Goal: Task Accomplishment & Management: Manage account settings

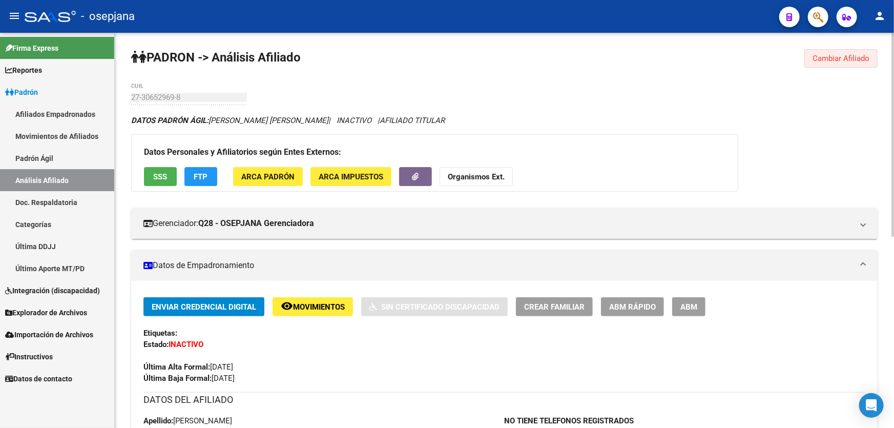
click at [837, 56] on span "Cambiar Afiliado" at bounding box center [840, 58] width 57 height 9
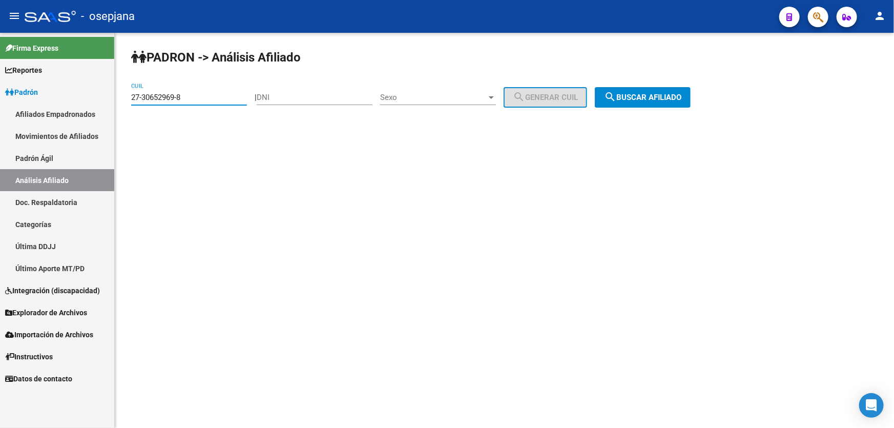
drag, startPoint x: 216, startPoint y: 96, endPoint x: 102, endPoint y: 95, distance: 113.2
click at [102, 95] on mat-sidenav-container "Firma Express Reportes [PERSON_NAME] Traspasos x O.S. Traspasos x Gerenciador T…" at bounding box center [447, 230] width 894 height 395
paste input "27-34150092-9"
click at [650, 102] on button "search Buscar afiliado" at bounding box center [643, 97] width 96 height 20
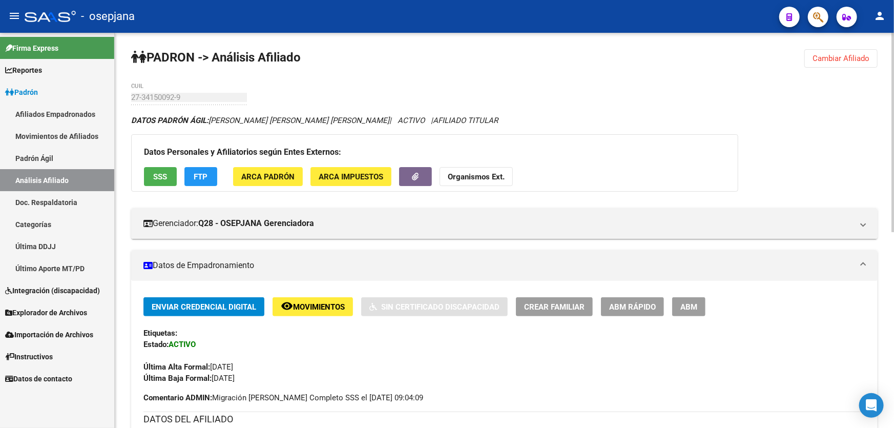
click at [829, 59] on span "Cambiar Afiliado" at bounding box center [840, 58] width 57 height 9
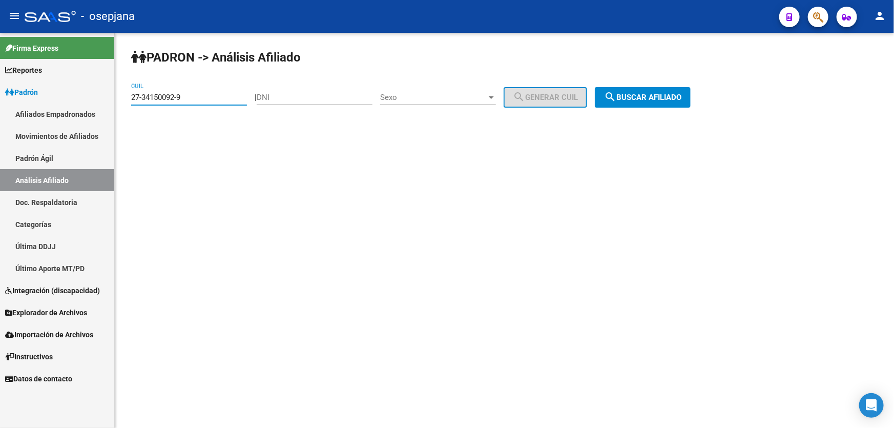
drag, startPoint x: 203, startPoint y: 93, endPoint x: 123, endPoint y: 101, distance: 79.9
click at [123, 101] on div "[PERSON_NAME] -> Análisis Afiliado 27-34150092-9 CUIL | DNI Sexo Sexo search Ge…" at bounding box center [504, 87] width 779 height 108
paste input "1995-6"
click at [636, 93] on span "search Buscar afiliado" at bounding box center [642, 97] width 77 height 9
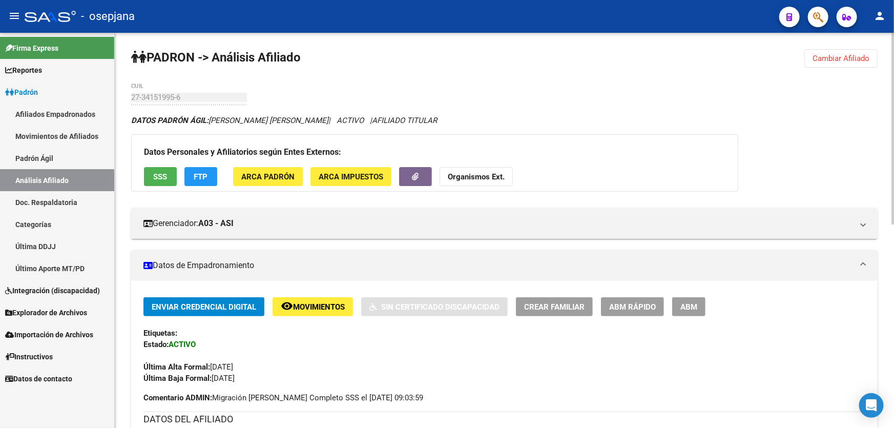
click at [165, 175] on span "SSS" at bounding box center [161, 176] width 14 height 9
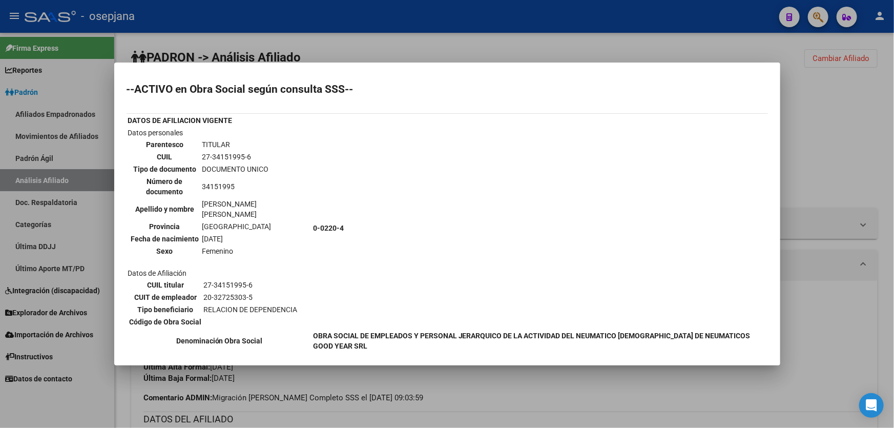
click at [853, 124] on div at bounding box center [447, 214] width 894 height 428
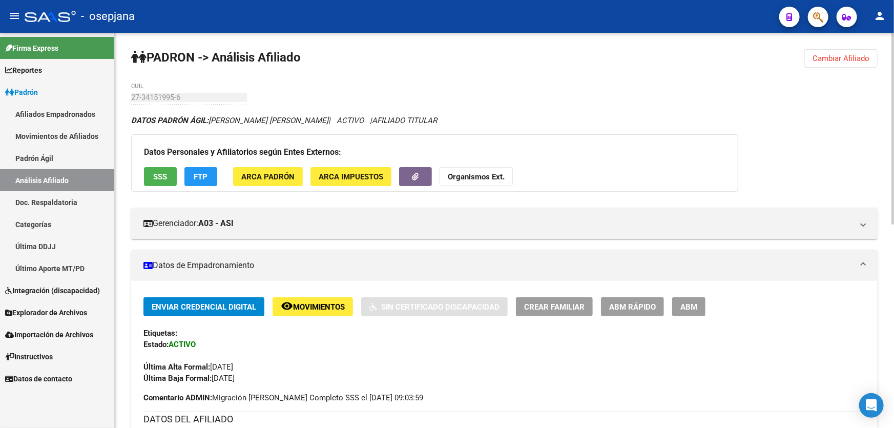
click at [203, 178] on span "FTP" at bounding box center [201, 176] width 14 height 9
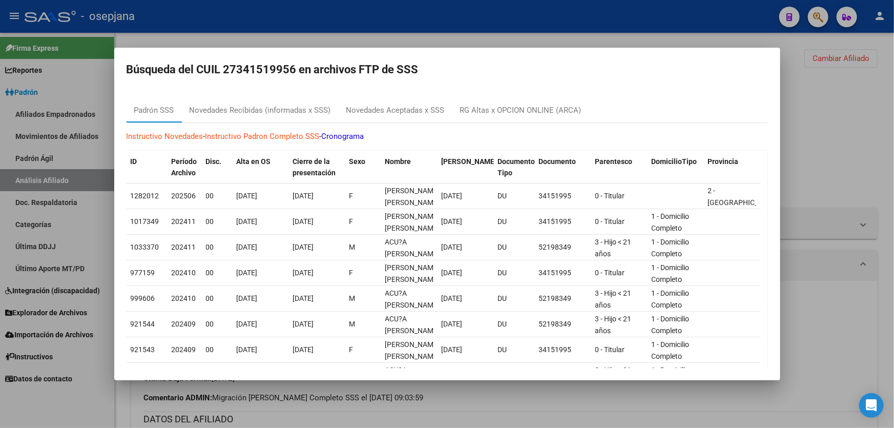
click at [863, 137] on div at bounding box center [447, 214] width 894 height 428
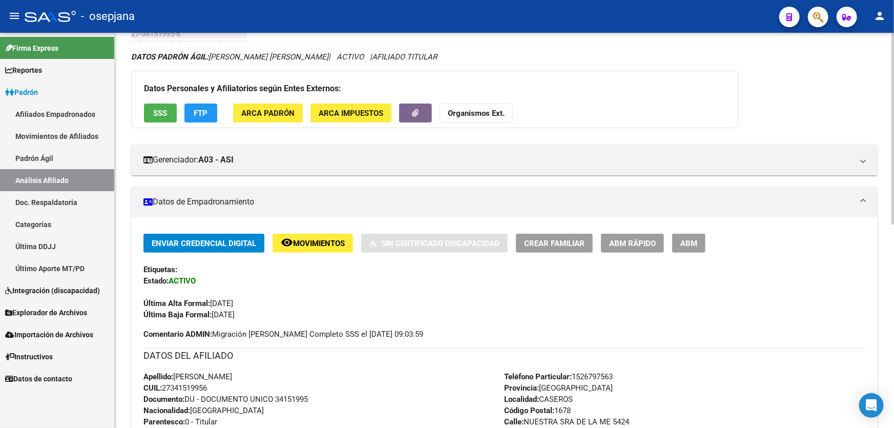
scroll to position [46, 0]
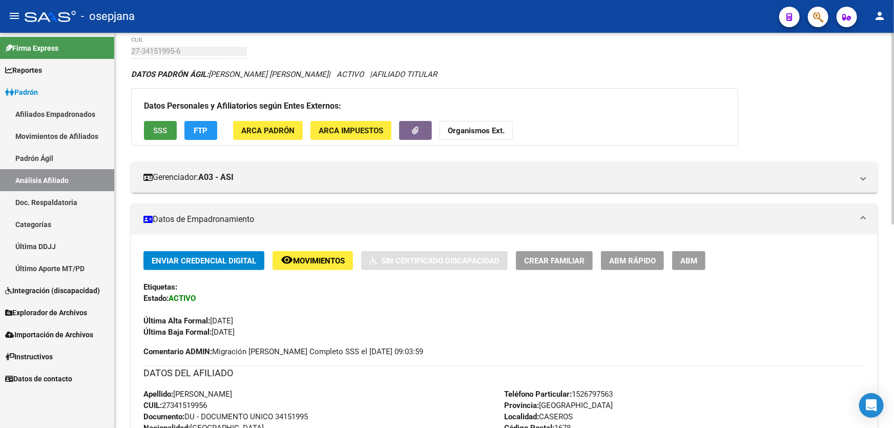
click at [163, 132] on span "SSS" at bounding box center [161, 130] width 14 height 9
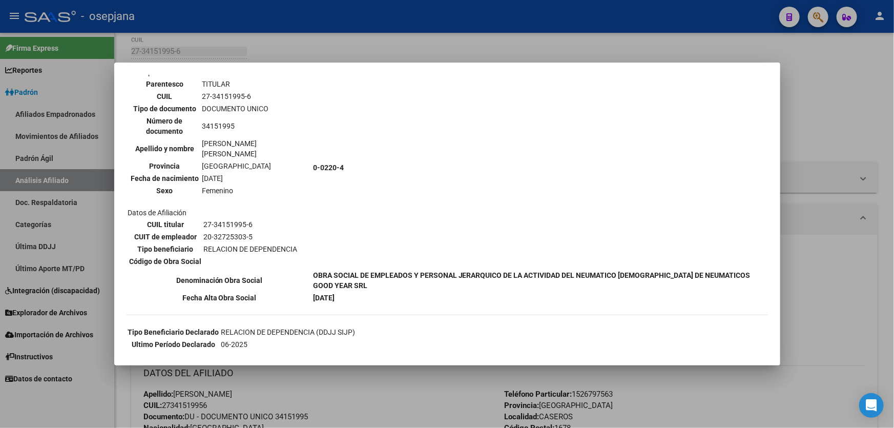
scroll to position [186, 0]
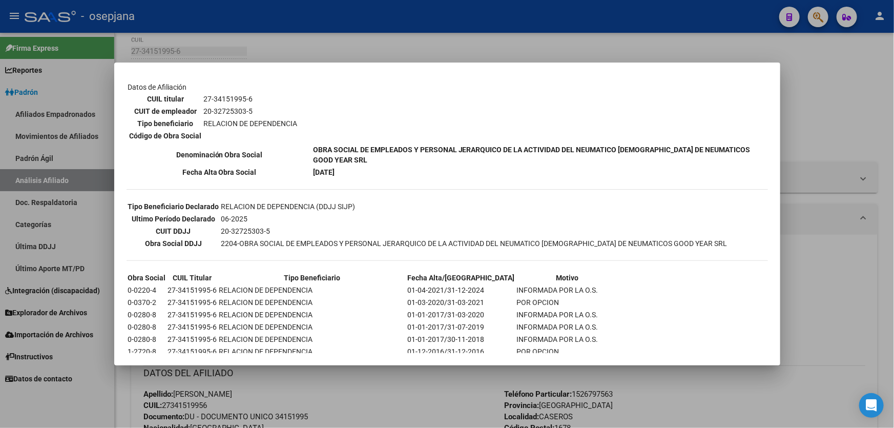
click at [814, 128] on div at bounding box center [447, 214] width 894 height 428
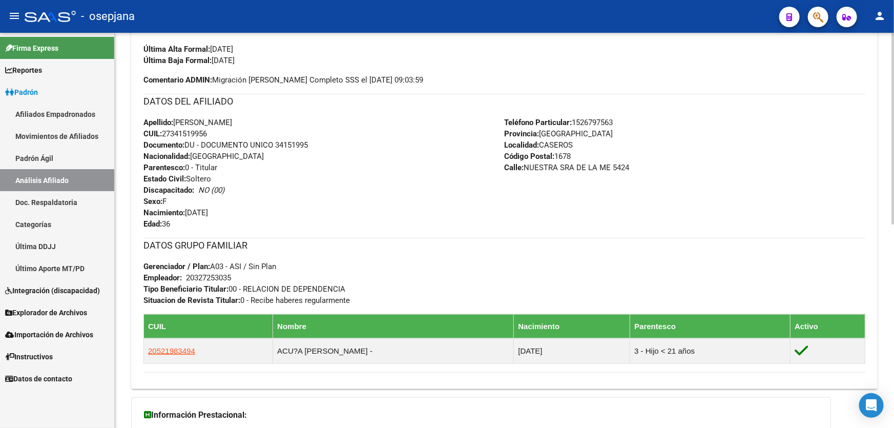
scroll to position [326, 0]
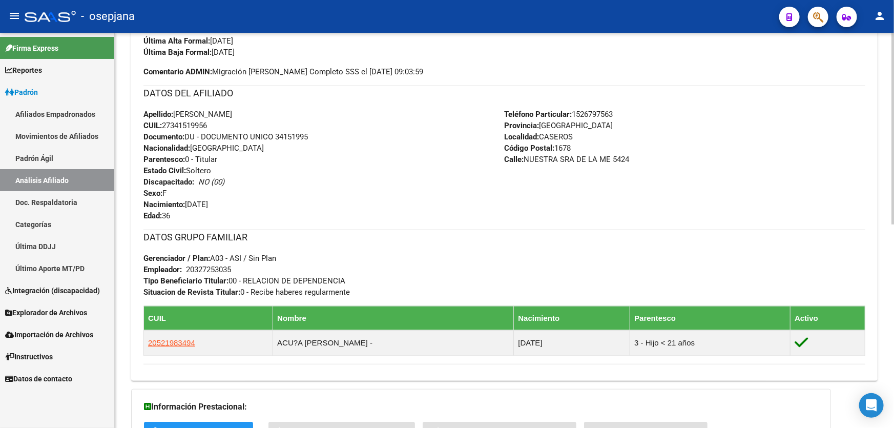
drag, startPoint x: 276, startPoint y: 133, endPoint x: 327, endPoint y: 136, distance: 50.8
click at [327, 136] on div "Apellido: [PERSON_NAME]: 27341519956 Documento: DU - DOCUMENTO UNICO 34151995 N…" at bounding box center [323, 165] width 361 height 113
copy span "34151995"
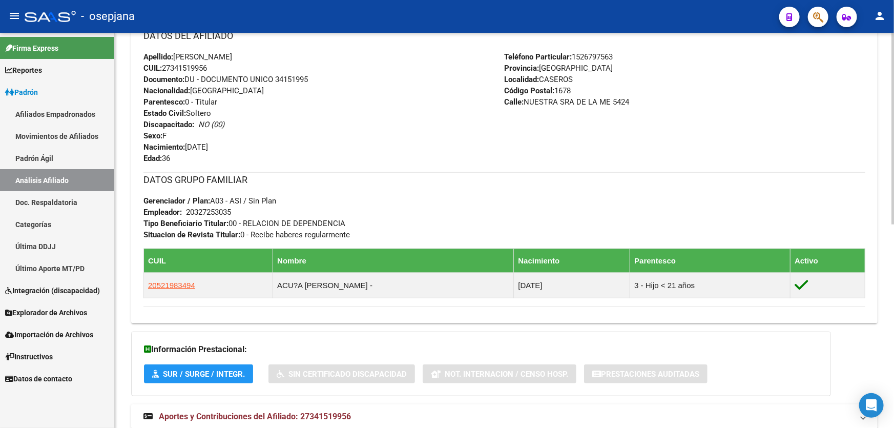
scroll to position [419, 0]
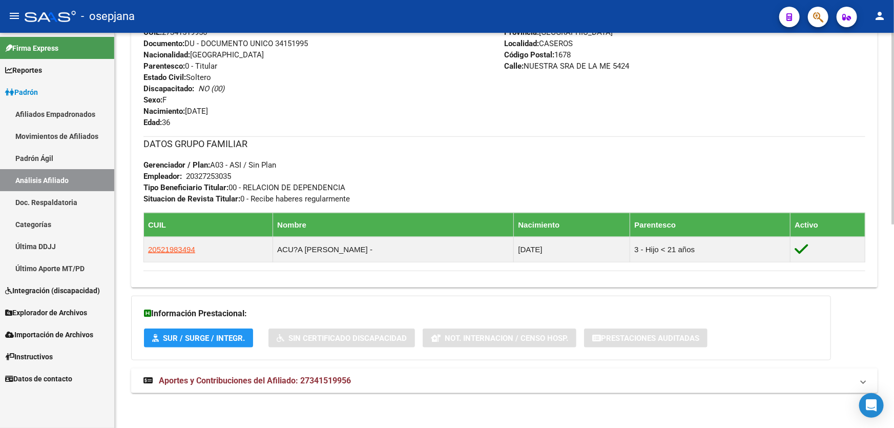
click at [680, 375] on mat-panel-title "Aportes y Contribuciones del Afiliado: 27341519956" at bounding box center [497, 380] width 709 height 11
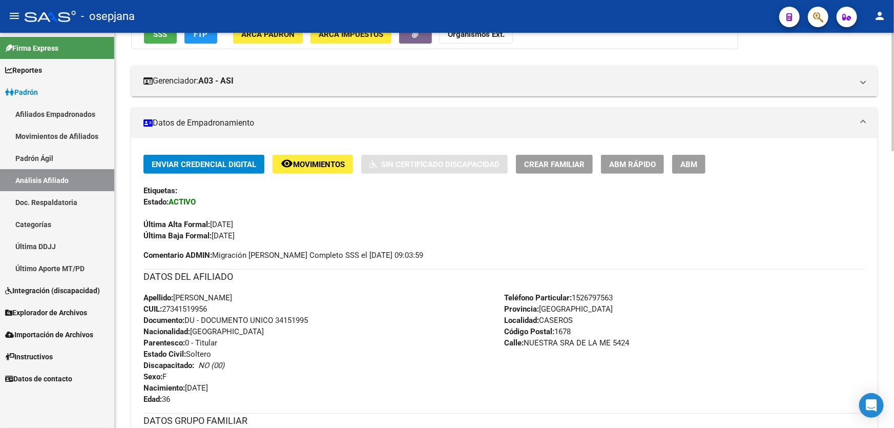
scroll to position [0, 0]
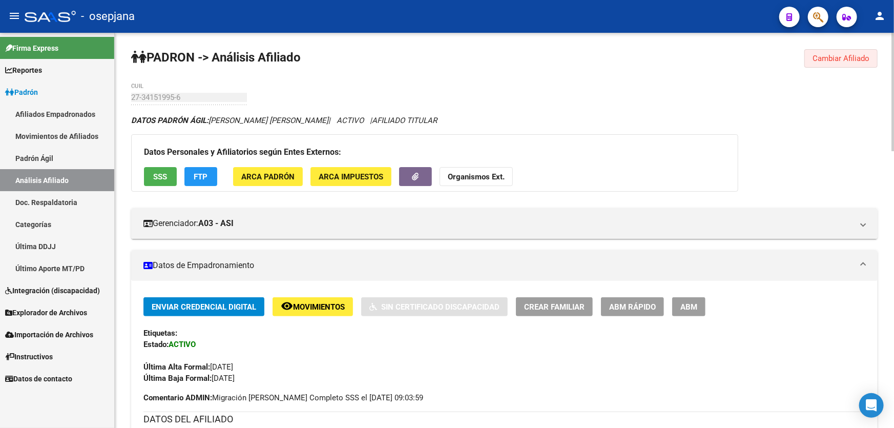
click at [820, 56] on span "Cambiar Afiliado" at bounding box center [840, 58] width 57 height 9
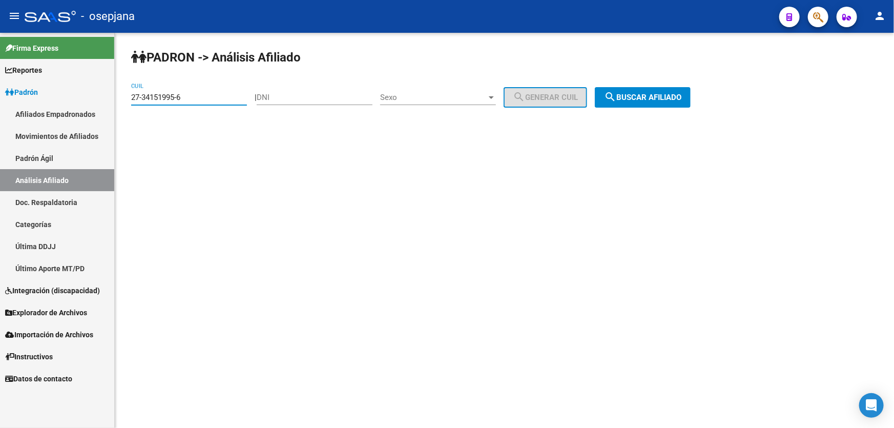
drag, startPoint x: 204, startPoint y: 95, endPoint x: 114, endPoint y: 98, distance: 89.7
click at [114, 98] on mat-sidenav-container "Firma Express Reportes [PERSON_NAME] Traspasos x O.S. Traspasos x Gerenciador T…" at bounding box center [447, 230] width 894 height 395
paste input "5339538-1"
click at [678, 105] on button "search Buscar afiliado" at bounding box center [643, 97] width 96 height 20
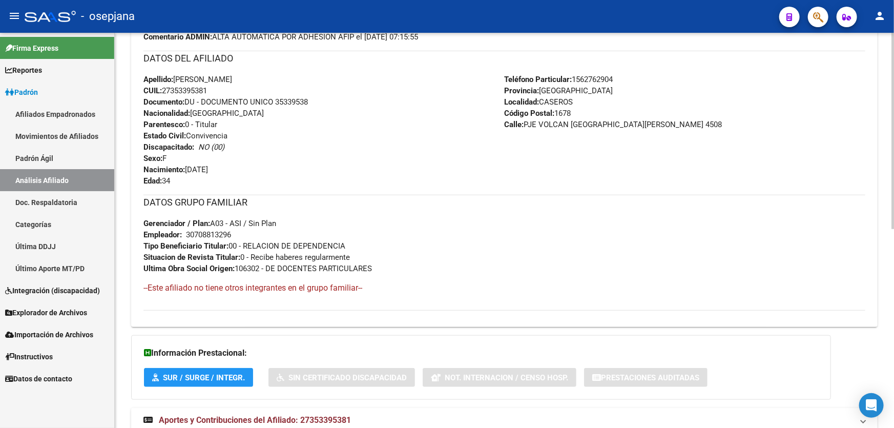
scroll to position [399, 0]
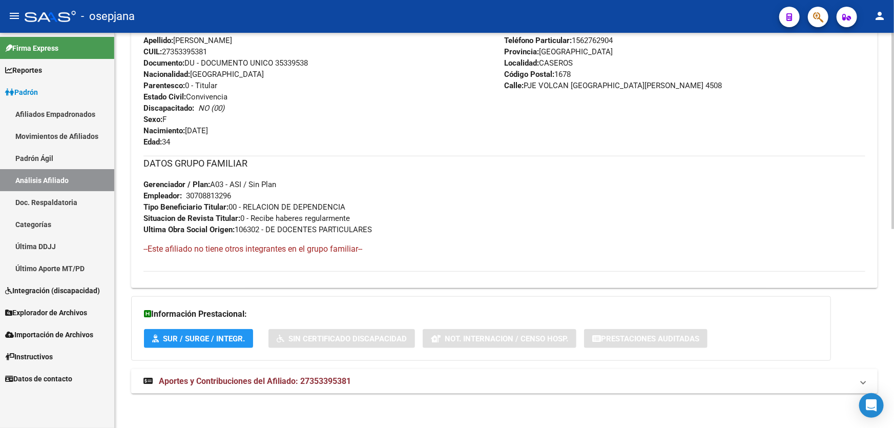
click at [690, 385] on mat-panel-title "Aportes y Contribuciones del Afiliado: 27353395381" at bounding box center [497, 380] width 709 height 11
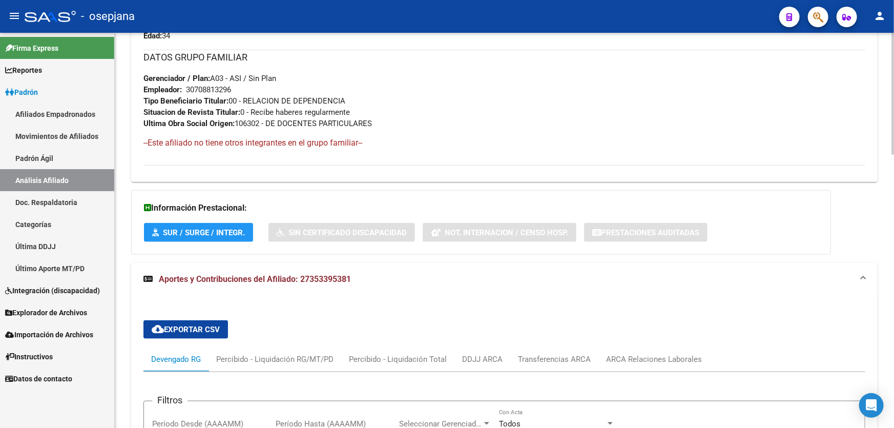
scroll to position [679, 0]
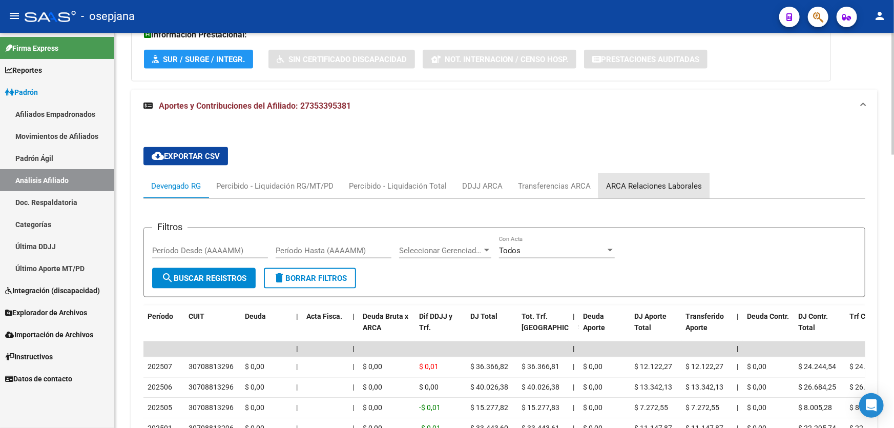
click at [659, 181] on div "ARCA Relaciones Laborales" at bounding box center [654, 185] width 96 height 11
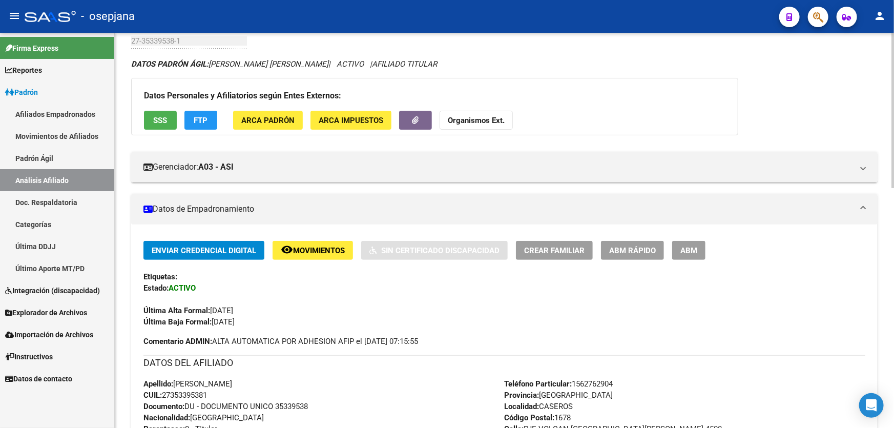
scroll to position [52, 0]
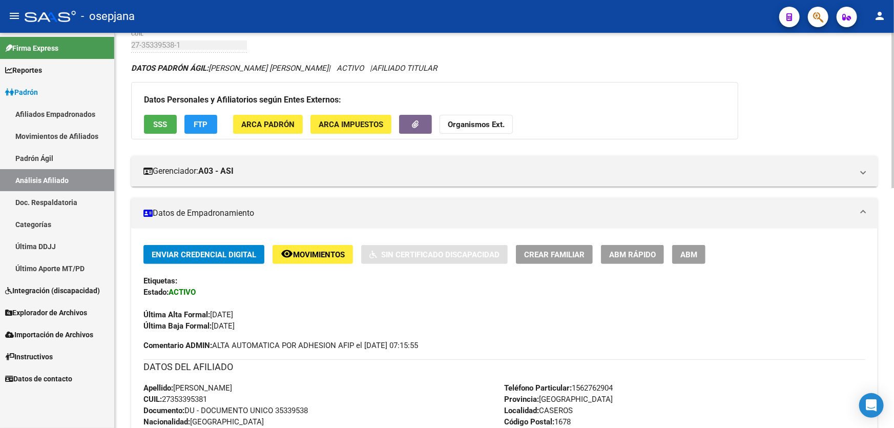
click at [164, 120] on span "SSS" at bounding box center [161, 124] width 14 height 9
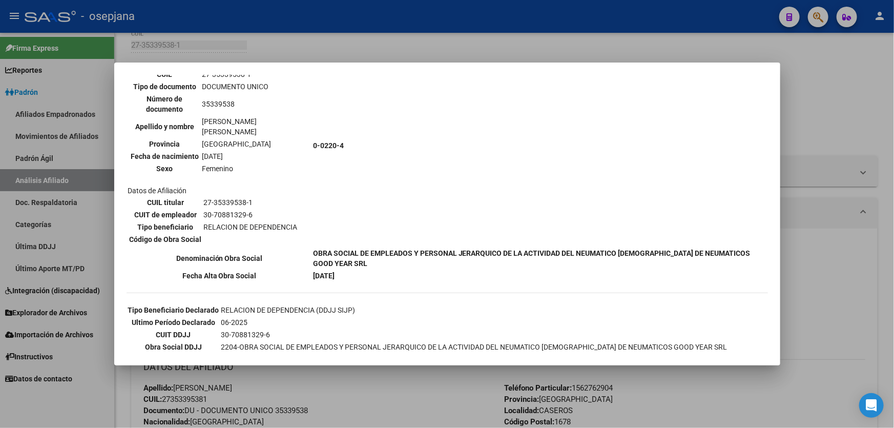
scroll to position [184, 0]
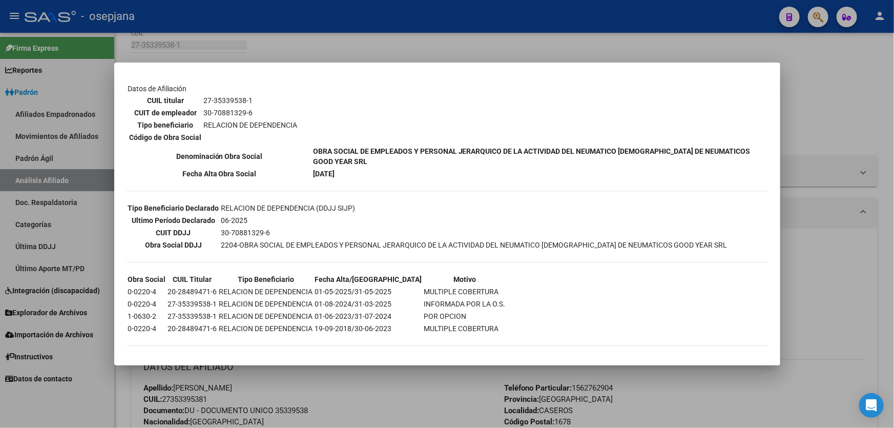
click at [850, 110] on div at bounding box center [447, 214] width 894 height 428
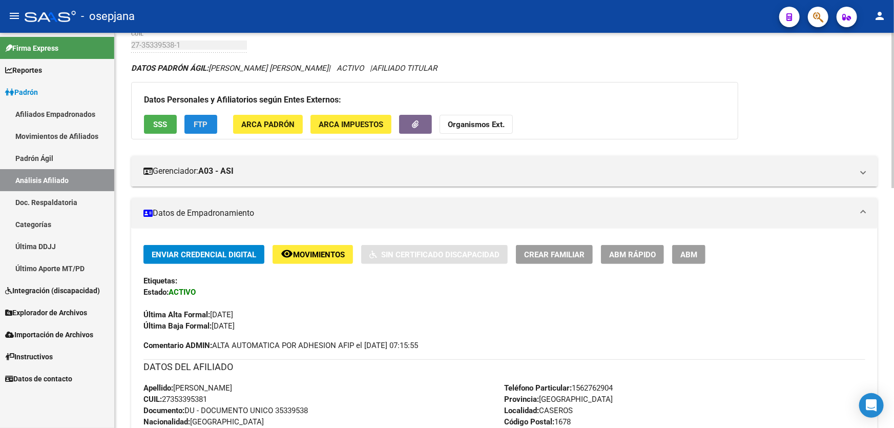
click at [202, 125] on span "FTP" at bounding box center [201, 124] width 14 height 9
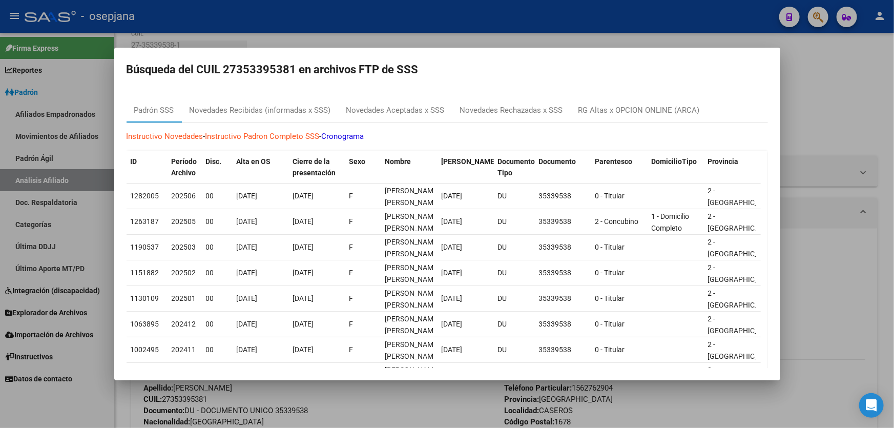
click at [856, 119] on div at bounding box center [447, 214] width 894 height 428
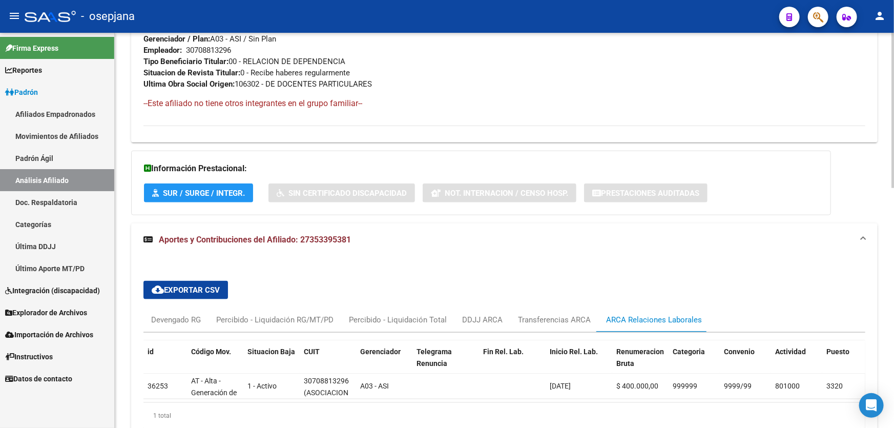
scroll to position [611, 0]
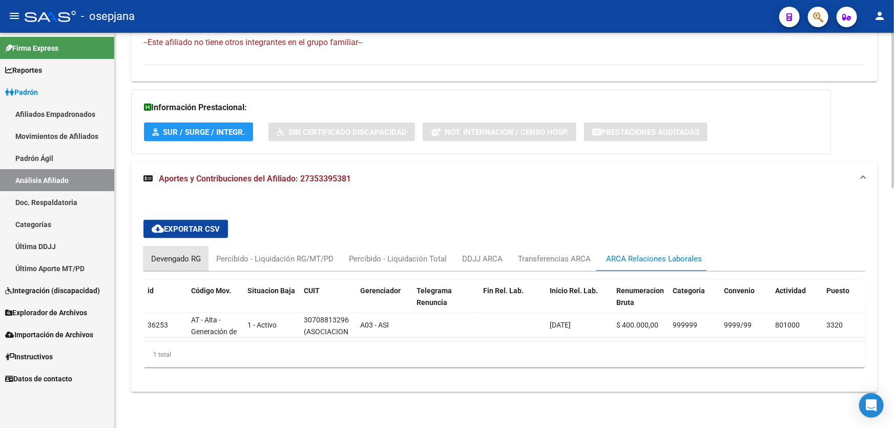
click at [173, 253] on div "Devengado RG" at bounding box center [176, 258] width 50 height 11
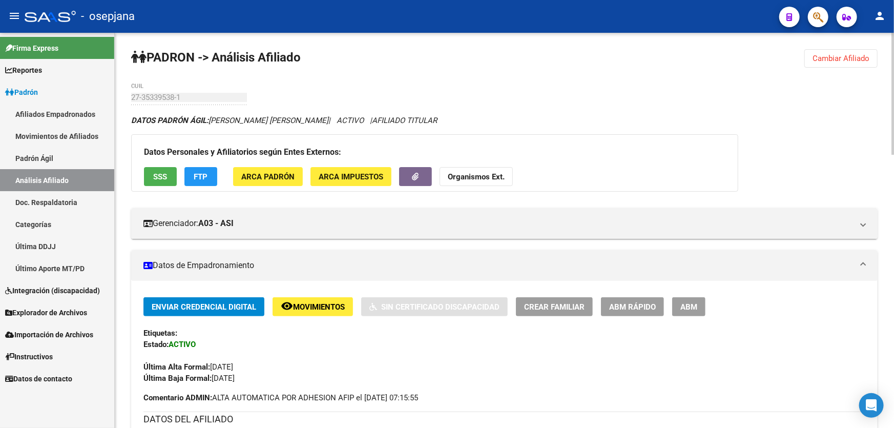
scroll to position [0, 0]
click at [160, 176] on span "SSS" at bounding box center [161, 176] width 14 height 9
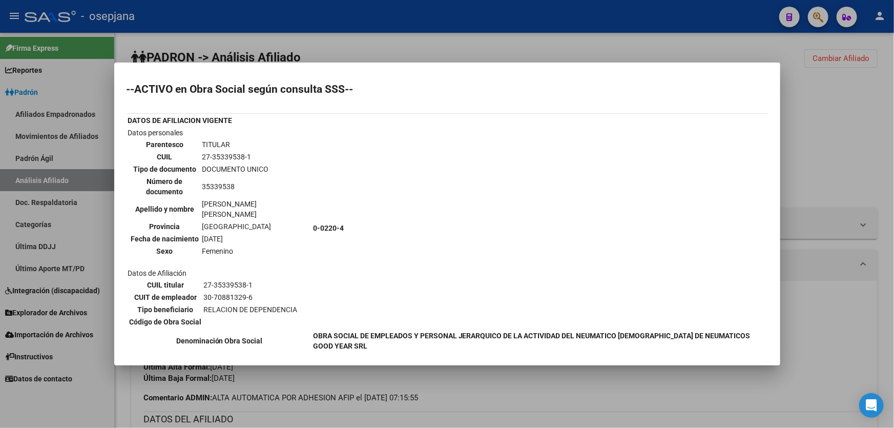
click at [837, 148] on div at bounding box center [447, 214] width 894 height 428
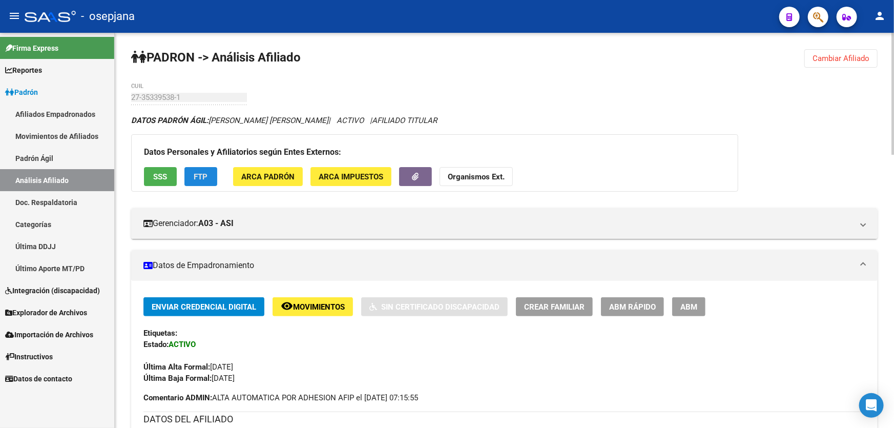
click at [199, 174] on span "FTP" at bounding box center [201, 176] width 14 height 9
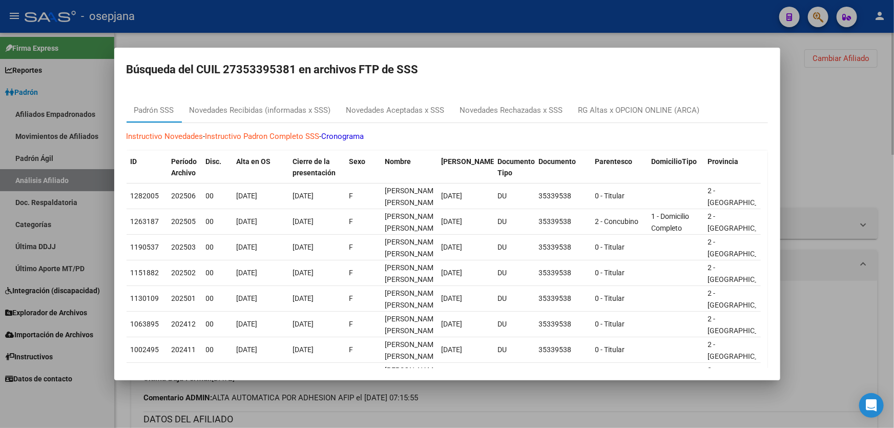
click at [873, 93] on div at bounding box center [447, 214] width 894 height 428
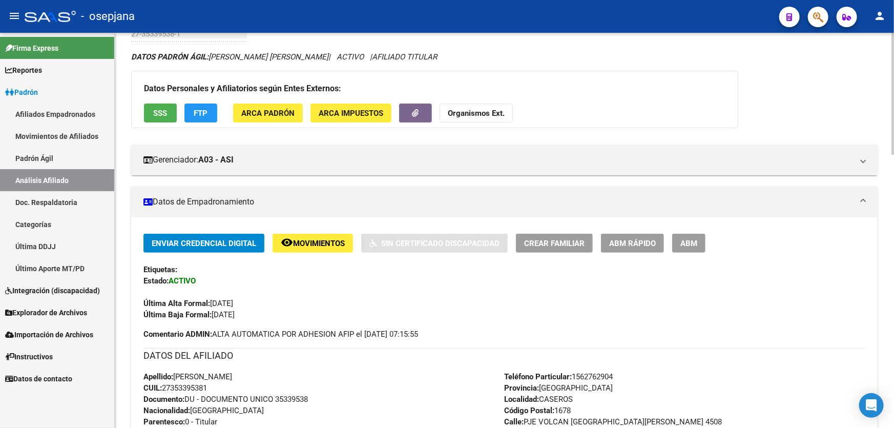
scroll to position [139, 0]
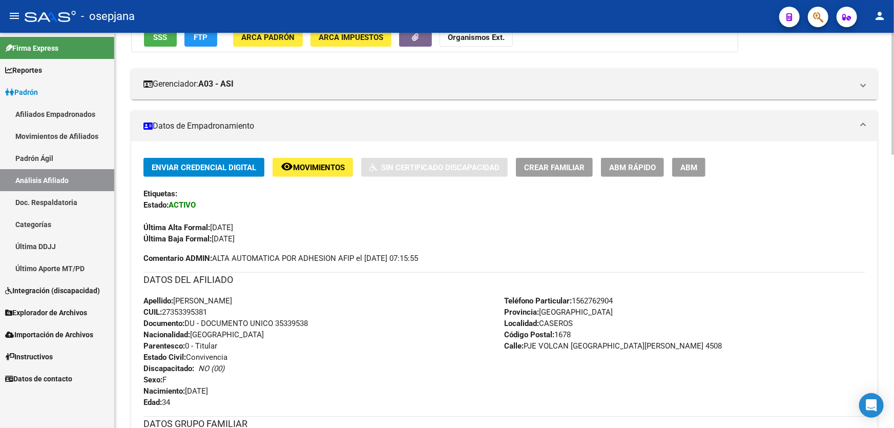
drag, startPoint x: 277, startPoint y: 320, endPoint x: 342, endPoint y: 322, distance: 65.6
click at [342, 322] on div "Apellido: [PERSON_NAME]: 27353395381 Documento: DU - DOCUMENTO UNICO 35339538 N…" at bounding box center [323, 351] width 361 height 113
copy span "35339538"
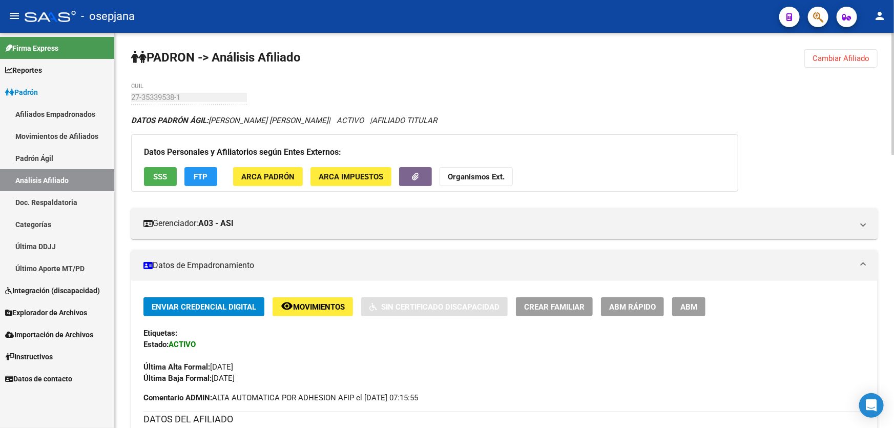
click at [834, 60] on span "Cambiar Afiliado" at bounding box center [840, 58] width 57 height 9
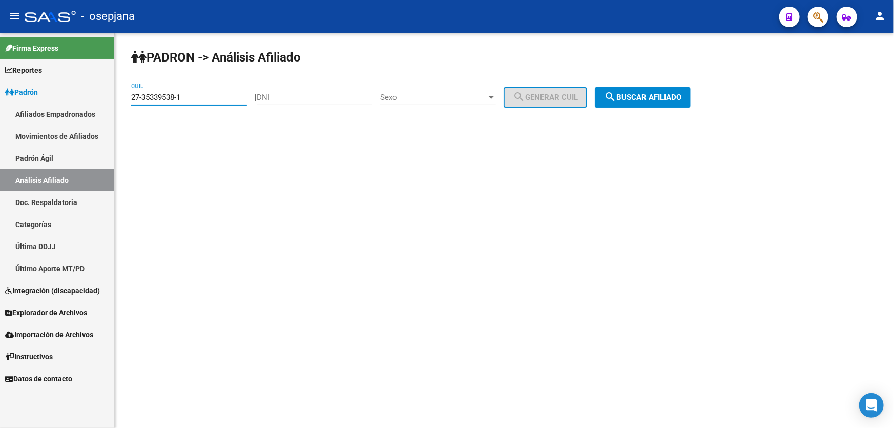
drag, startPoint x: 196, startPoint y: 92, endPoint x: 104, endPoint y: 98, distance: 91.3
click at [104, 98] on mat-sidenav-container "Firma Express Reportes [PERSON_NAME] Traspasos x O.S. Traspasos x Gerenciador T…" at bounding box center [447, 230] width 894 height 395
paste input "561566-4"
click at [680, 93] on span "search Buscar afiliado" at bounding box center [642, 97] width 77 height 9
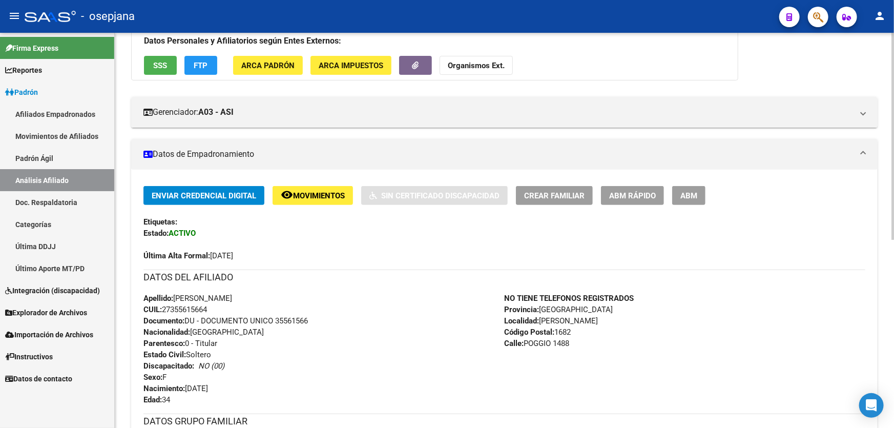
scroll to position [357, 0]
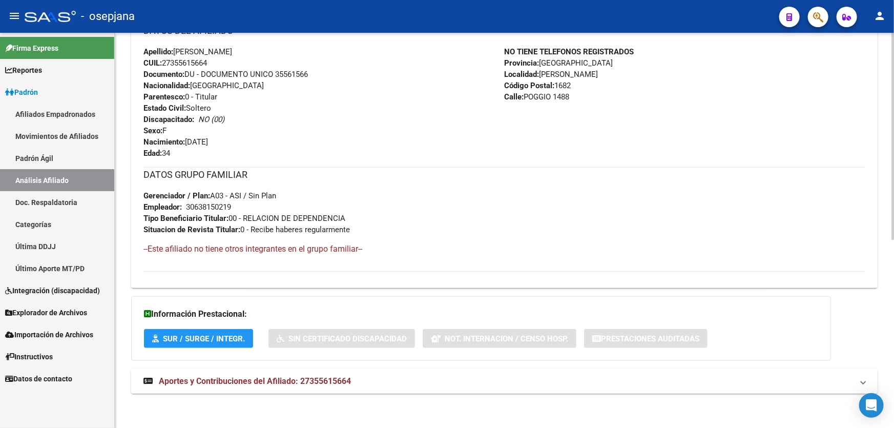
click at [456, 377] on mat-panel-title "Aportes y Contribuciones del Afiliado: 27355615664" at bounding box center [497, 380] width 709 height 11
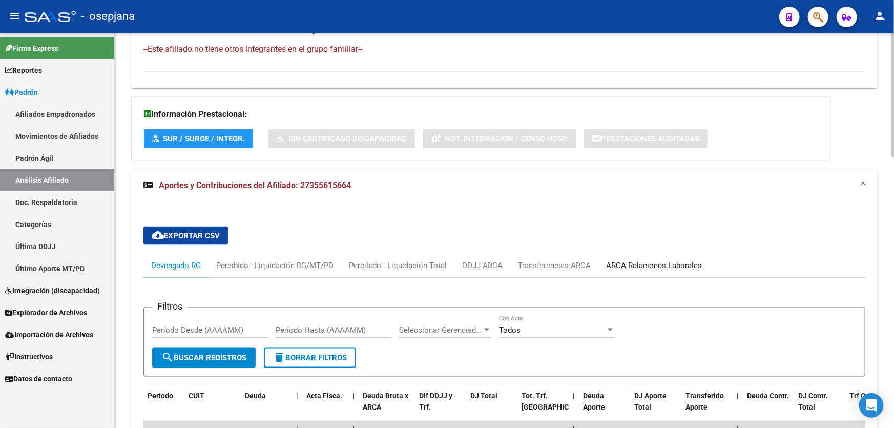
click at [627, 257] on div "ARCA Relaciones Laborales" at bounding box center [653, 265] width 111 height 25
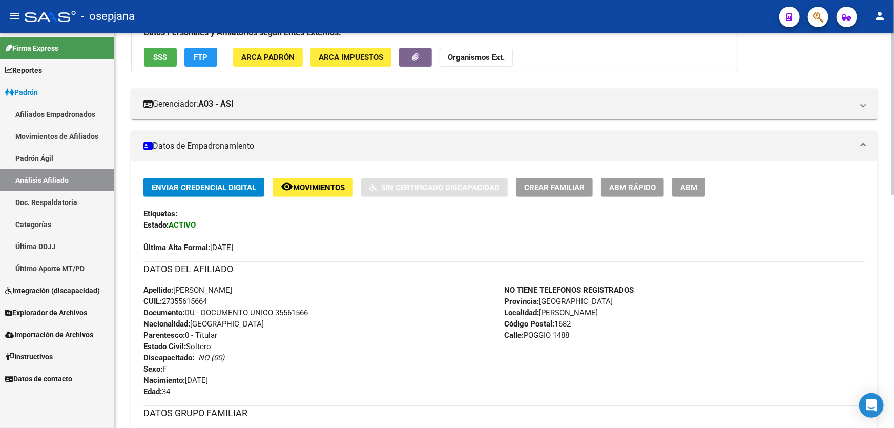
scroll to position [0, 0]
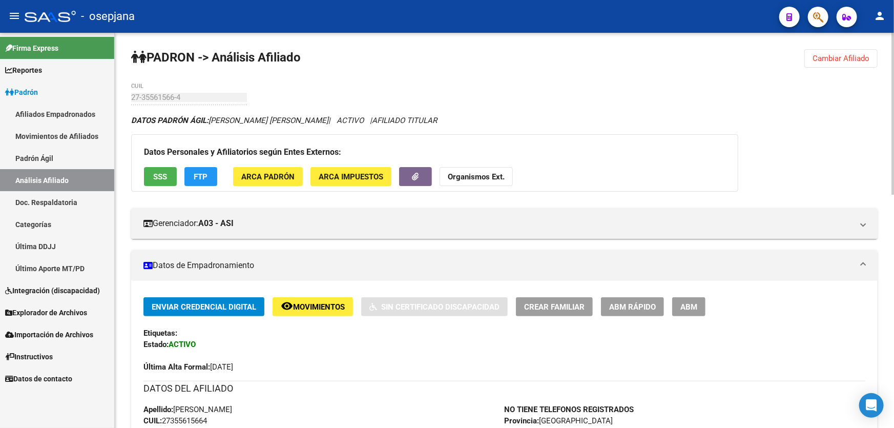
click at [859, 60] on span "Cambiar Afiliado" at bounding box center [840, 58] width 57 height 9
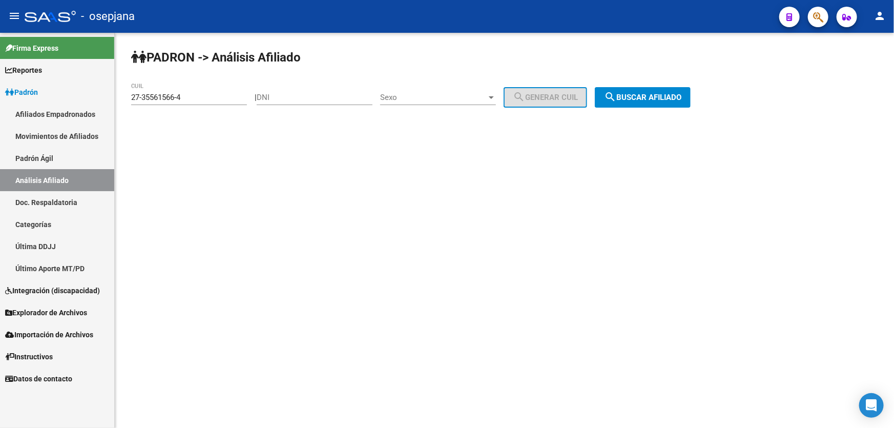
click at [203, 102] on div "27-35561566-4 CUIL" at bounding box center [189, 94] width 116 height 22
drag, startPoint x: 201, startPoint y: 99, endPoint x: 127, endPoint y: 96, distance: 74.3
click at [127, 96] on div "[PERSON_NAME] -> Análisis Afiliado 27-35561566-4 CUIL | DNI Sexo Sexo search Ge…" at bounding box center [504, 87] width 779 height 108
paste input "647139-9"
click at [642, 97] on span "search Buscar afiliado" at bounding box center [642, 97] width 77 height 9
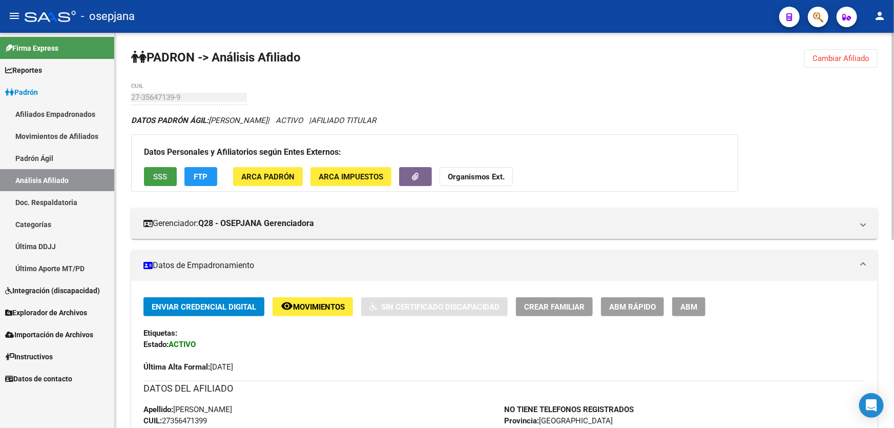
click at [160, 168] on button "SSS" at bounding box center [160, 176] width 33 height 19
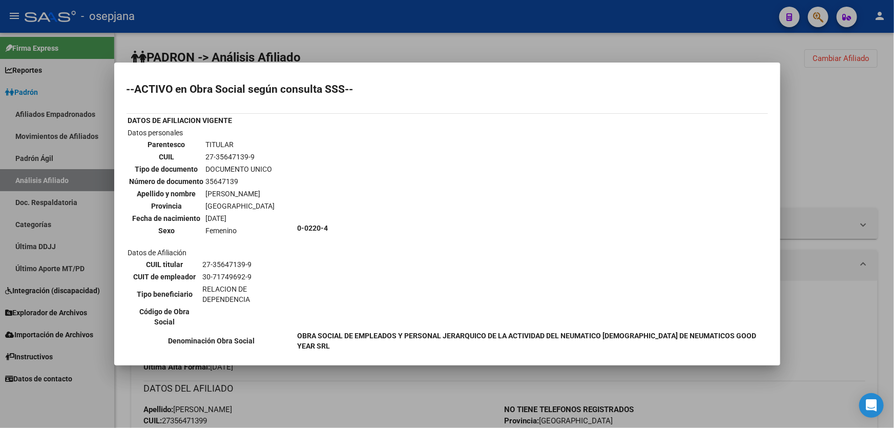
click at [800, 140] on div at bounding box center [447, 214] width 894 height 428
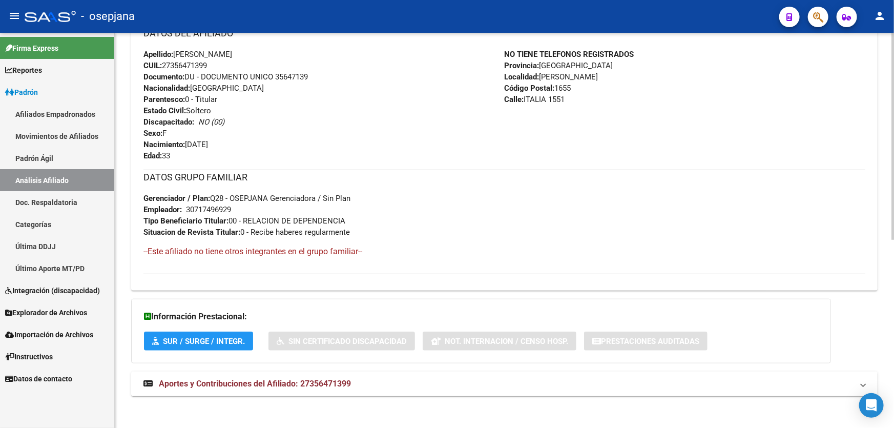
scroll to position [357, 0]
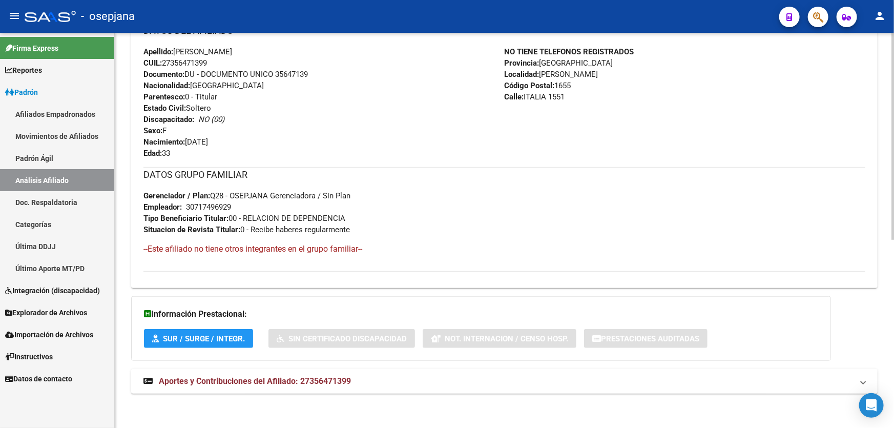
click at [430, 380] on mat-panel-title "Aportes y Contribuciones del Afiliado: 27356471399" at bounding box center [497, 380] width 709 height 11
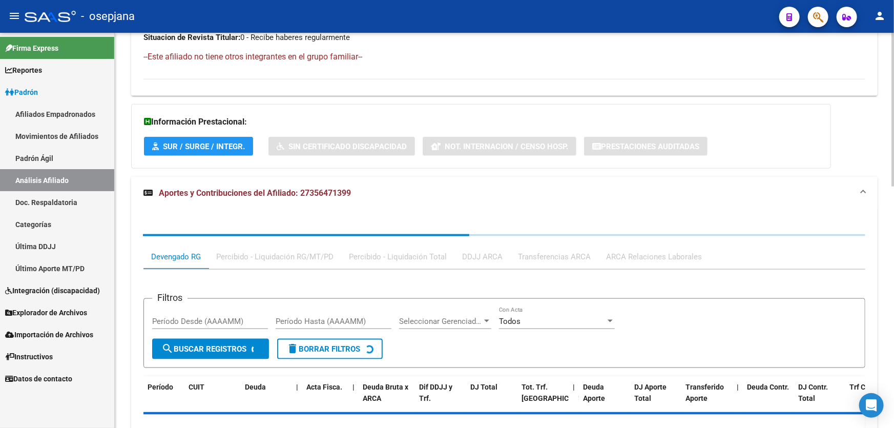
scroll to position [620, 0]
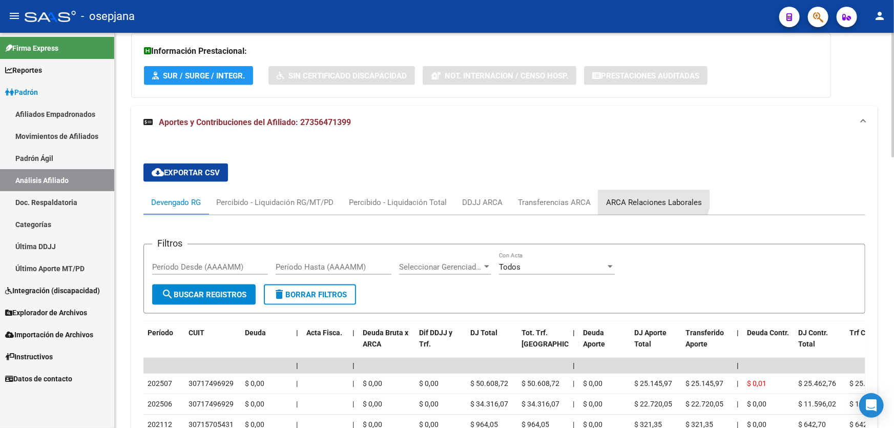
click at [630, 192] on div "ARCA Relaciones Laborales" at bounding box center [653, 202] width 111 height 25
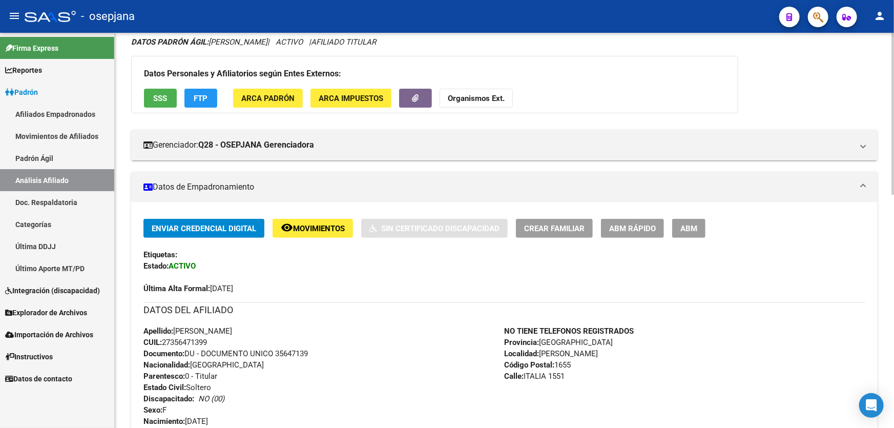
scroll to position [0, 0]
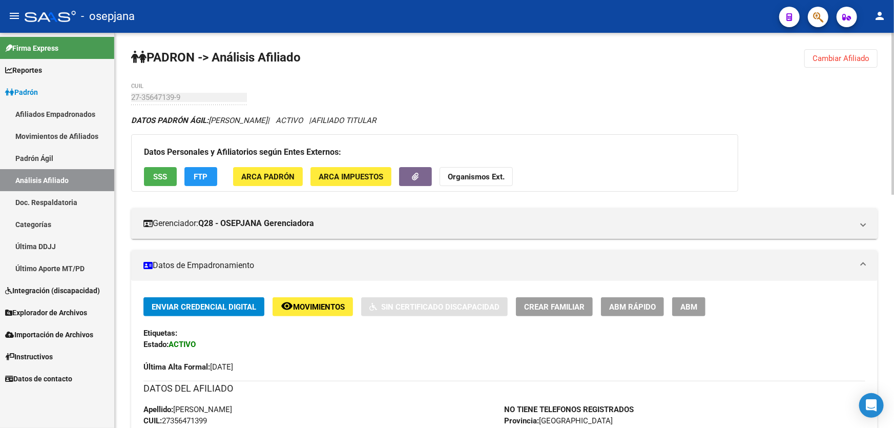
click at [845, 57] on span "Cambiar Afiliado" at bounding box center [840, 58] width 57 height 9
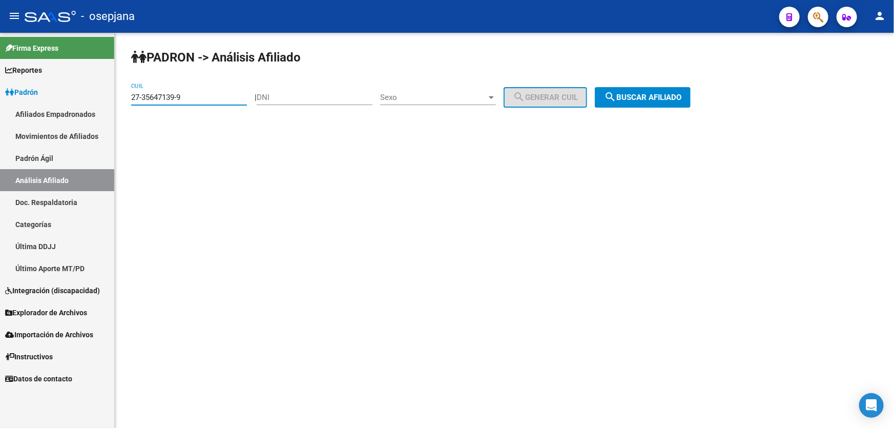
drag, startPoint x: 197, startPoint y: 96, endPoint x: 124, endPoint y: 100, distance: 72.3
click at [124, 100] on div "[PERSON_NAME] -> Análisis Afiliado 27-35647139-9 CUIL | DNI Sexo Sexo search Ge…" at bounding box center [504, 87] width 779 height 108
paste input "8623324-7"
click at [675, 97] on span "search Buscar afiliado" at bounding box center [642, 97] width 77 height 9
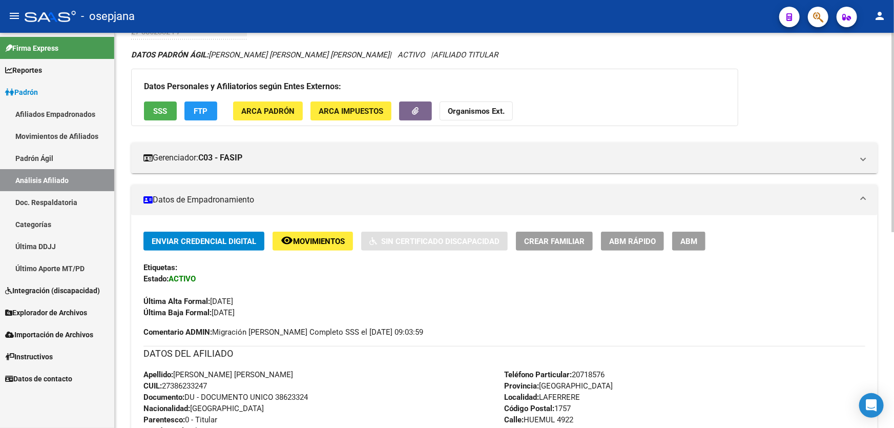
scroll to position [53, 0]
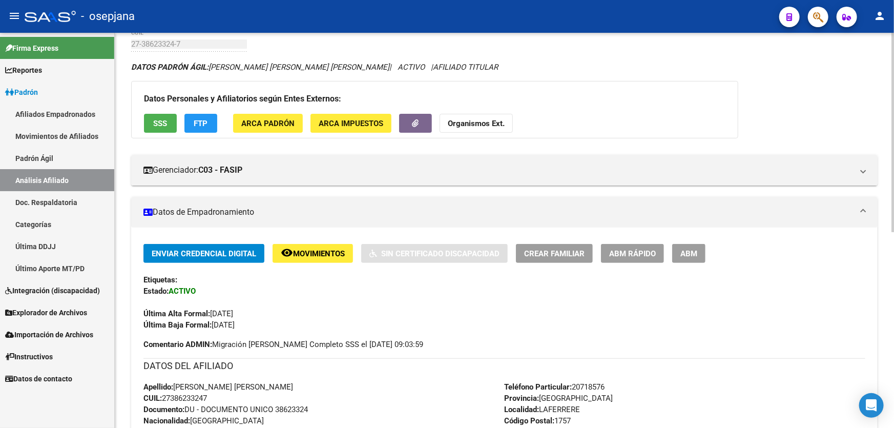
click at [156, 121] on span "SSS" at bounding box center [161, 123] width 14 height 9
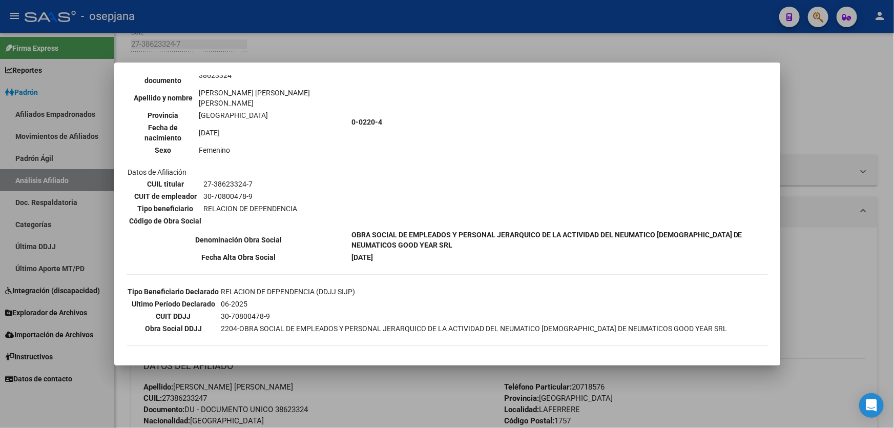
scroll to position [196, 0]
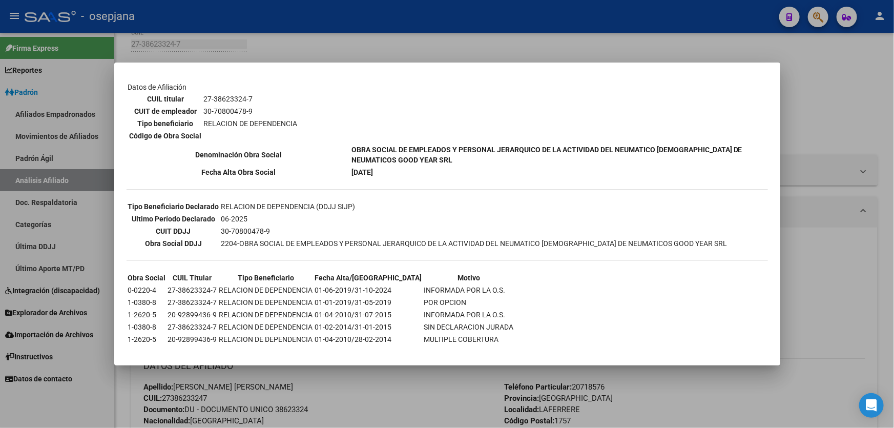
click at [854, 101] on div at bounding box center [447, 214] width 894 height 428
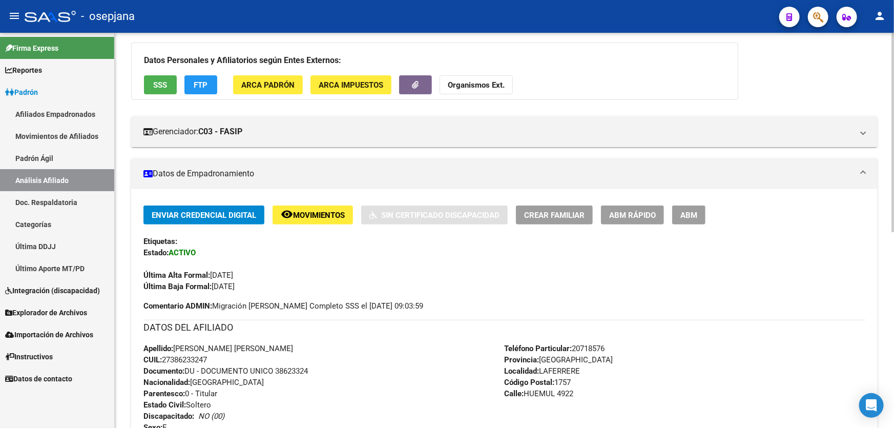
scroll to position [139, 0]
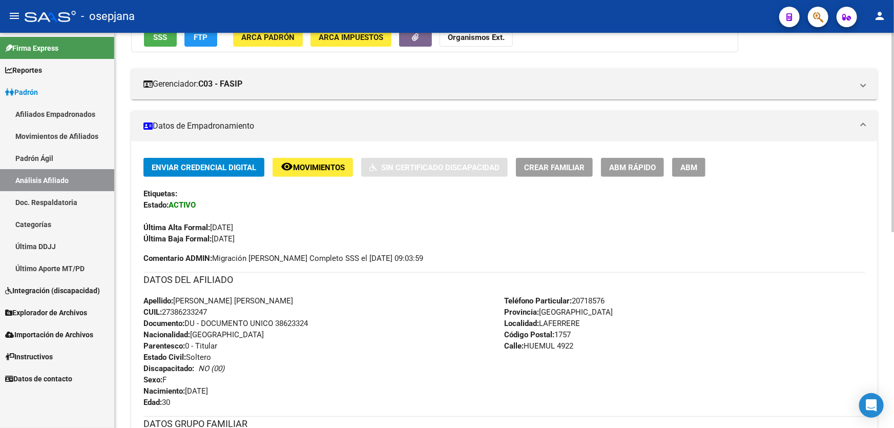
drag, startPoint x: 276, startPoint y: 320, endPoint x: 322, endPoint y: 320, distance: 45.6
click at [322, 320] on div "Apellido: [PERSON_NAME] [PERSON_NAME] CUIL: 27386233247 Documento: DU - DOCUMEN…" at bounding box center [323, 351] width 361 height 113
copy span "38623324"
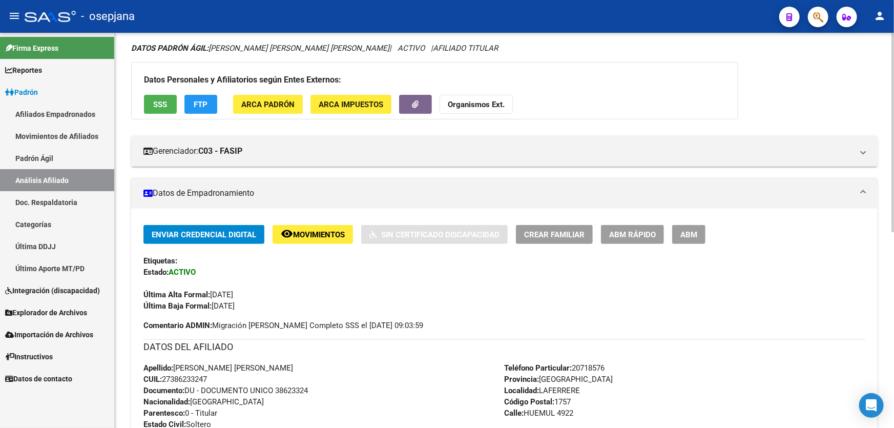
scroll to position [0, 0]
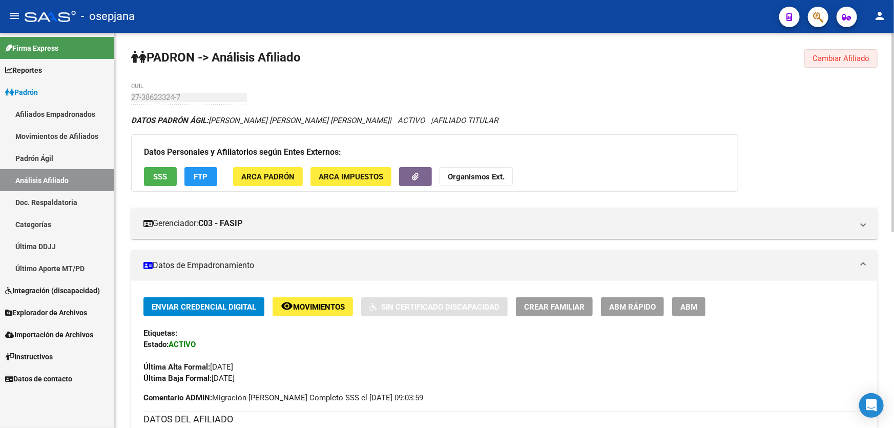
click at [852, 52] on button "Cambiar Afiliado" at bounding box center [840, 58] width 73 height 18
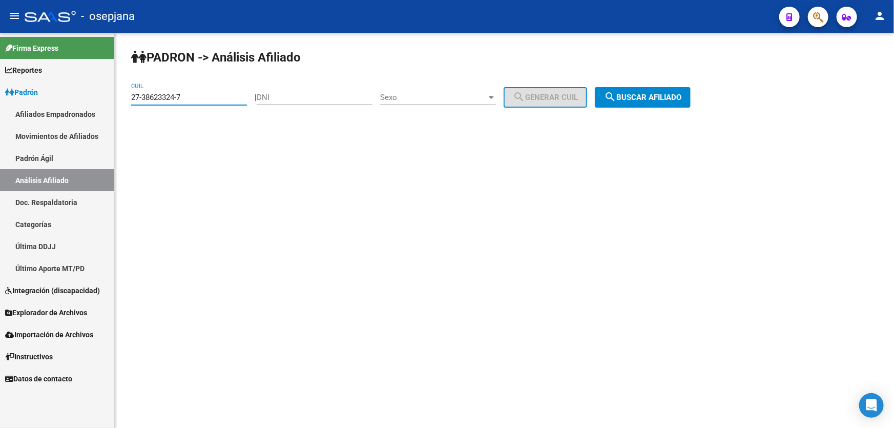
drag, startPoint x: 194, startPoint y: 99, endPoint x: 131, endPoint y: 101, distance: 63.0
click at [131, 101] on input "27-38623324-7" at bounding box center [189, 97] width 116 height 9
paste input "9207106-2"
click at [651, 102] on button "search Buscar afiliado" at bounding box center [643, 97] width 96 height 20
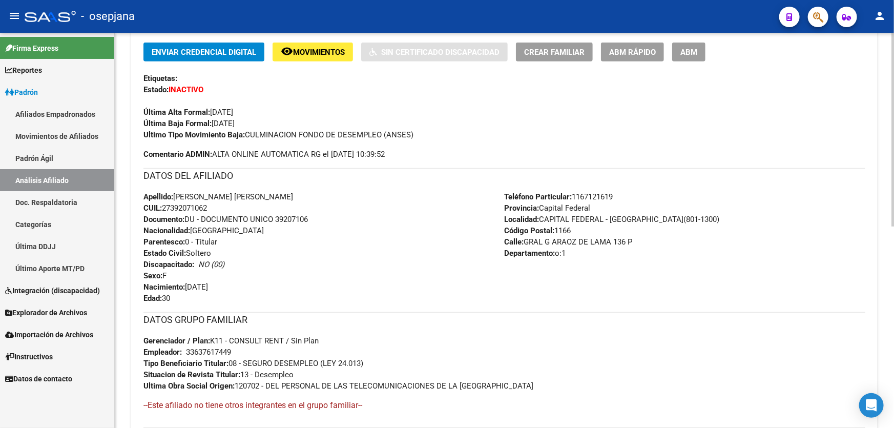
scroll to position [232, 0]
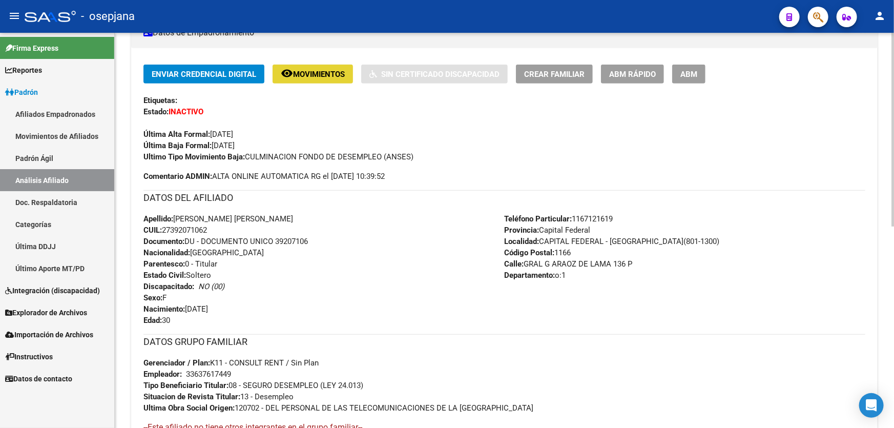
click at [315, 72] on span "Movimientos" at bounding box center [319, 74] width 52 height 9
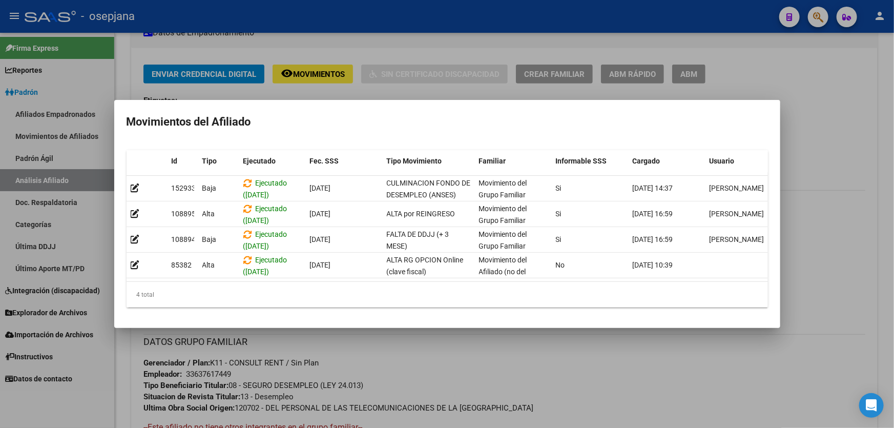
click at [859, 138] on div at bounding box center [447, 214] width 894 height 428
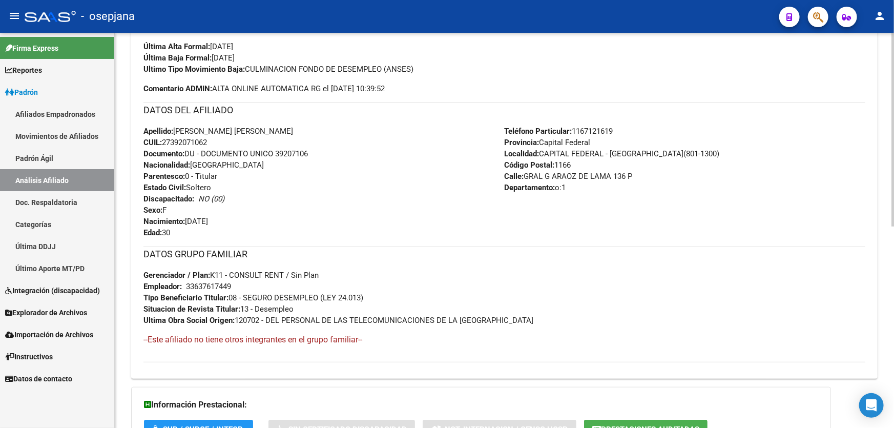
scroll to position [410, 0]
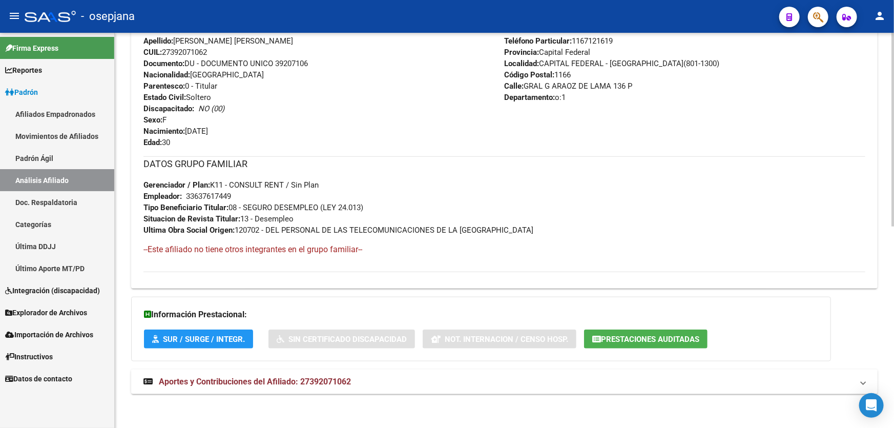
click at [521, 382] on mat-panel-title "Aportes y Contribuciones del Afiliado: 27392071062" at bounding box center [497, 381] width 709 height 11
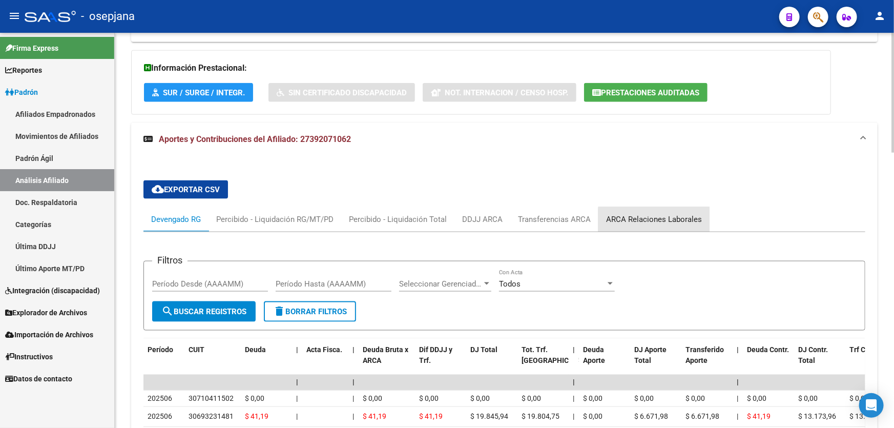
click at [668, 222] on div "ARCA Relaciones Laborales" at bounding box center [654, 219] width 96 height 11
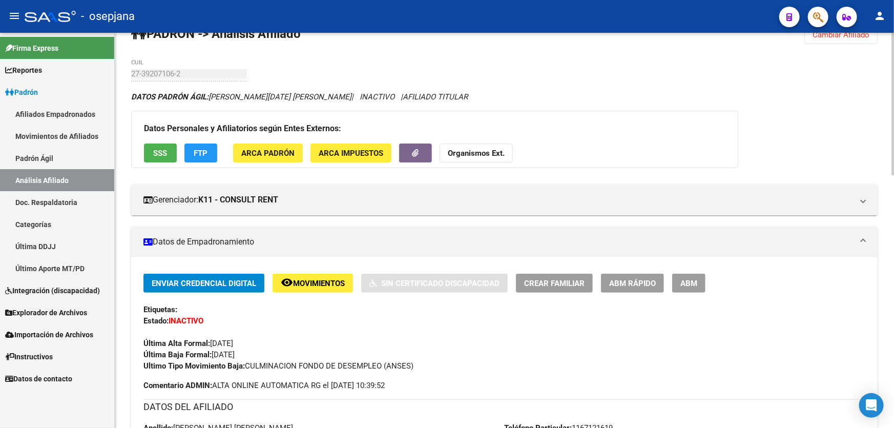
scroll to position [0, 0]
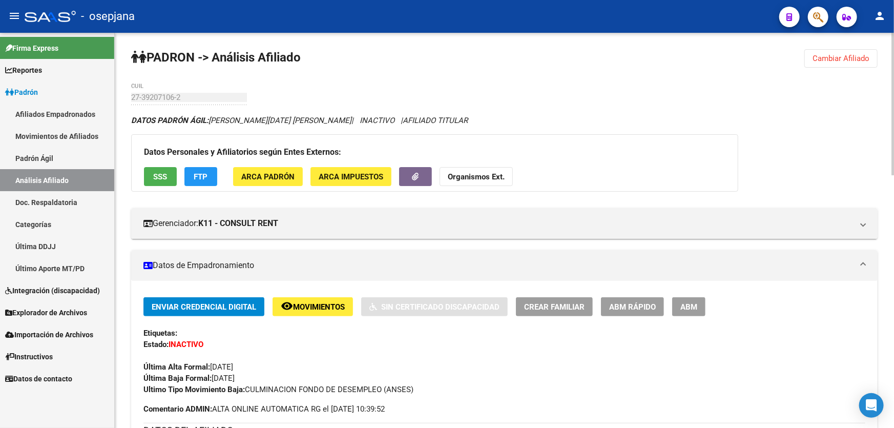
click at [854, 61] on span "Cambiar Afiliado" at bounding box center [840, 58] width 57 height 9
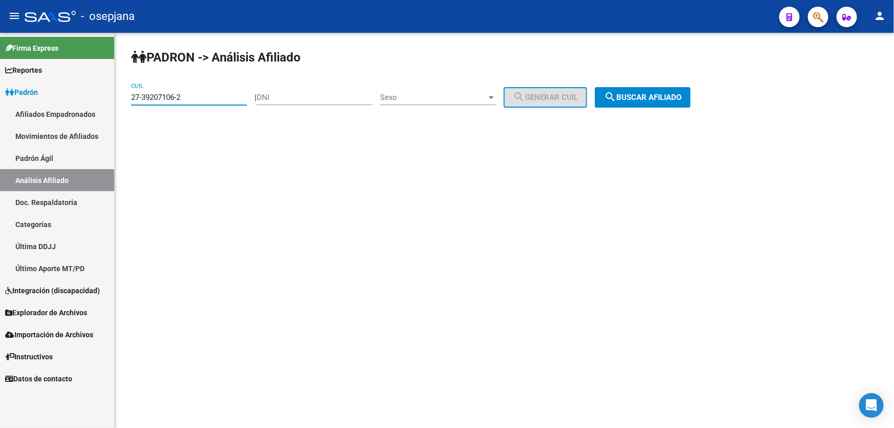
drag, startPoint x: 204, startPoint y: 97, endPoint x: 122, endPoint y: 99, distance: 82.5
click at [122, 99] on div "[PERSON_NAME] -> Análisis Afiliado 27-39207106-2 CUIL | DNI Sexo Sexo search Ge…" at bounding box center [504, 87] width 779 height 108
paste input "40797079-4"
click at [616, 103] on button "search Buscar afiliado" at bounding box center [643, 97] width 96 height 20
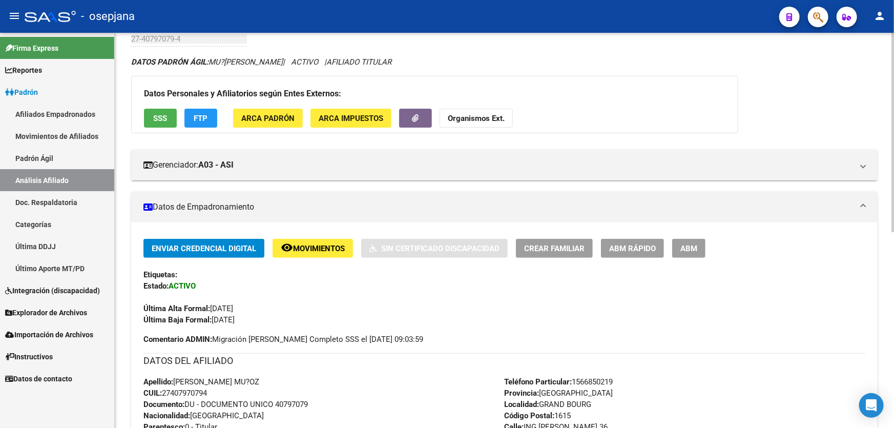
scroll to position [46, 0]
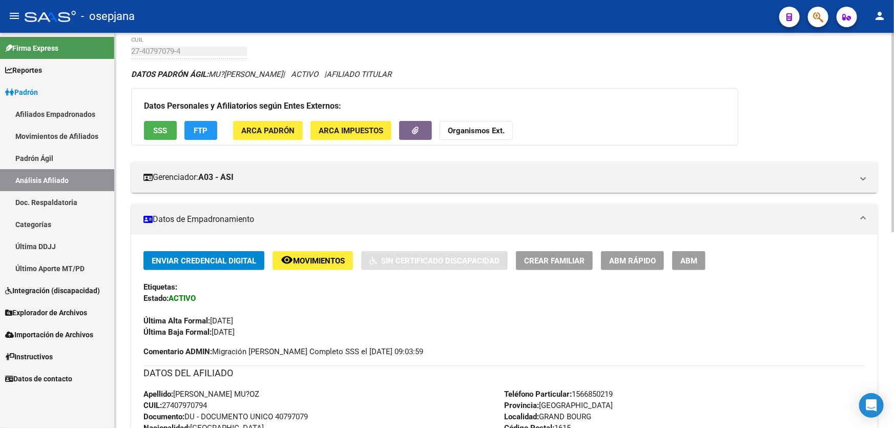
click at [328, 256] on span "Movimientos" at bounding box center [319, 260] width 52 height 9
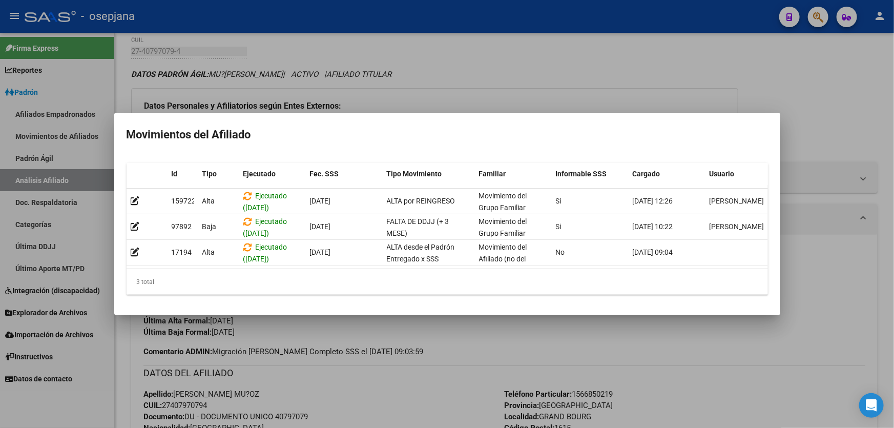
click at [339, 375] on div at bounding box center [447, 214] width 894 height 428
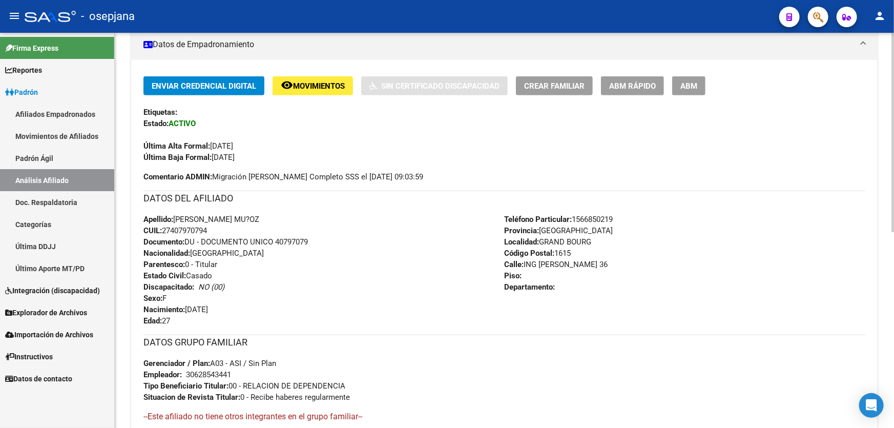
scroll to position [388, 0]
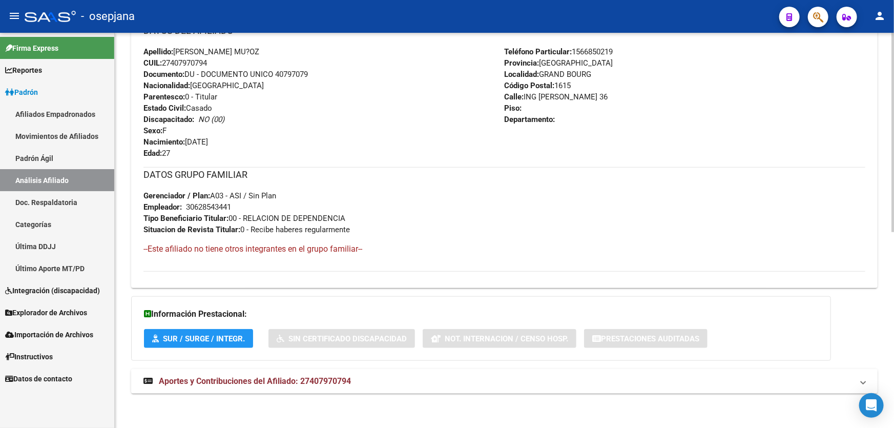
click at [619, 382] on mat-panel-title "Aportes y Contribuciones del Afiliado: 27407970794" at bounding box center [497, 380] width 709 height 11
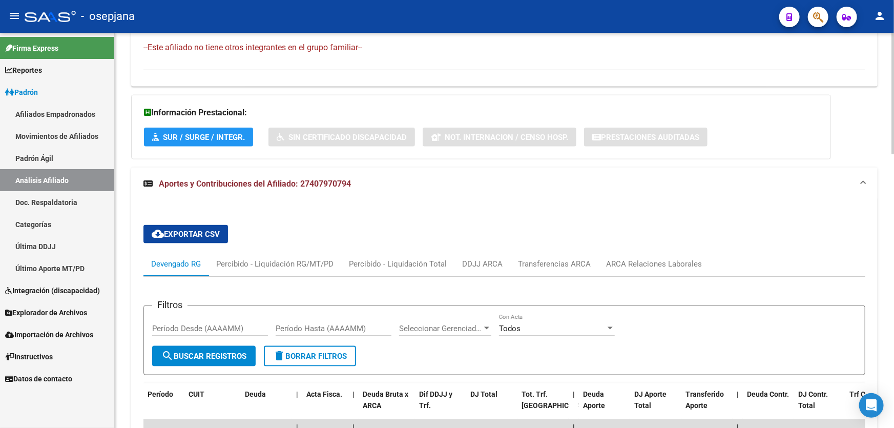
scroll to position [667, 0]
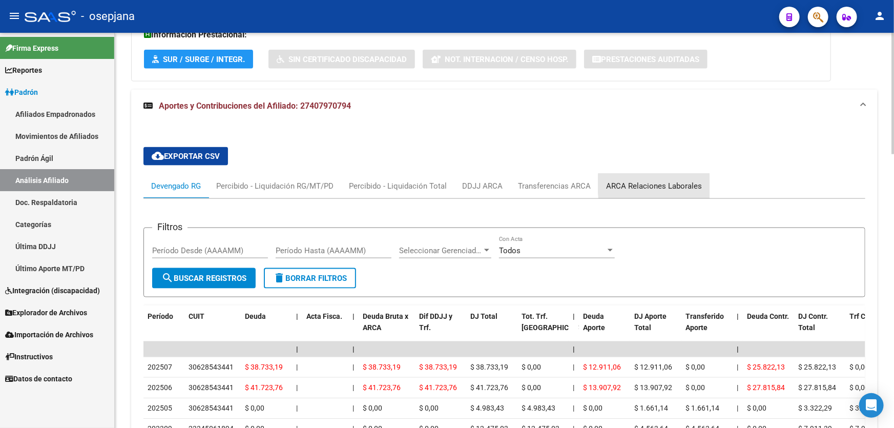
click at [691, 183] on div "ARCA Relaciones Laborales" at bounding box center [654, 185] width 96 height 11
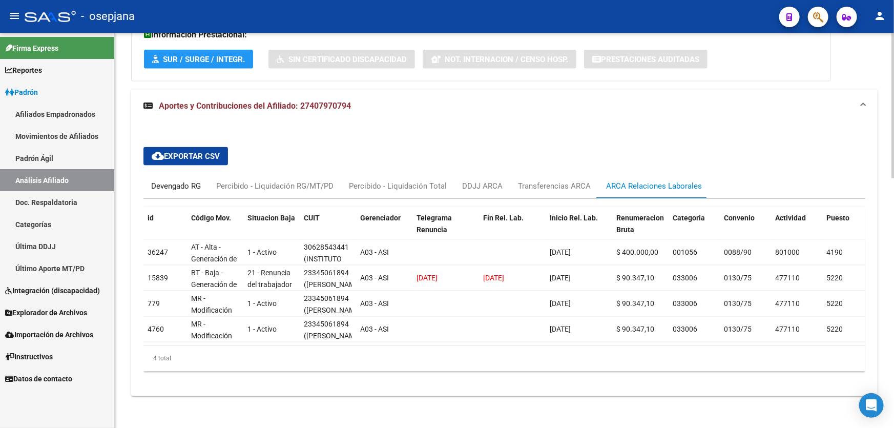
click at [170, 182] on div "Devengado RG" at bounding box center [176, 185] width 50 height 11
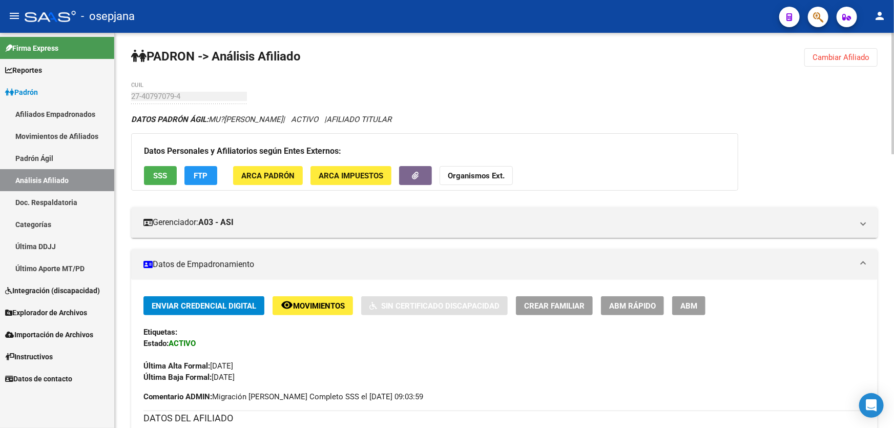
scroll to position [0, 0]
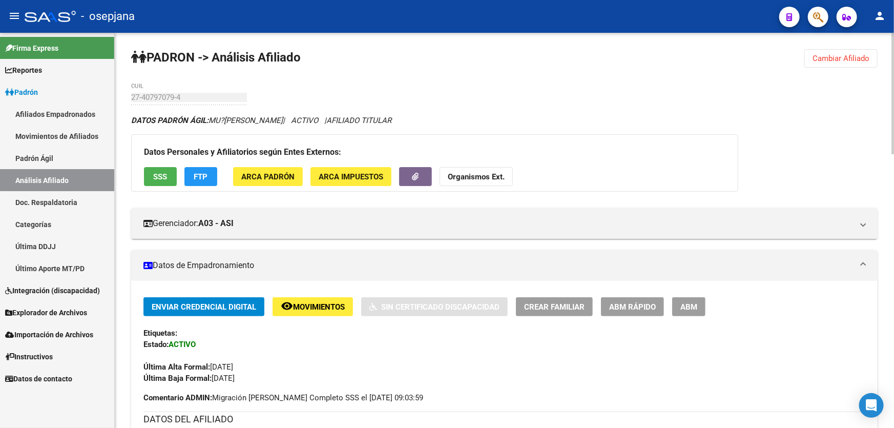
click at [207, 179] on span "FTP" at bounding box center [201, 176] width 14 height 9
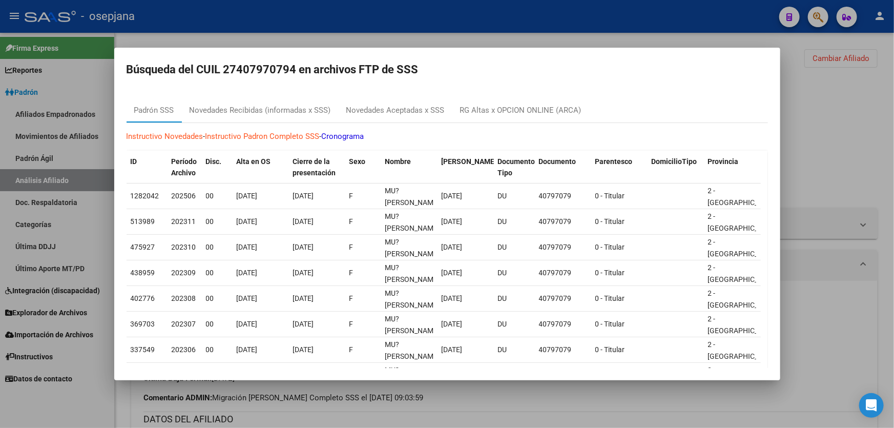
click at [849, 128] on div at bounding box center [447, 214] width 894 height 428
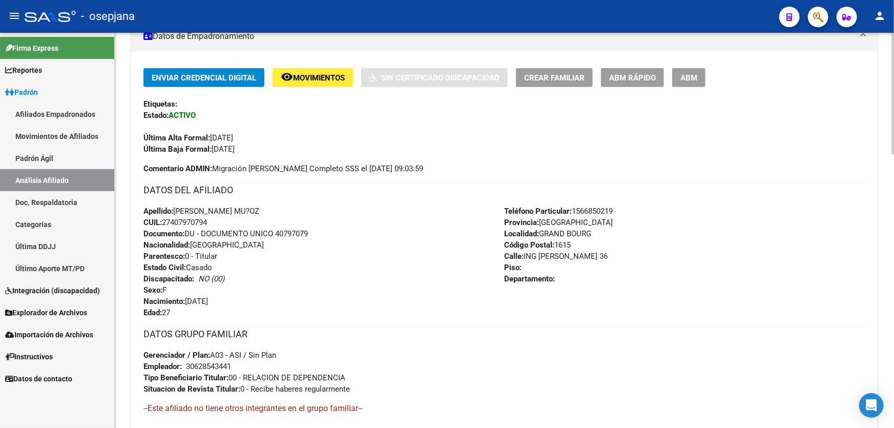
scroll to position [232, 0]
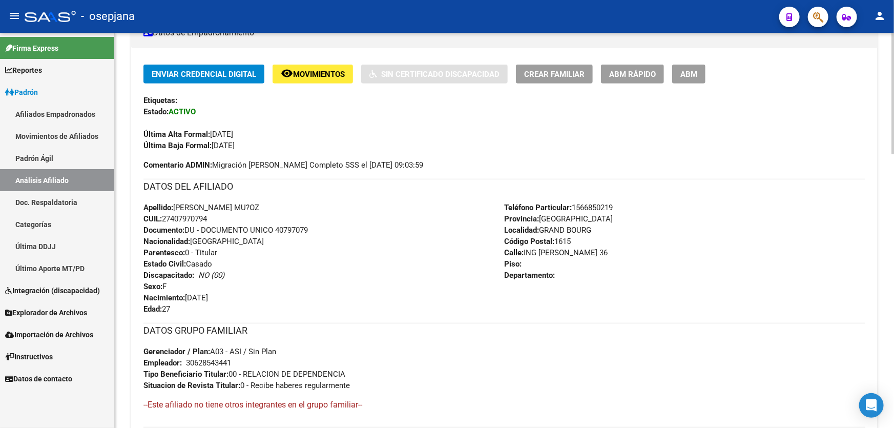
drag, startPoint x: 276, startPoint y: 228, endPoint x: 317, endPoint y: 228, distance: 41.0
click at [317, 228] on div "Apellido: [PERSON_NAME] MU?OZ CUIL: 27407970794 Documento: DU - DOCUMENTO UNICO…" at bounding box center [323, 258] width 361 height 113
copy span "40797079"
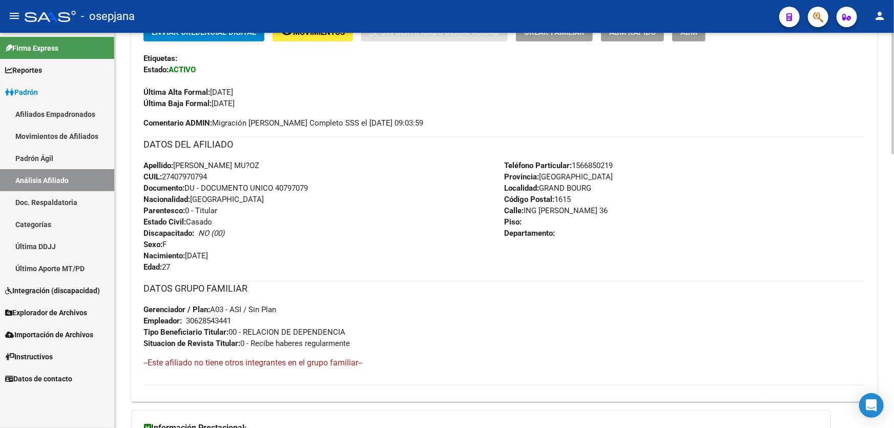
scroll to position [279, 0]
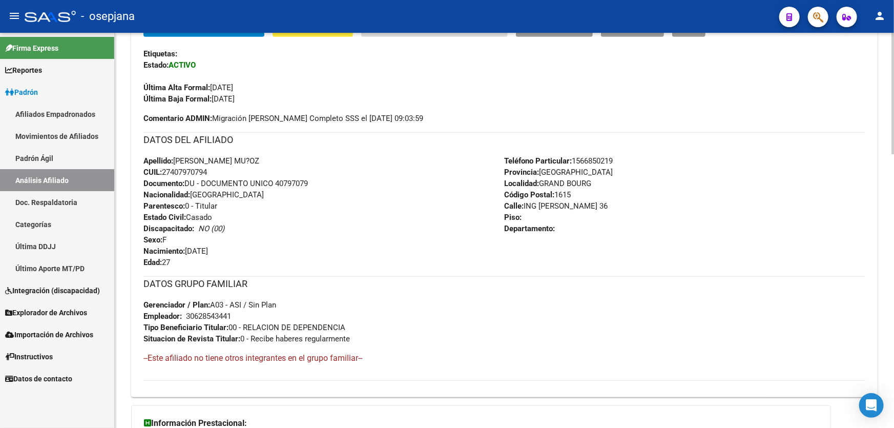
click at [425, 210] on div "Apellido: [PERSON_NAME] MU?OZ CUIL: 27407970794 Documento: DU - DOCUMENTO UNICO…" at bounding box center [323, 211] width 361 height 113
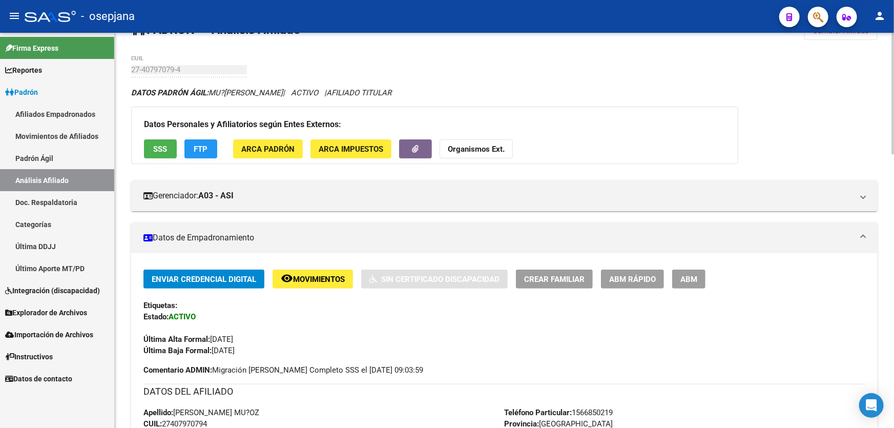
scroll to position [0, 0]
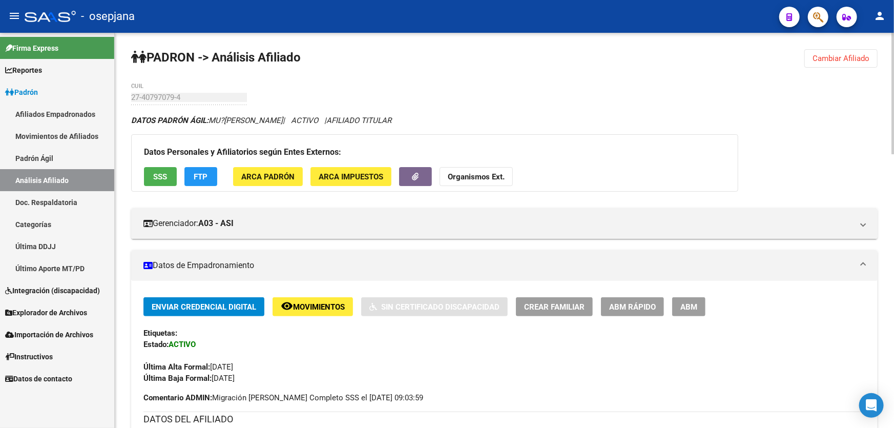
click at [850, 54] on span "Cambiar Afiliado" at bounding box center [840, 58] width 57 height 9
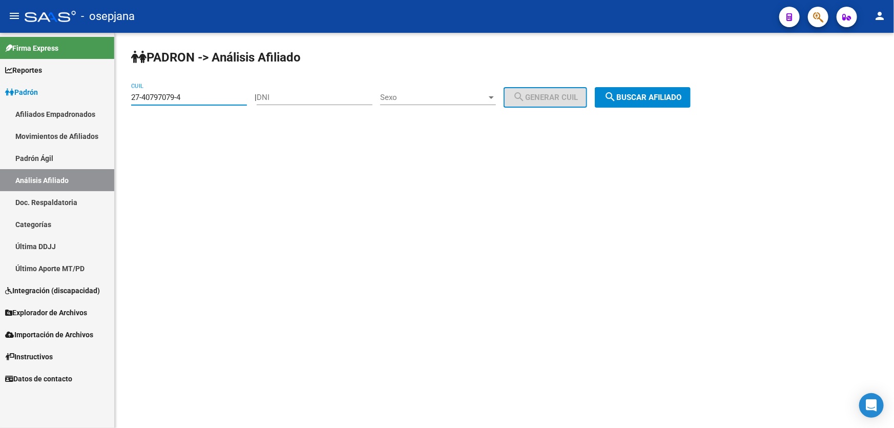
drag, startPoint x: 192, startPoint y: 95, endPoint x: 128, endPoint y: 94, distance: 64.0
click at [128, 94] on div "[PERSON_NAME] -> Análisis Afiliado 27-40797079-4 CUIL | DNI Sexo Sexo search Ge…" at bounding box center [504, 87] width 779 height 108
paste input "1464288-3"
click at [660, 97] on span "search Buscar afiliado" at bounding box center [642, 97] width 77 height 9
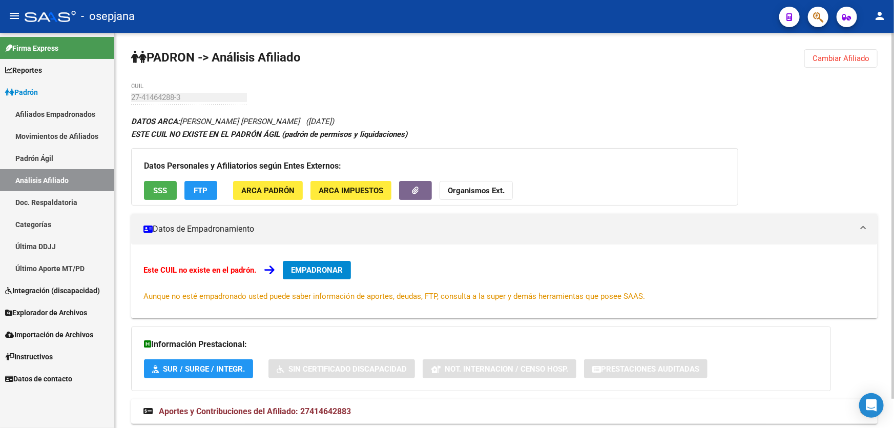
click at [207, 186] on button "FTP" at bounding box center [200, 190] width 33 height 19
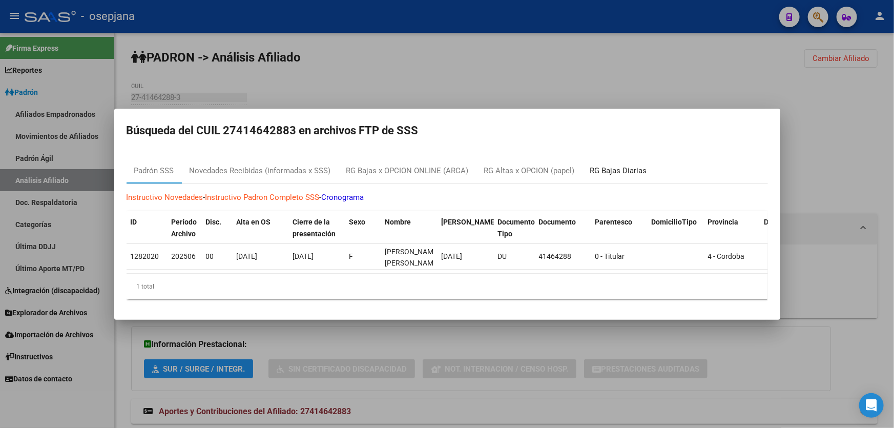
click at [637, 165] on div "RG Bajas Diarias" at bounding box center [618, 171] width 57 height 12
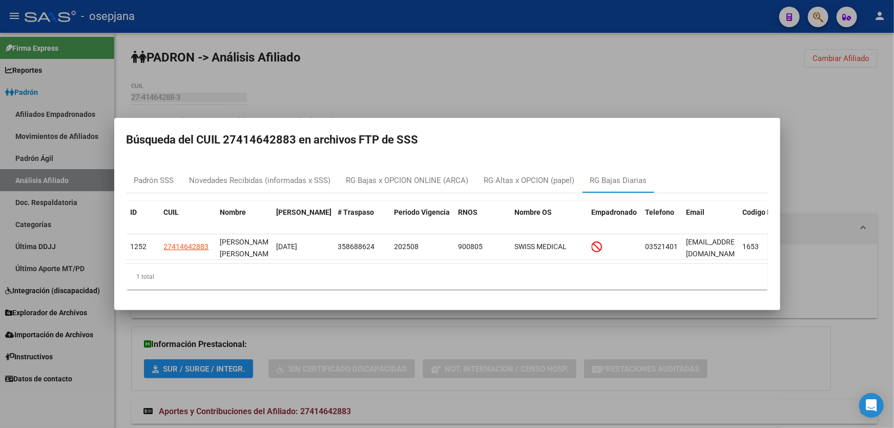
click at [829, 168] on div at bounding box center [447, 214] width 894 height 428
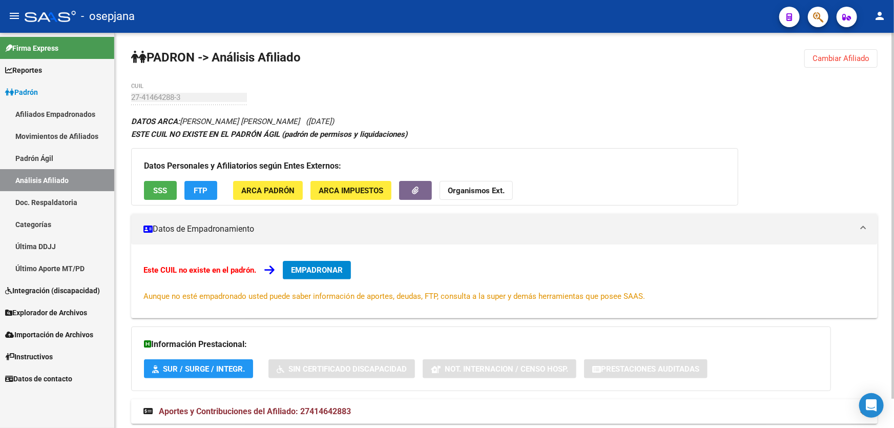
click at [861, 57] on span "Cambiar Afiliado" at bounding box center [840, 58] width 57 height 9
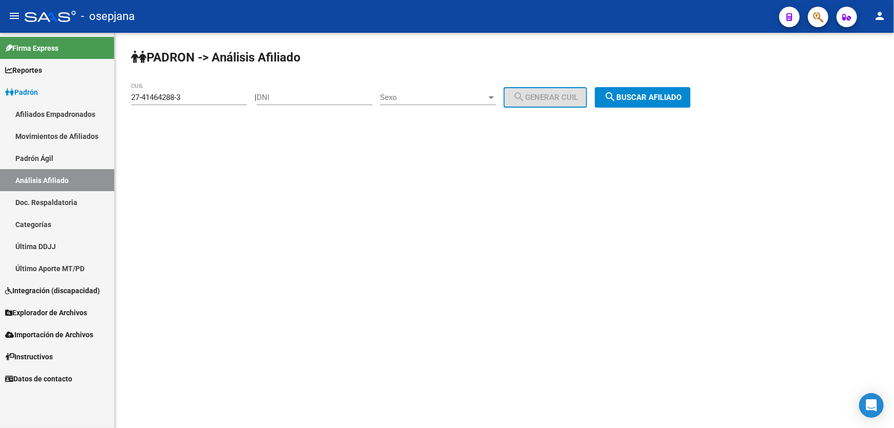
drag, startPoint x: 220, startPoint y: 102, endPoint x: 196, endPoint y: 101, distance: 24.1
click at [196, 101] on div "27-41464288-3 CUIL" at bounding box center [189, 94] width 116 height 22
drag, startPoint x: 196, startPoint y: 101, endPoint x: 153, endPoint y: 100, distance: 42.5
click at [153, 100] on input "27-41464288-3" at bounding box center [189, 97] width 116 height 9
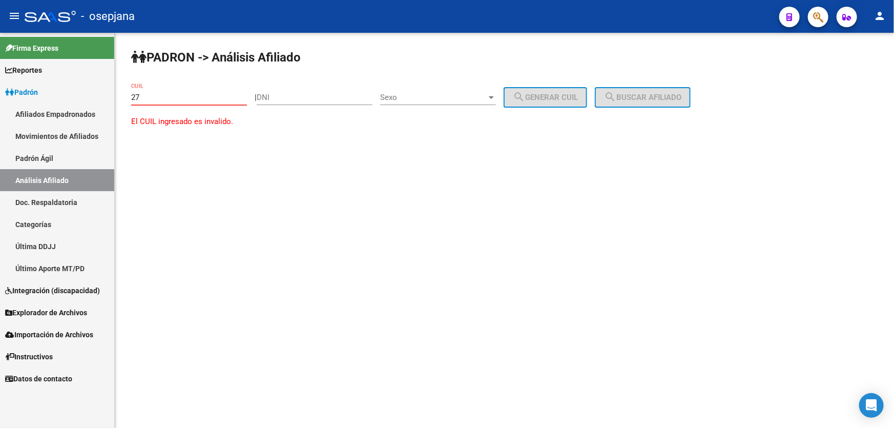
type input "2"
paste input "27-42296760-0"
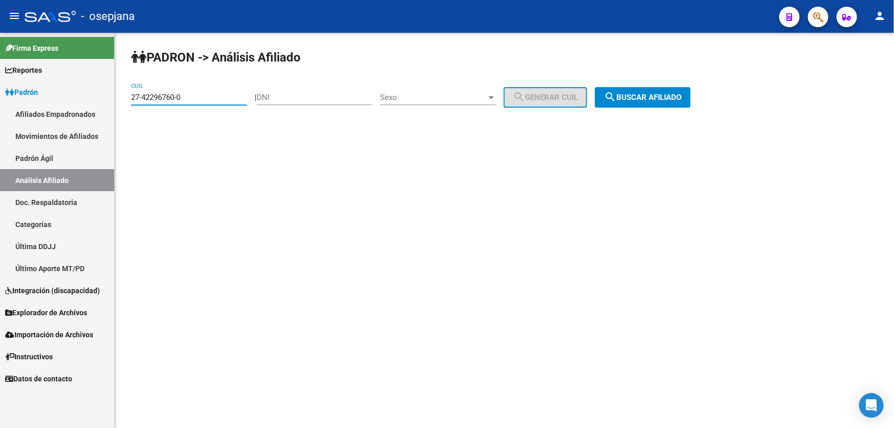
click at [636, 96] on span "search Buscar afiliado" at bounding box center [642, 97] width 77 height 9
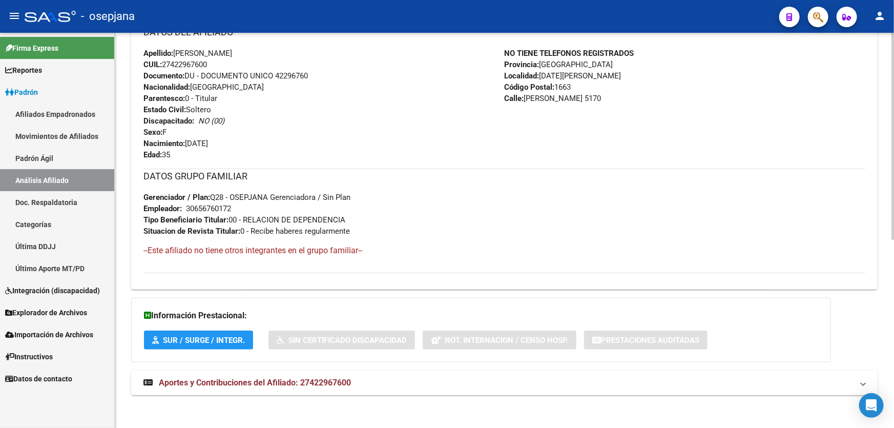
scroll to position [357, 0]
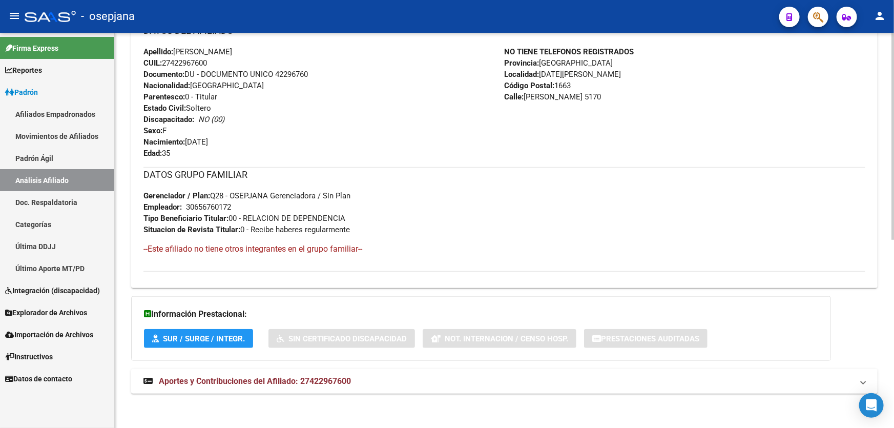
click at [435, 387] on mat-expansion-panel-header "Aportes y Contribuciones del Afiliado: 27422967600" at bounding box center [504, 381] width 746 height 25
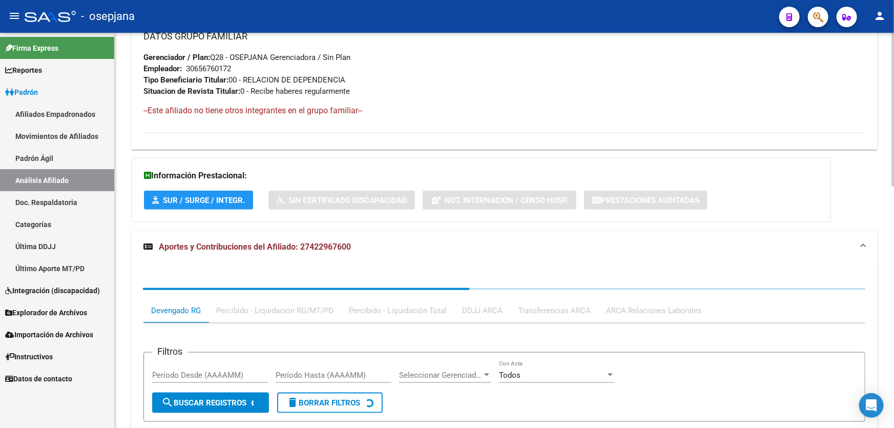
scroll to position [543, 0]
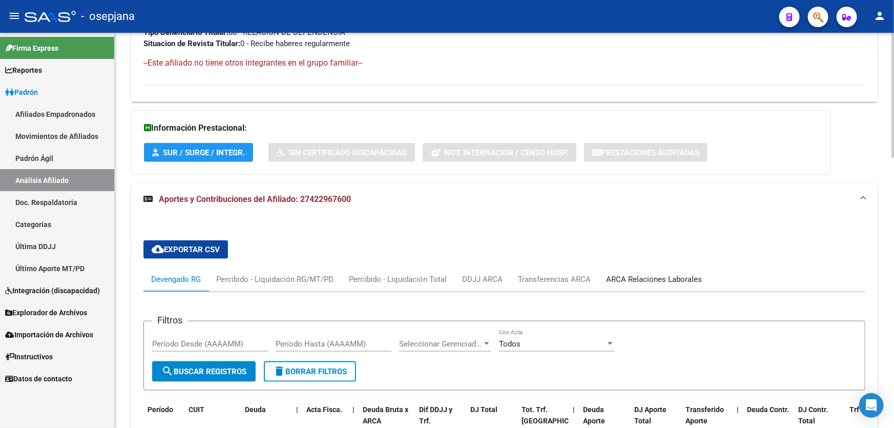
click at [656, 277] on div "ARCA Relaciones Laborales" at bounding box center [654, 278] width 96 height 11
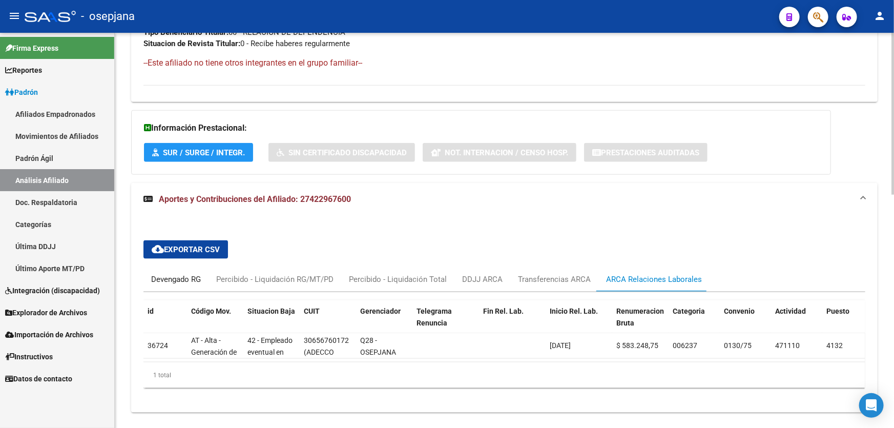
click at [187, 278] on div "Devengado RG" at bounding box center [176, 278] width 50 height 11
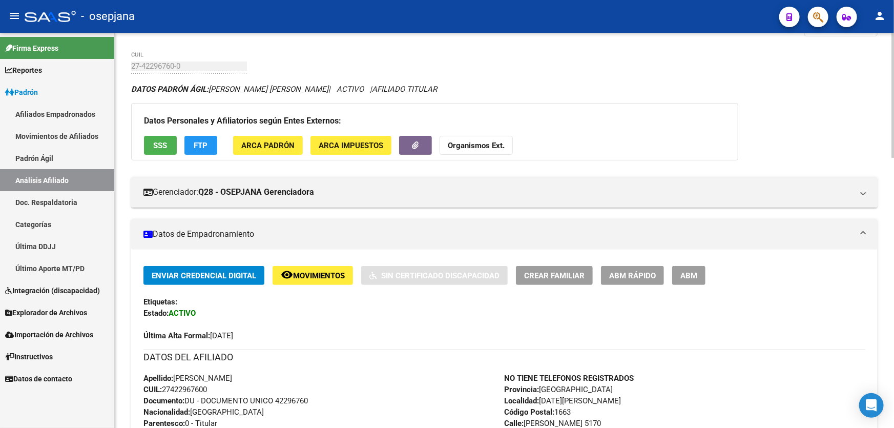
scroll to position [0, 0]
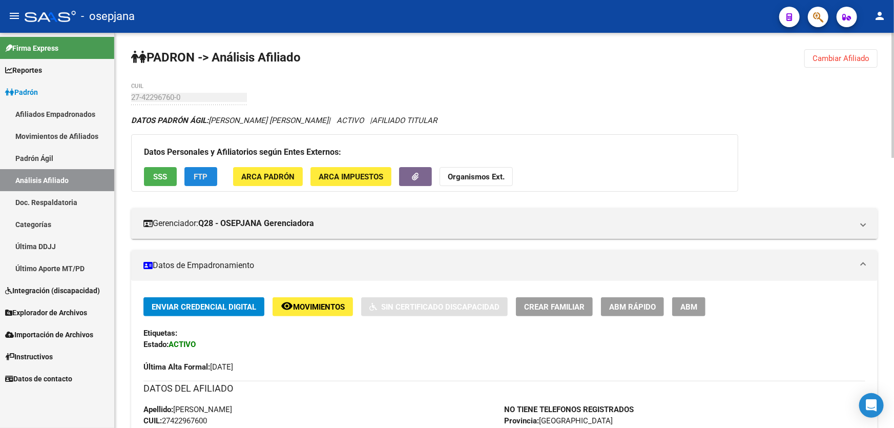
click at [203, 180] on button "FTP" at bounding box center [200, 176] width 33 height 19
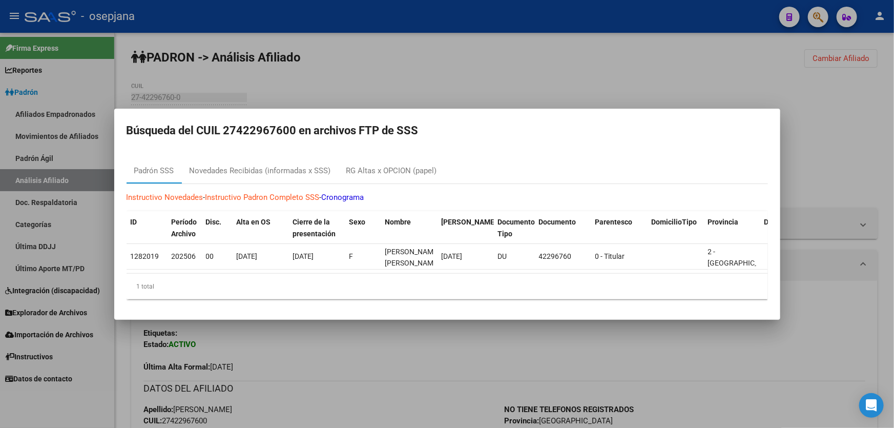
click at [529, 57] on div at bounding box center [447, 214] width 894 height 428
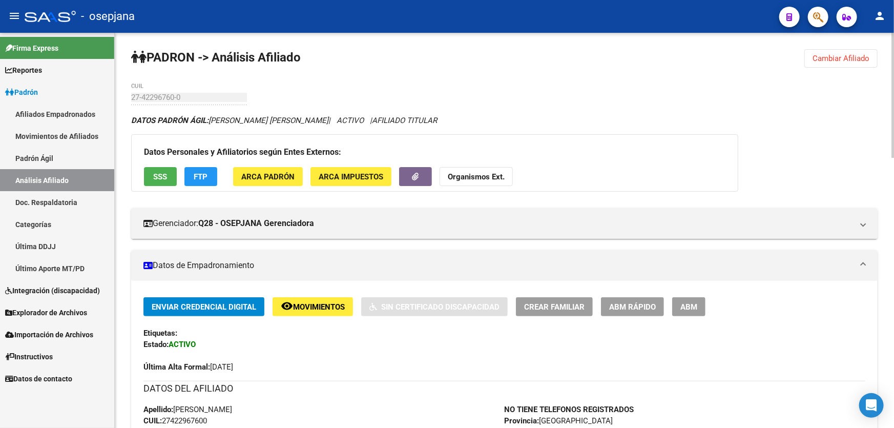
click at [848, 56] on span "Cambiar Afiliado" at bounding box center [840, 58] width 57 height 9
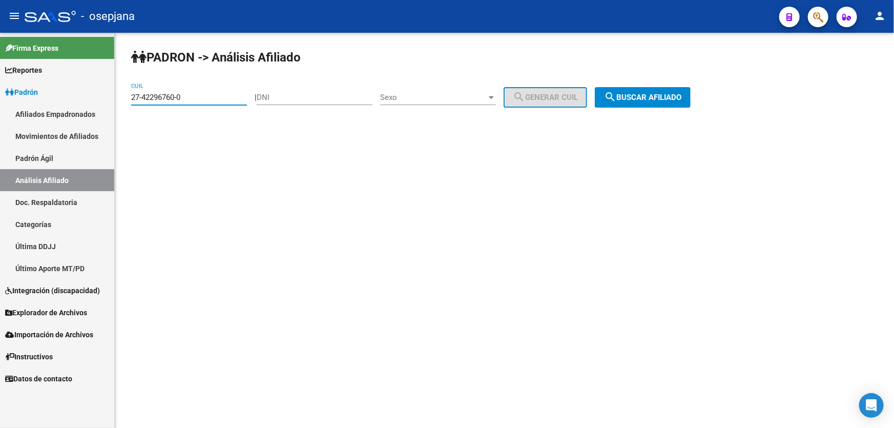
drag, startPoint x: 187, startPoint y: 96, endPoint x: 120, endPoint y: 96, distance: 67.1
click at [120, 96] on div "[PERSON_NAME] -> Análisis Afiliado 27-42296760-0 CUIL | DNI Sexo Sexo search Ge…" at bounding box center [504, 87] width 779 height 108
paste input "566803-5"
click at [657, 102] on button "search Buscar afiliado" at bounding box center [643, 97] width 96 height 20
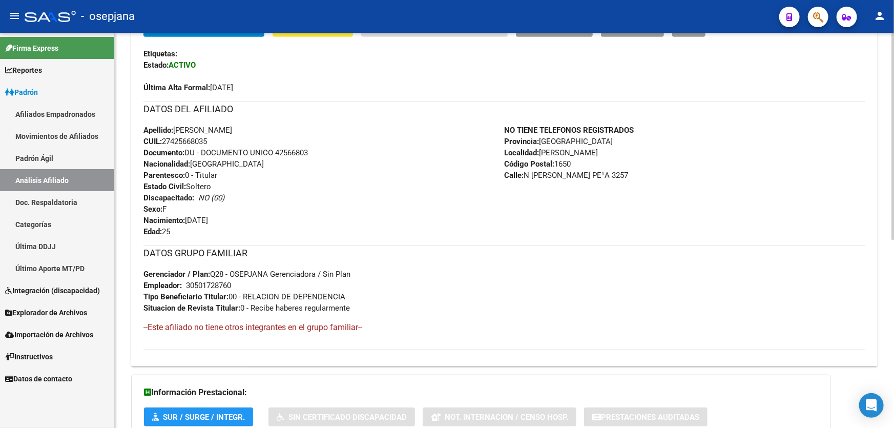
scroll to position [139, 0]
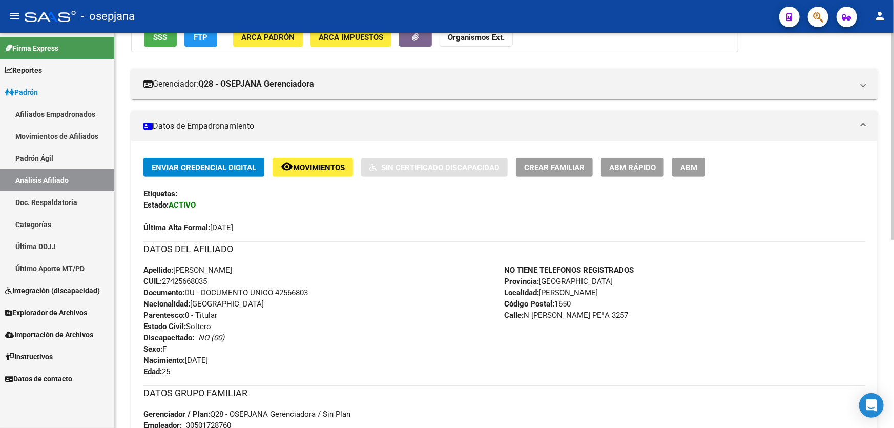
drag, startPoint x: 277, startPoint y: 292, endPoint x: 323, endPoint y: 292, distance: 46.1
click at [323, 292] on div "Apellido: [PERSON_NAME]: 27425668035 Documento: DU - DOCUMENTO UNICO 42566803 N…" at bounding box center [323, 320] width 361 height 113
copy span "42566803"
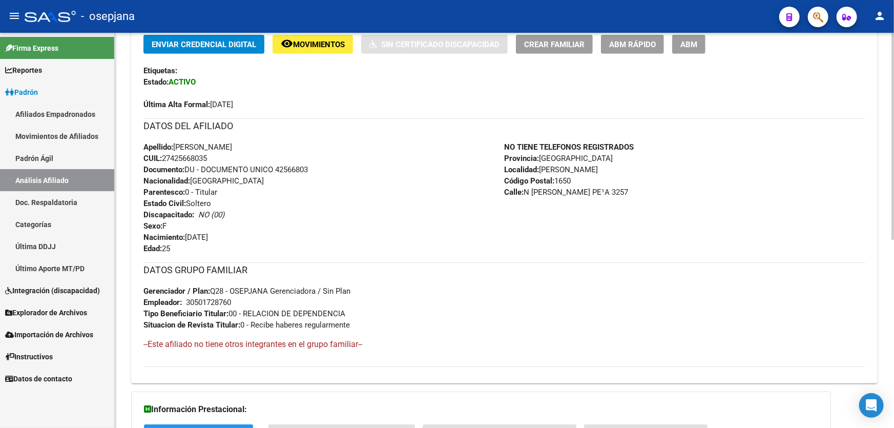
scroll to position [357, 0]
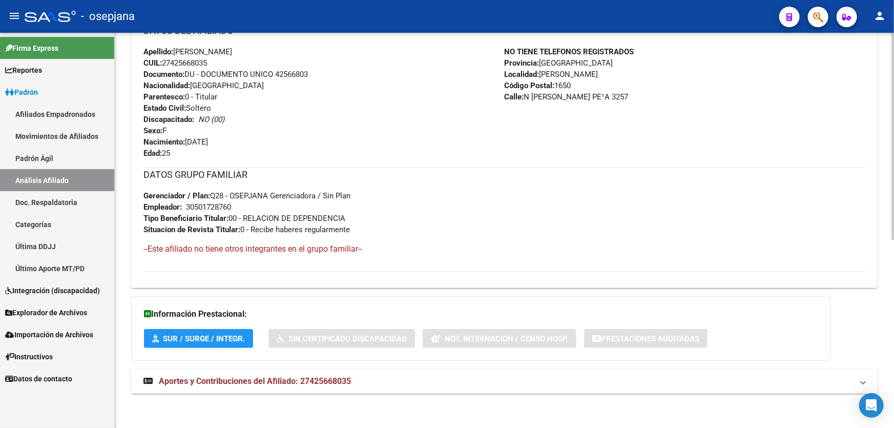
click at [728, 375] on mat-panel-title "Aportes y Contribuciones del Afiliado: 27425668035" at bounding box center [497, 380] width 709 height 11
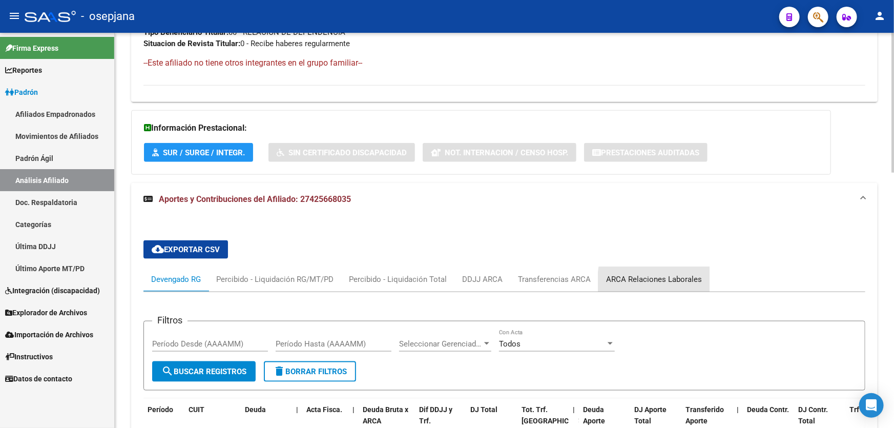
click at [690, 280] on div "ARCA Relaciones Laborales" at bounding box center [654, 278] width 96 height 11
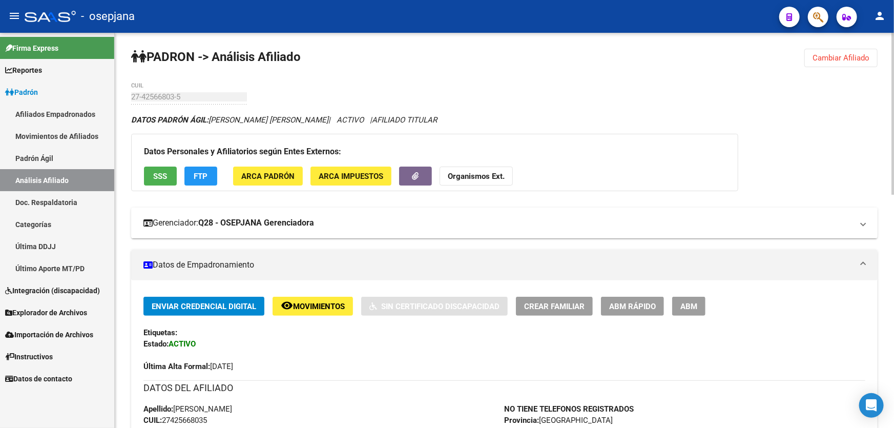
scroll to position [0, 0]
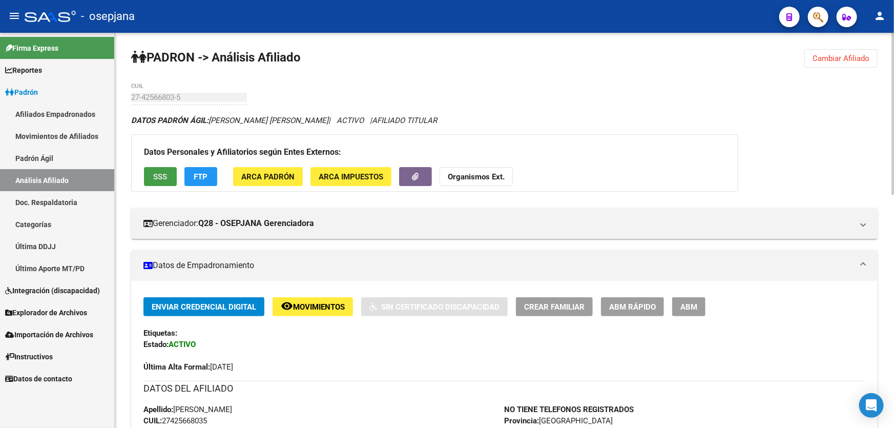
click at [151, 178] on button "SSS" at bounding box center [160, 176] width 33 height 19
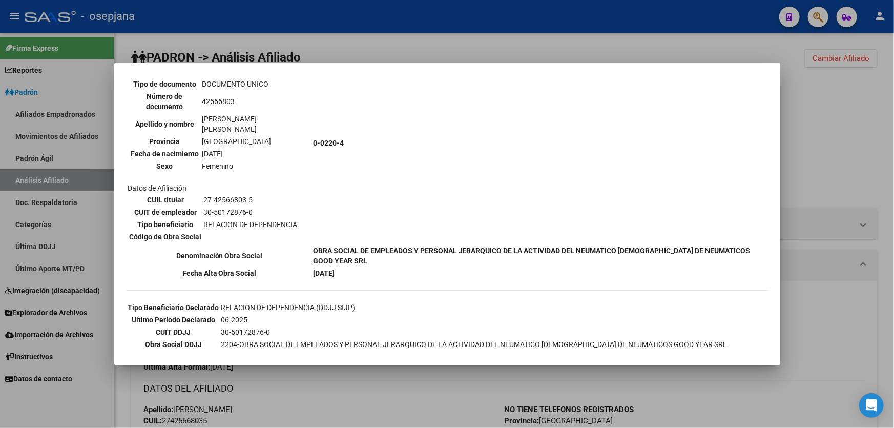
scroll to position [172, 0]
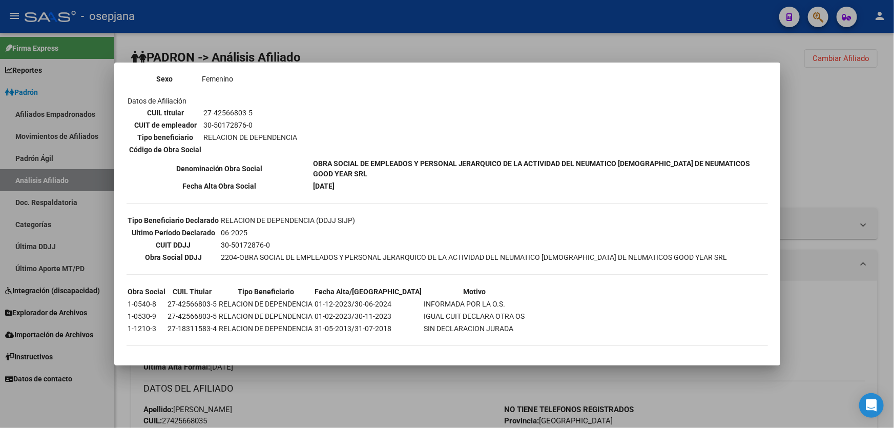
click at [835, 119] on div at bounding box center [447, 214] width 894 height 428
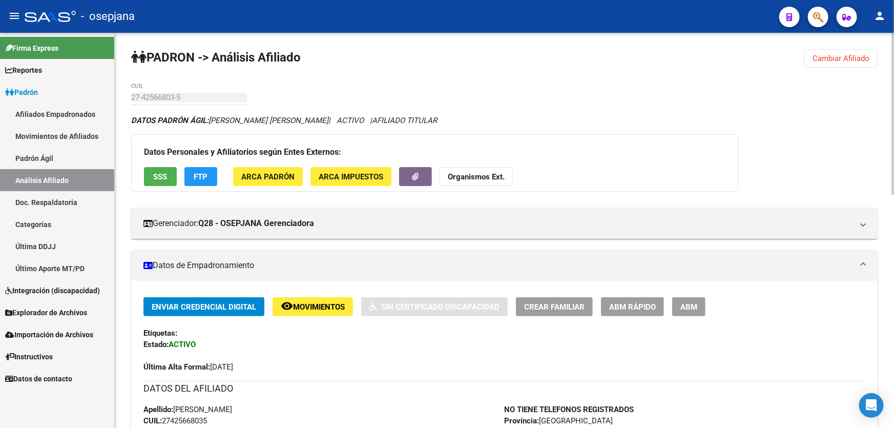
click at [209, 169] on button "FTP" at bounding box center [200, 176] width 33 height 19
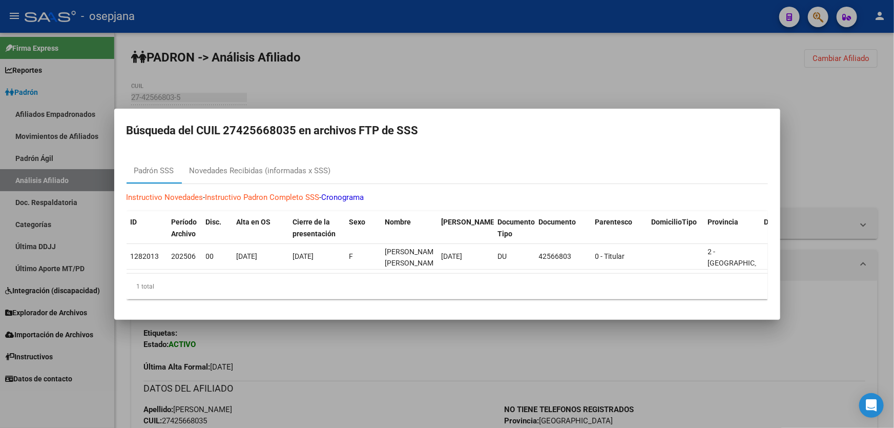
click at [465, 77] on div at bounding box center [447, 214] width 894 height 428
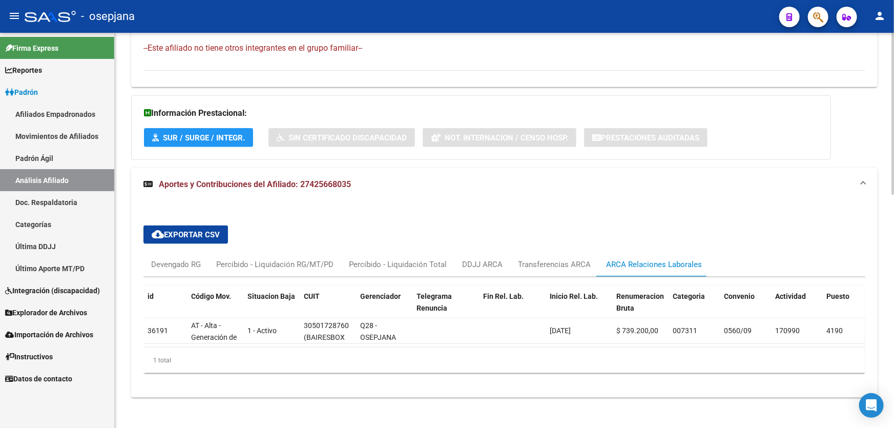
scroll to position [568, 0]
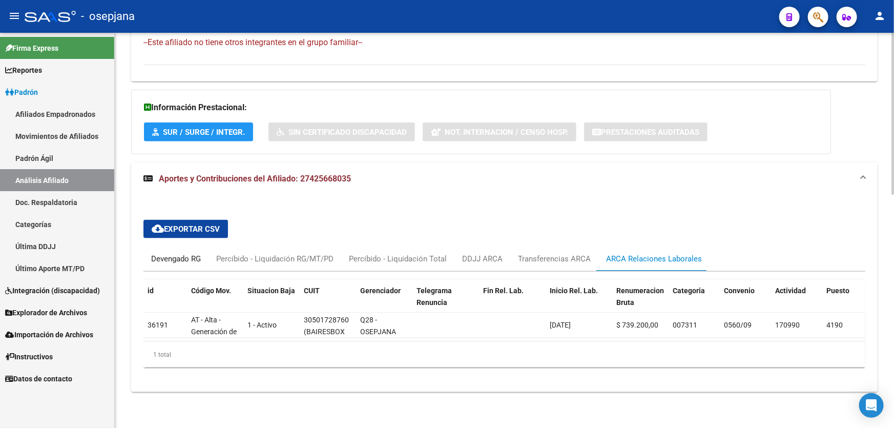
click at [158, 253] on div "Devengado RG" at bounding box center [176, 258] width 50 height 11
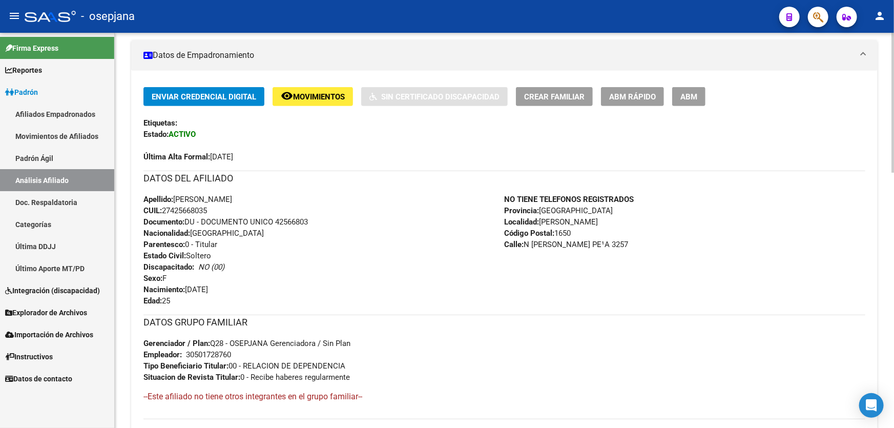
scroll to position [208, 0]
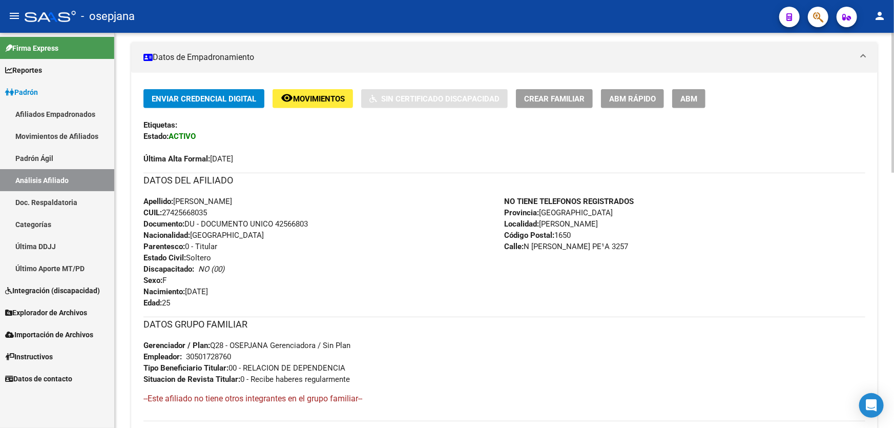
drag, startPoint x: 276, startPoint y: 220, endPoint x: 324, endPoint y: 221, distance: 47.6
click at [324, 221] on div "Apellido: [PERSON_NAME]: 27425668035 Documento: DU - DOCUMENTO UNICO 42566803 N…" at bounding box center [323, 252] width 361 height 113
copy span "42566803"
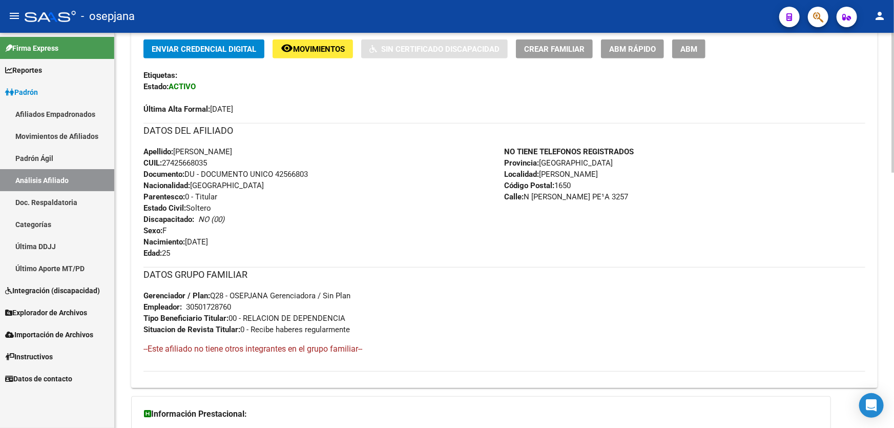
scroll to position [255, 0]
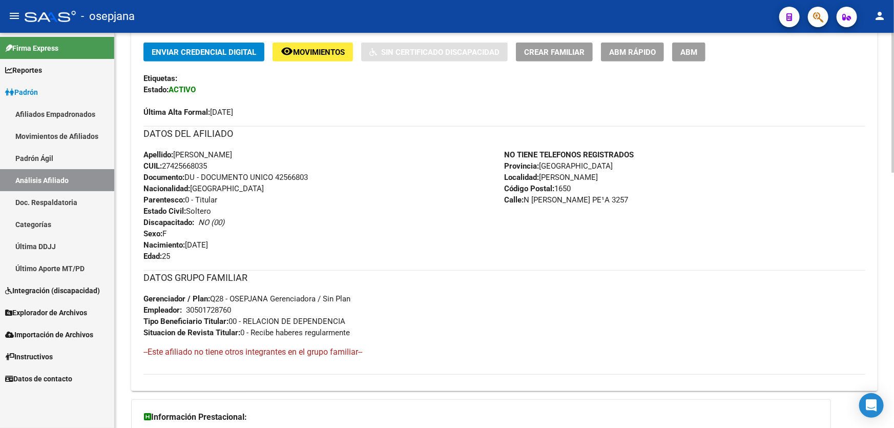
drag, startPoint x: 591, startPoint y: 200, endPoint x: 533, endPoint y: 199, distance: 58.4
click at [533, 199] on span "Calle: [PERSON_NAME] PE¹A 3257" at bounding box center [566, 199] width 124 height 9
copy span "[PERSON_NAME] PE¹A"
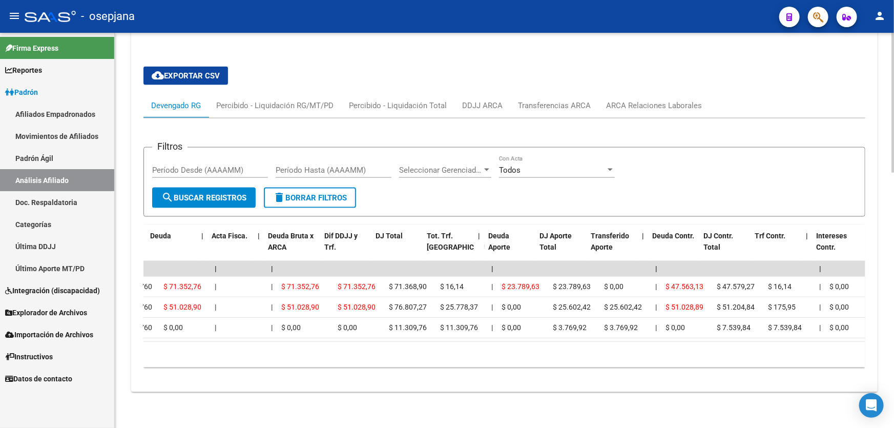
scroll to position [0, 0]
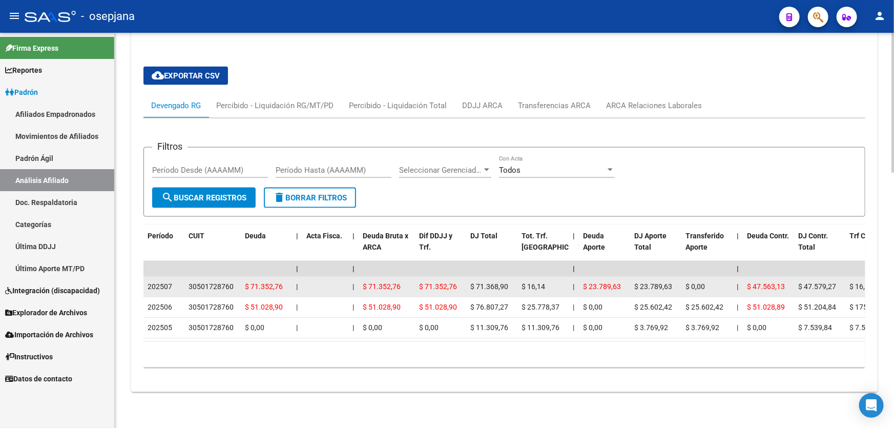
drag, startPoint x: 189, startPoint y: 280, endPoint x: 235, endPoint y: 279, distance: 46.1
click at [235, 281] on div "30501728760" at bounding box center [212, 287] width 48 height 12
copy div "30501728760"
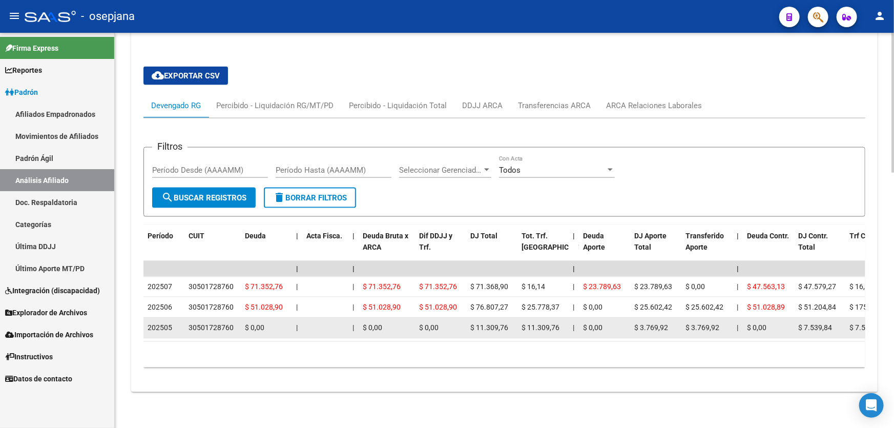
click at [379, 329] on datatable-body-cell "$ 0,00" at bounding box center [386, 328] width 56 height 20
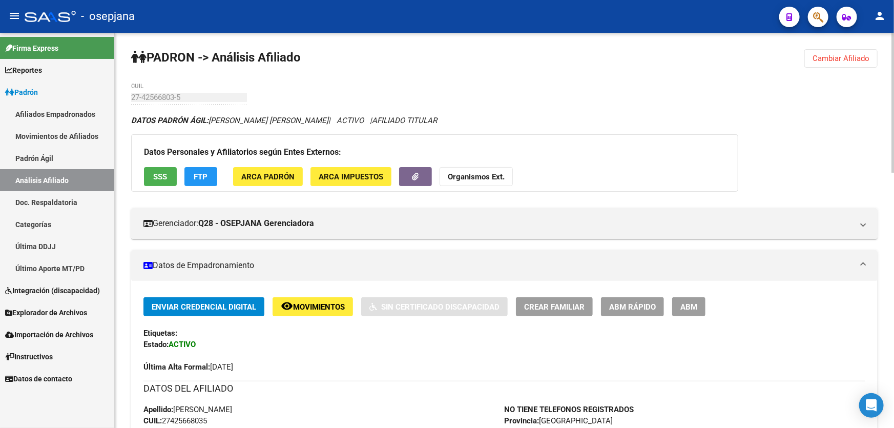
click at [850, 61] on span "Cambiar Afiliado" at bounding box center [840, 58] width 57 height 9
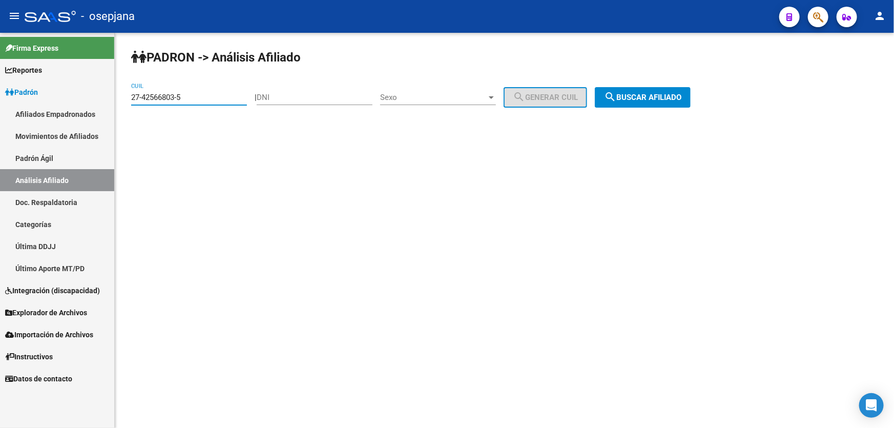
drag, startPoint x: 206, startPoint y: 100, endPoint x: 125, endPoint y: 100, distance: 80.9
click at [125, 100] on div "[PERSON_NAME] -> Análisis Afiliado 27-42566803-5 CUIL | DNI Sexo Sexo search Ge…" at bounding box center [504, 87] width 779 height 108
paste input "4115465-3"
click at [659, 98] on span "search Buscar afiliado" at bounding box center [642, 97] width 77 height 9
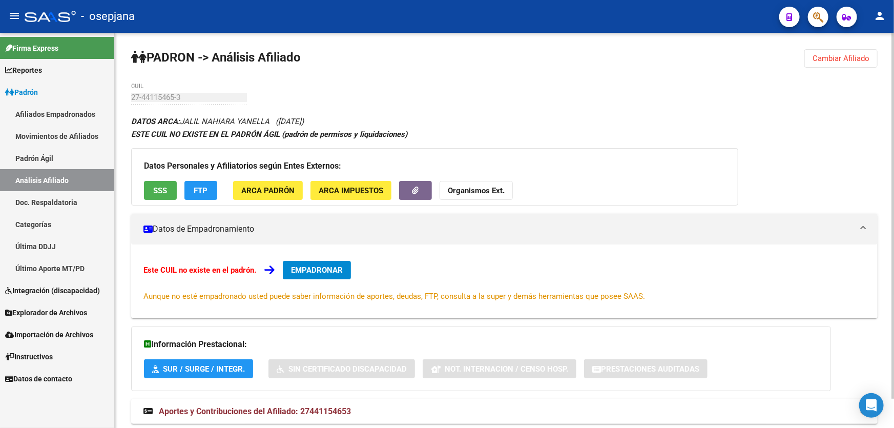
click at [845, 56] on span "Cambiar Afiliado" at bounding box center [840, 58] width 57 height 9
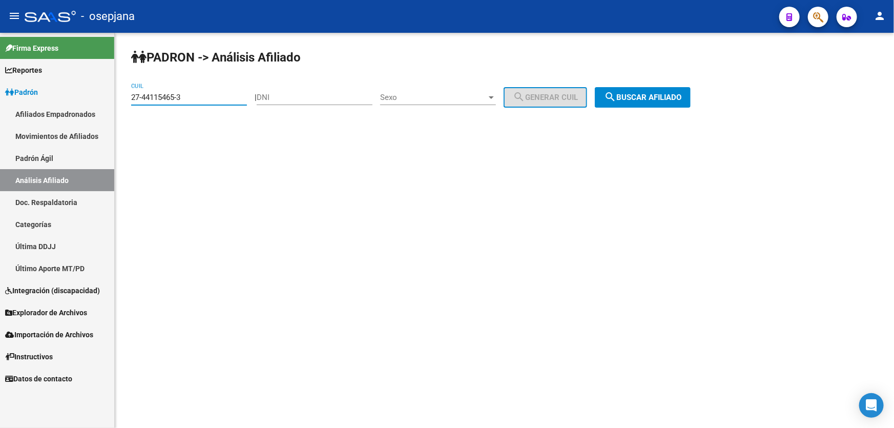
drag, startPoint x: 207, startPoint y: 100, endPoint x: 132, endPoint y: 100, distance: 74.8
click at [132, 100] on input "27-44115465-3" at bounding box center [189, 97] width 116 height 9
paste input "6284838-8"
click at [633, 93] on span "search Buscar afiliado" at bounding box center [642, 97] width 77 height 9
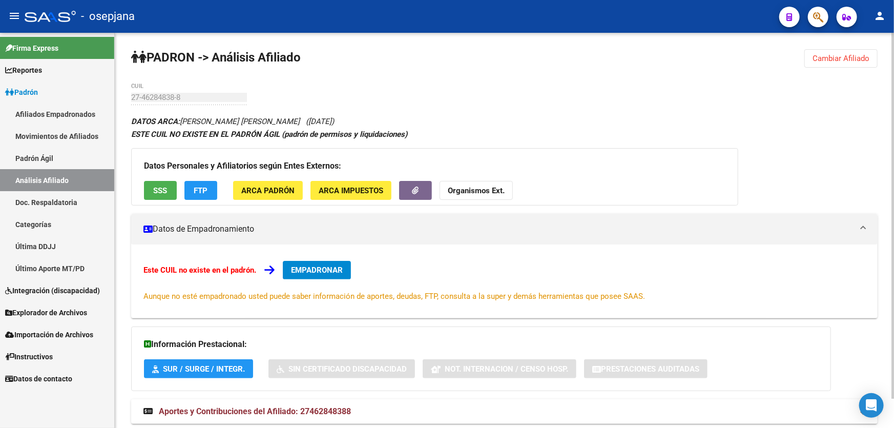
click at [840, 55] on span "Cambiar Afiliado" at bounding box center [840, 58] width 57 height 9
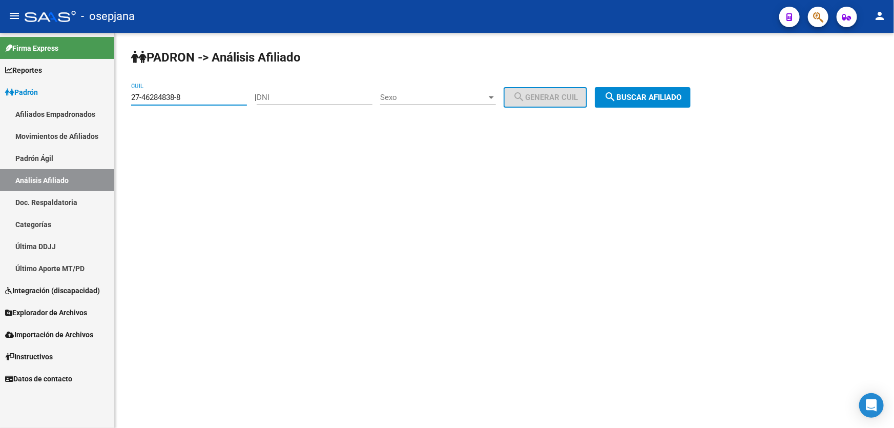
drag, startPoint x: 193, startPoint y: 99, endPoint x: 118, endPoint y: 100, distance: 74.3
click at [118, 100] on div "[PERSON_NAME] -> Análisis Afiliado 27-46284838-8 CUIL | DNI Sexo Sexo search Ge…" at bounding box center [504, 87] width 779 height 108
paste input "93949777-9"
click at [645, 97] on span "search Buscar afiliado" at bounding box center [642, 97] width 77 height 9
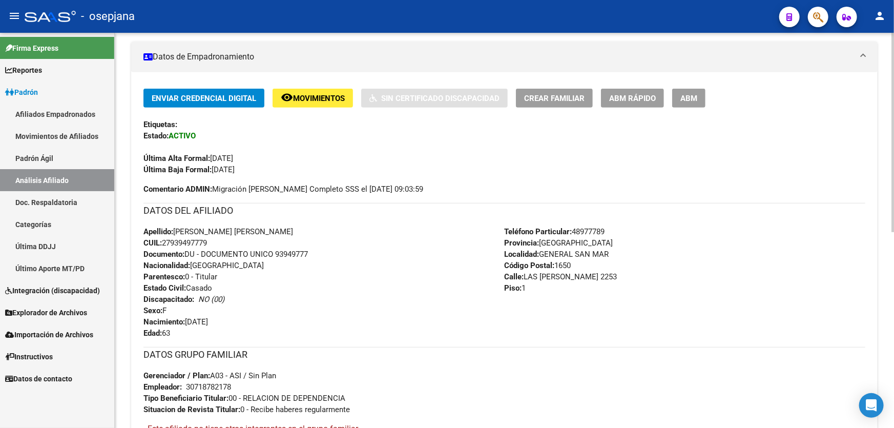
scroll to position [326, 0]
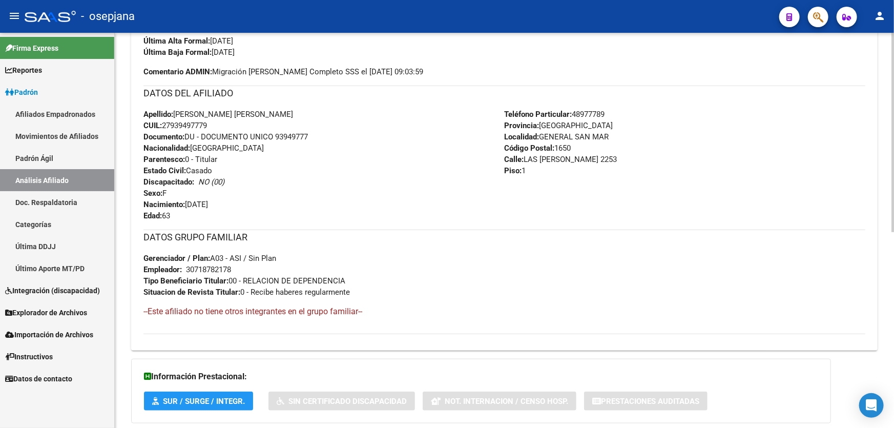
drag, startPoint x: 277, startPoint y: 138, endPoint x: 328, endPoint y: 141, distance: 50.8
click at [328, 141] on div "Apellido: [PERSON_NAME] [PERSON_NAME] CUIL: 27939497779 Documento: DU - DOCUMEN…" at bounding box center [323, 165] width 361 height 113
drag, startPoint x: 276, startPoint y: 134, endPoint x: 337, endPoint y: 135, distance: 61.5
click at [337, 135] on div "Apellido: [PERSON_NAME] [PERSON_NAME] CUIL: 27939497779 Documento: DU - DOCUMEN…" at bounding box center [323, 165] width 361 height 113
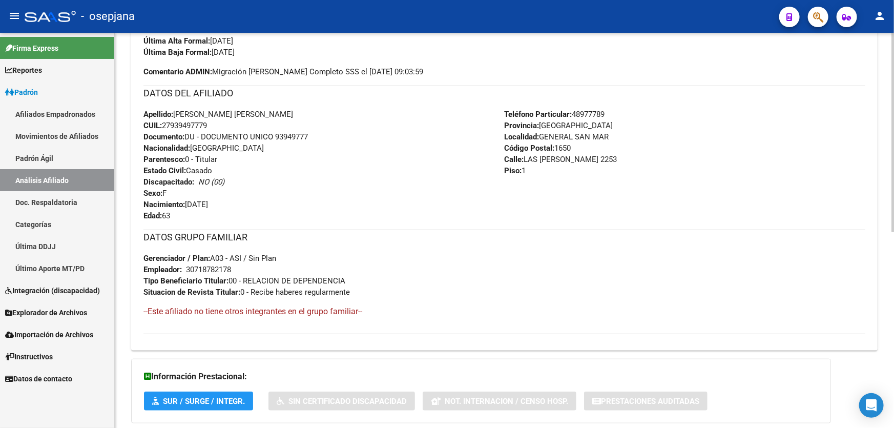
copy span "93949777"
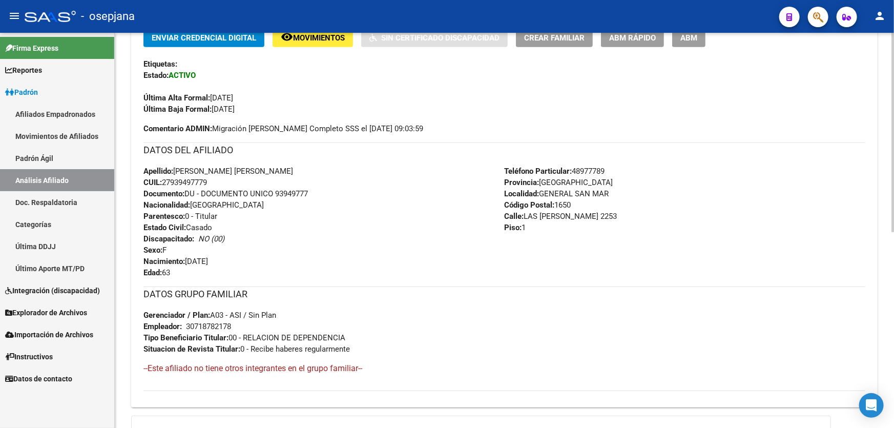
scroll to position [139, 0]
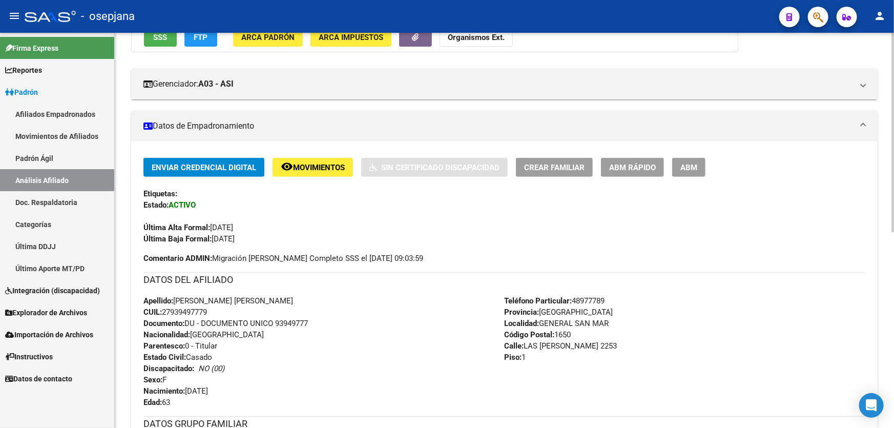
click at [340, 167] on span "Movimientos" at bounding box center [319, 167] width 52 height 9
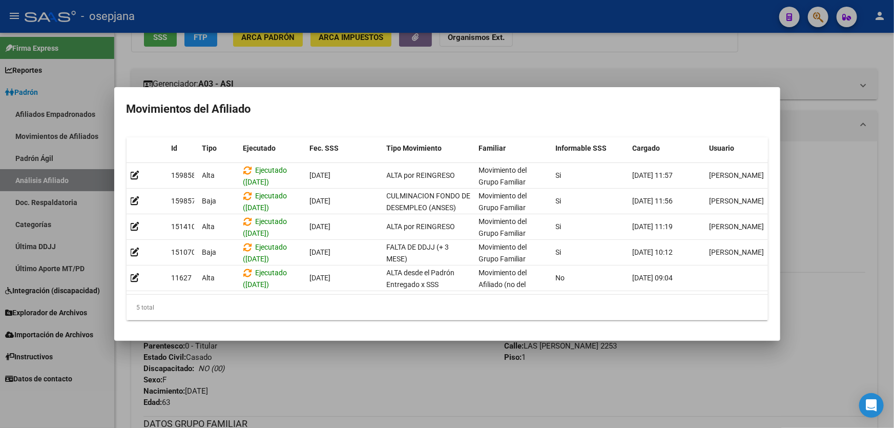
click at [406, 379] on div at bounding box center [447, 214] width 894 height 428
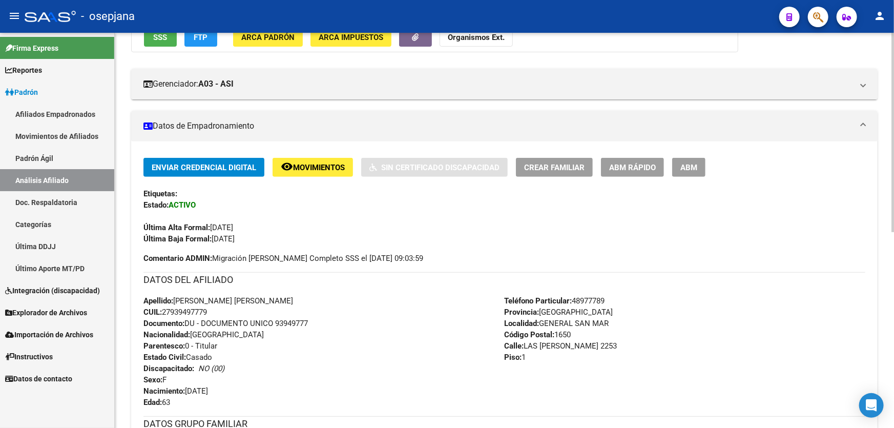
scroll to position [0, 0]
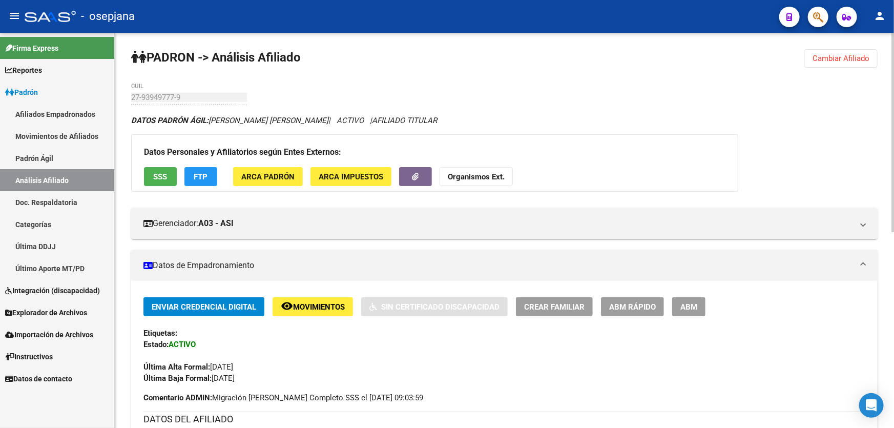
click at [837, 54] on span "Cambiar Afiliado" at bounding box center [840, 58] width 57 height 9
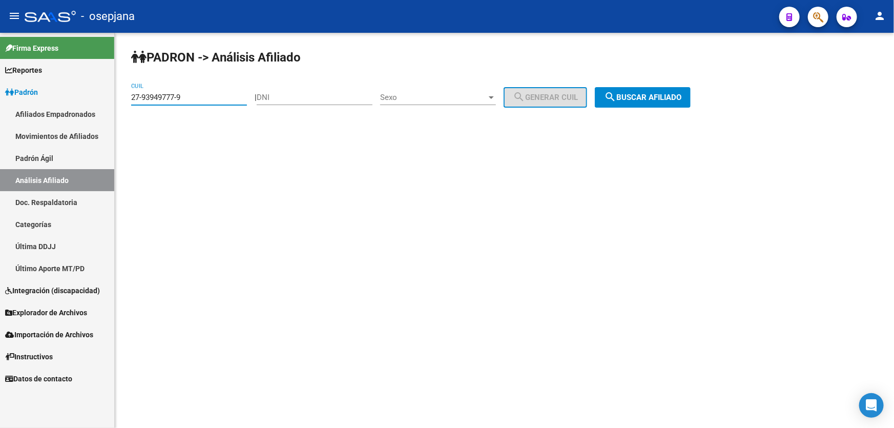
drag, startPoint x: 213, startPoint y: 96, endPoint x: 115, endPoint y: 102, distance: 98.6
click at [115, 102] on div "[PERSON_NAME] -> Análisis Afiliado 27-93949777-9 CUIL | DNI Sexo Sexo search Ge…" at bounding box center [504, 87] width 779 height 108
paste input "4863996"
drag, startPoint x: 201, startPoint y: 96, endPoint x: 136, endPoint y: 97, distance: 64.5
click at [136, 97] on input "27-94863996-9" at bounding box center [189, 97] width 116 height 9
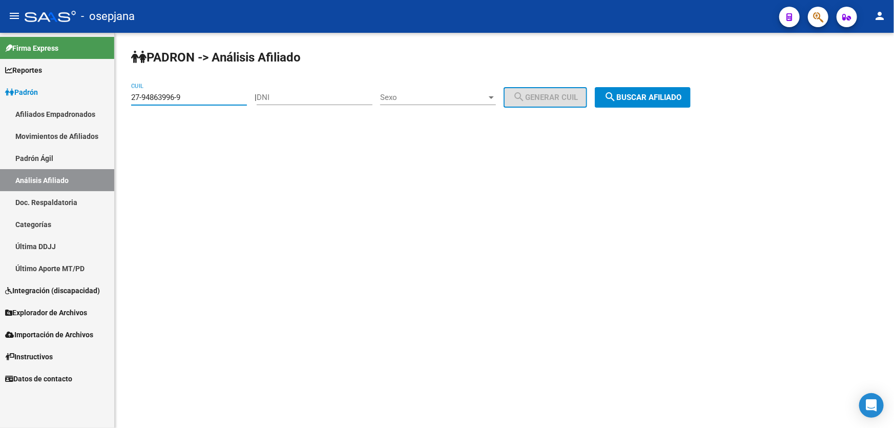
type input "2"
paste input "27-94863996-9"
type input "27-94863996-9"
click at [659, 94] on span "search Buscar afiliado" at bounding box center [642, 97] width 77 height 9
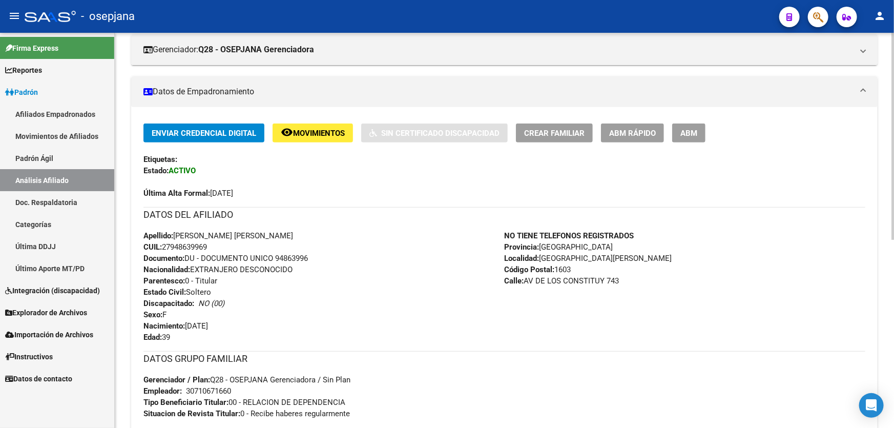
scroll to position [264, 0]
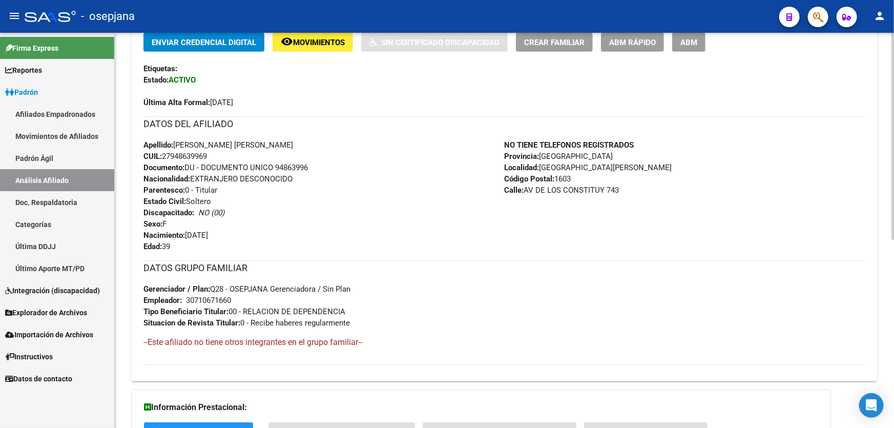
drag, startPoint x: 605, startPoint y: 186, endPoint x: 526, endPoint y: 189, distance: 78.9
click at [526, 189] on span "Calle: AV DE LOS CONSTITUY 743" at bounding box center [561, 189] width 115 height 9
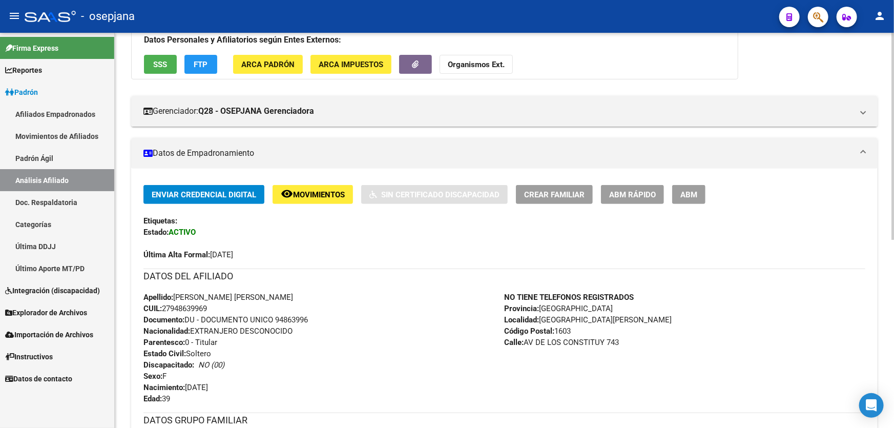
scroll to position [279, 0]
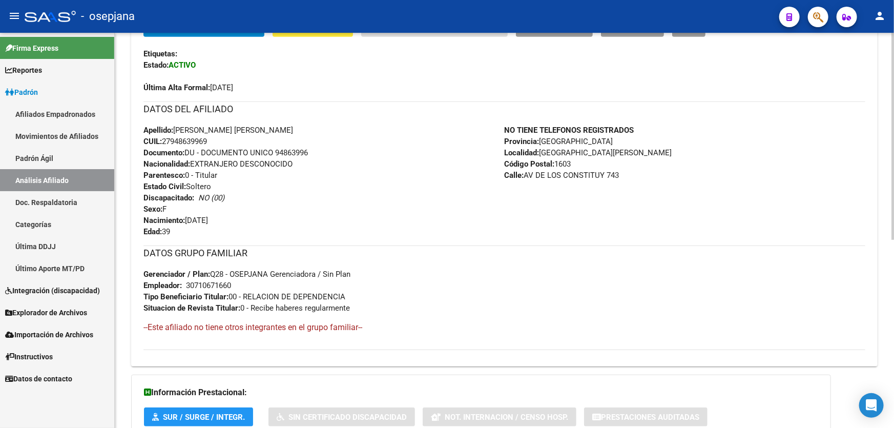
drag, startPoint x: 231, startPoint y: 285, endPoint x: 186, endPoint y: 284, distance: 44.6
click at [186, 284] on div "30710671660" at bounding box center [208, 285] width 45 height 11
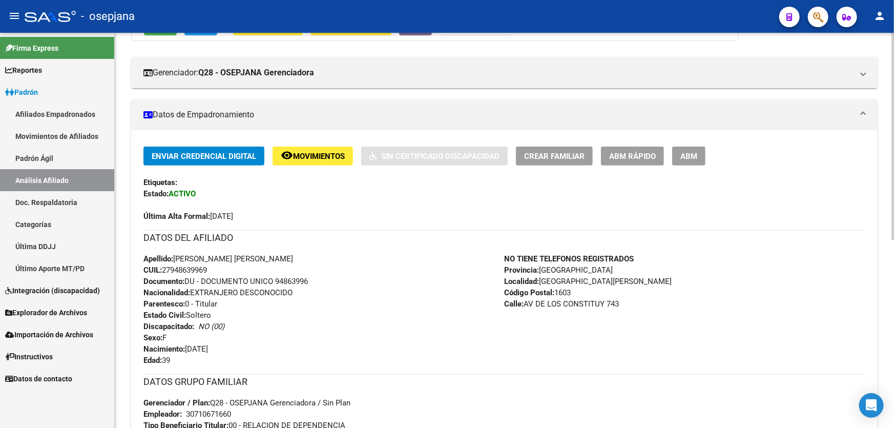
scroll to position [0, 0]
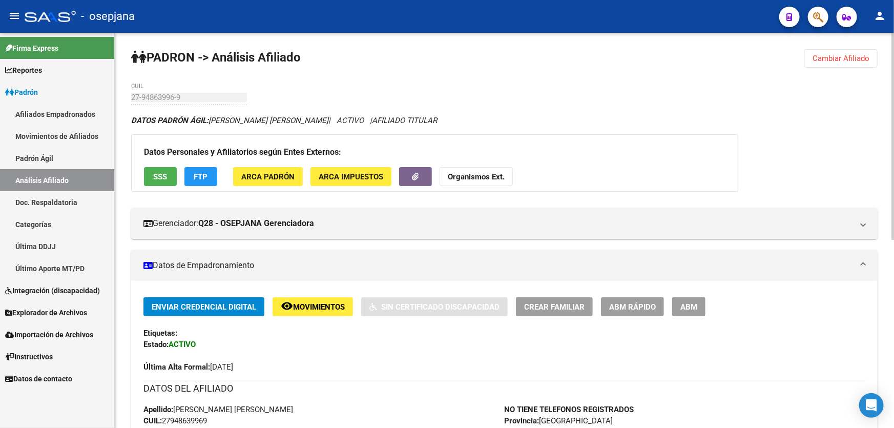
click at [842, 67] on button "Cambiar Afiliado" at bounding box center [840, 58] width 73 height 18
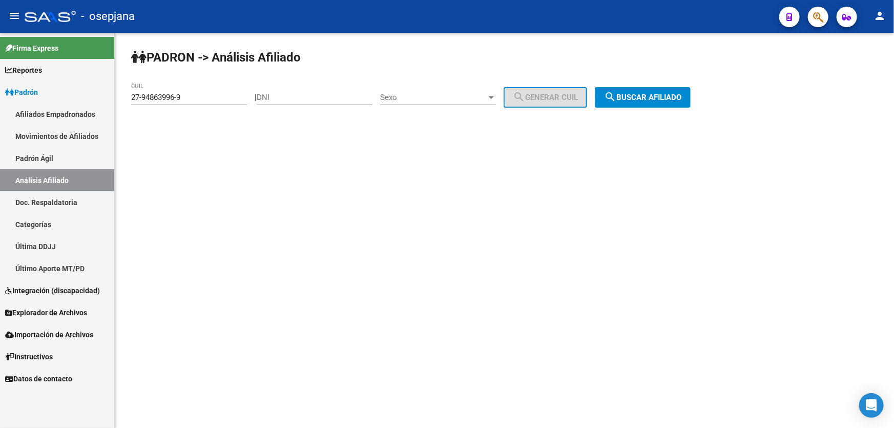
drag, startPoint x: 187, startPoint y: 92, endPoint x: 146, endPoint y: 93, distance: 41.5
click at [146, 93] on div "27-94863996-9 CUIL" at bounding box center [189, 94] width 116 height 22
drag, startPoint x: 133, startPoint y: 93, endPoint x: 230, endPoint y: 93, distance: 97.3
click at [230, 93] on input "27-94863996-9" at bounding box center [189, 97] width 116 height 9
drag, startPoint x: 132, startPoint y: 94, endPoint x: 225, endPoint y: 94, distance: 93.7
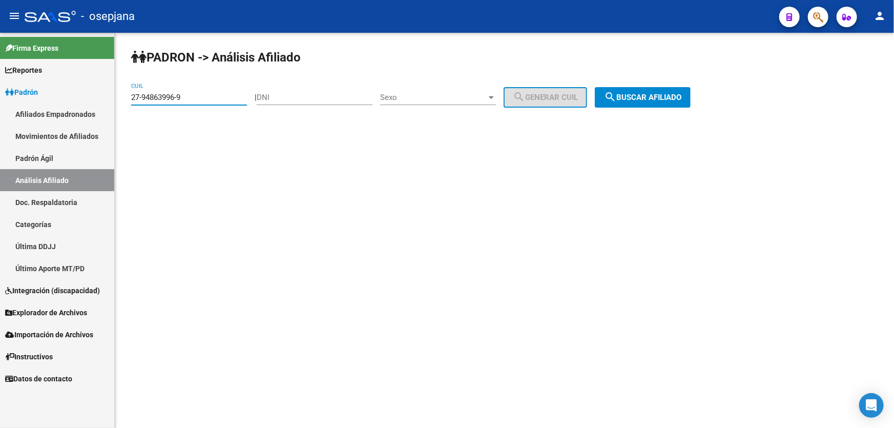
click at [225, 94] on input "27-94863996-9" at bounding box center [189, 97] width 116 height 9
paste input "27-95097116-4"
click at [673, 99] on span "search Buscar afiliado" at bounding box center [642, 97] width 77 height 9
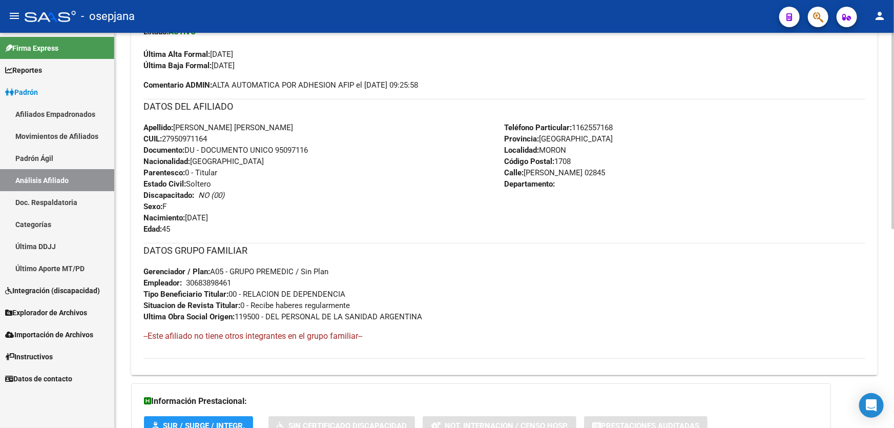
scroll to position [372, 0]
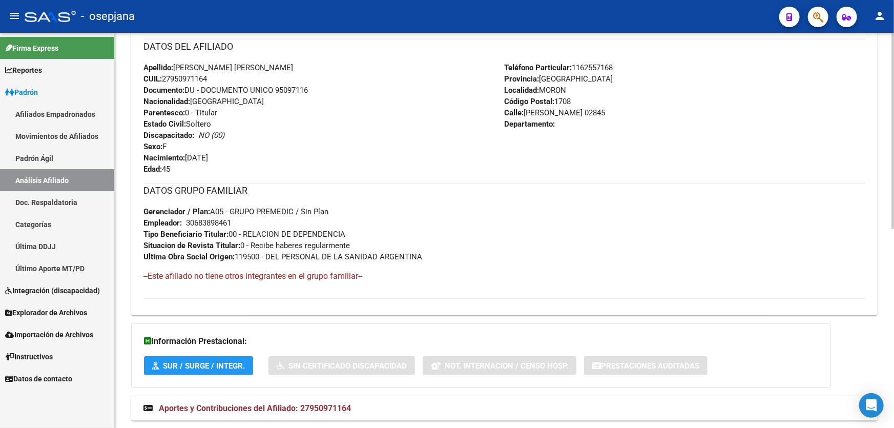
drag, startPoint x: 277, startPoint y: 87, endPoint x: 333, endPoint y: 87, distance: 56.3
click at [333, 87] on div "Apellido: [PERSON_NAME] [PERSON_NAME] CUIL: 27950971164 Documento: DU - DOCUMEN…" at bounding box center [323, 118] width 361 height 113
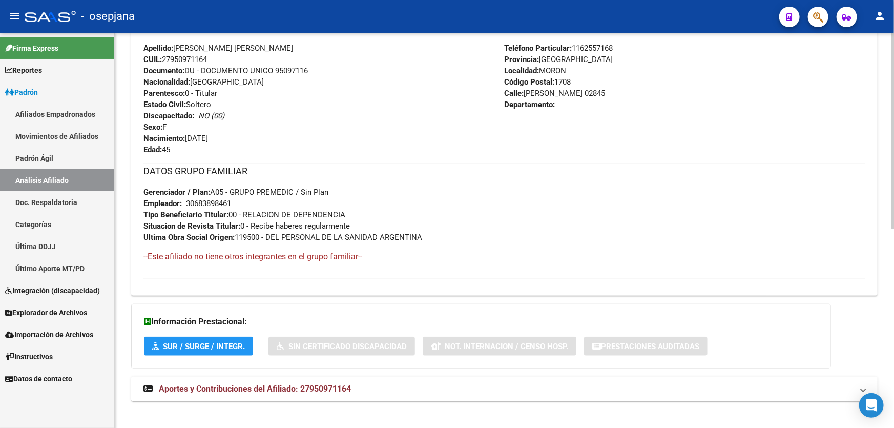
scroll to position [399, 0]
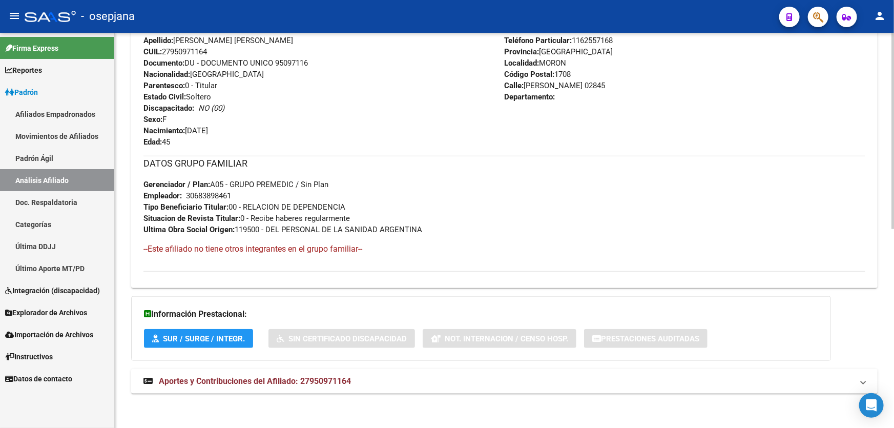
click at [748, 377] on mat-panel-title "Aportes y Contribuciones del Afiliado: 27950971164" at bounding box center [497, 380] width 709 height 11
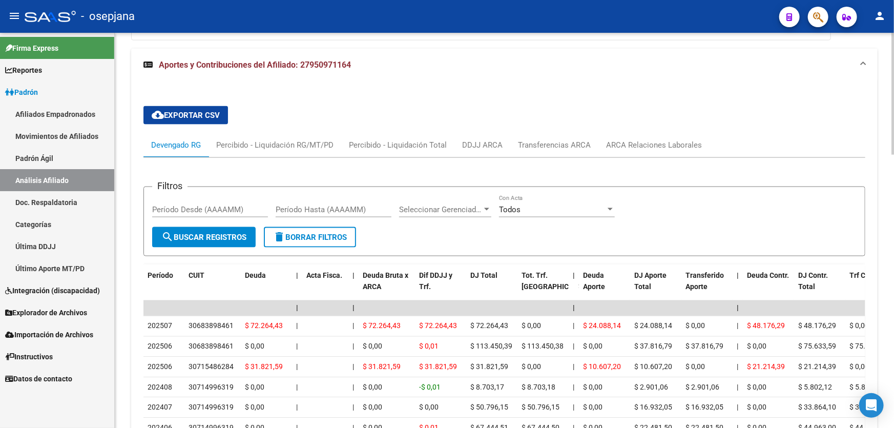
scroll to position [818, 0]
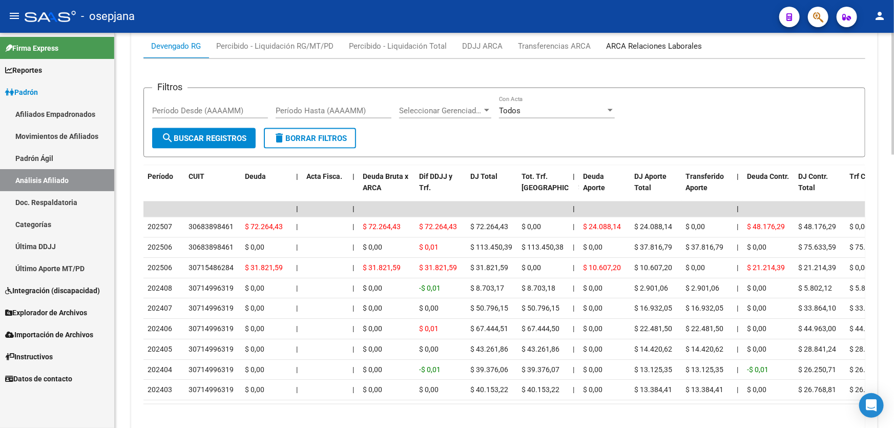
click at [675, 49] on div "ARCA Relaciones Laborales" at bounding box center [654, 45] width 96 height 11
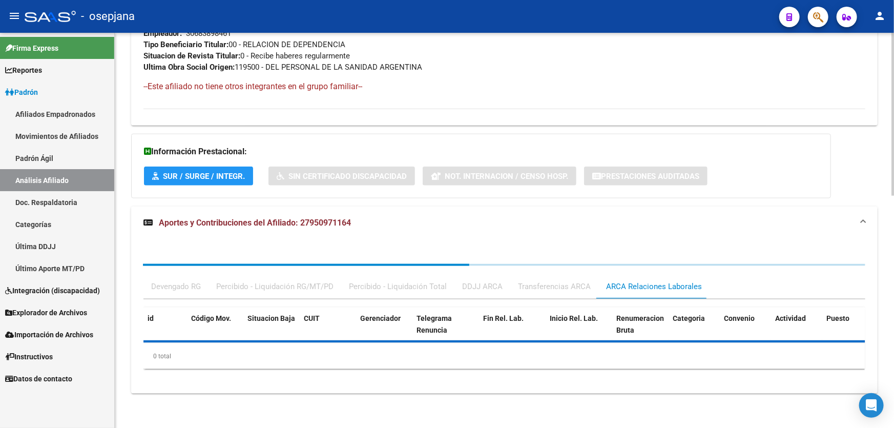
scroll to position [662, 0]
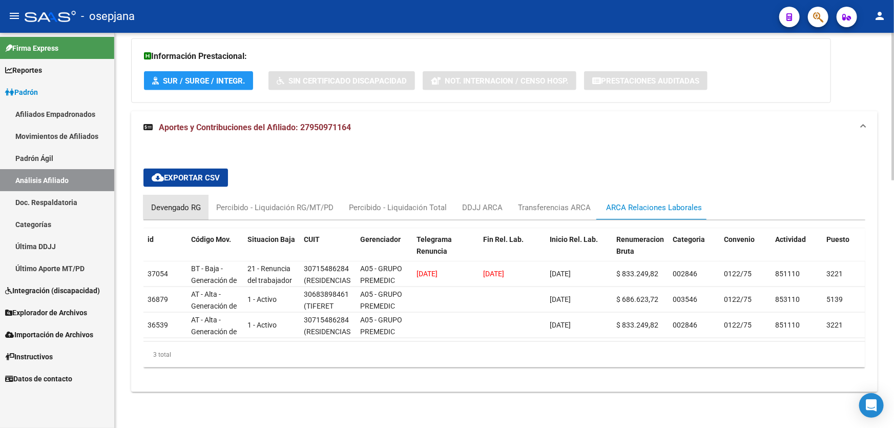
click at [190, 202] on div "Devengado RG" at bounding box center [176, 207] width 50 height 11
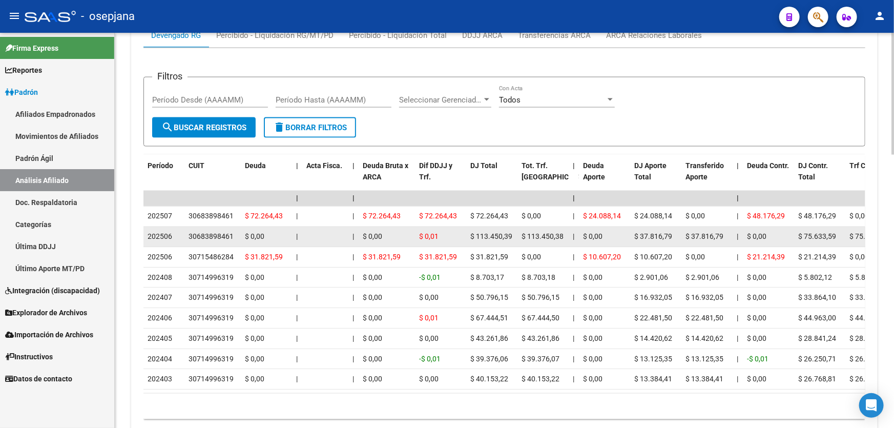
scroll to position [881, 0]
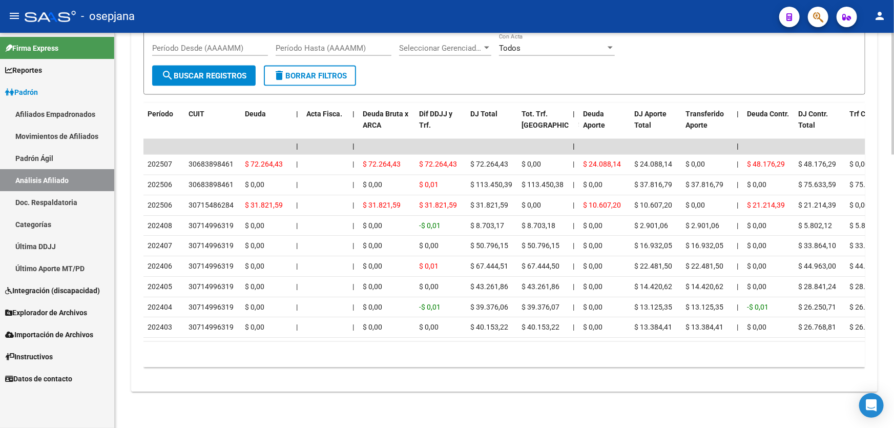
drag, startPoint x: 257, startPoint y: 332, endPoint x: 478, endPoint y: 340, distance: 221.4
click at [478, 340] on datatable-body "| | | | | | | | | | | | | 202507 30683898461 $ 72.264,43 | | $ 72.264,43 $ 72.2…" at bounding box center [504, 240] width 722 height 203
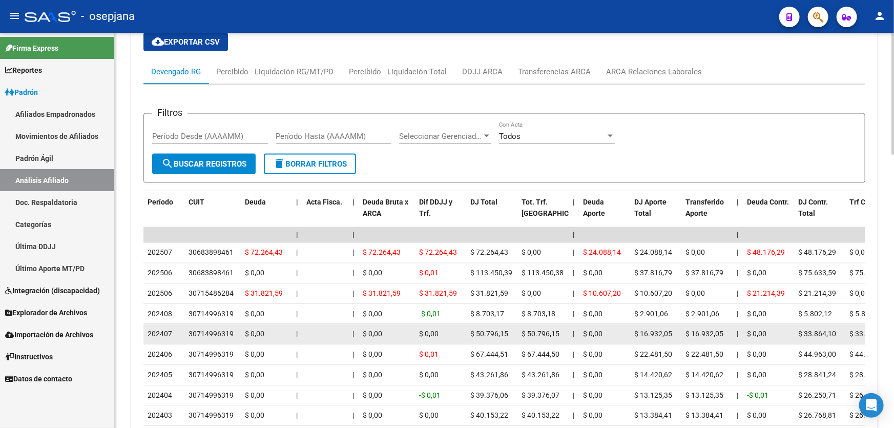
scroll to position [789, 0]
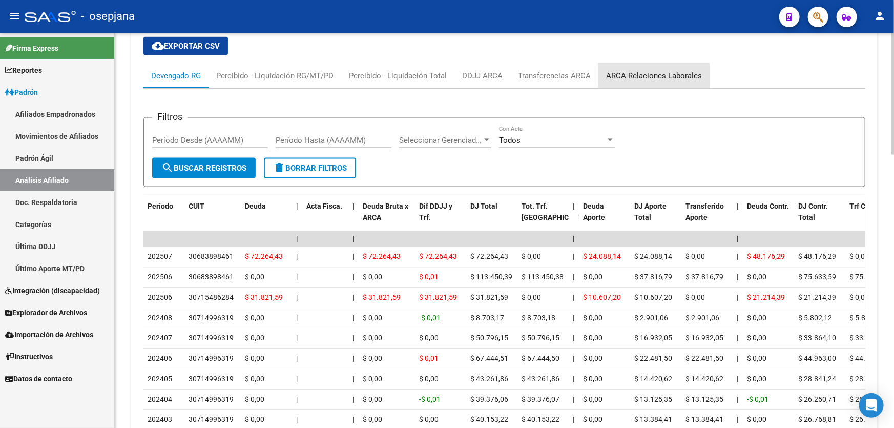
click at [663, 72] on div "ARCA Relaciones Laborales" at bounding box center [654, 75] width 96 height 11
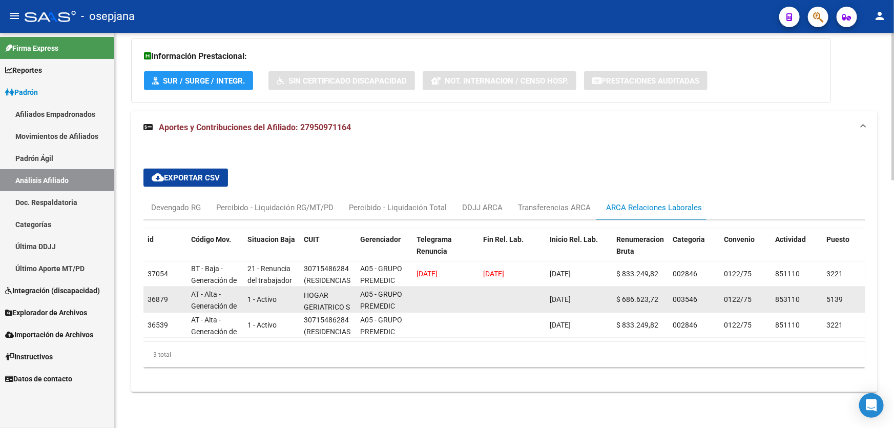
scroll to position [0, 0]
drag, startPoint x: 306, startPoint y: 297, endPoint x: 300, endPoint y: 286, distance: 12.2
click at [300, 287] on datatable-body-cell "30683898461 (TIFERET HOGAR GERIATRICO S R L)" at bounding box center [328, 299] width 56 height 25
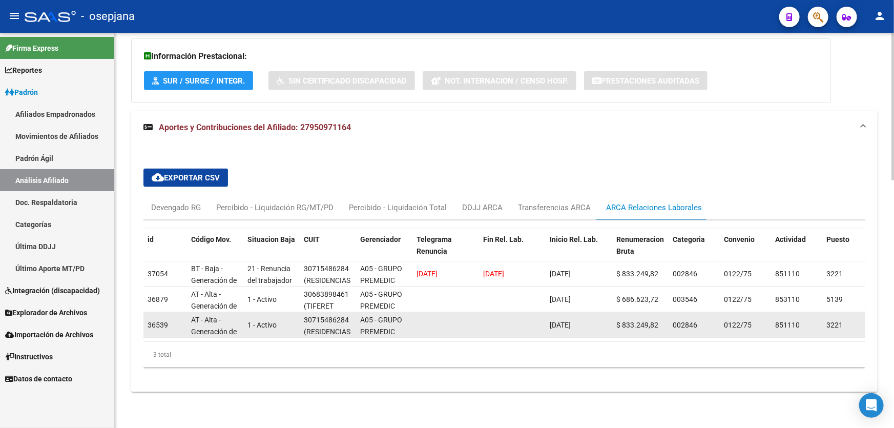
scroll to position [13, 0]
drag, startPoint x: 313, startPoint y: 323, endPoint x: 298, endPoint y: 324, distance: 14.9
click at [300, 324] on datatable-body-cell "30715486284 (RESIDENCIAS RCPD S.R.L)" at bounding box center [328, 324] width 56 height 25
drag, startPoint x: 344, startPoint y: 325, endPoint x: 318, endPoint y: 322, distance: 26.3
click at [323, 324] on div "30715486284 (RESIDENCIAS RCPD S.R.L)" at bounding box center [328, 325] width 48 height 22
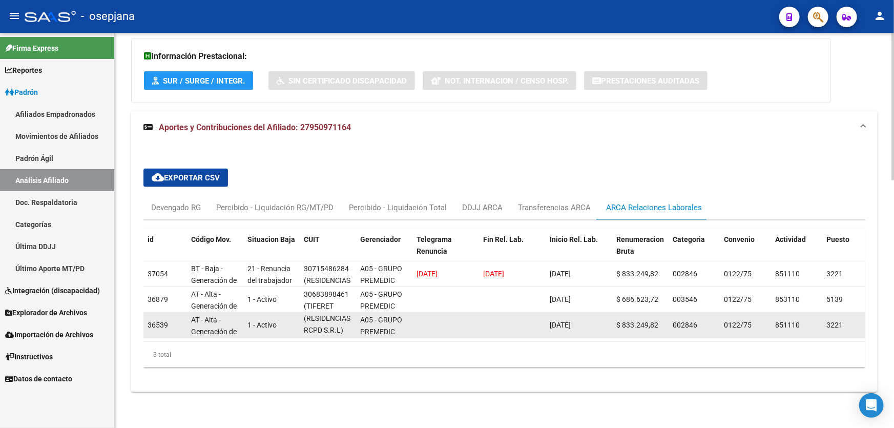
click at [271, 312] on datatable-body-cell "1 - Activo" at bounding box center [271, 324] width 56 height 25
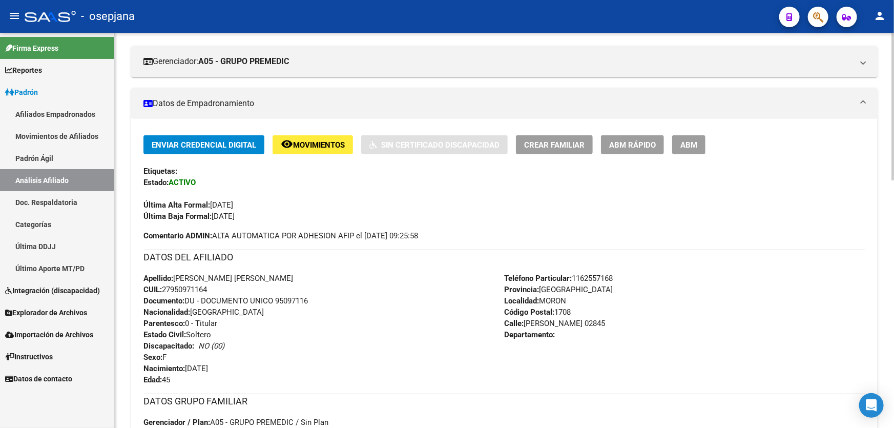
scroll to position [0, 0]
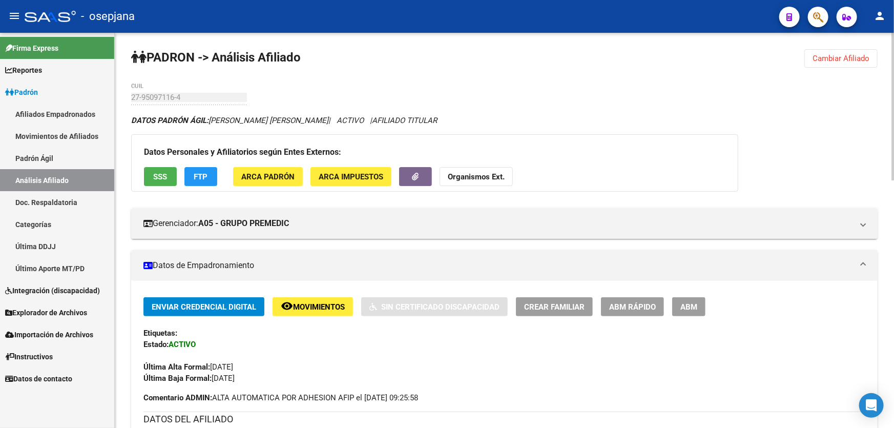
click at [834, 59] on span "Cambiar Afiliado" at bounding box center [840, 58] width 57 height 9
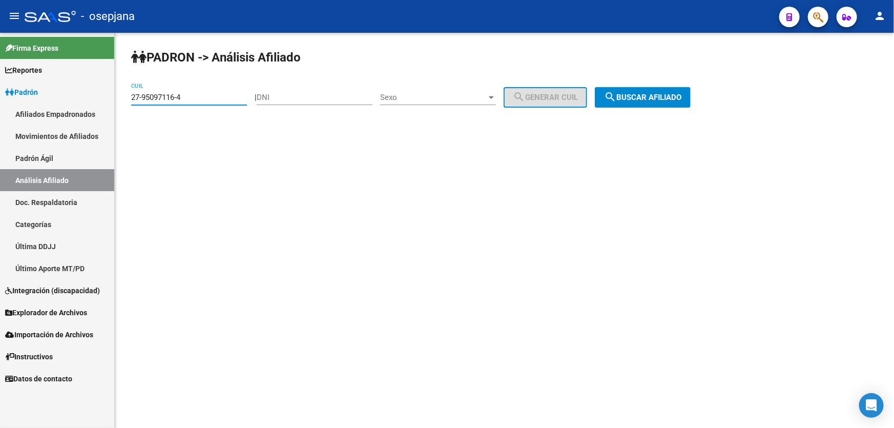
click at [217, 98] on input "27-95097116-4" at bounding box center [189, 97] width 116 height 9
drag, startPoint x: 217, startPoint y: 98, endPoint x: 126, endPoint y: 98, distance: 90.1
click at [126, 98] on div "[PERSON_NAME] -> Análisis Afiliado 27-95097116-4 CUIL | DNI Sexo Sexo search Ge…" at bounding box center [504, 87] width 779 height 108
paste input "82214-2"
type input "27-95082214-2"
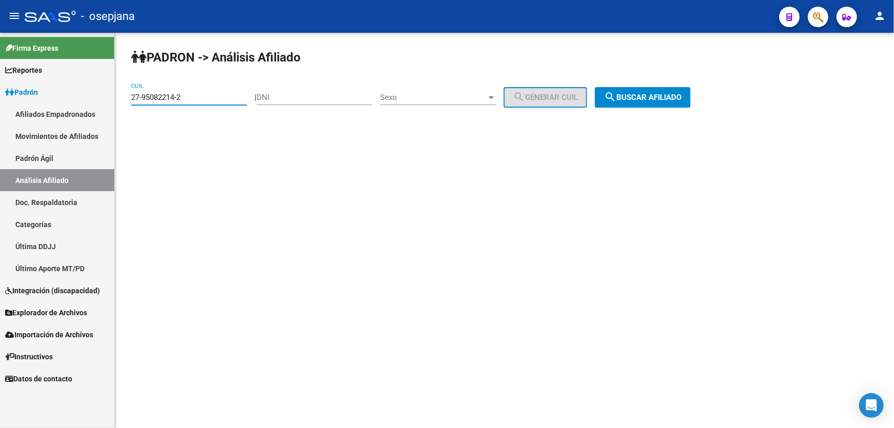
click at [647, 82] on div "[PERSON_NAME] -> Análisis Afiliado 27-95082214-2 CUIL | DNI Sexo Sexo search Ge…" at bounding box center [504, 87] width 779 height 108
click at [646, 98] on span "search Buscar afiliado" at bounding box center [642, 97] width 77 height 9
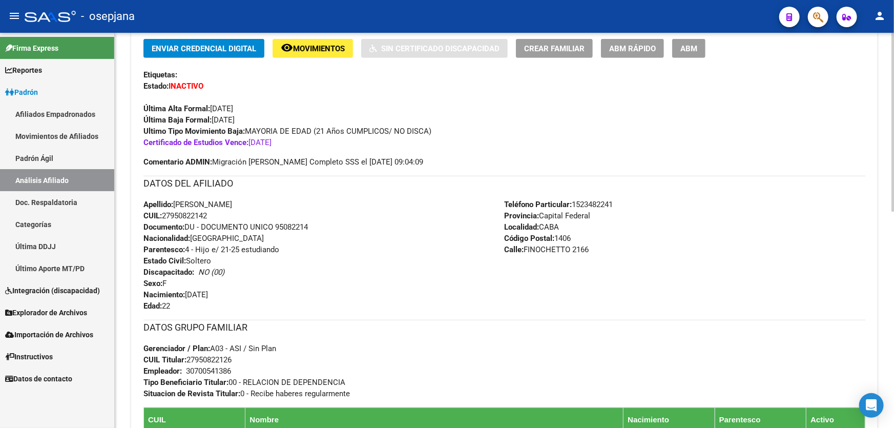
scroll to position [244, 0]
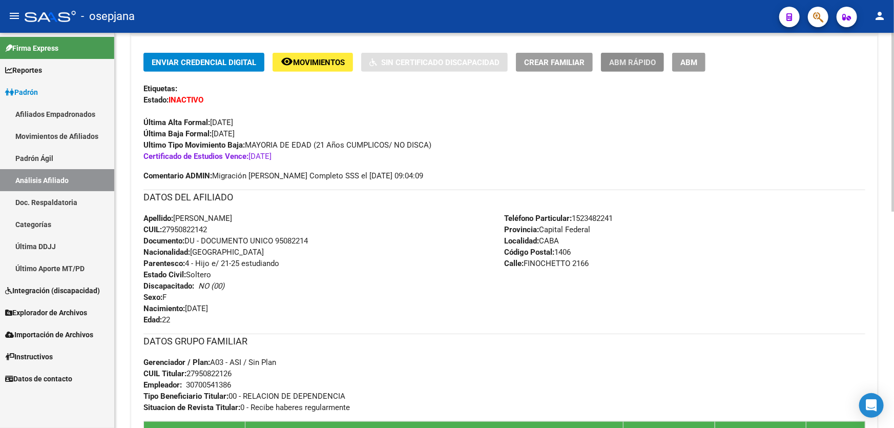
click at [630, 61] on span "ABM Rápido" at bounding box center [632, 62] width 47 height 9
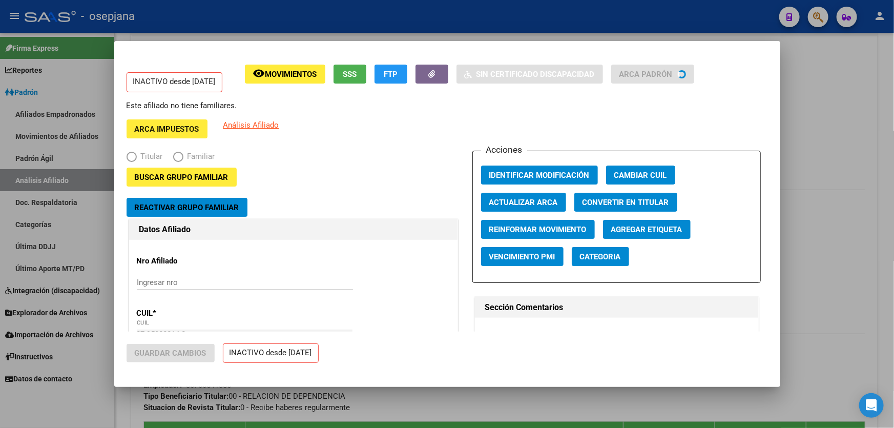
radio input "true"
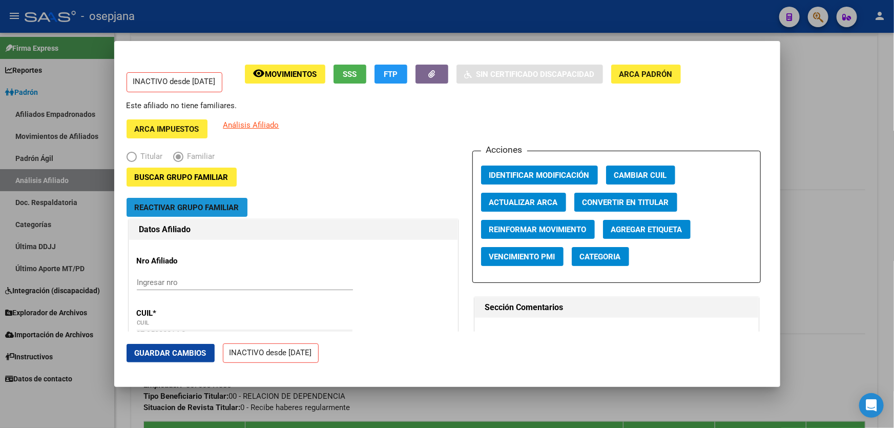
click at [213, 210] on span "Reactivar Grupo Familiar" at bounding box center [187, 207] width 104 height 9
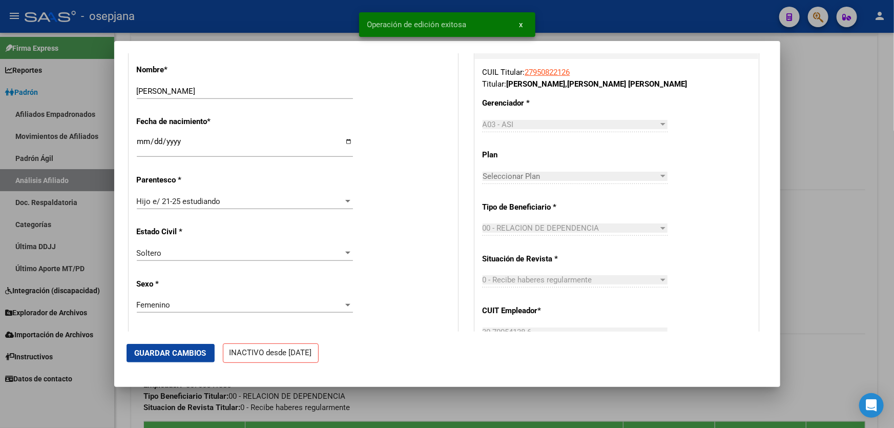
scroll to position [651, 0]
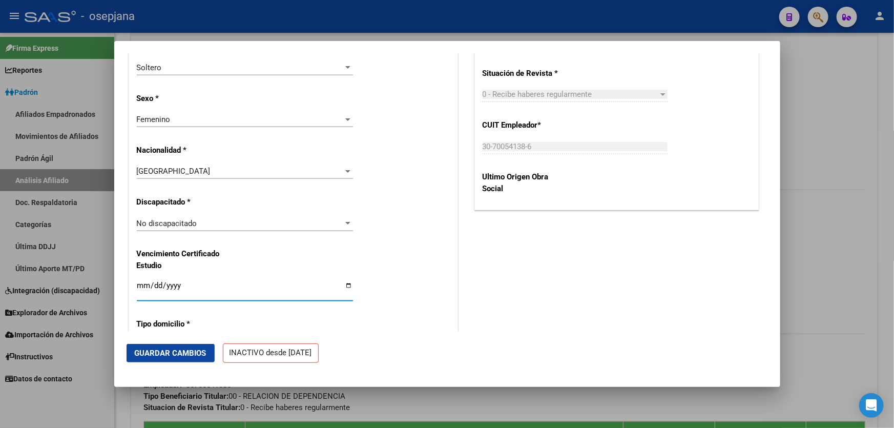
click at [145, 284] on input "[DATE]" at bounding box center [245, 289] width 216 height 16
type input "[DATE]"
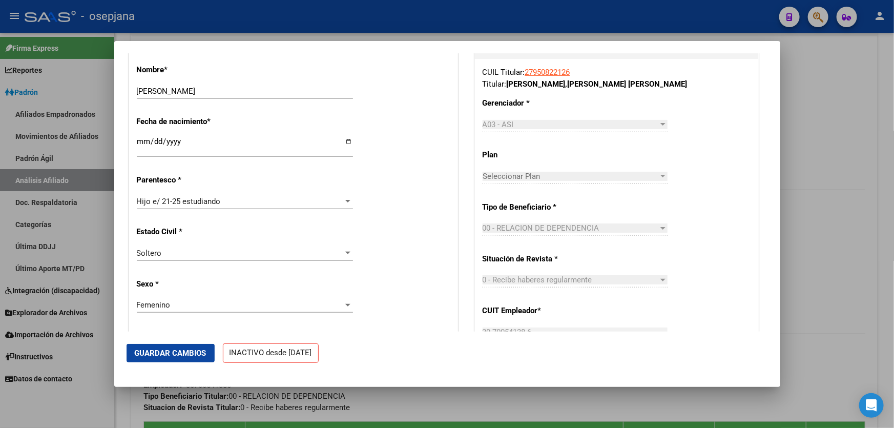
scroll to position [466, 0]
click at [152, 347] on button "Guardar Cambios" at bounding box center [170, 353] width 88 height 18
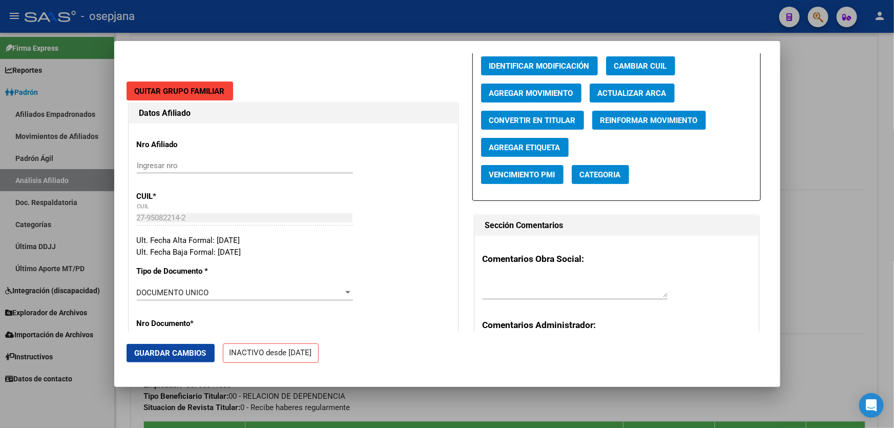
scroll to position [93, 0]
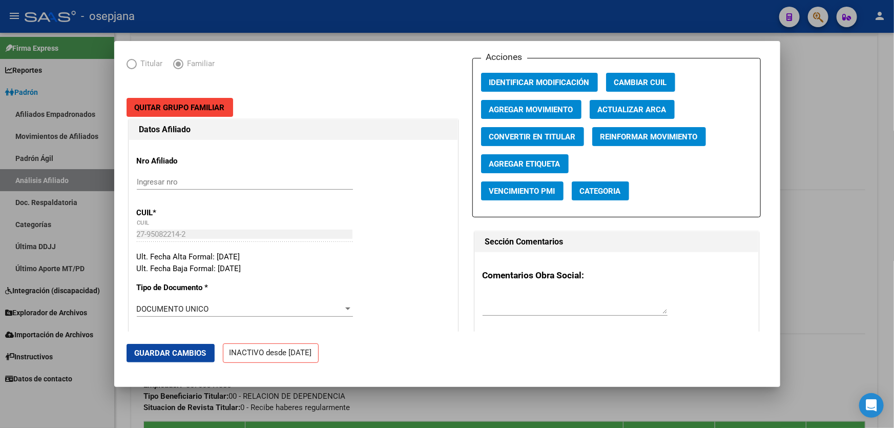
click at [537, 111] on span "Agregar Movimiento" at bounding box center [531, 109] width 84 height 9
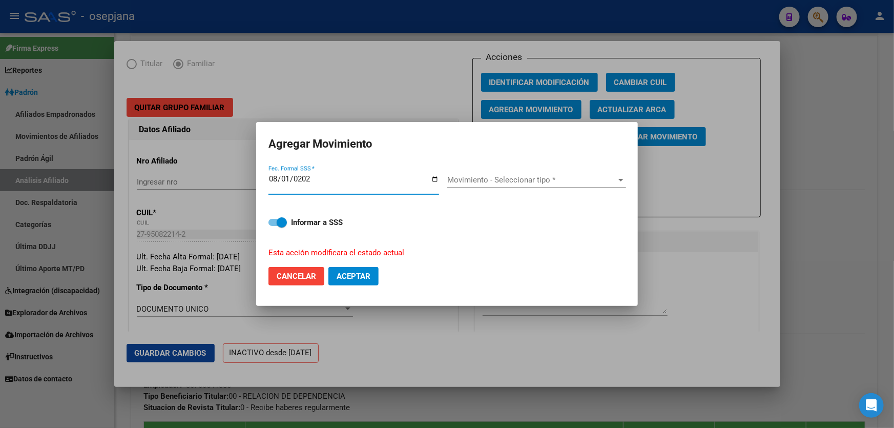
type input "[DATE]"
click at [506, 181] on span "Movimiento - Seleccionar tipo *" at bounding box center [532, 179] width 170 height 9
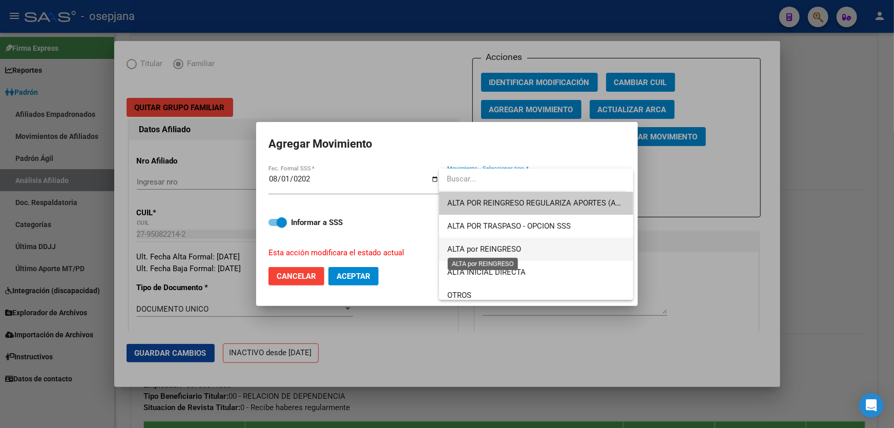
click at [489, 246] on span "ALTA por REINGRESO" at bounding box center [484, 248] width 74 height 9
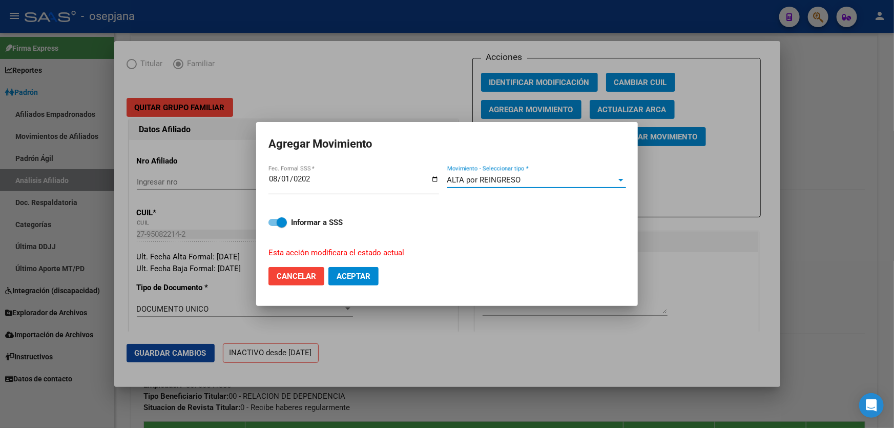
click at [350, 274] on span "Aceptar" at bounding box center [353, 275] width 34 height 9
checkbox input "false"
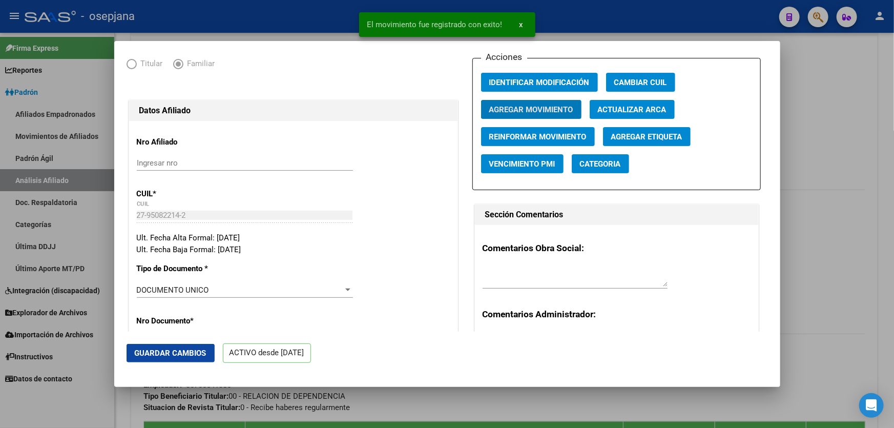
click at [148, 350] on span "Guardar Cambios" at bounding box center [171, 352] width 72 height 9
click at [893, 152] on div at bounding box center [447, 214] width 894 height 428
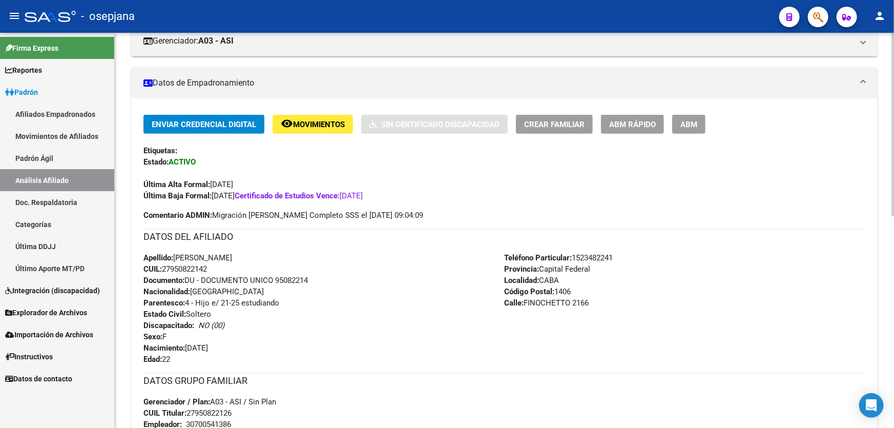
scroll to position [0, 0]
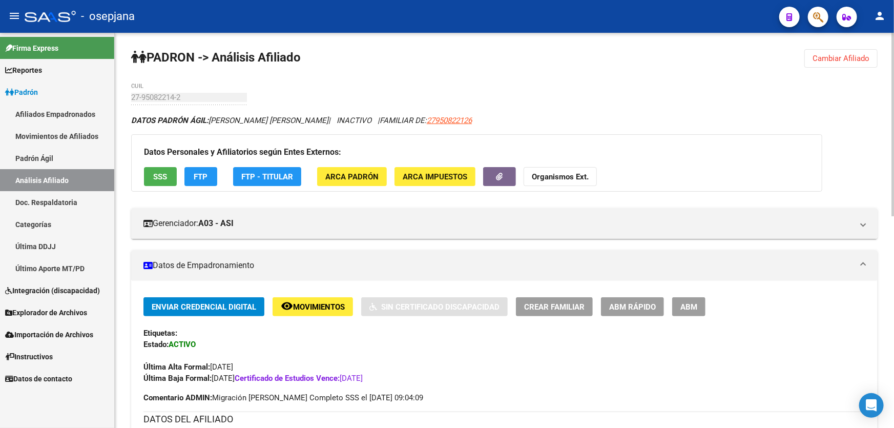
click at [840, 56] on span "Cambiar Afiliado" at bounding box center [840, 58] width 57 height 9
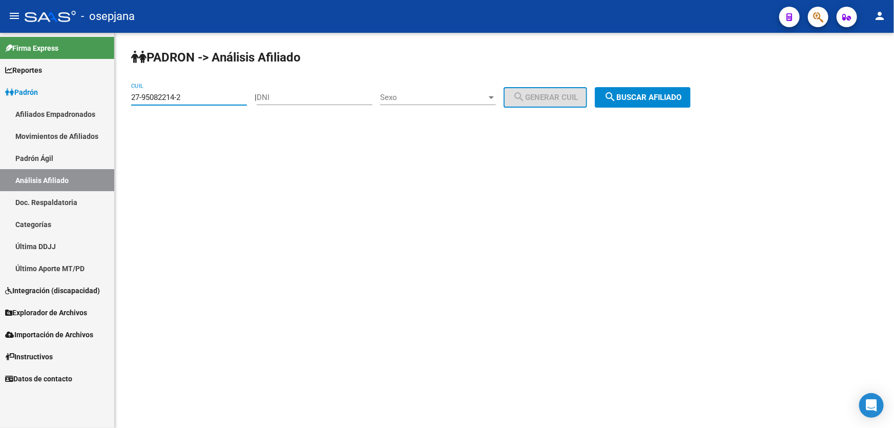
drag, startPoint x: 205, startPoint y: 97, endPoint x: 133, endPoint y: 96, distance: 72.2
click at [133, 96] on input "27-95082214-2" at bounding box center [189, 97] width 116 height 9
paste input "23214264-8"
type input "27-23214264-8"
click at [661, 96] on span "search Buscar afiliado" at bounding box center [642, 97] width 77 height 9
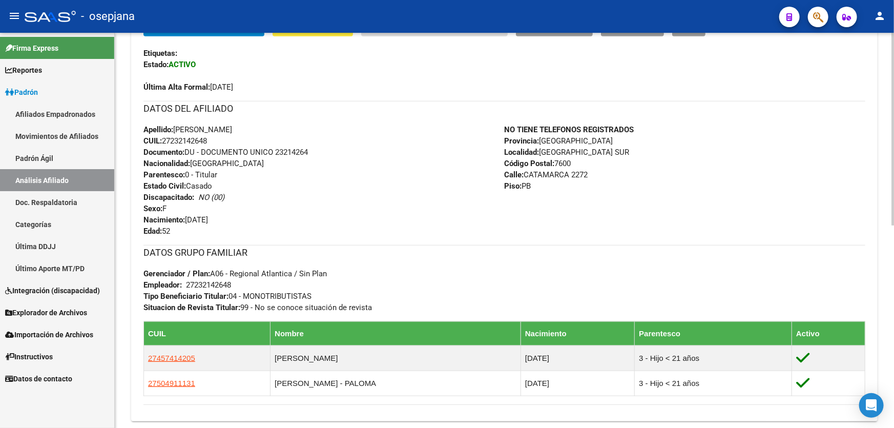
scroll to position [186, 0]
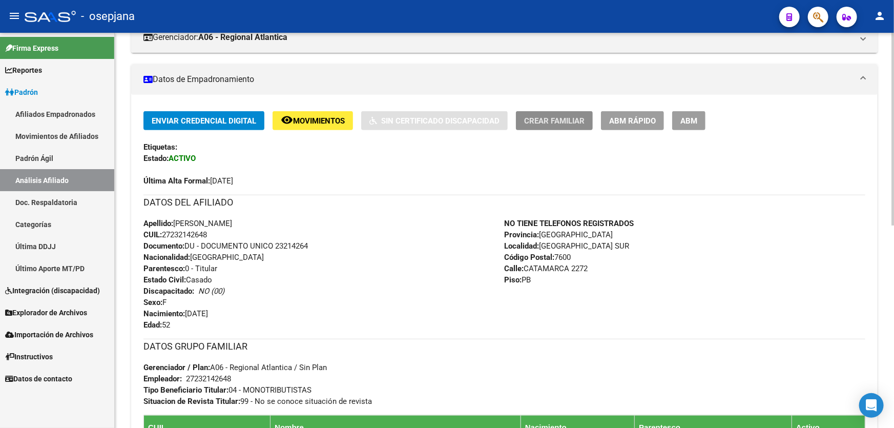
click at [557, 118] on span "Crear Familiar" at bounding box center [554, 120] width 60 height 9
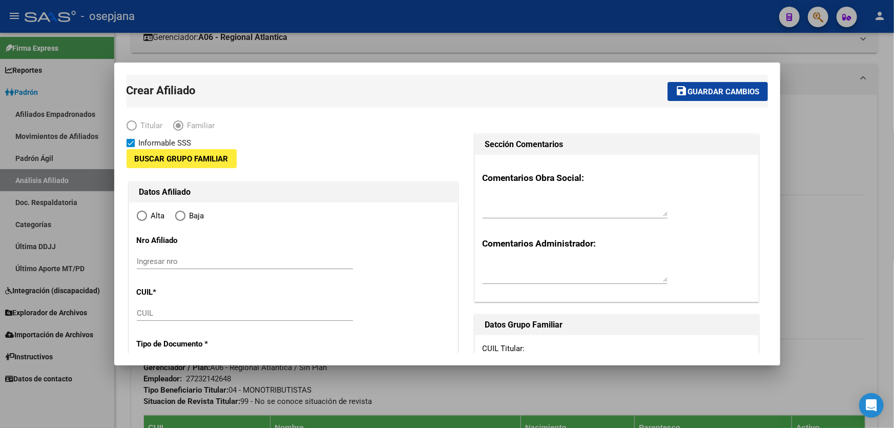
type input "27-23214264-8"
type input "[GEOGRAPHIC_DATA] SUR"
type input "7600"
type input "CATAMARCA"
type input "2272"
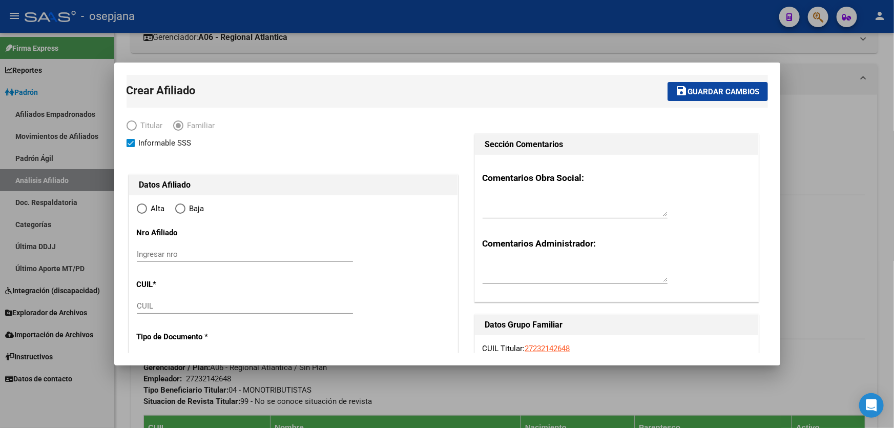
radio input "true"
type input "27-23214264-8"
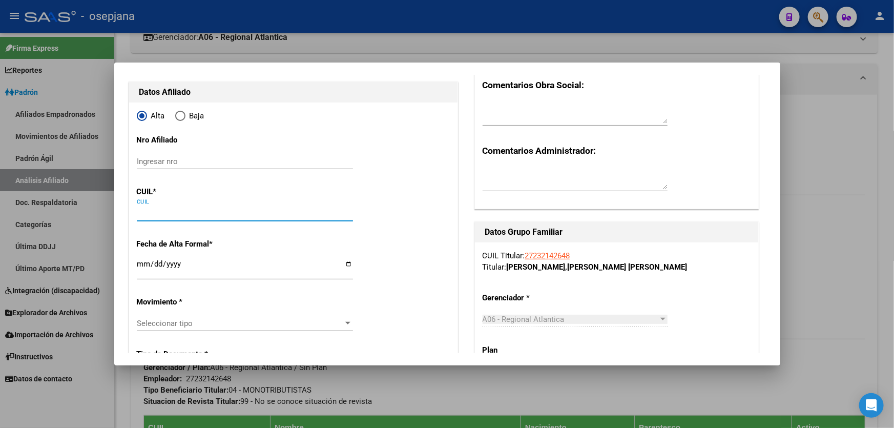
click at [154, 211] on input "CUIL" at bounding box center [245, 212] width 216 height 9
paste input "27-50491113-1"
type input "27-50491113-1"
type input "50491113"
type input "[PERSON_NAME]"
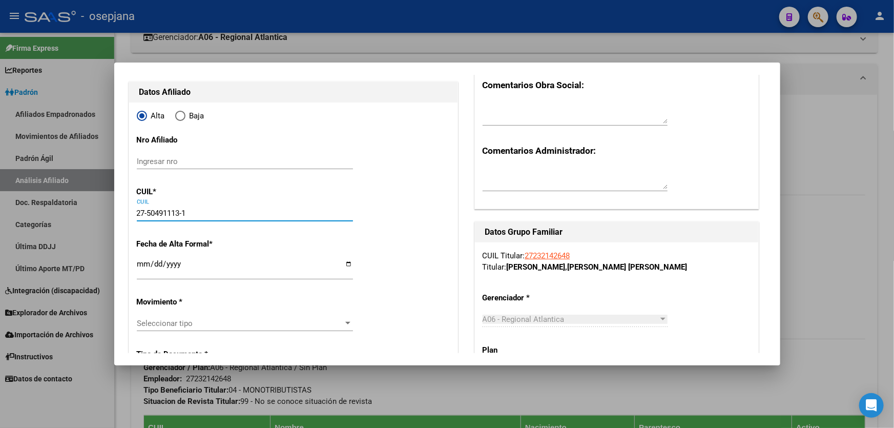
type input "PALOMA"
type input "[DATE]"
type input "[GEOGRAPHIC_DATA]"
type input "GENERAL [PERSON_NAME]"
type input "4736"
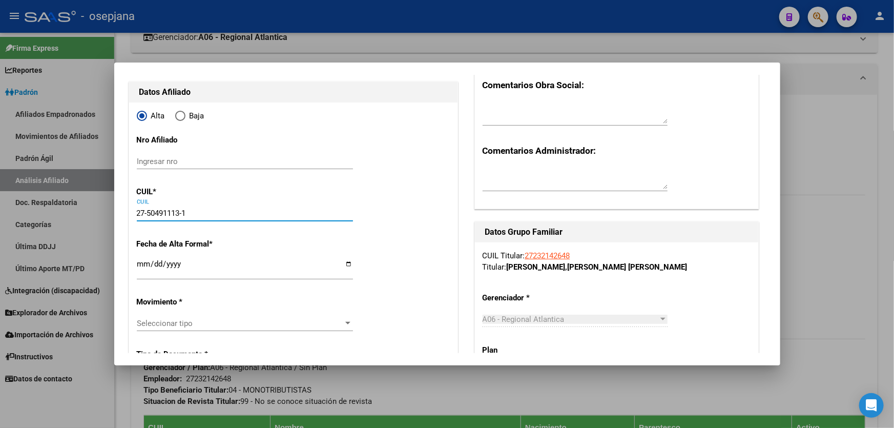
type input "02"
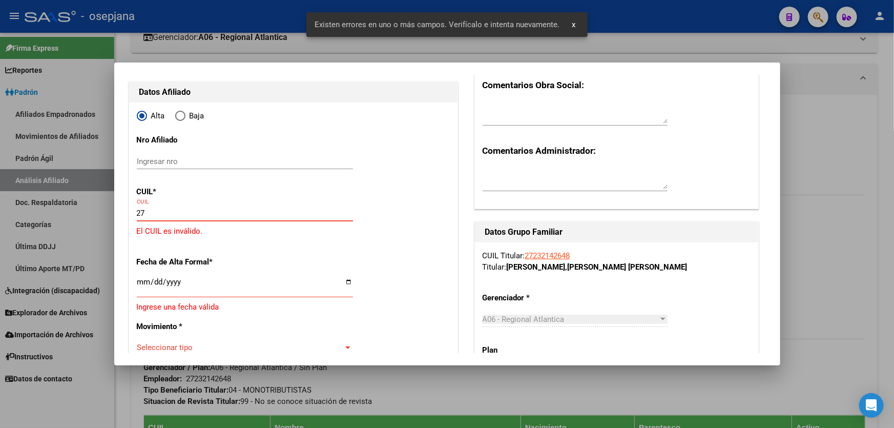
type input "2"
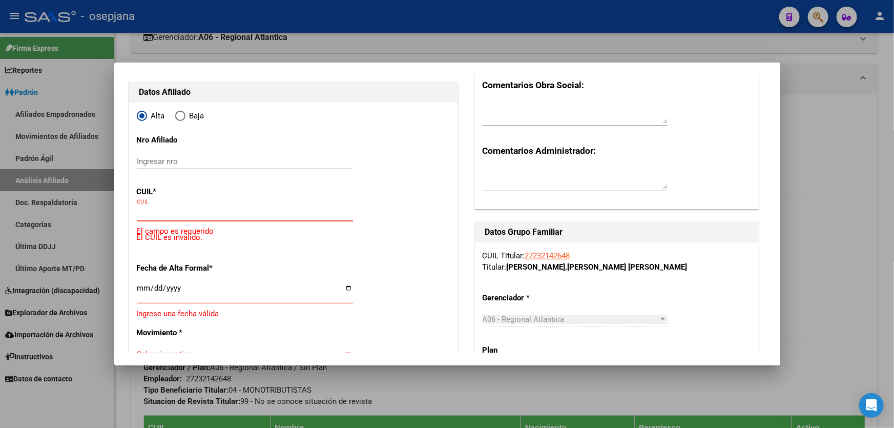
paste input "20-23313406-7"
type input "20-23313406-7"
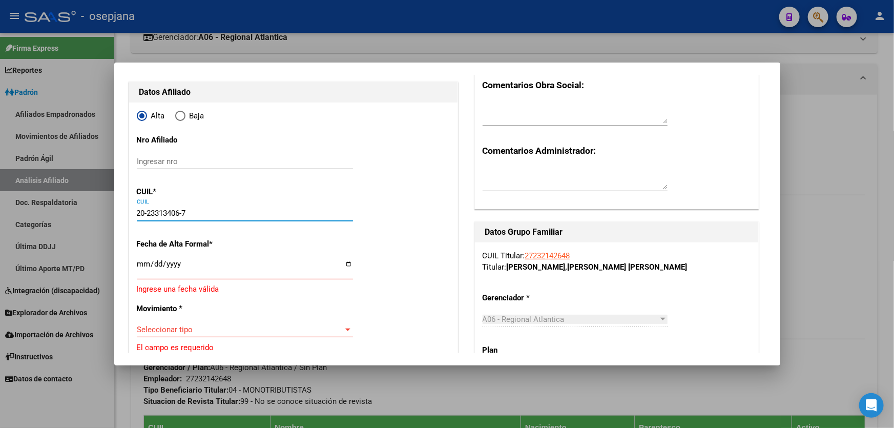
type input "23313406"
type input "[PERSON_NAME]"
type input "[DATE]"
type input "[GEOGRAPHIC_DATA]"
type input "[PERSON_NAME]"
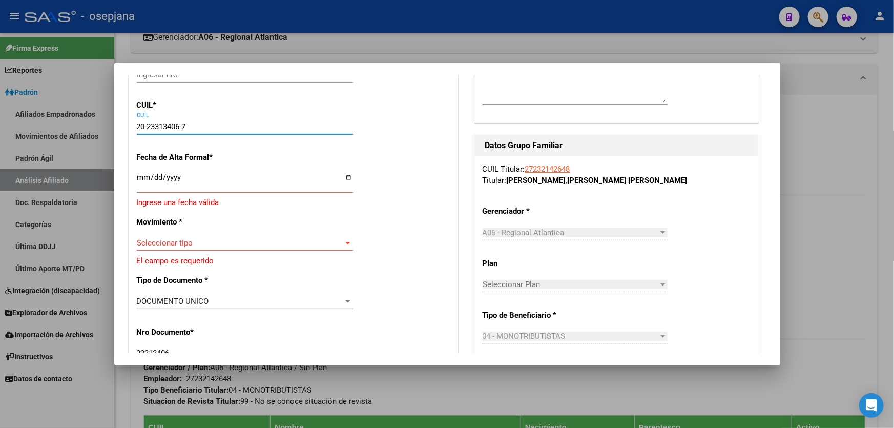
scroll to position [186, 0]
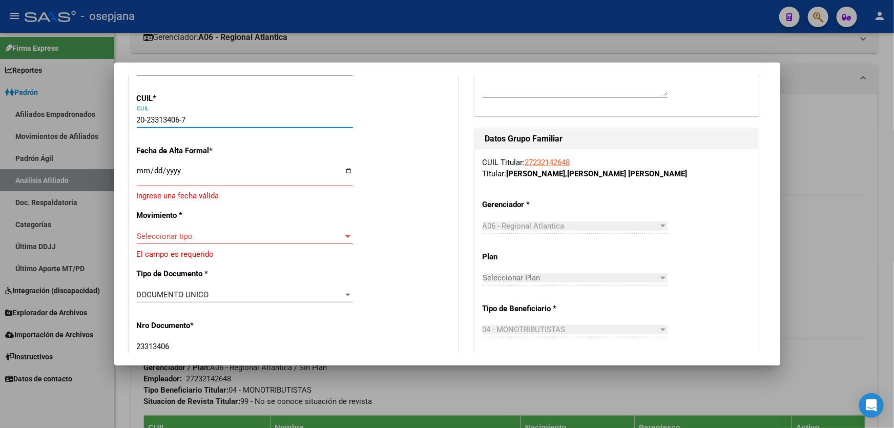
type input "20-23313406-7"
click at [140, 171] on input "Ingresar fecha" at bounding box center [245, 174] width 216 height 16
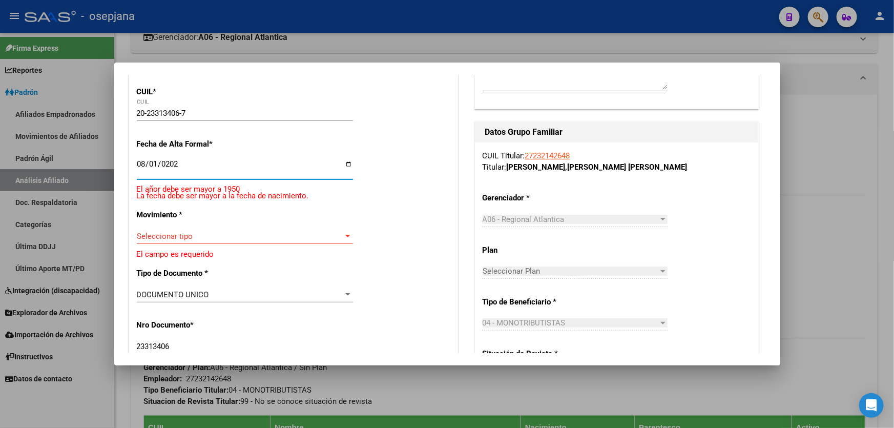
type input "[DATE]"
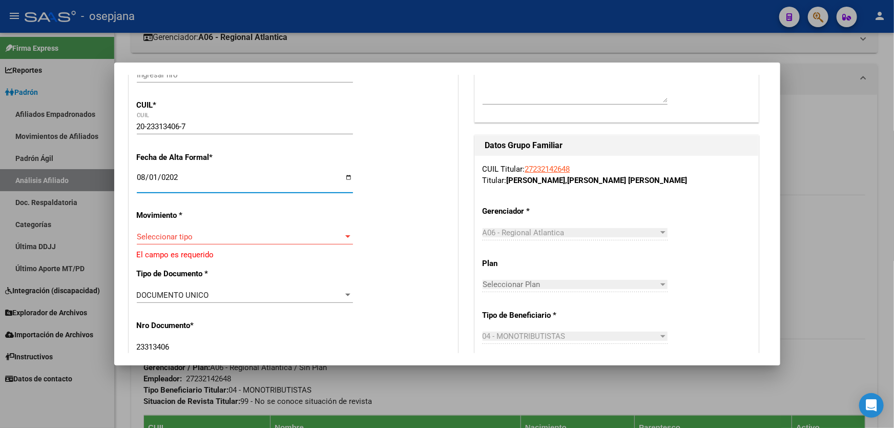
click at [200, 235] on span "Seleccionar tipo" at bounding box center [240, 236] width 207 height 9
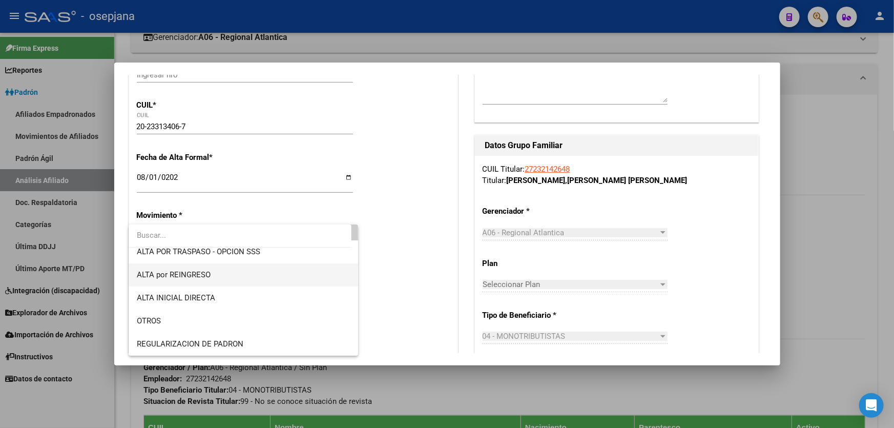
scroll to position [139, 0]
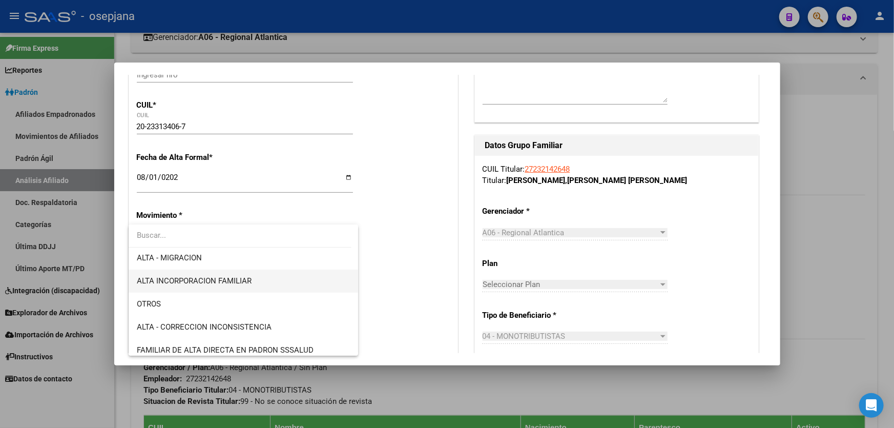
click at [216, 285] on span "ALTA INCORPORACION FAMILIAR" at bounding box center [244, 280] width 214 height 23
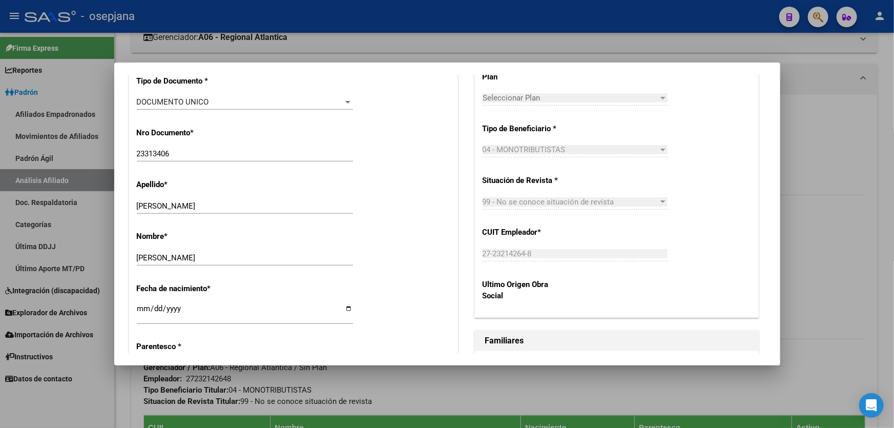
scroll to position [505, 0]
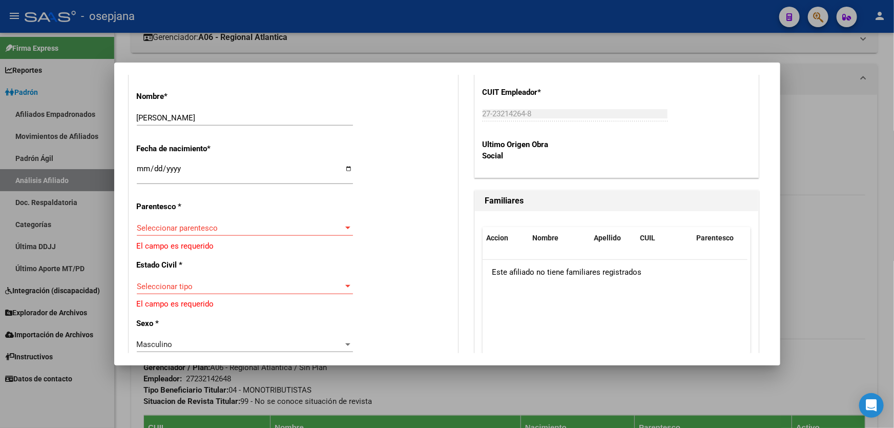
click at [246, 230] on span "Seleccionar parentesco" at bounding box center [240, 227] width 207 height 9
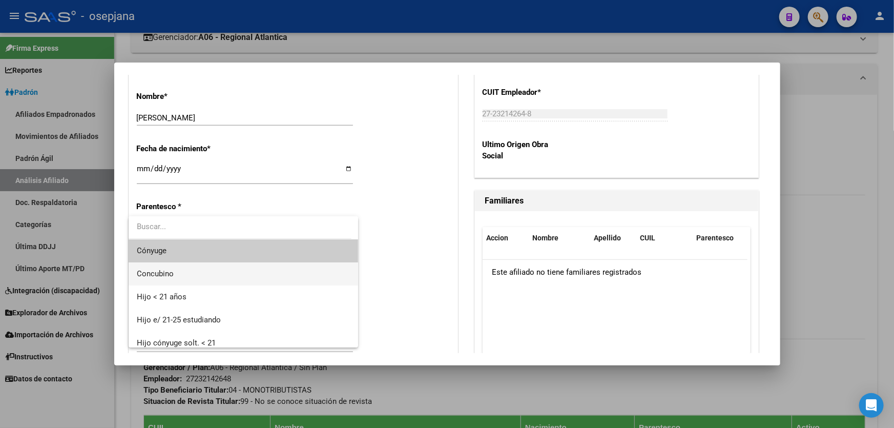
click at [229, 266] on span "Concubino" at bounding box center [244, 273] width 214 height 23
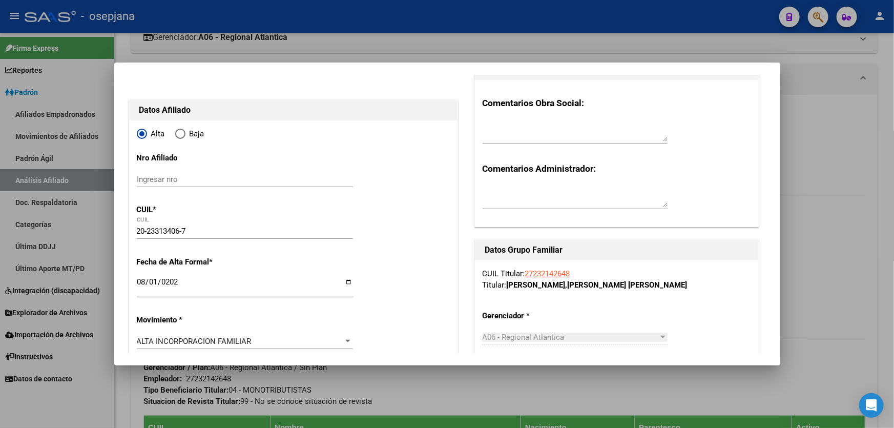
scroll to position [0, 0]
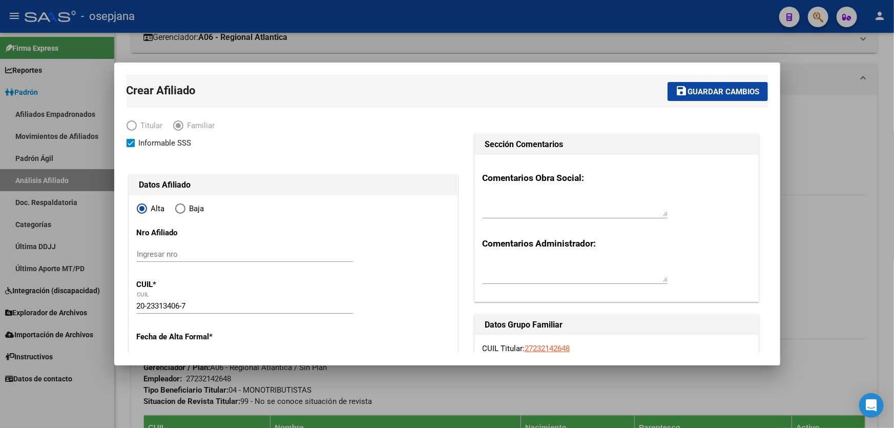
click at [718, 91] on span "Guardar cambios" at bounding box center [724, 91] width 72 height 9
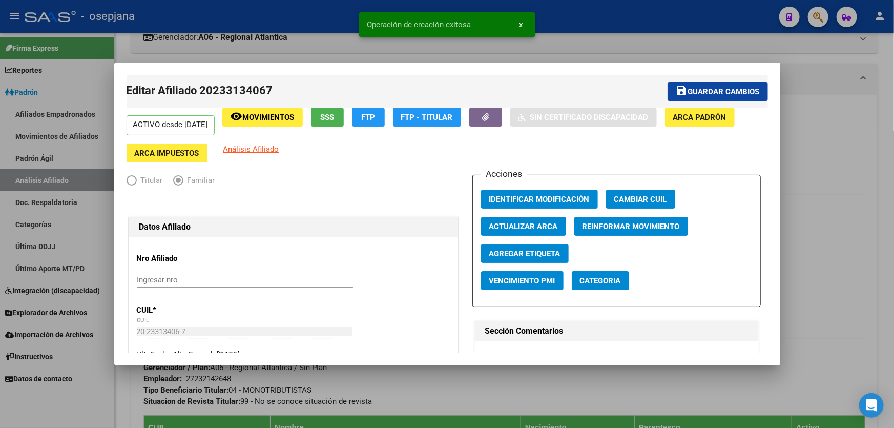
click at [718, 92] on span "Guardar cambios" at bounding box center [724, 91] width 72 height 9
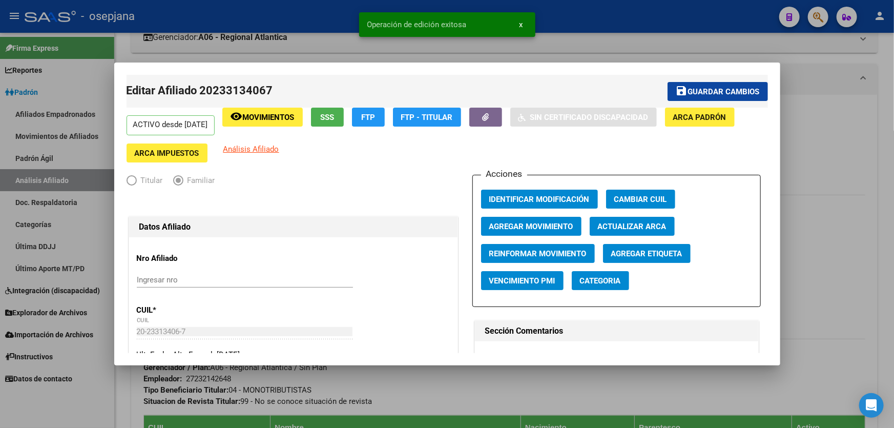
click at [823, 185] on div at bounding box center [447, 214] width 894 height 428
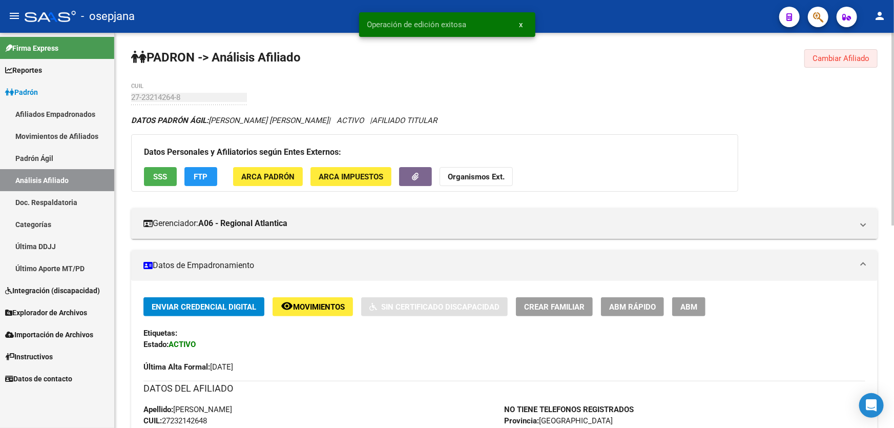
click at [856, 56] on span "Cambiar Afiliado" at bounding box center [840, 58] width 57 height 9
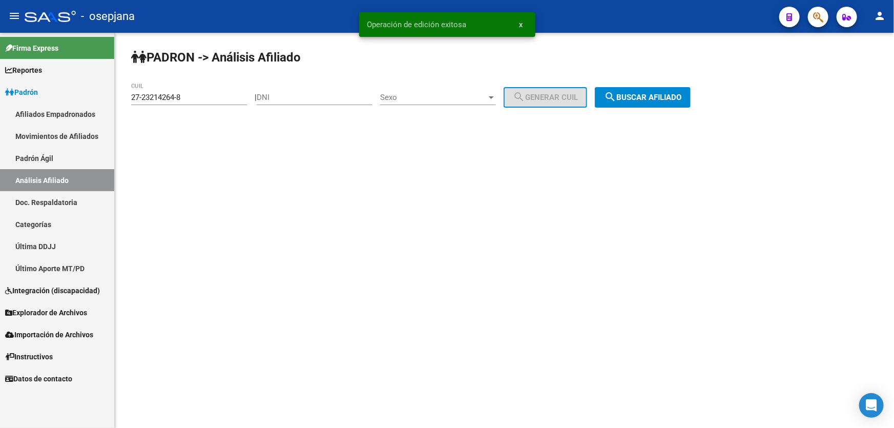
click at [661, 101] on span "search Buscar afiliado" at bounding box center [642, 97] width 77 height 9
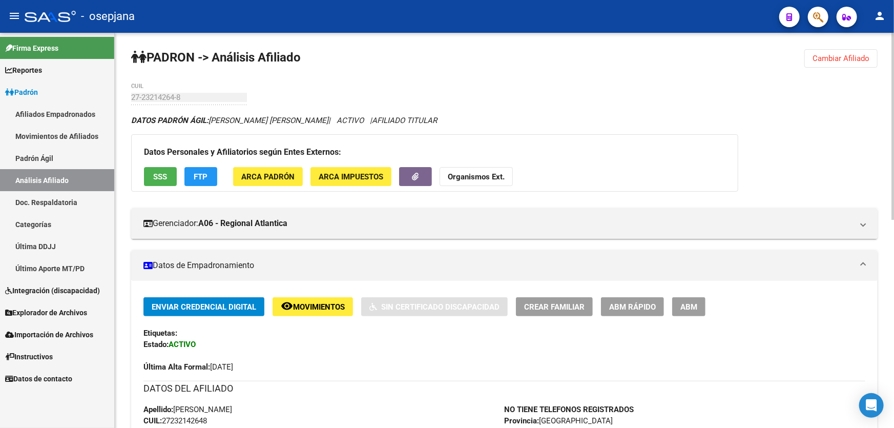
click at [842, 55] on span "Cambiar Afiliado" at bounding box center [840, 58] width 57 height 9
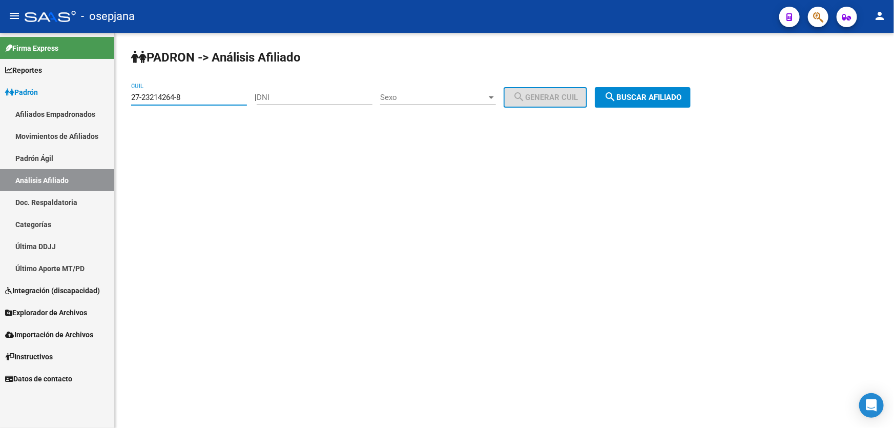
drag, startPoint x: 215, startPoint y: 94, endPoint x: 111, endPoint y: 100, distance: 104.1
click at [111, 100] on mat-sidenav-container "Firma Express Reportes [PERSON_NAME] Traspasos x O.S. Traspasos x Gerenciador T…" at bounding box center [447, 230] width 894 height 395
paste input "0-39283936-5"
type input "20-39283936-5"
click at [681, 93] on span "search Buscar afiliado" at bounding box center [642, 97] width 77 height 9
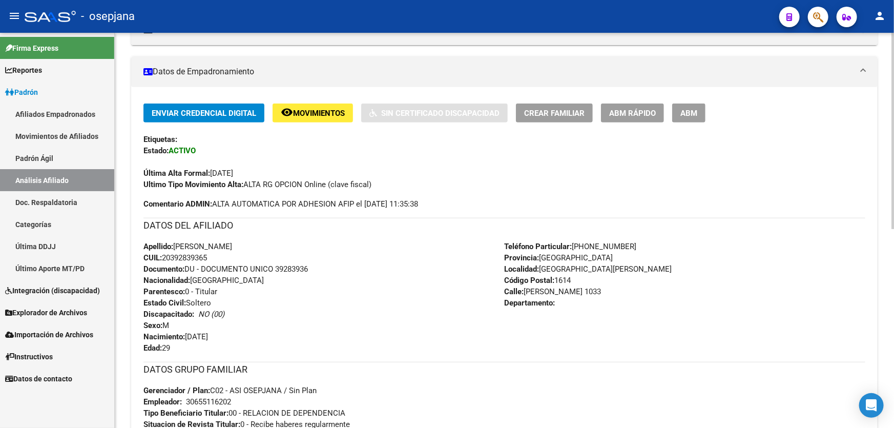
scroll to position [186, 0]
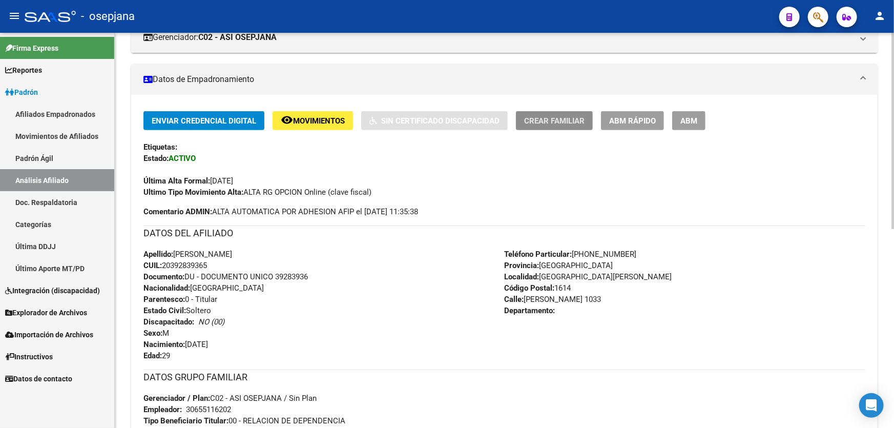
click at [575, 116] on span "Crear Familiar" at bounding box center [554, 120] width 60 height 9
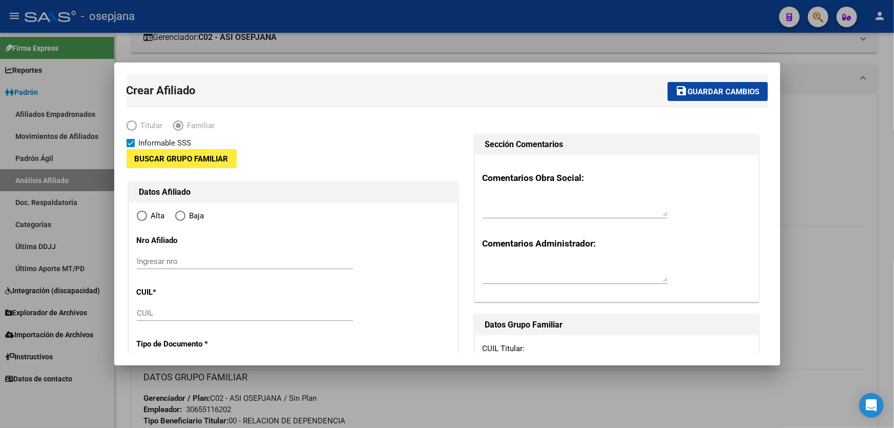
type input "30-65511620-2"
type input "[GEOGRAPHIC_DATA][PERSON_NAME]"
type input "1614"
type input "[PERSON_NAME]"
type input "1033"
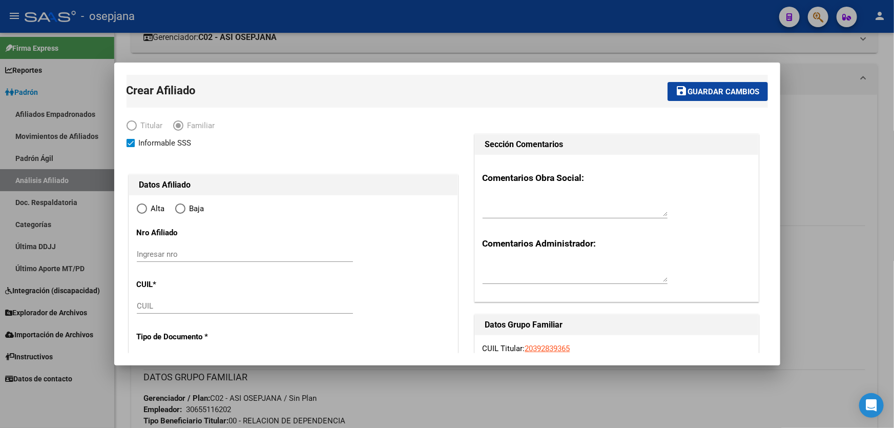
radio input "true"
type input "30-65511620-2"
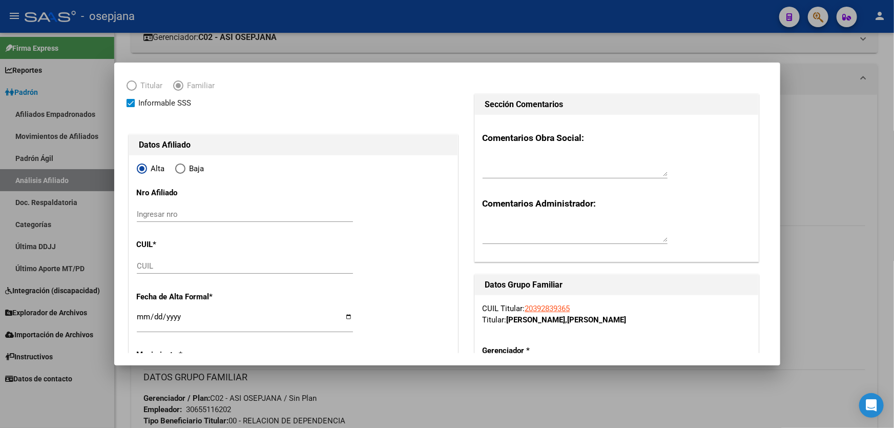
scroll to position [93, 0]
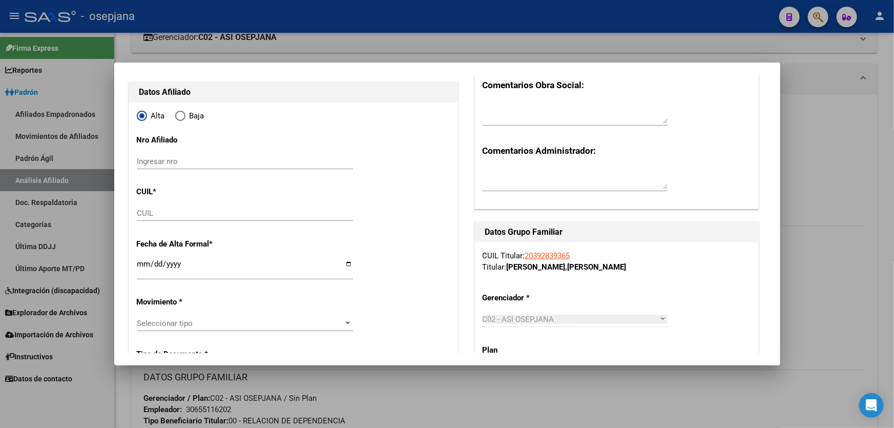
click at [178, 215] on input "CUIL" at bounding box center [245, 212] width 216 height 9
paste input "27-38031275-7"
type input "27-38031275-7"
type input "38031275"
type input "CENA"
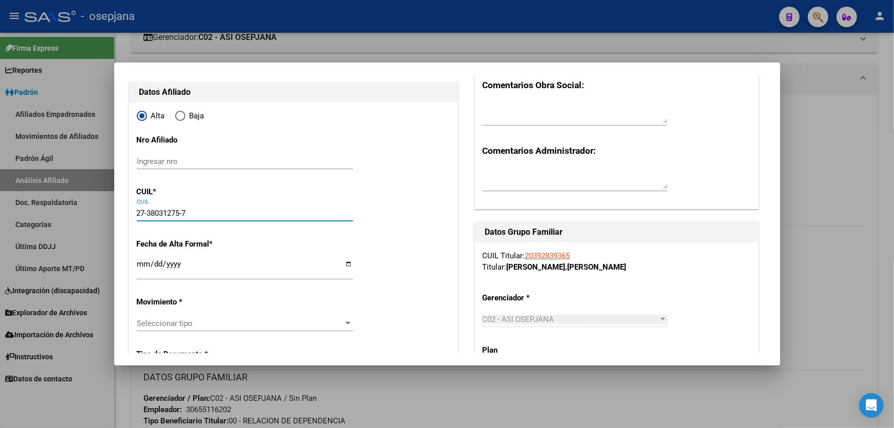
type input "MACARENA LUCILA"
type input "[DATE]"
type input "BELLA VISTA"
type input "1661"
type input "IBERA"
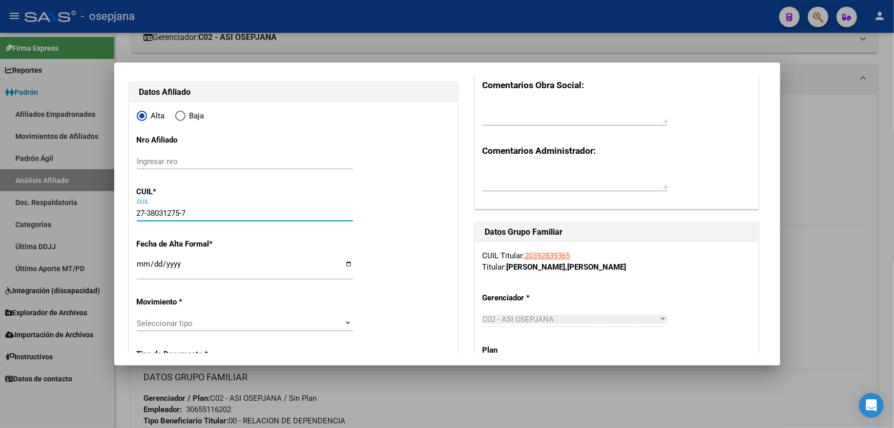
type input "2951"
type input "27-38031275-7"
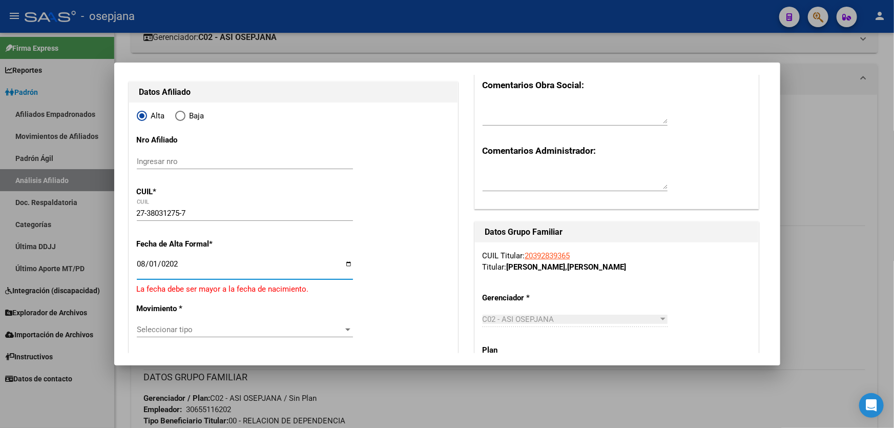
type input "[DATE]"
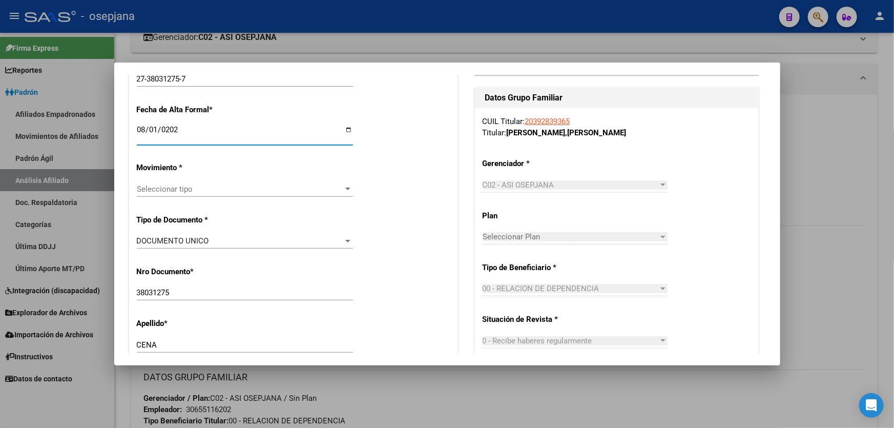
scroll to position [232, 0]
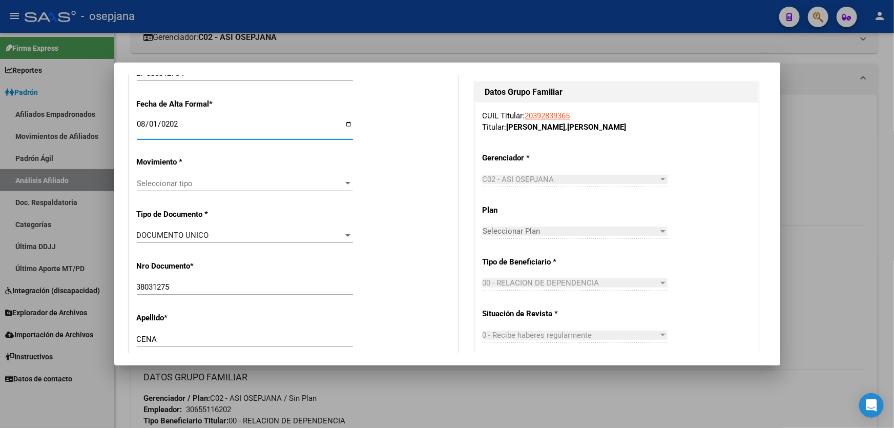
click at [226, 189] on div "Seleccionar tipo Seleccionar tipo" at bounding box center [245, 183] width 216 height 15
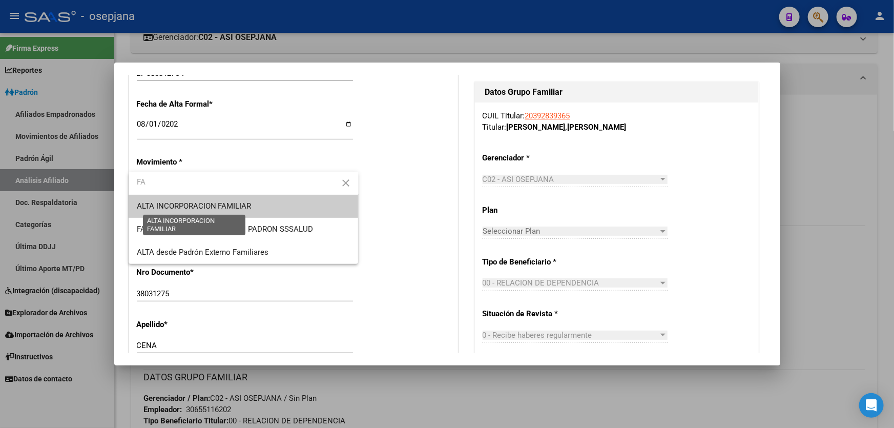
type input "FA"
click at [231, 205] on span "ALTA INCORPORACION FAMILIAR" at bounding box center [194, 205] width 115 height 9
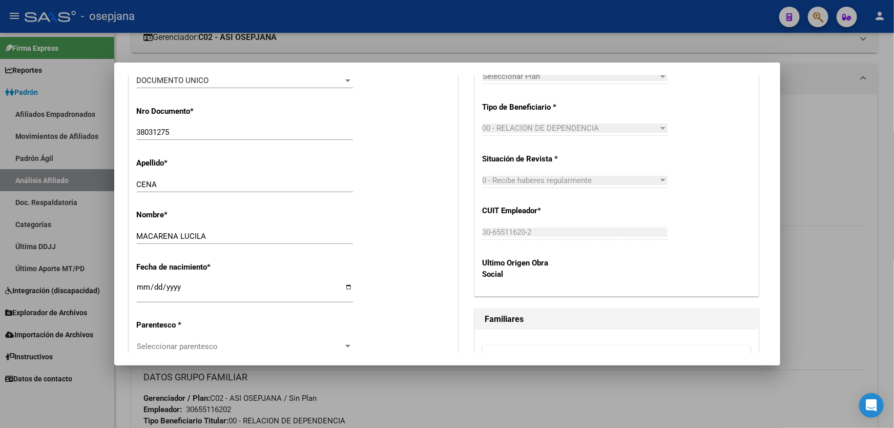
scroll to position [466, 0]
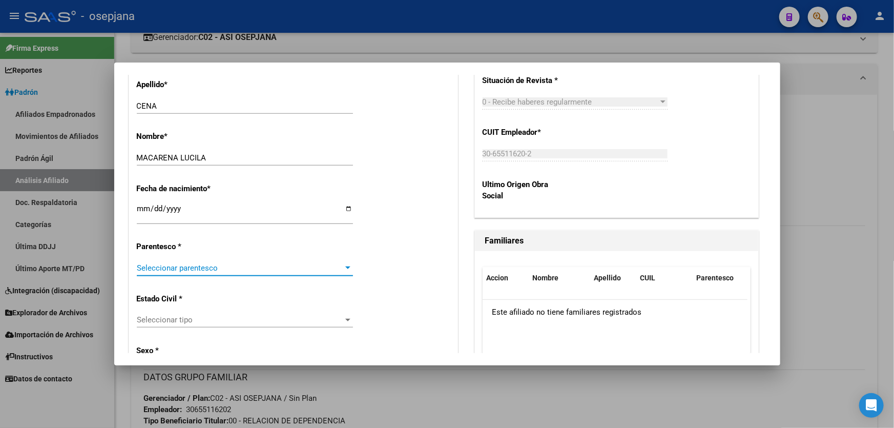
click at [224, 266] on span "Seleccionar parentesco" at bounding box center [240, 267] width 207 height 9
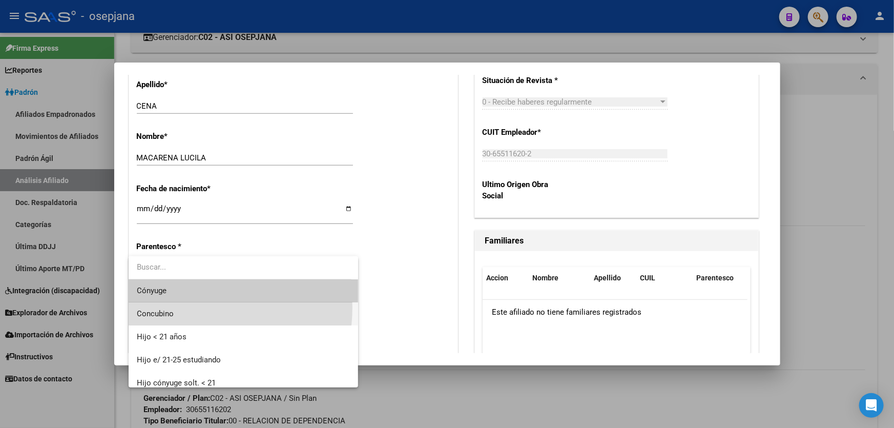
click at [193, 307] on span "Concubino" at bounding box center [244, 313] width 214 height 23
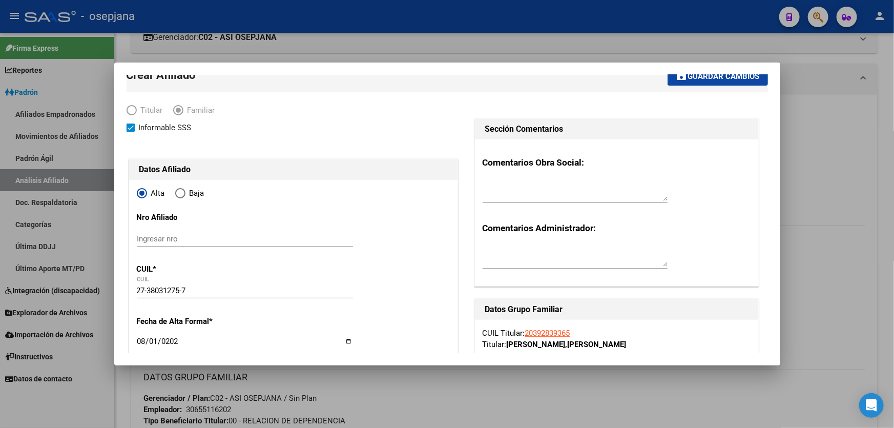
scroll to position [0, 0]
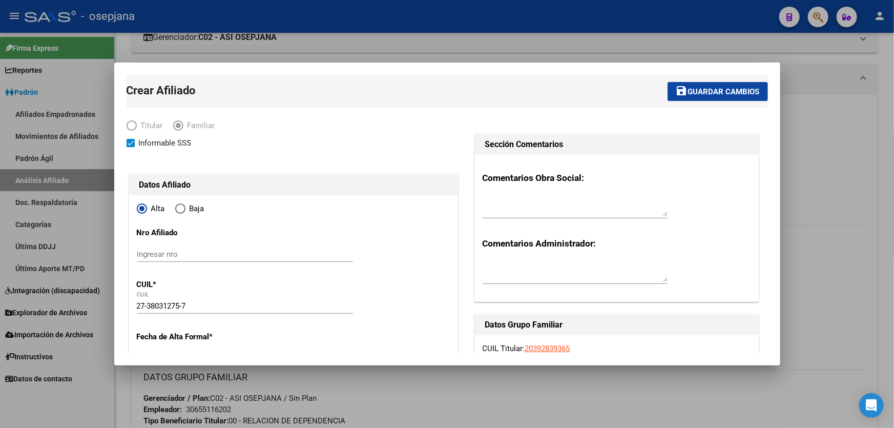
click at [718, 75] on mat-toolbar-row "save Guardar cambios" at bounding box center [588, 91] width 358 height 33
click at [702, 94] on span "Guardar cambios" at bounding box center [724, 91] width 72 height 9
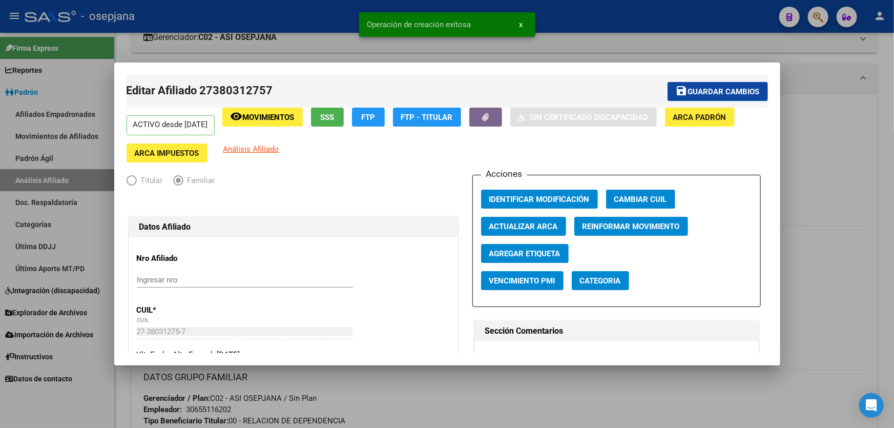
click at [702, 94] on span "Guardar cambios" at bounding box center [724, 91] width 72 height 9
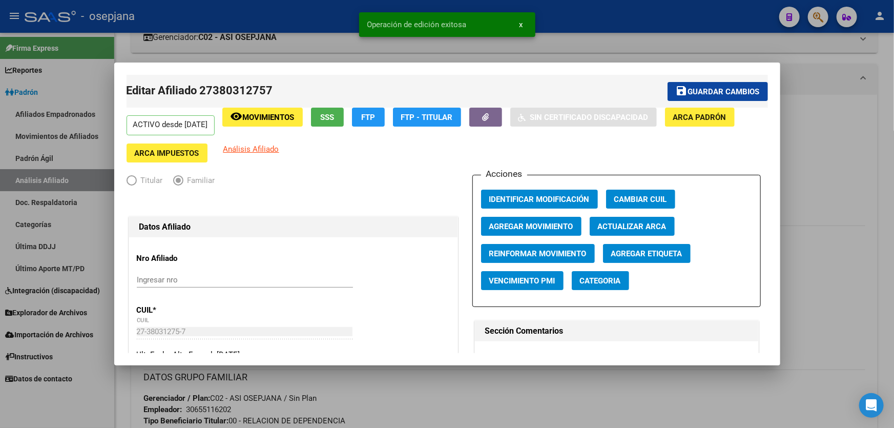
click at [836, 138] on div at bounding box center [447, 214] width 894 height 428
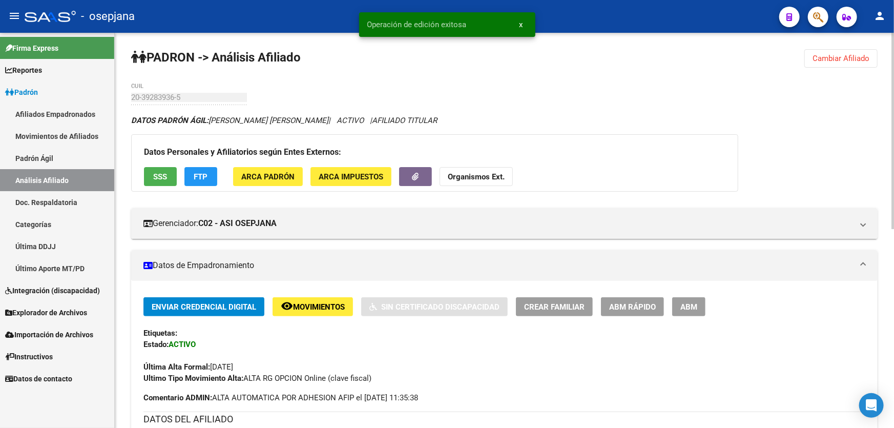
click at [844, 61] on span "Cambiar Afiliado" at bounding box center [840, 58] width 57 height 9
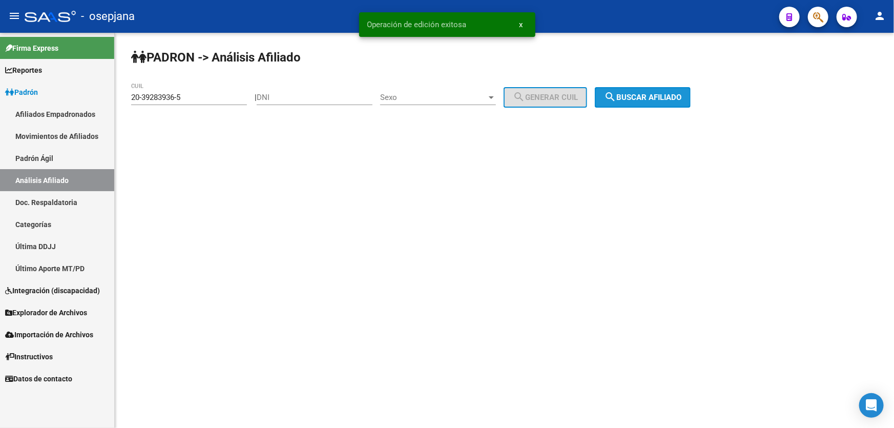
click at [646, 95] on span "search Buscar afiliado" at bounding box center [642, 97] width 77 height 9
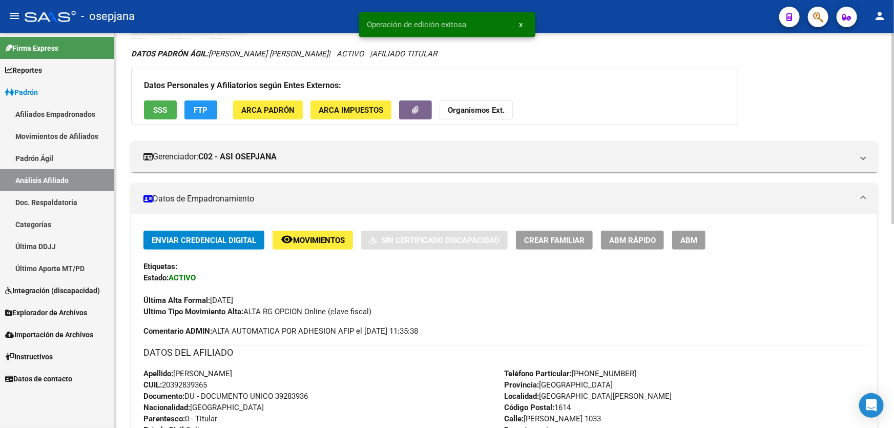
scroll to position [232, 0]
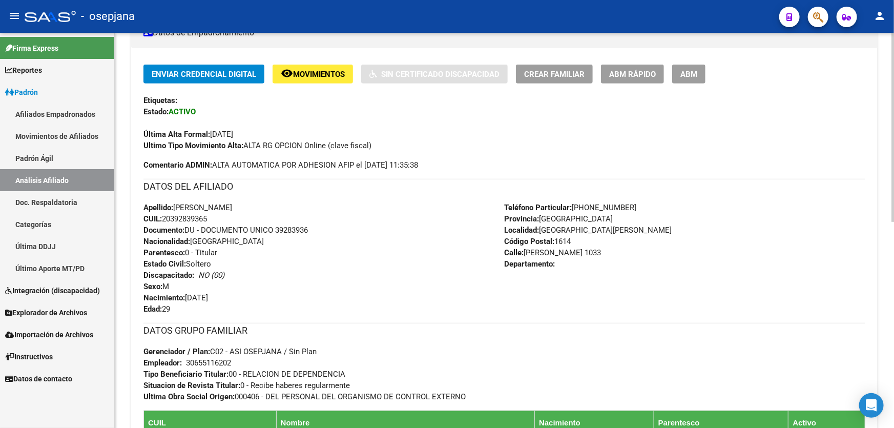
click at [654, 70] on span "ABM Rápido" at bounding box center [632, 74] width 47 height 9
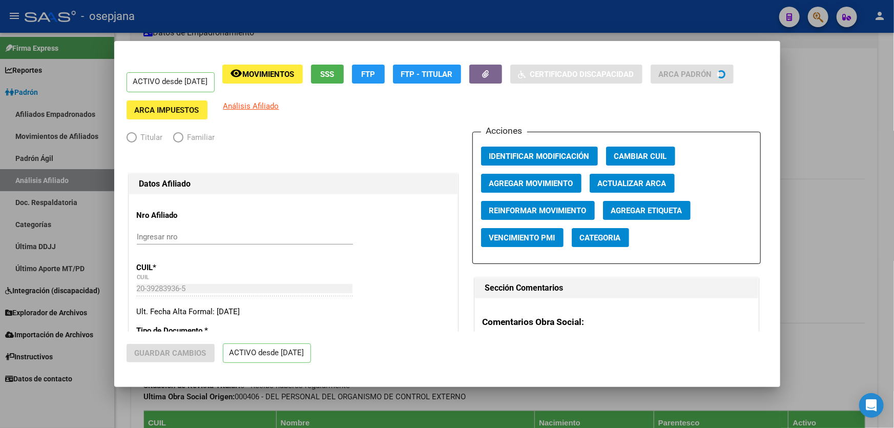
radio input "true"
type input "30-65511620-2"
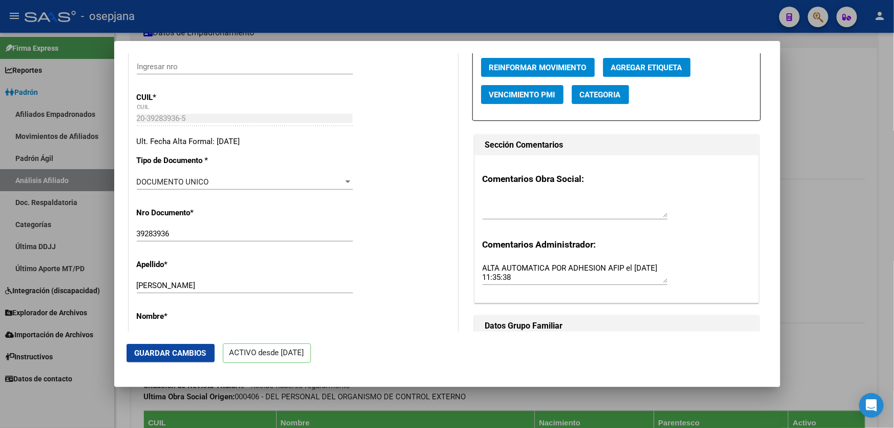
scroll to position [372, 0]
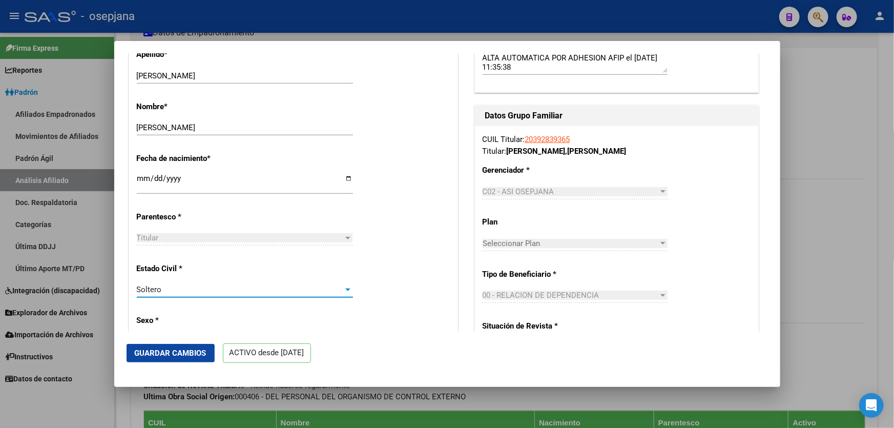
click at [217, 294] on div "Soltero" at bounding box center [240, 289] width 207 height 9
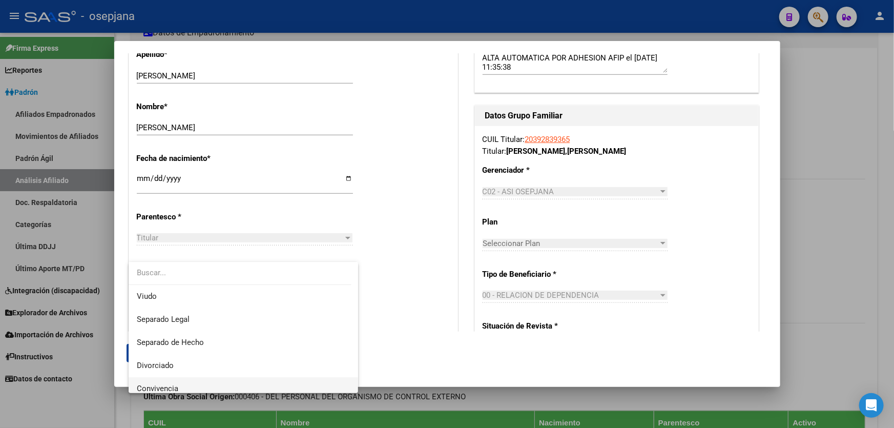
click at [180, 383] on span "Convivencia" at bounding box center [244, 388] width 214 height 23
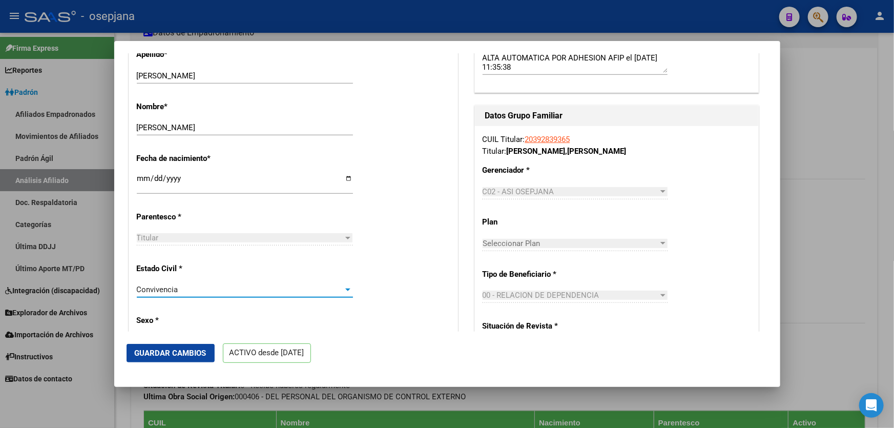
click at [172, 353] on span "Guardar Cambios" at bounding box center [171, 352] width 72 height 9
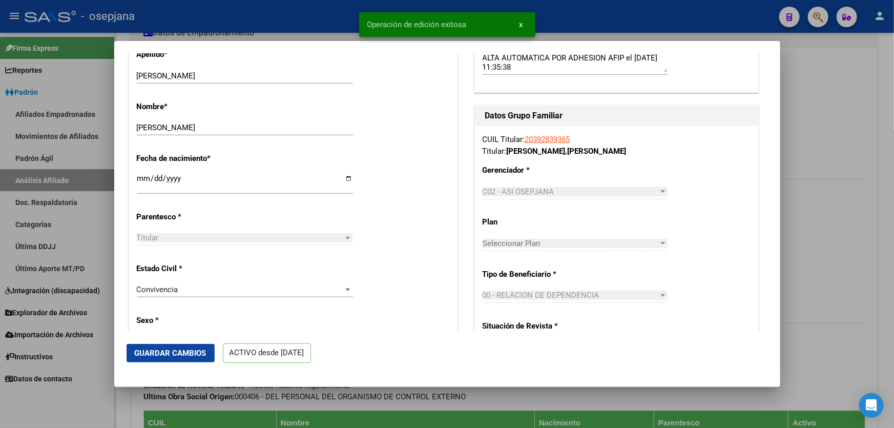
click at [762, 260] on mat-dialog-content "ACTIVO desde [DATE] remove_red_eye Movimientos SSS FTP Sin Certificado Discapac…" at bounding box center [447, 192] width 666 height 278
click at [815, 243] on div at bounding box center [447, 214] width 894 height 428
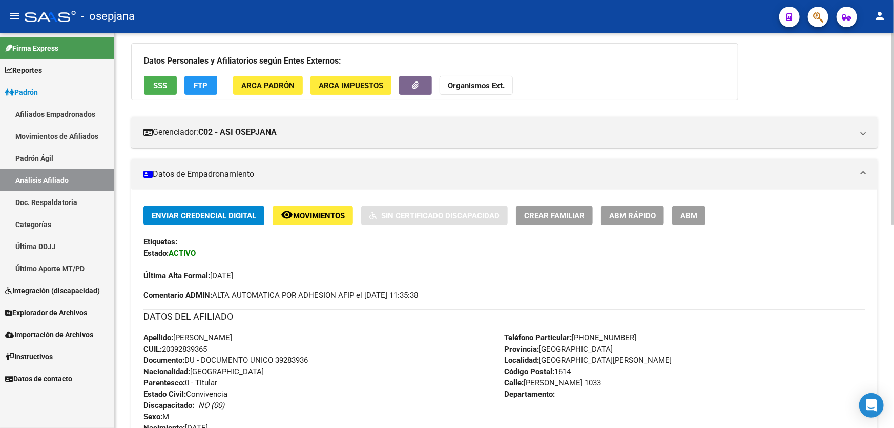
scroll to position [0, 0]
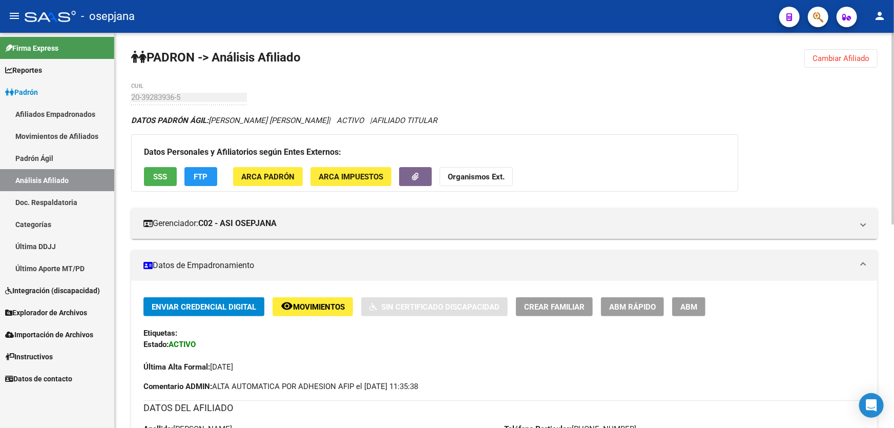
click at [838, 56] on span "Cambiar Afiliado" at bounding box center [840, 58] width 57 height 9
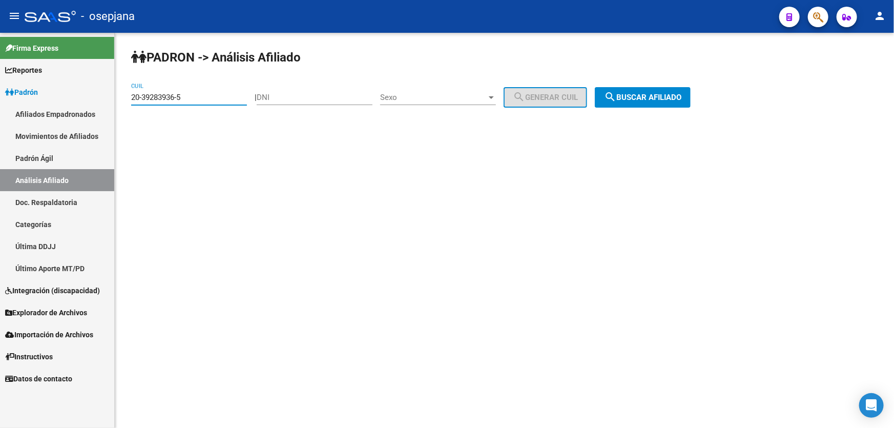
drag, startPoint x: 224, startPoint y: 98, endPoint x: 112, endPoint y: 99, distance: 112.2
click at [112, 99] on mat-sidenav-container "Firma Express Reportes [PERSON_NAME] Traspasos x O.S. Traspasos x Gerenciador T…" at bounding box center [447, 230] width 894 height 395
paste input "7-34263686-7"
type input "27-34263686-7"
click at [676, 96] on span "search Buscar afiliado" at bounding box center [642, 97] width 77 height 9
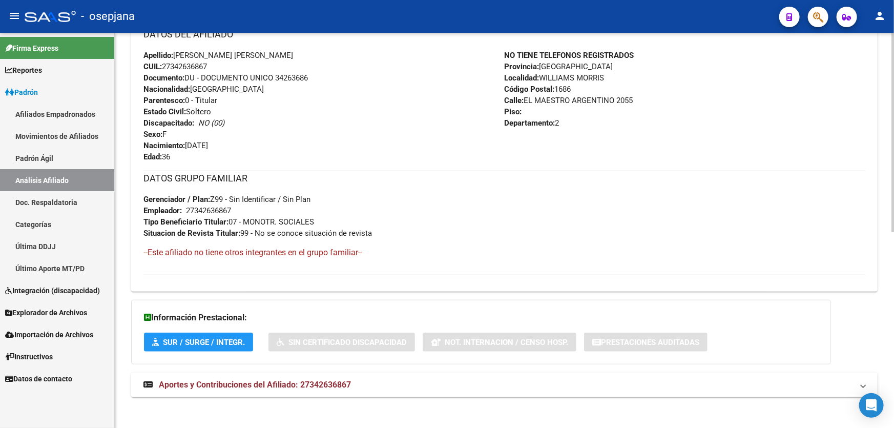
scroll to position [388, 0]
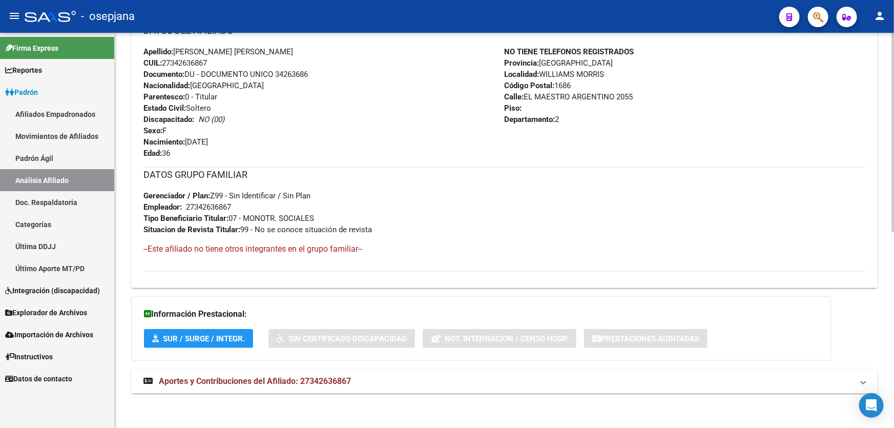
click at [460, 395] on div "DATOS [PERSON_NAME] ÁGIL: [PERSON_NAME] [PERSON_NAME] | ACTIVO | AFILIADO TITUL…" at bounding box center [504, 66] width 746 height 678
click at [472, 379] on mat-panel-title "Aportes y Contribuciones del Afiliado: 27342636867" at bounding box center [497, 380] width 709 height 11
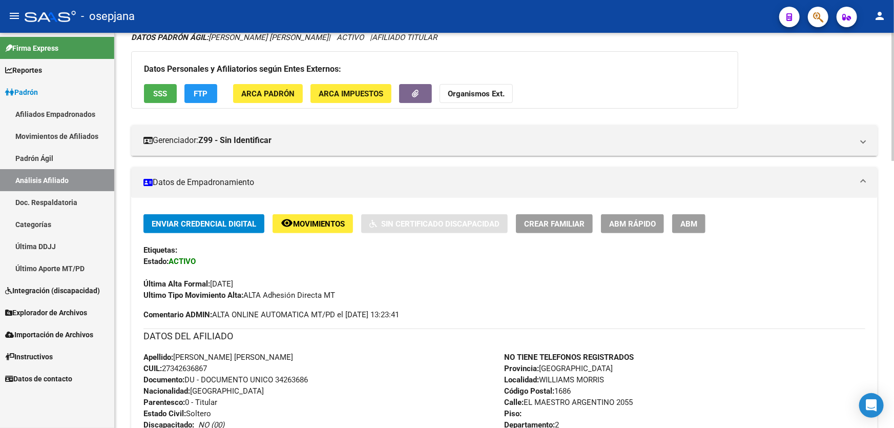
scroll to position [0, 0]
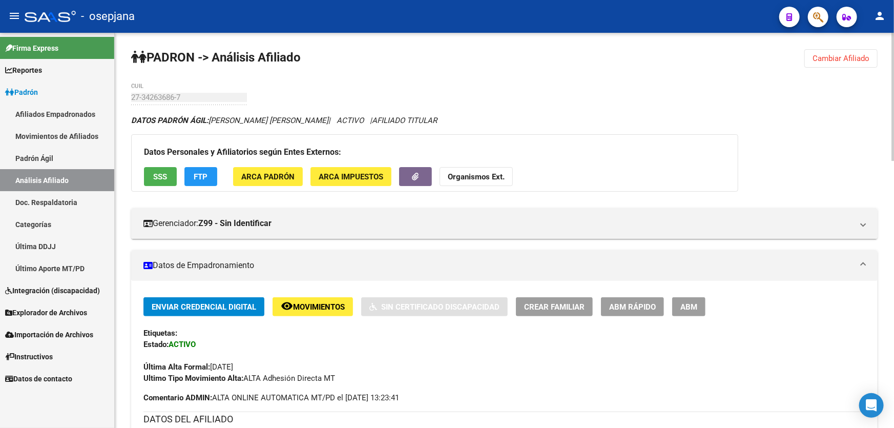
click at [207, 178] on span "FTP" at bounding box center [201, 176] width 14 height 9
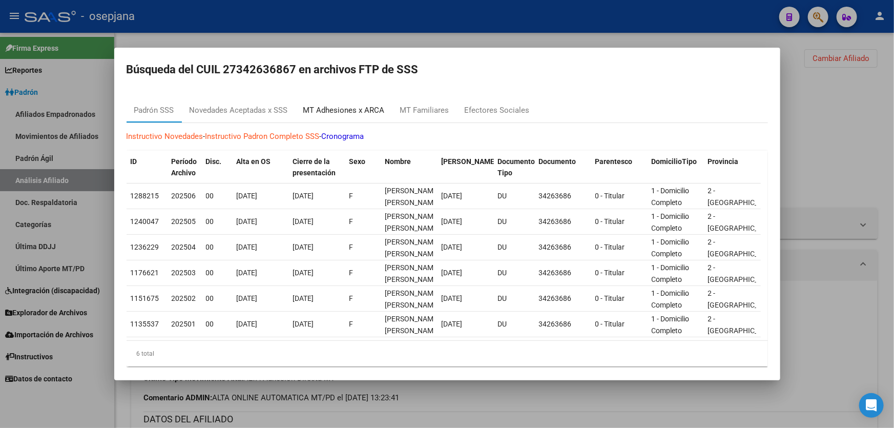
click at [346, 114] on div "MT Adhesiones x ARCA" at bounding box center [343, 110] width 81 height 12
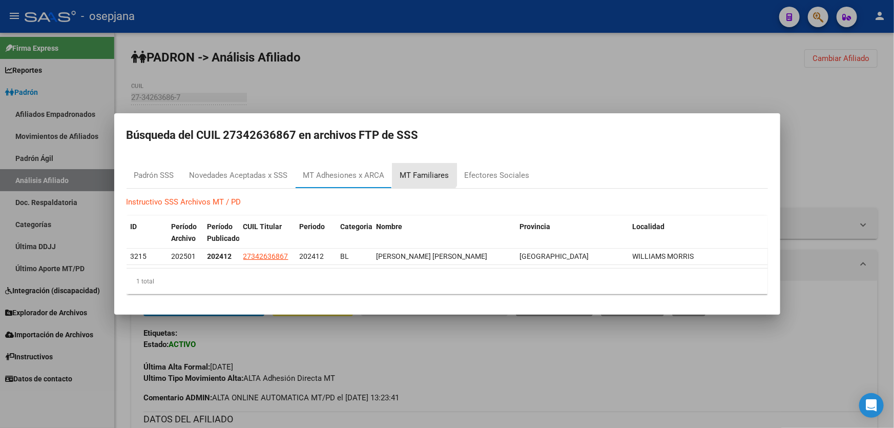
click at [421, 167] on div "MT Familiares" at bounding box center [424, 175] width 65 height 25
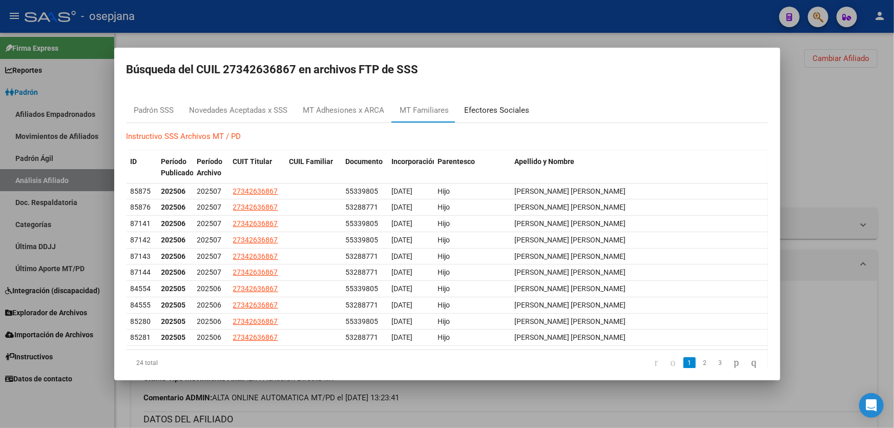
click at [523, 108] on div "Efectores Sociales" at bounding box center [496, 110] width 65 height 12
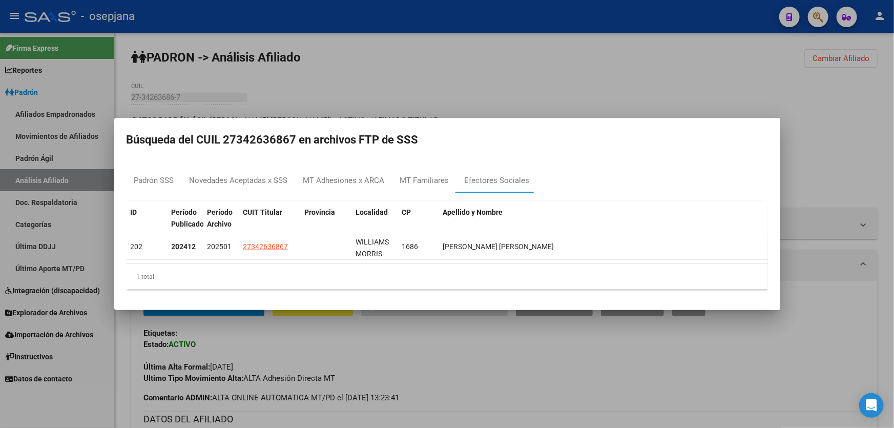
click at [563, 101] on div at bounding box center [447, 214] width 894 height 428
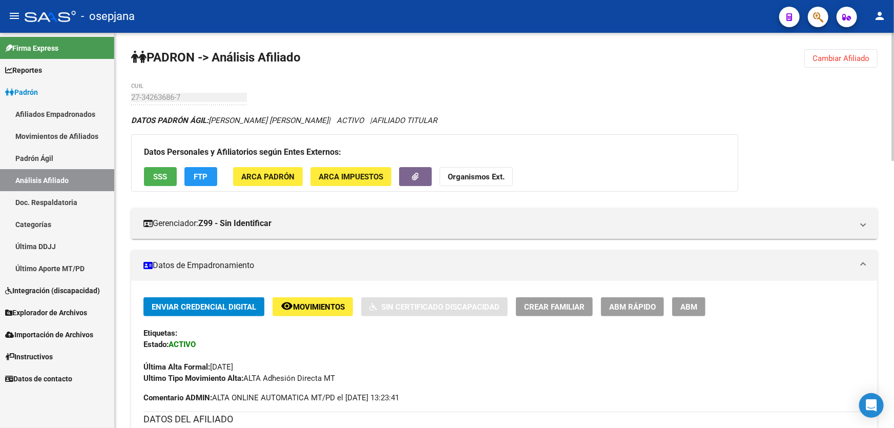
click at [835, 59] on span "Cambiar Afiliado" at bounding box center [840, 58] width 57 height 9
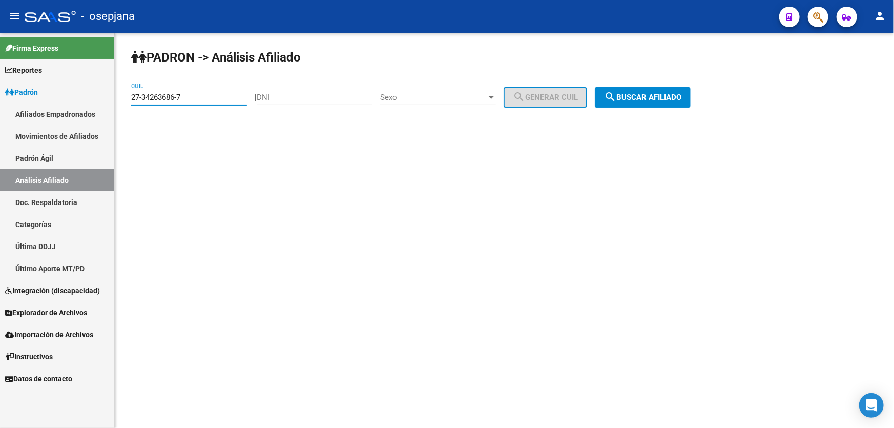
drag, startPoint x: 200, startPoint y: 97, endPoint x: 114, endPoint y: 103, distance: 86.2
click at [112, 104] on mat-sidenav-container "Firma Express Reportes [PERSON_NAME] Traspasos x O.S. Traspasos x Gerenciador T…" at bounding box center [447, 230] width 894 height 395
click at [660, 96] on span "search Buscar afiliado" at bounding box center [642, 97] width 77 height 9
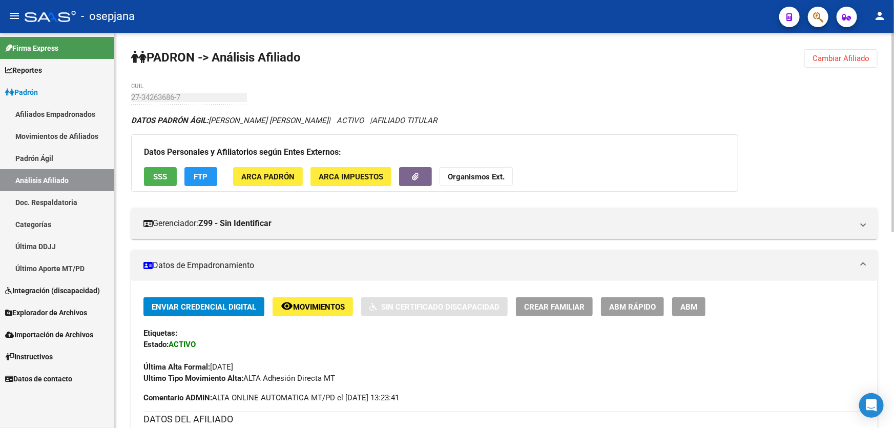
click at [476, 177] on strong "Organismos Ext." at bounding box center [476, 176] width 57 height 9
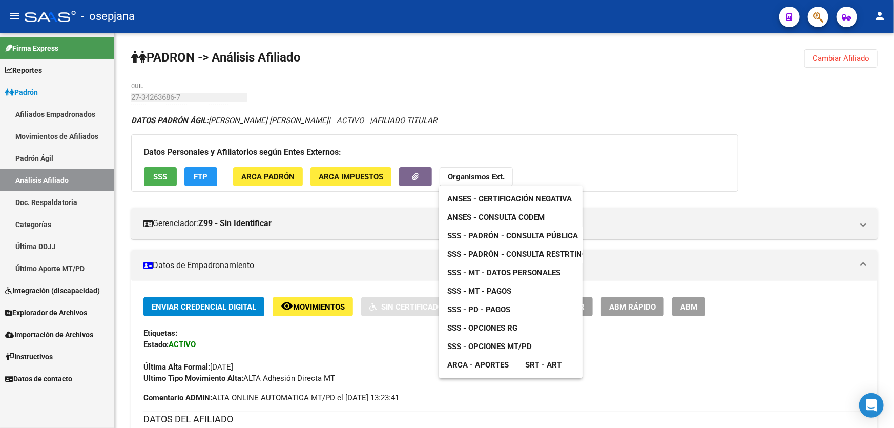
click at [647, 103] on div at bounding box center [447, 214] width 894 height 428
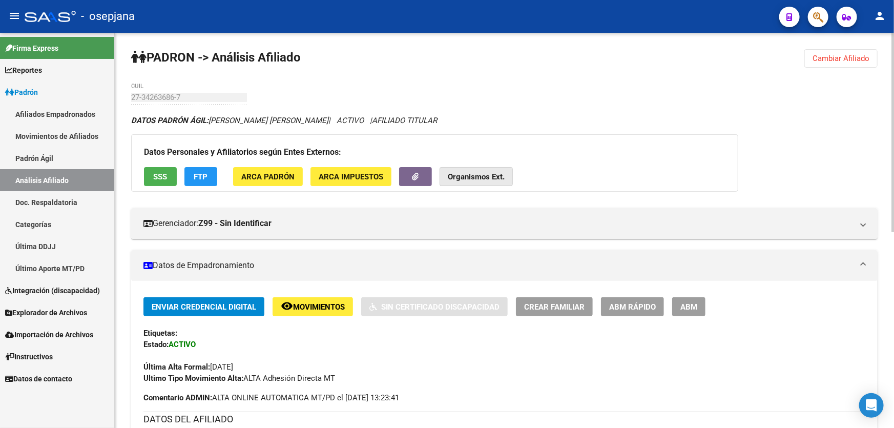
click at [496, 167] on button "Organismos Ext." at bounding box center [475, 176] width 73 height 19
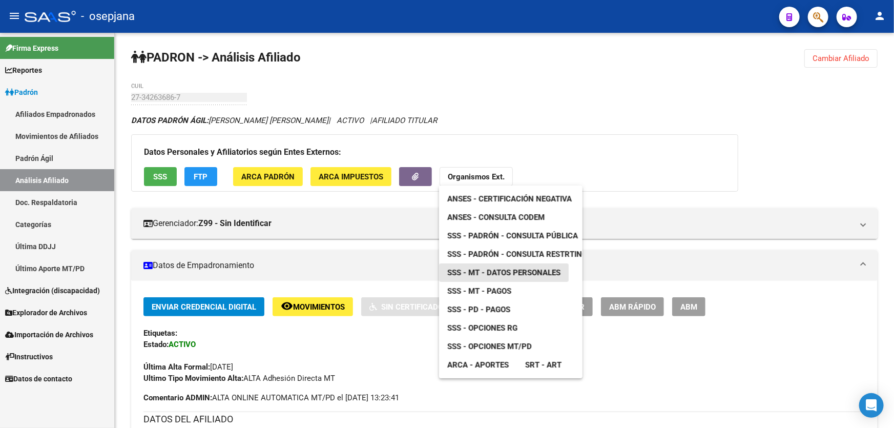
click at [517, 271] on span "SSS - MT - Datos Personales" at bounding box center [503, 272] width 113 height 9
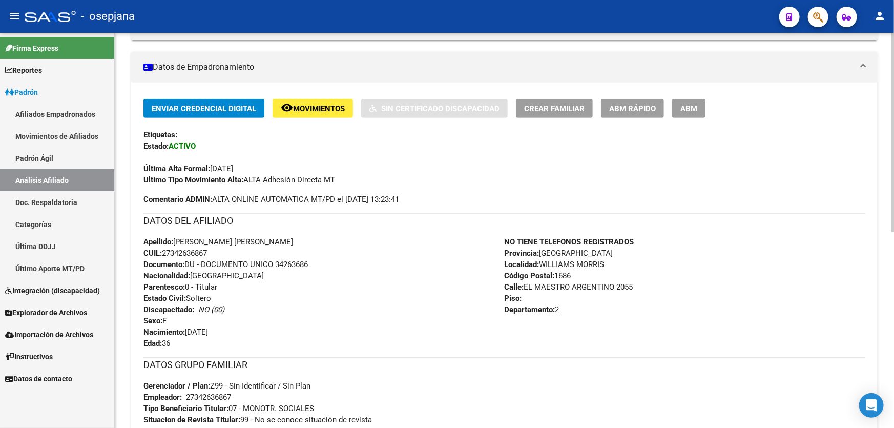
scroll to position [186, 0]
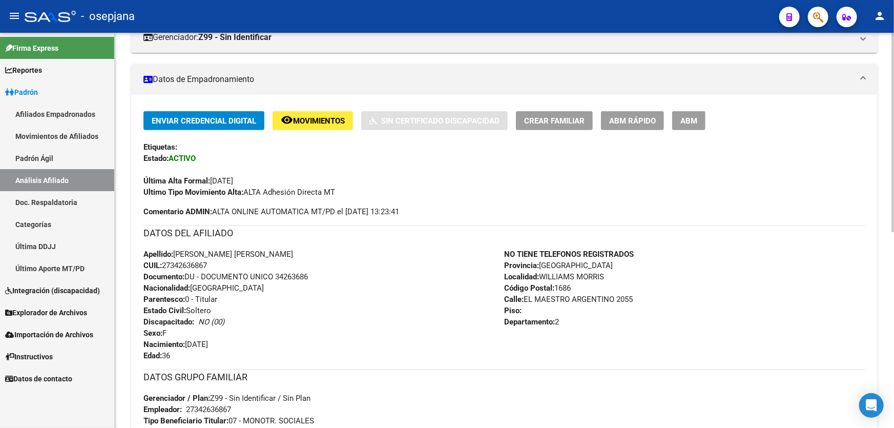
click at [570, 117] on span "Crear Familiar" at bounding box center [554, 120] width 60 height 9
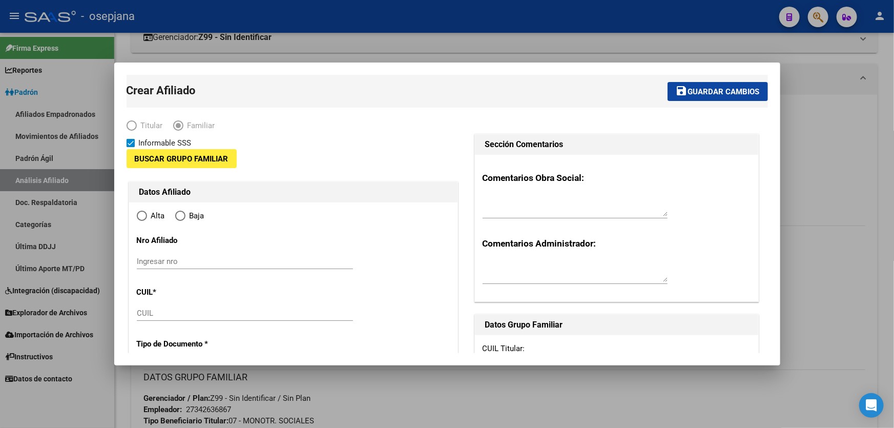
type input "27-34263686-7"
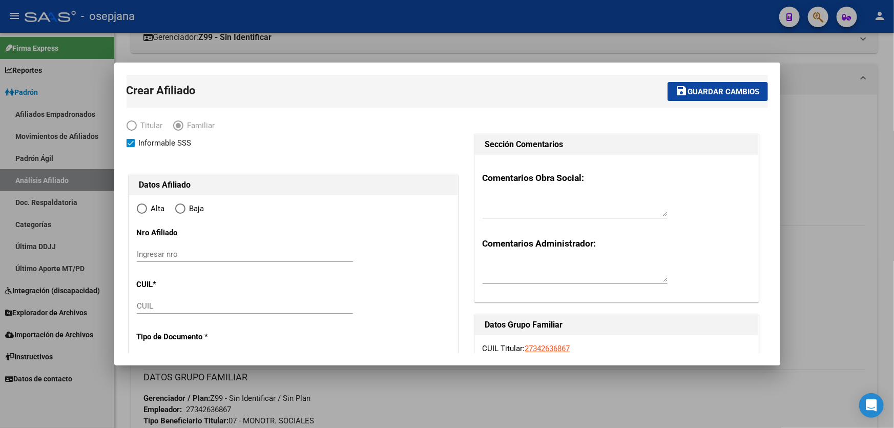
type input "WILLIAMS MORRIS"
type input "1686"
type input "EL MAESTRO [DEMOGRAPHIC_DATA]"
type input "2055"
type input "2"
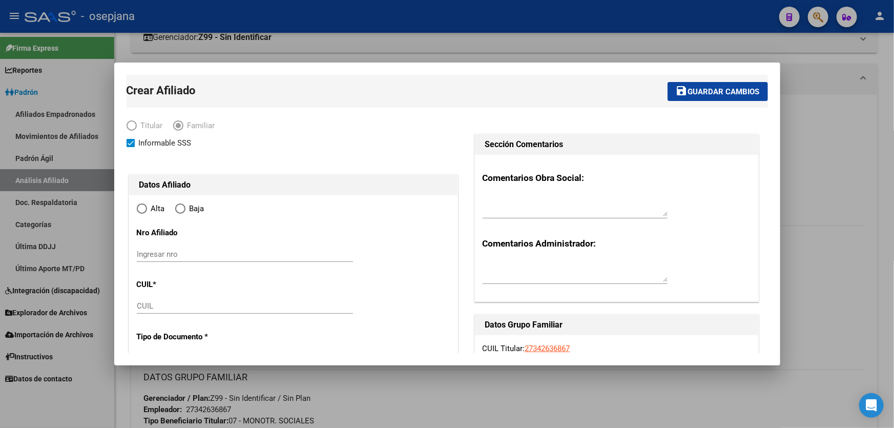
radio input "true"
type input "27-34263686-7"
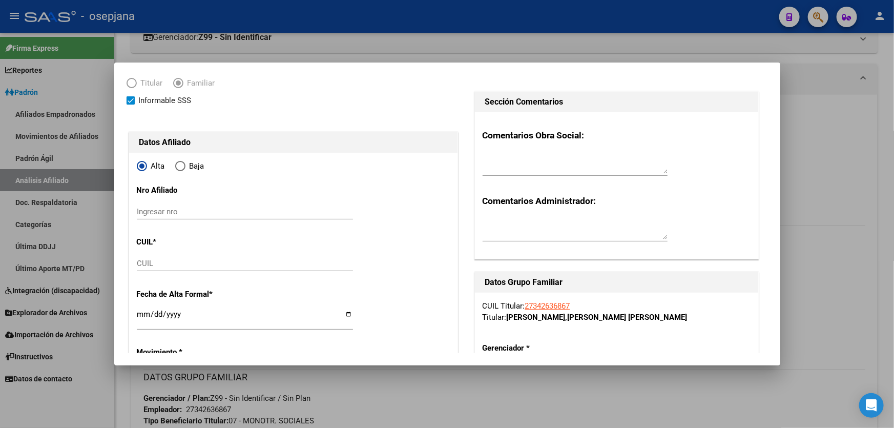
scroll to position [93, 0]
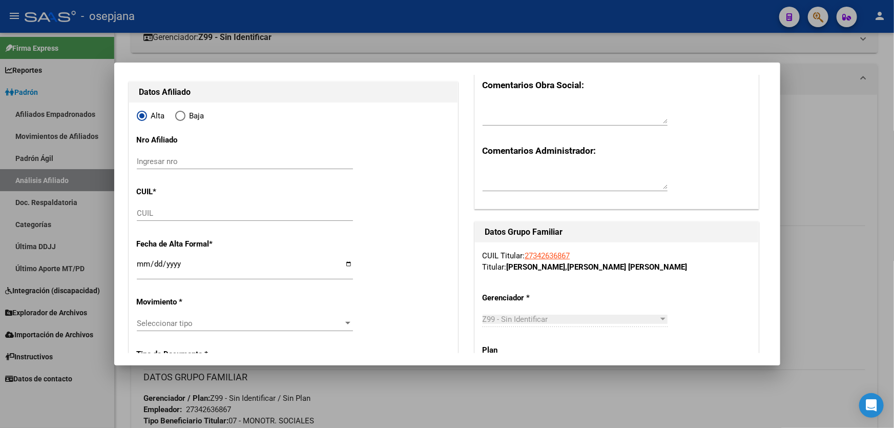
click at [162, 215] on input "CUIL" at bounding box center [245, 212] width 216 height 9
paste input "27-53288771-8"
type input "27-53288771-8"
type input "53288771"
type input "[PERSON_NAME]"
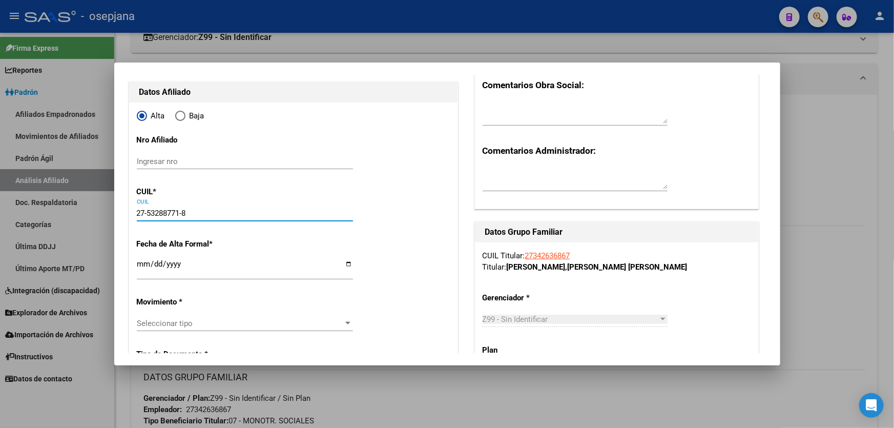
type input "NARELLA AILIN"
type input "[DATE]"
type input "VILLA [PERSON_NAME]"
type input "1688"
type input "EL ESCUDO"
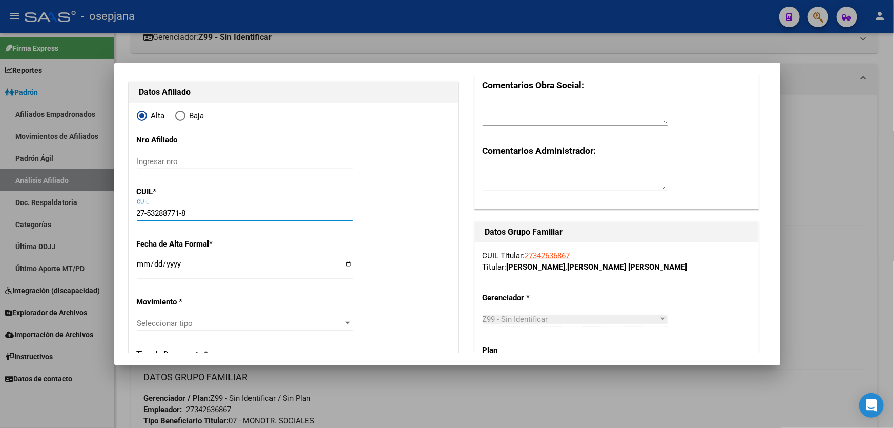
type input "305"
type input "27-53288771-8"
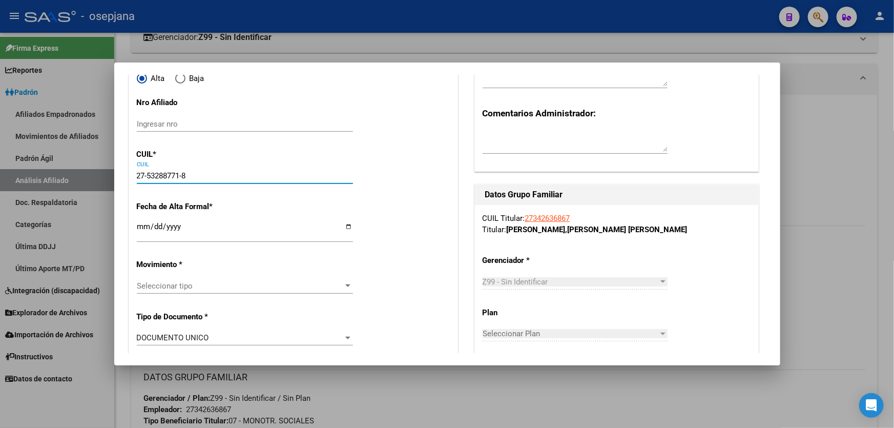
scroll to position [186, 0]
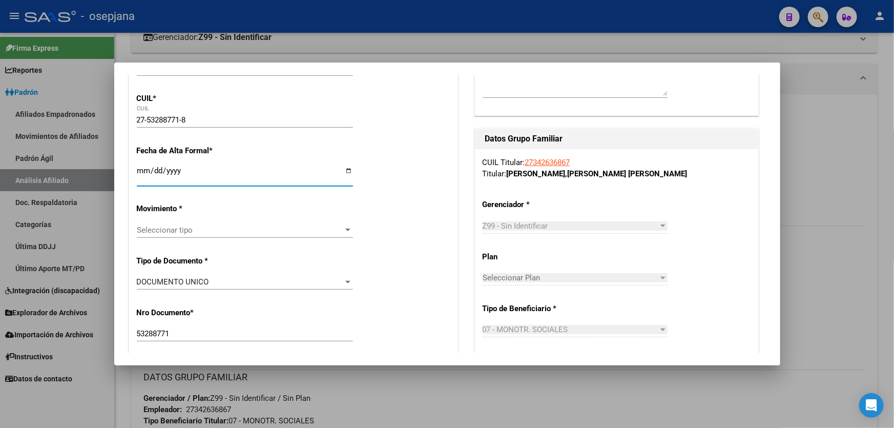
click at [142, 166] on input "Ingresar fecha" at bounding box center [245, 174] width 216 height 16
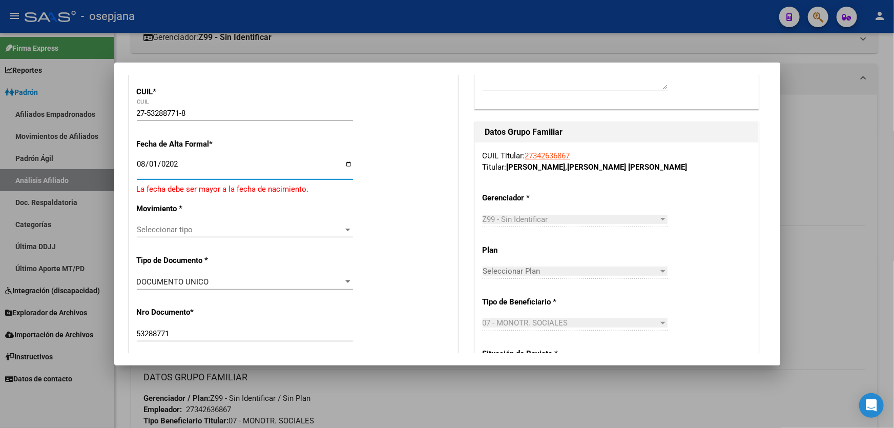
type input "[DATE]"
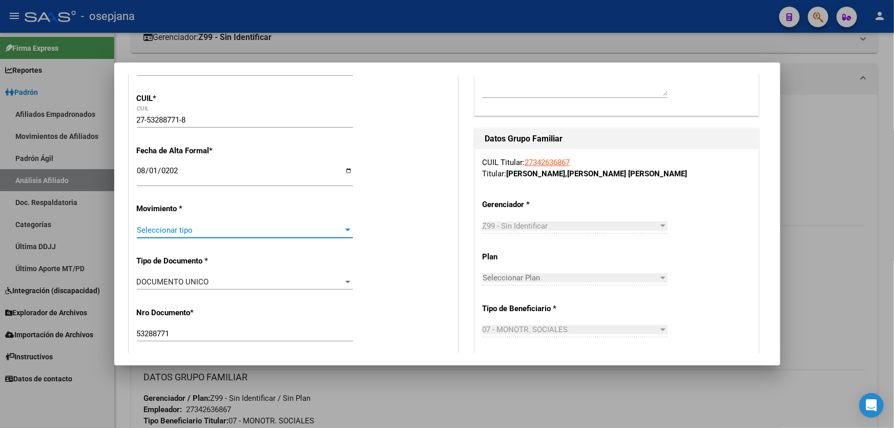
click at [249, 230] on span "Seleccionar tipo" at bounding box center [240, 229] width 207 height 9
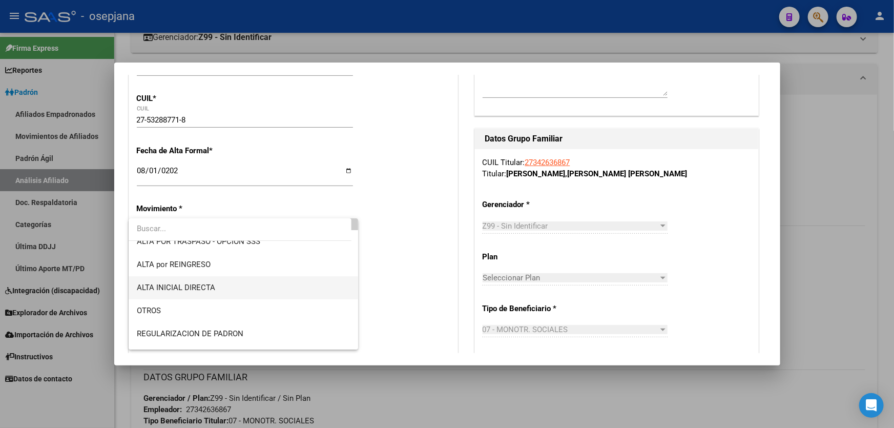
scroll to position [93, 0]
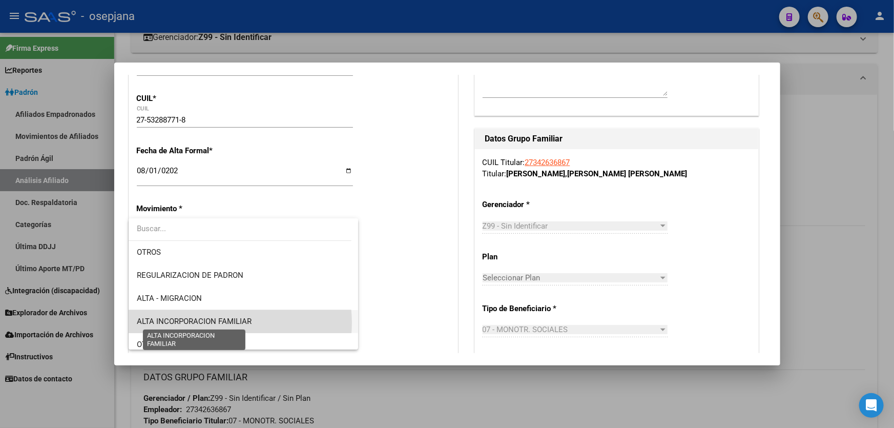
click at [222, 322] on span "ALTA INCORPORACION FAMILIAR" at bounding box center [194, 320] width 115 height 9
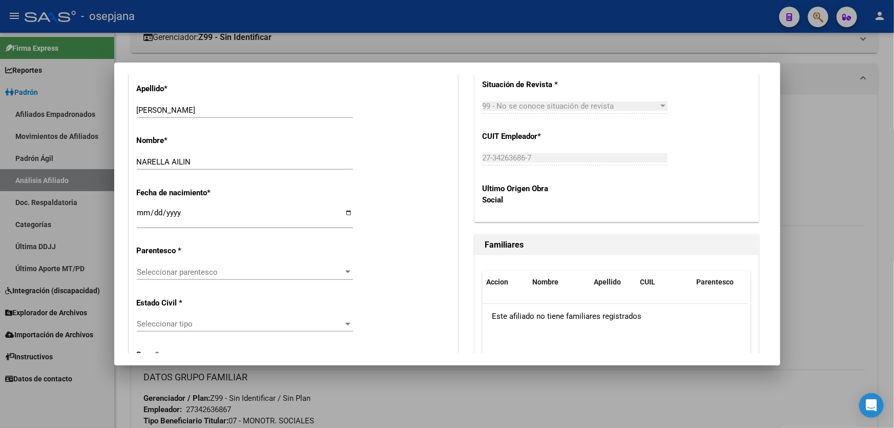
scroll to position [466, 0]
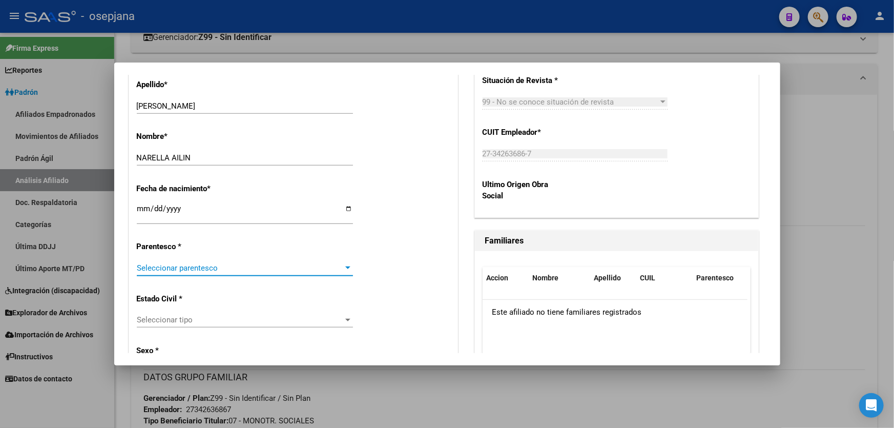
click at [271, 271] on span "Seleccionar parentesco" at bounding box center [240, 267] width 207 height 9
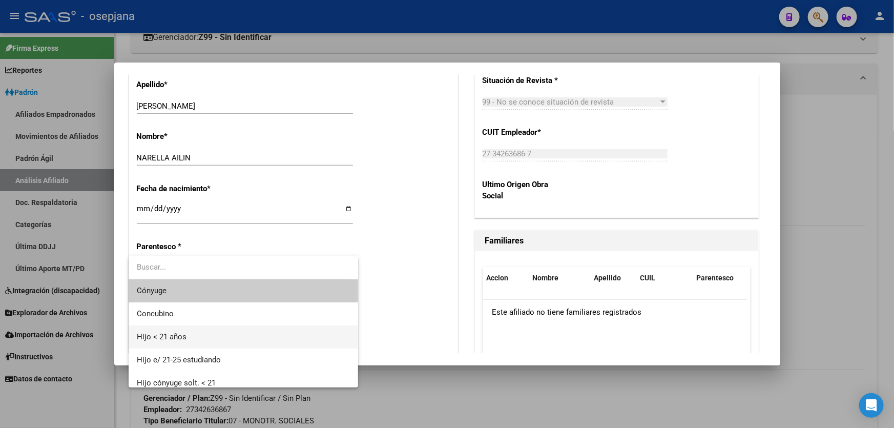
click at [210, 331] on span "Hijo < 21 años" at bounding box center [244, 336] width 214 height 23
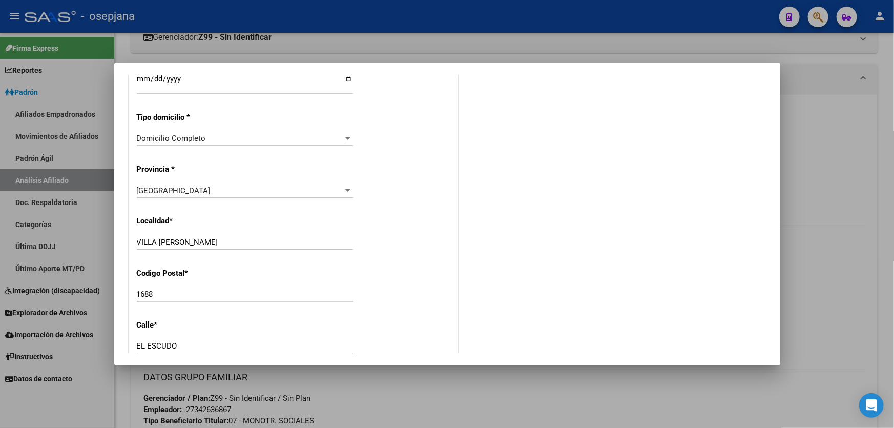
scroll to position [931, 0]
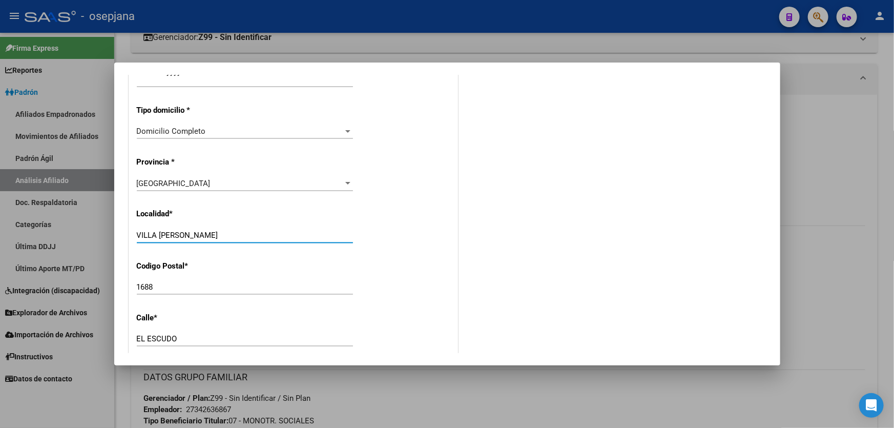
click at [214, 230] on input "VILLA [PERSON_NAME]" at bounding box center [245, 234] width 216 height 9
type input "[PERSON_NAME] TESSEI"
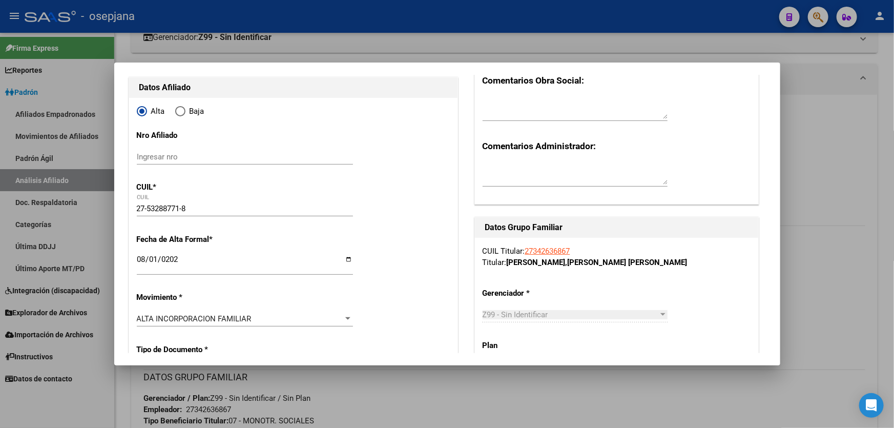
scroll to position [0, 0]
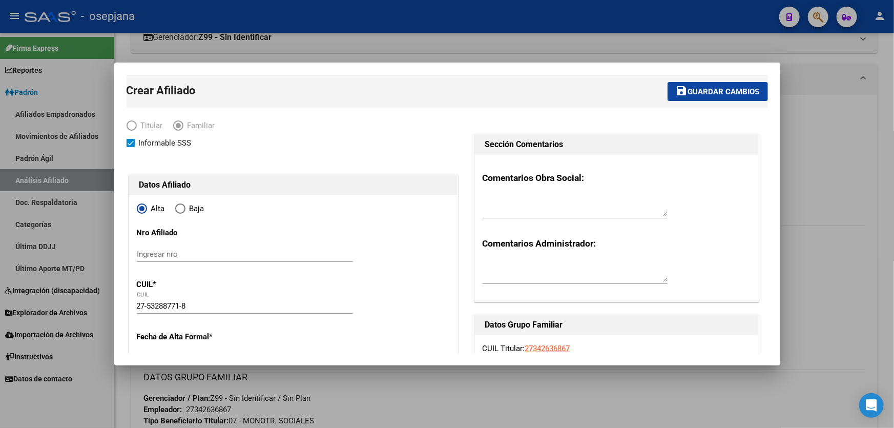
click at [711, 97] on button "save Guardar cambios" at bounding box center [717, 91] width 100 height 19
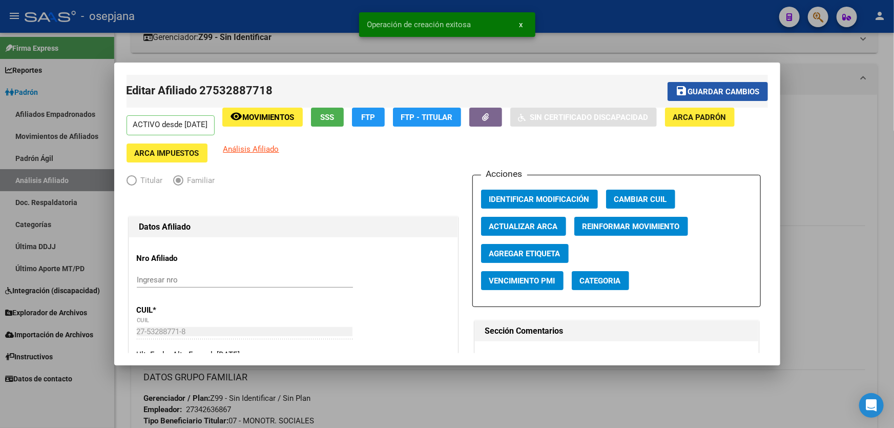
click at [711, 96] on button "save Guardar cambios" at bounding box center [717, 91] width 100 height 19
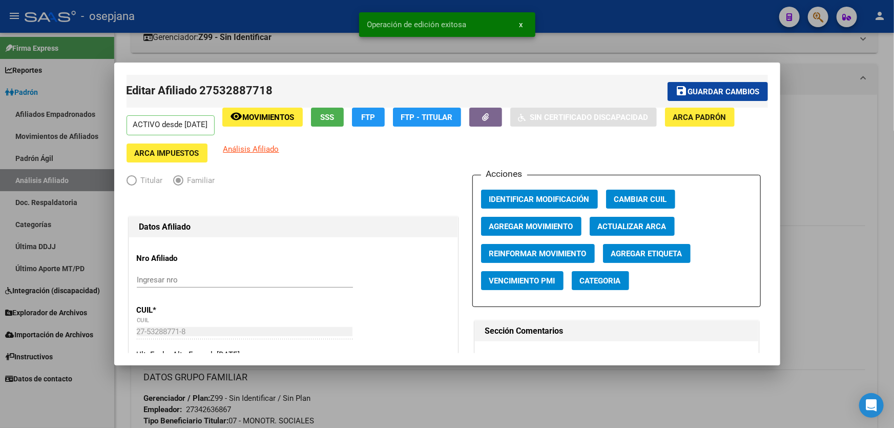
click at [816, 108] on div at bounding box center [447, 214] width 894 height 428
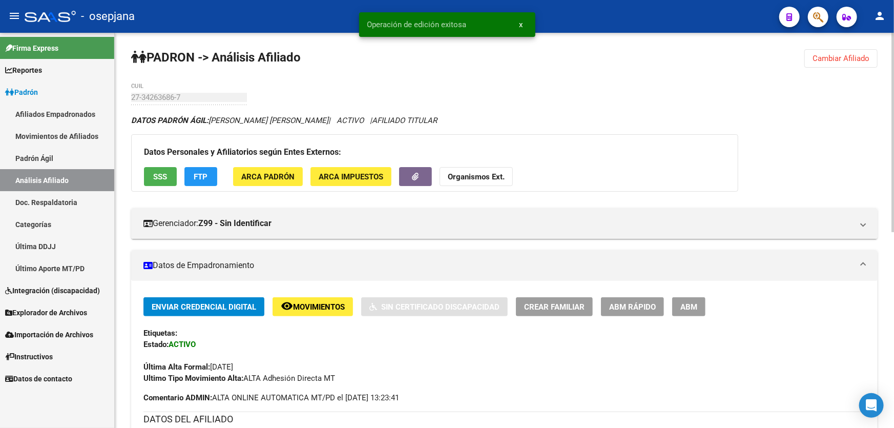
click at [840, 54] on span "Cambiar Afiliado" at bounding box center [840, 58] width 57 height 9
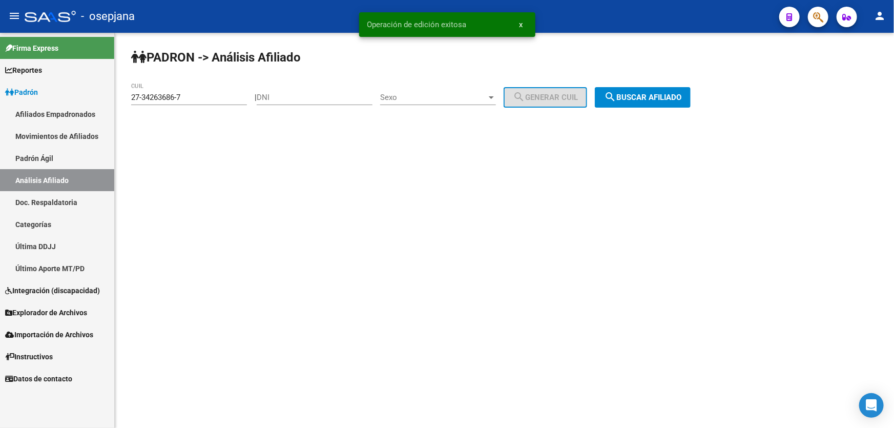
click at [677, 98] on span "search Buscar afiliado" at bounding box center [642, 97] width 77 height 9
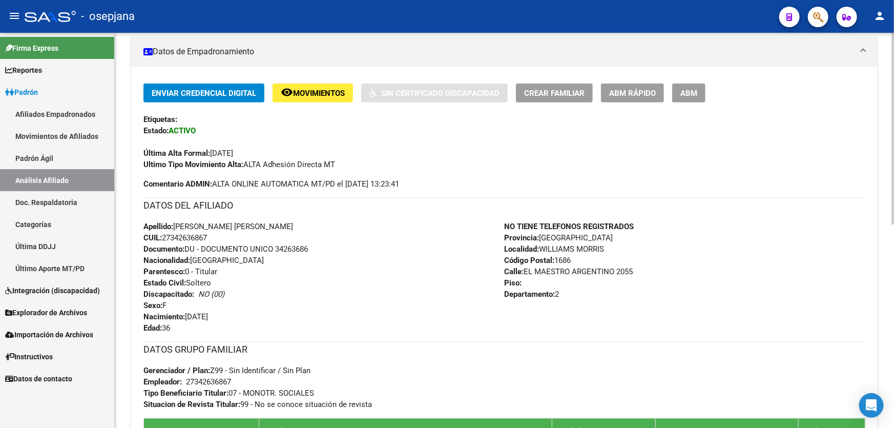
scroll to position [186, 0]
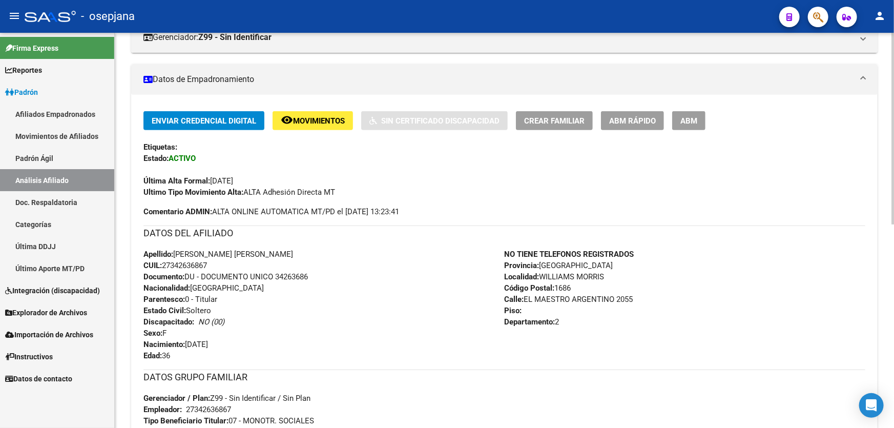
click at [537, 124] on button "Crear Familiar" at bounding box center [554, 120] width 77 height 19
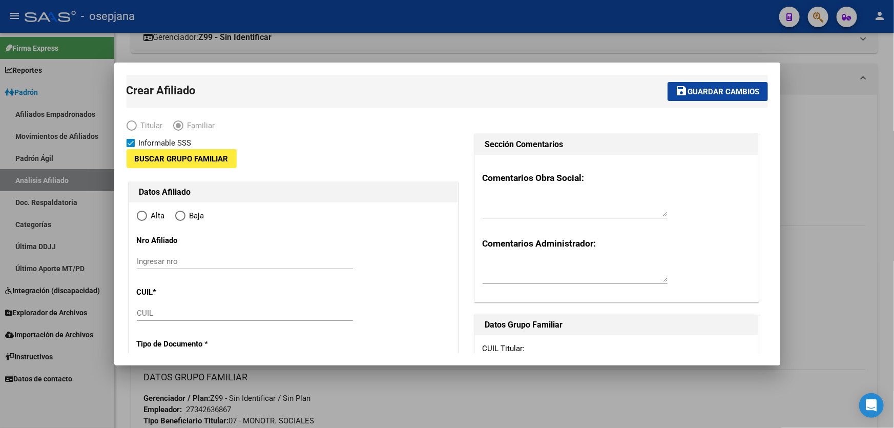
type input "27-34263686-7"
type input "WILLIAMS MORRIS"
type input "1686"
type input "EL MAESTRO [DEMOGRAPHIC_DATA]"
type input "2055"
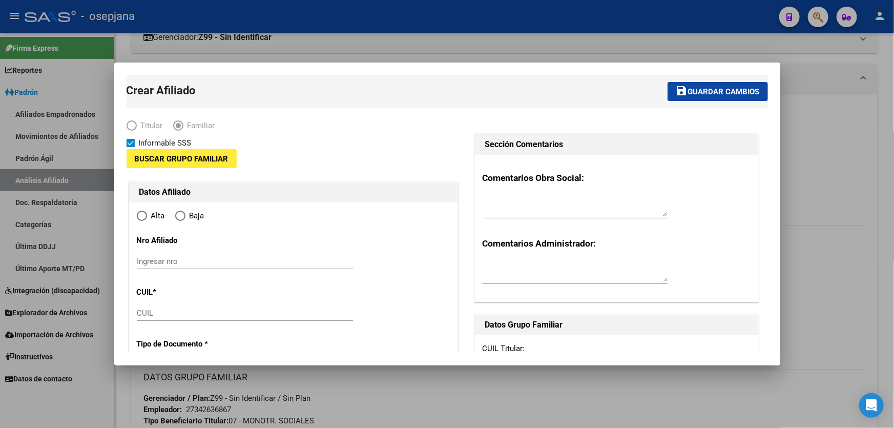
type input "2"
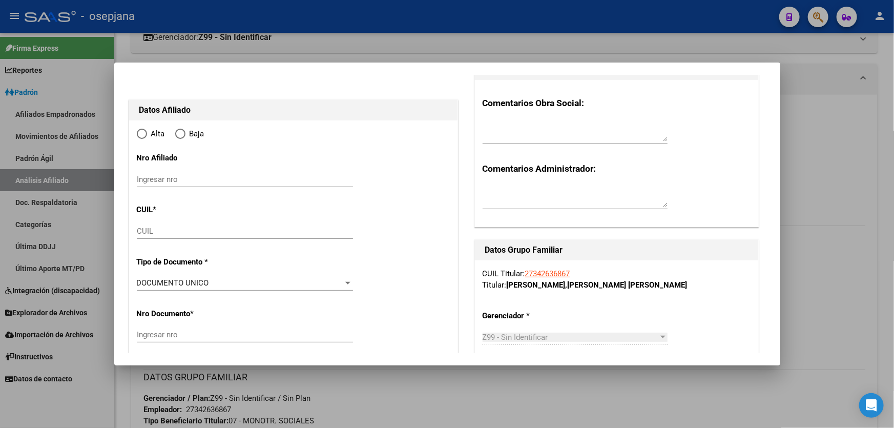
scroll to position [139, 0]
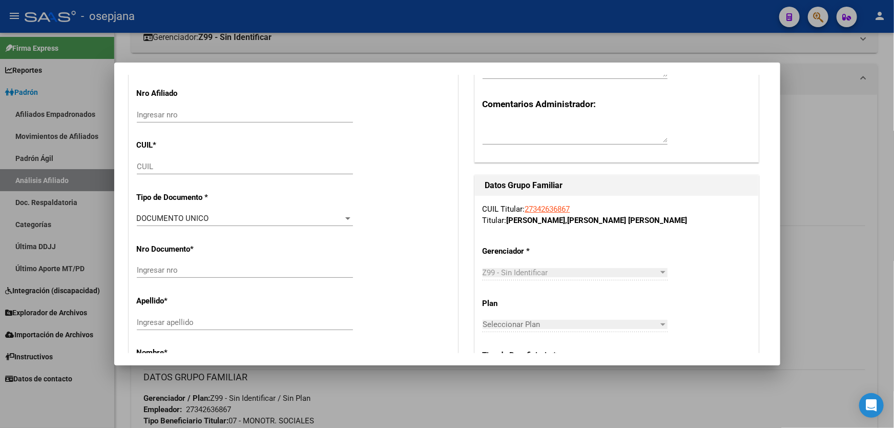
radio input "true"
type input "27-34263686-7"
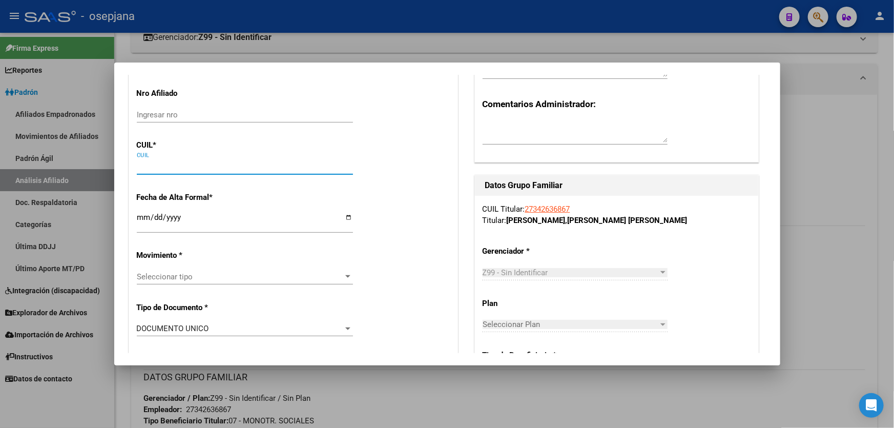
click at [151, 167] on input "CUIL" at bounding box center [245, 166] width 216 height 9
paste input "20-55339805-4"
type input "20-55339805-4"
type input "55339805"
type input "[PERSON_NAME]"
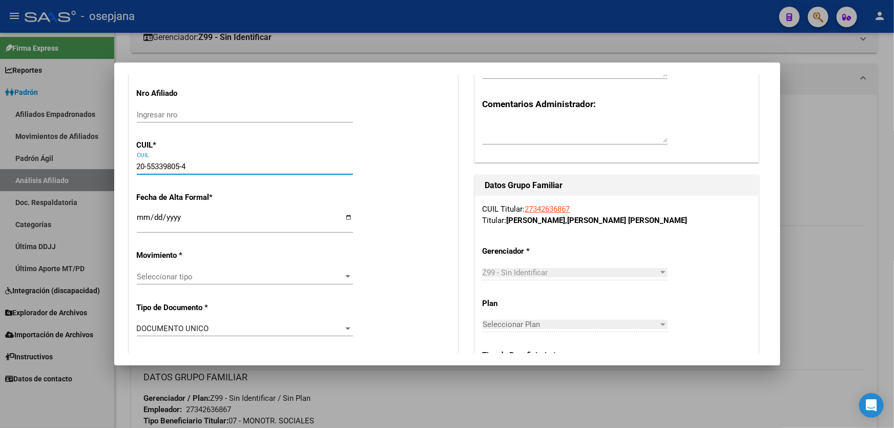
type input "[PERSON_NAME]"
type input "[DATE]"
type input "[PERSON_NAME]"
type input "2055"
type input "20-55339805-4"
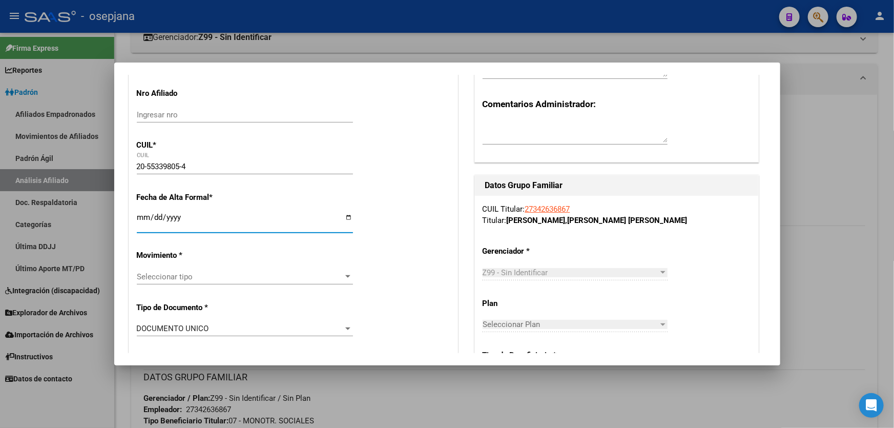
click at [137, 218] on input "Ingresar fecha" at bounding box center [245, 221] width 216 height 16
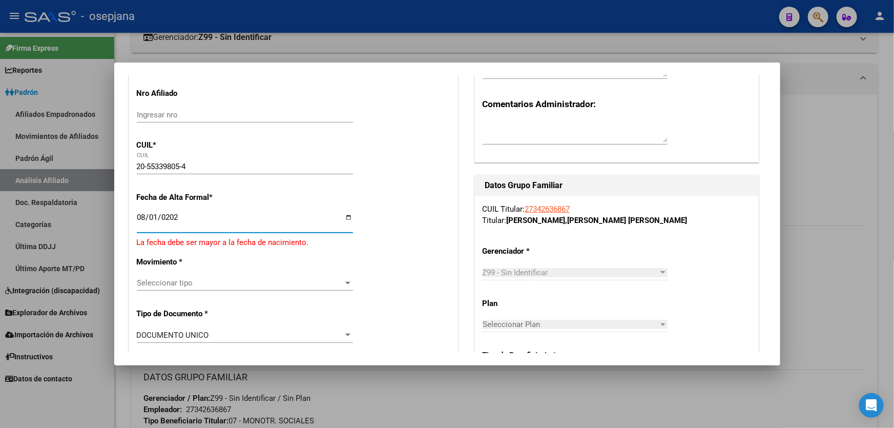
type input "[DATE]"
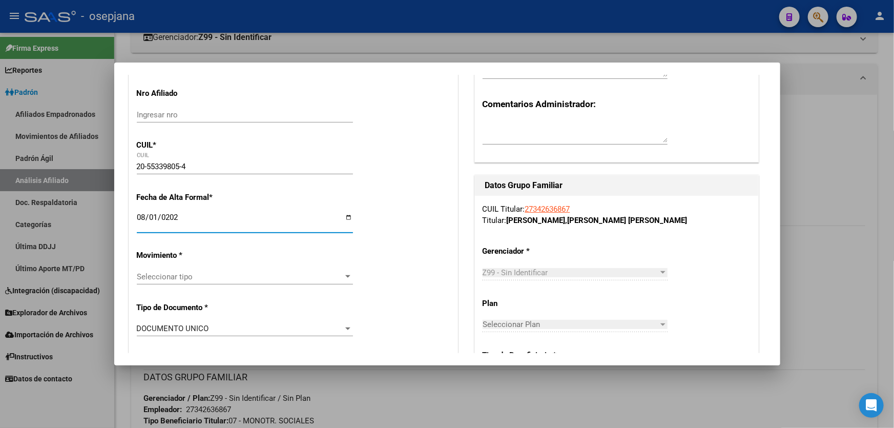
click at [227, 274] on span "Seleccionar tipo" at bounding box center [240, 276] width 207 height 9
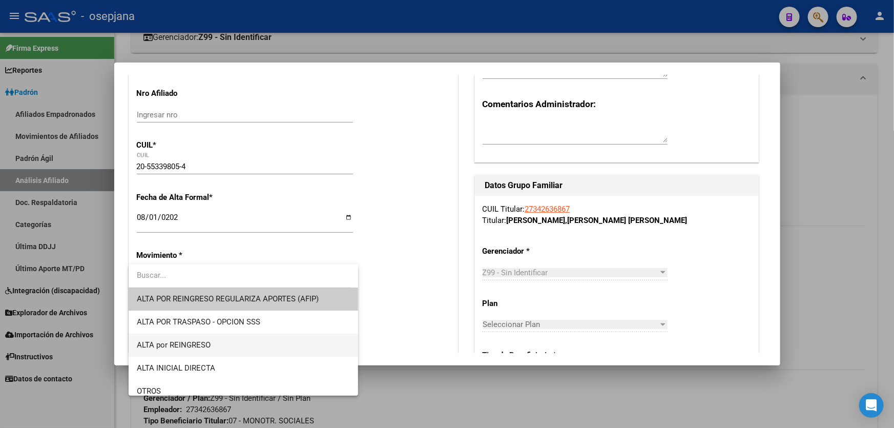
scroll to position [93, 0]
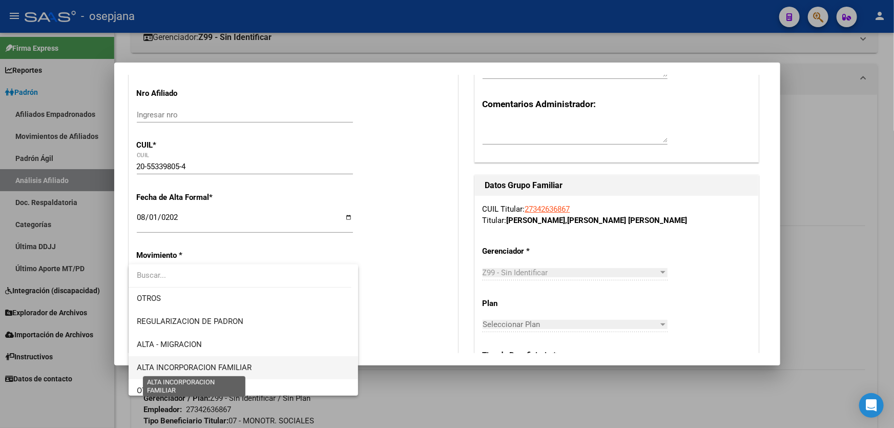
click at [227, 368] on span "ALTA INCORPORACION FAMILIAR" at bounding box center [194, 367] width 115 height 9
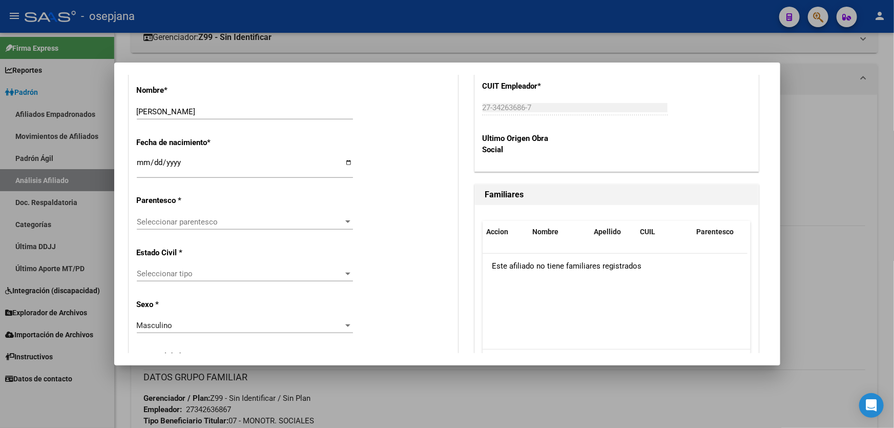
scroll to position [512, 0]
click at [304, 225] on span "Seleccionar parentesco" at bounding box center [240, 221] width 207 height 9
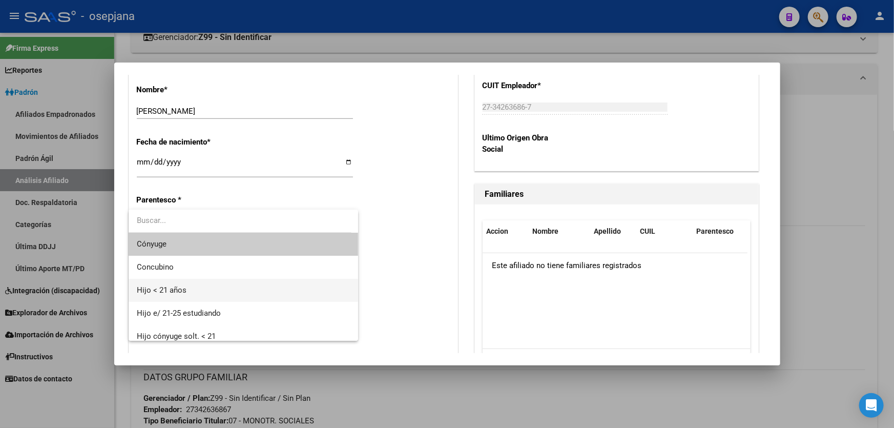
click at [199, 290] on span "Hijo < 21 años" at bounding box center [244, 290] width 214 height 23
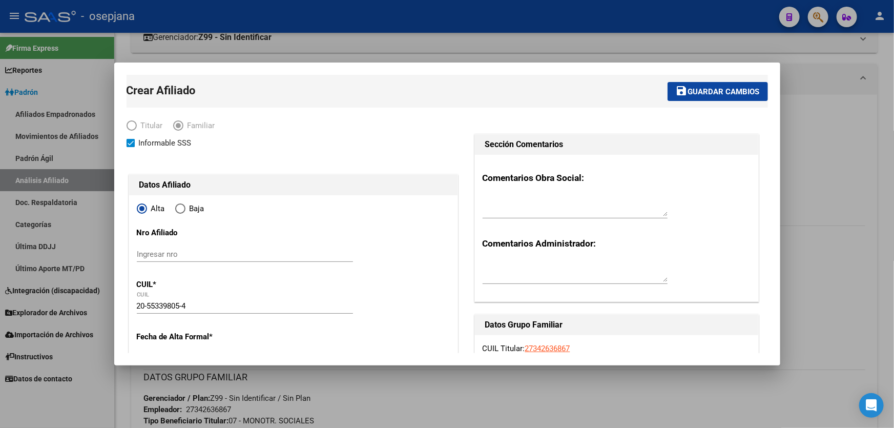
scroll to position [0, 0]
click at [697, 91] on span "Guardar cambios" at bounding box center [724, 91] width 72 height 9
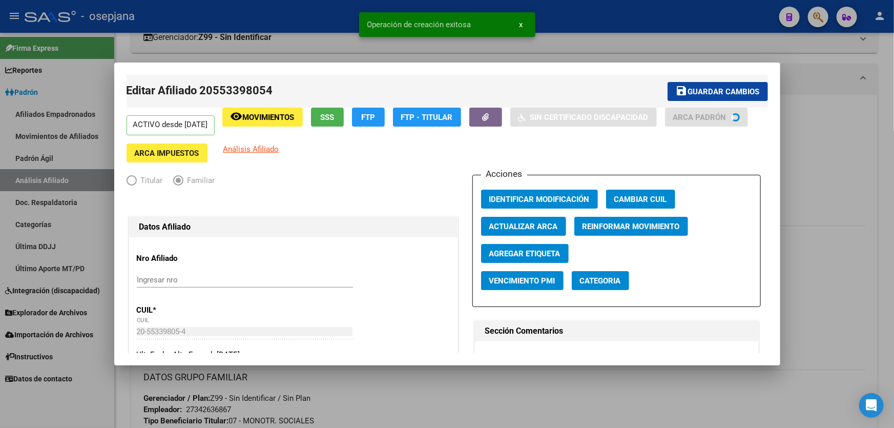
click at [697, 91] on span "Guardar cambios" at bounding box center [724, 91] width 72 height 9
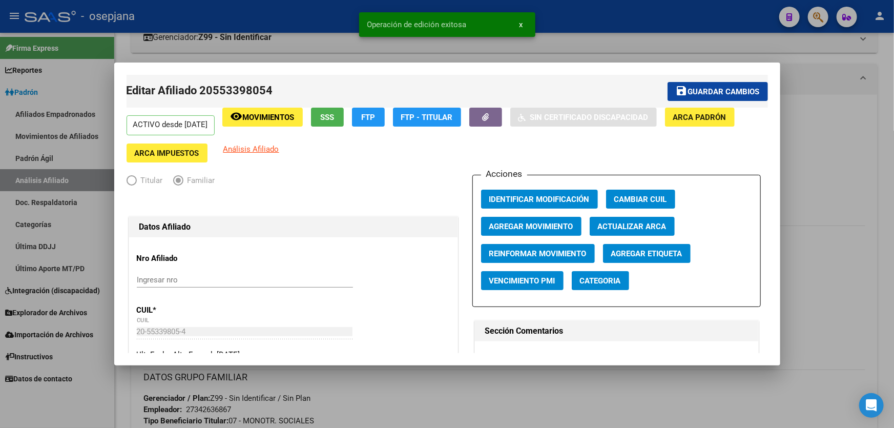
click at [865, 154] on div at bounding box center [447, 214] width 894 height 428
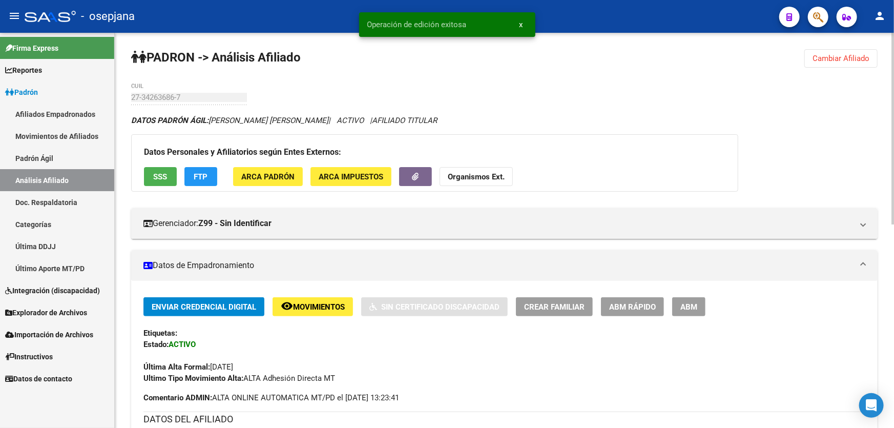
click at [863, 57] on span "Cambiar Afiliado" at bounding box center [840, 58] width 57 height 9
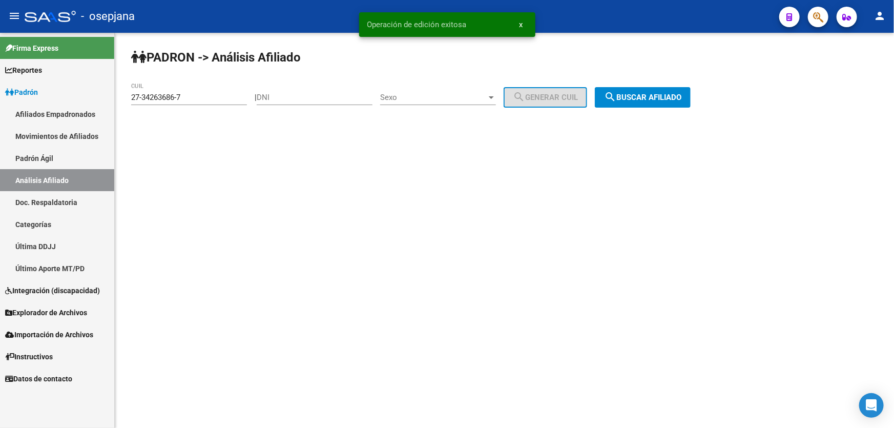
click at [640, 85] on div "[PERSON_NAME] -> Análisis Afiliado 27-34263686-7 CUIL | DNI Sexo Sexo search Ge…" at bounding box center [504, 87] width 779 height 108
click at [639, 100] on span "search Buscar afiliado" at bounding box center [642, 97] width 77 height 9
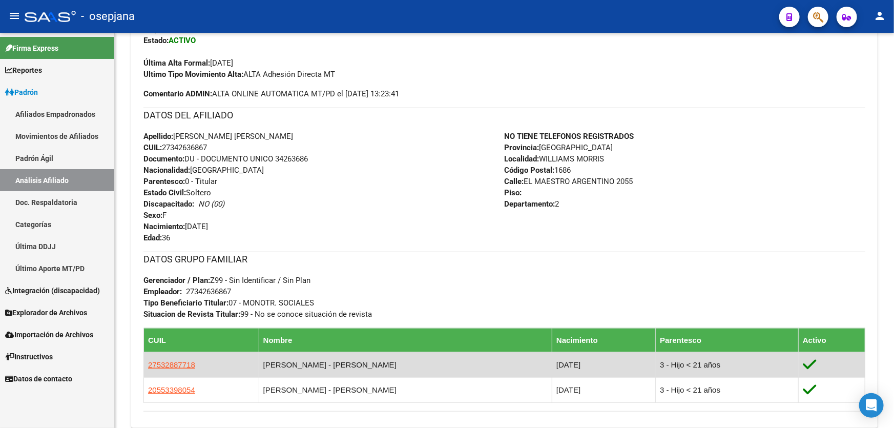
scroll to position [444, 0]
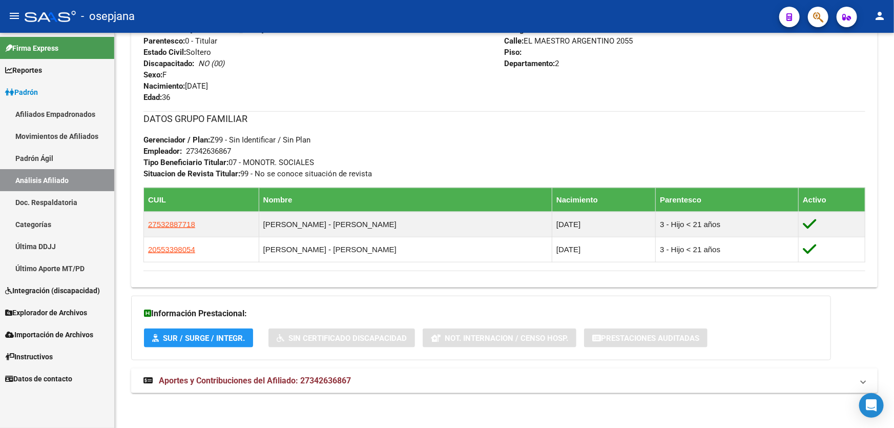
click at [612, 376] on mat-panel-title "Aportes y Contribuciones del Afiliado: 27342636867" at bounding box center [497, 380] width 709 height 11
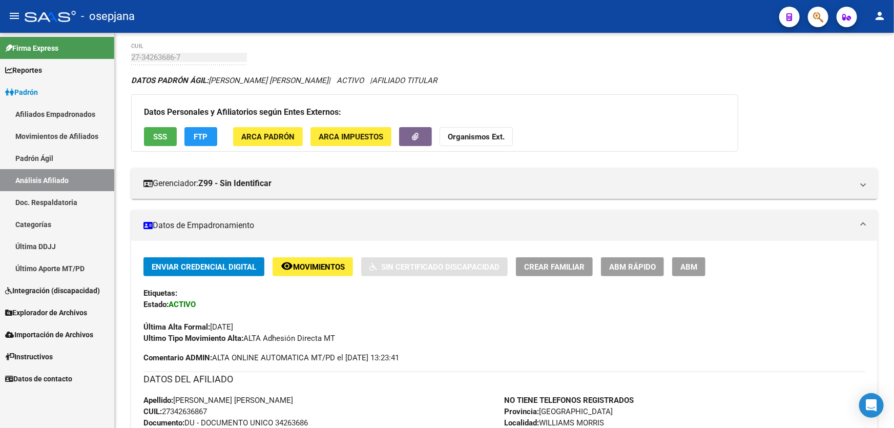
scroll to position [0, 0]
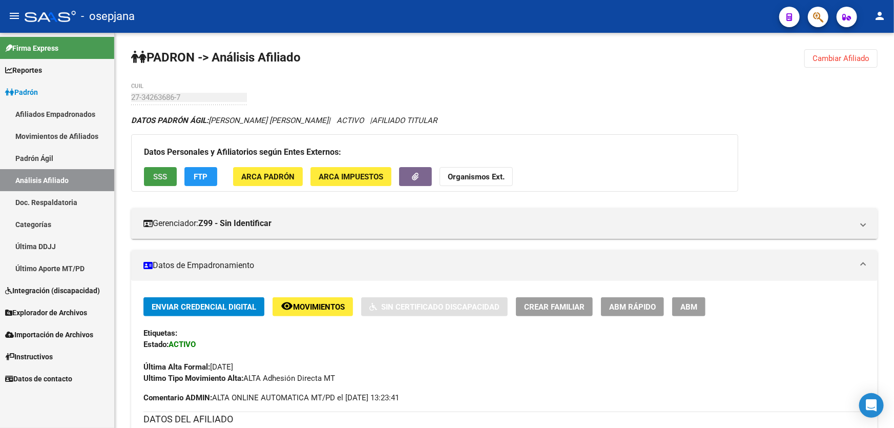
click at [161, 172] on span "SSS" at bounding box center [161, 176] width 14 height 9
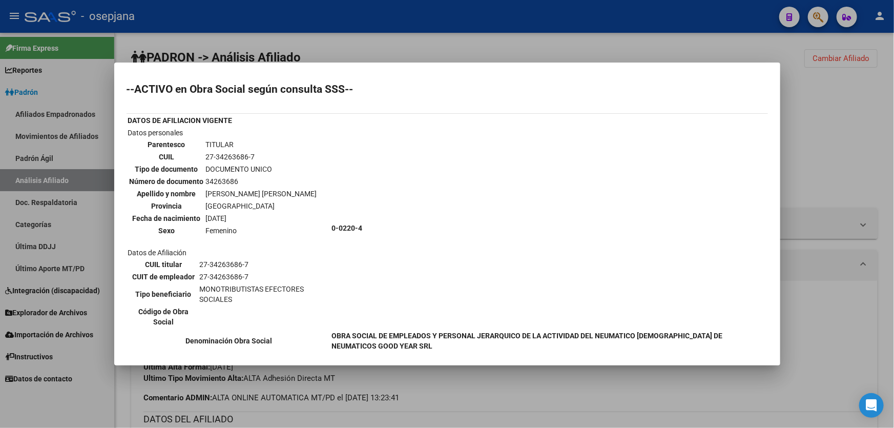
click at [893, 120] on div at bounding box center [447, 214] width 894 height 428
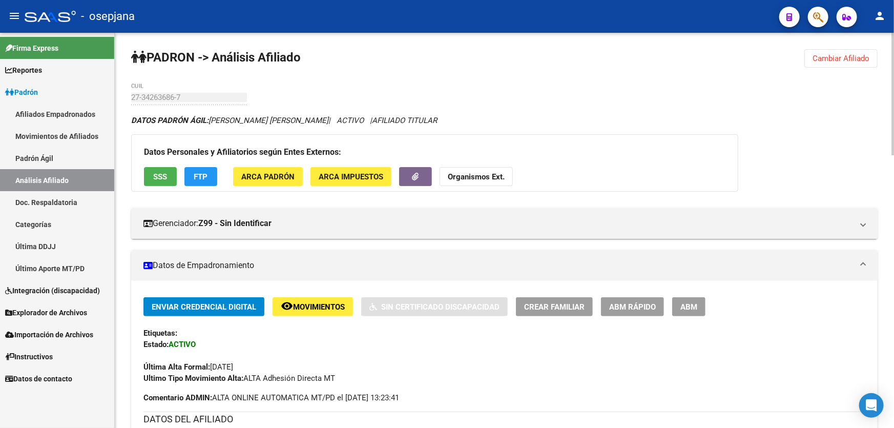
click at [198, 174] on span "FTP" at bounding box center [201, 176] width 14 height 9
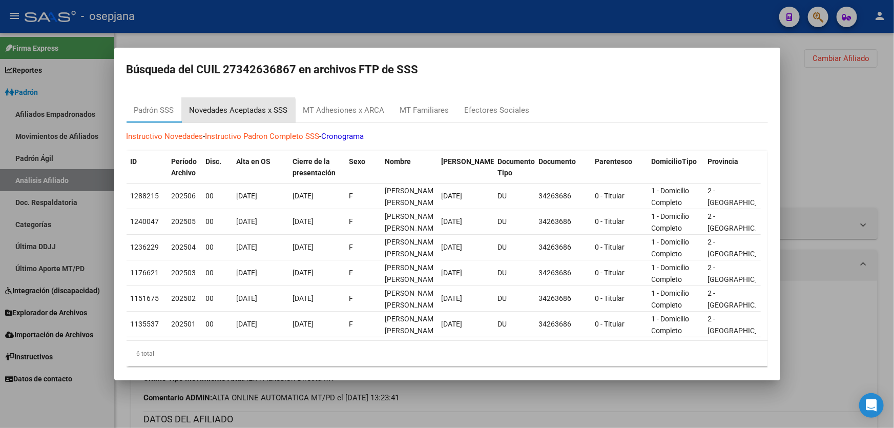
click at [235, 113] on div "Novedades Aceptadas x SSS" at bounding box center [238, 110] width 98 height 12
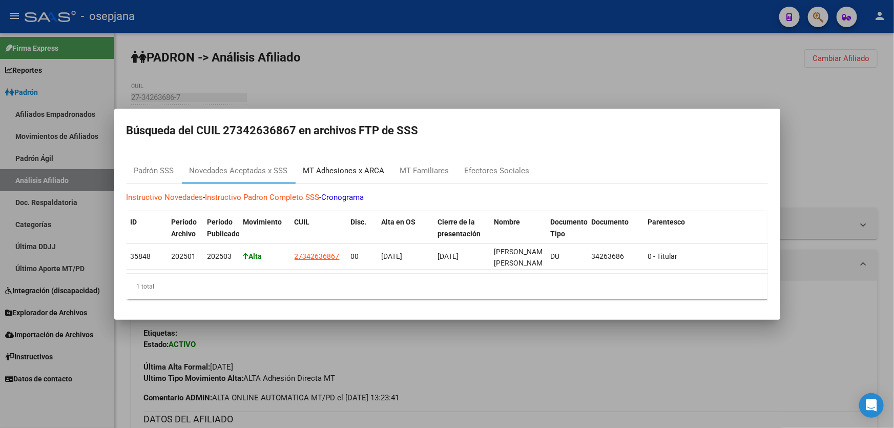
click at [366, 165] on div "MT Adhesiones x ARCA" at bounding box center [343, 171] width 81 height 12
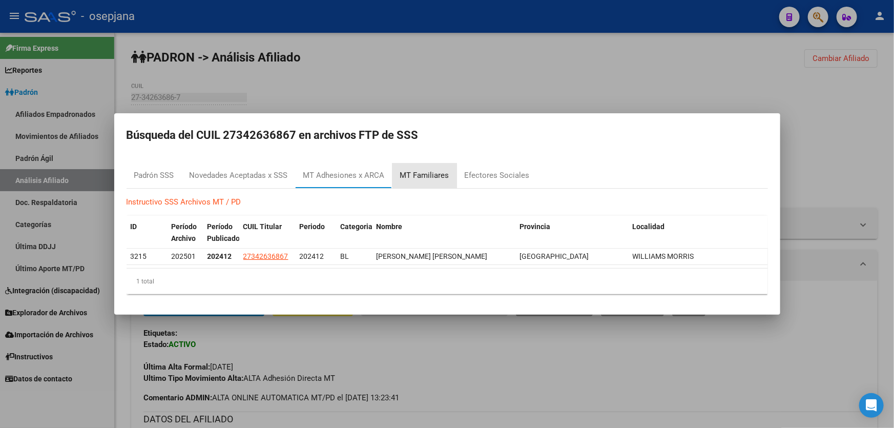
click at [427, 175] on div "MT Familiares" at bounding box center [424, 176] width 49 height 12
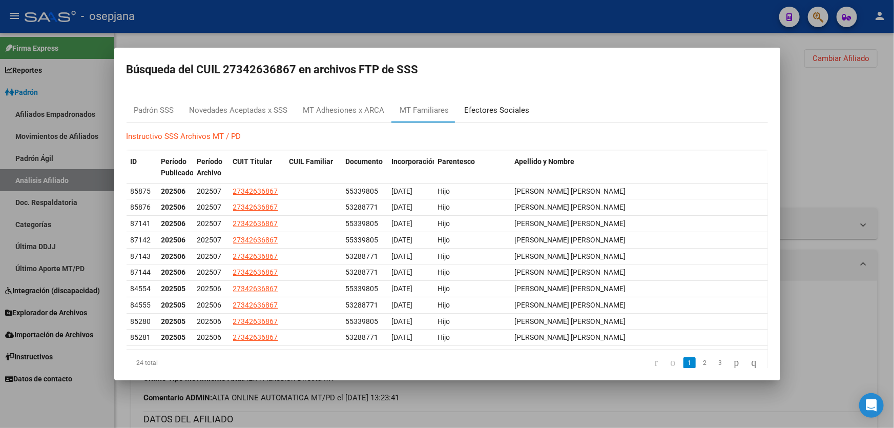
click at [487, 112] on div "Efectores Sociales" at bounding box center [496, 110] width 65 height 12
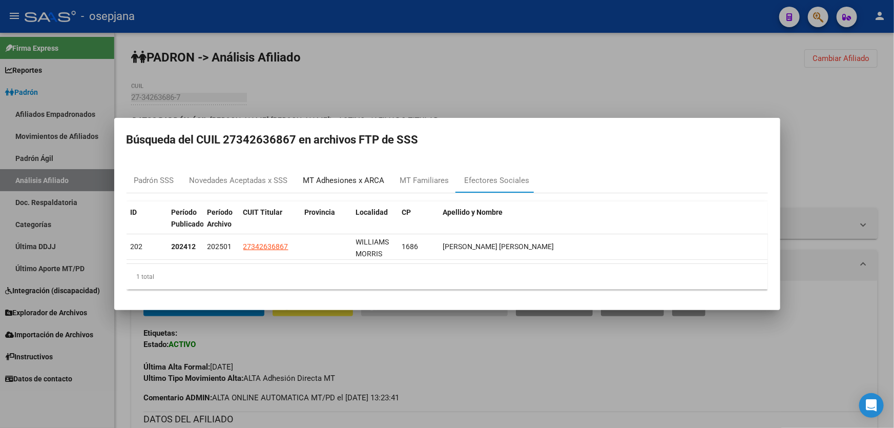
click at [344, 181] on div "MT Adhesiones x ARCA" at bounding box center [343, 181] width 81 height 12
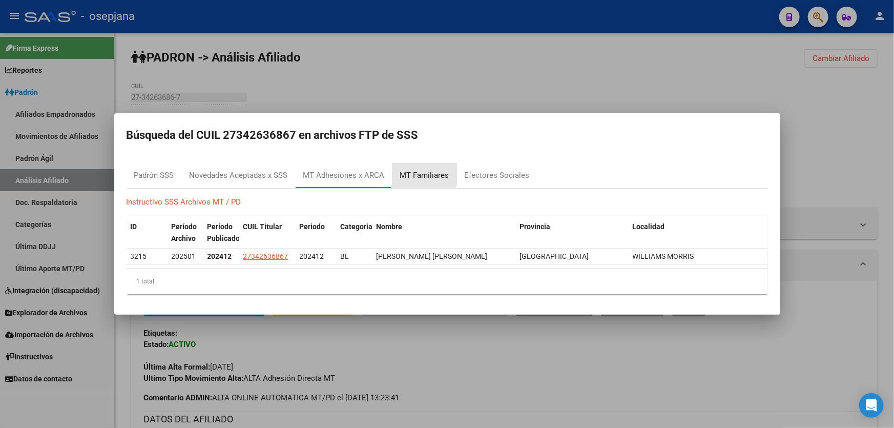
click at [420, 169] on div "MT Familiares" at bounding box center [424, 175] width 65 height 25
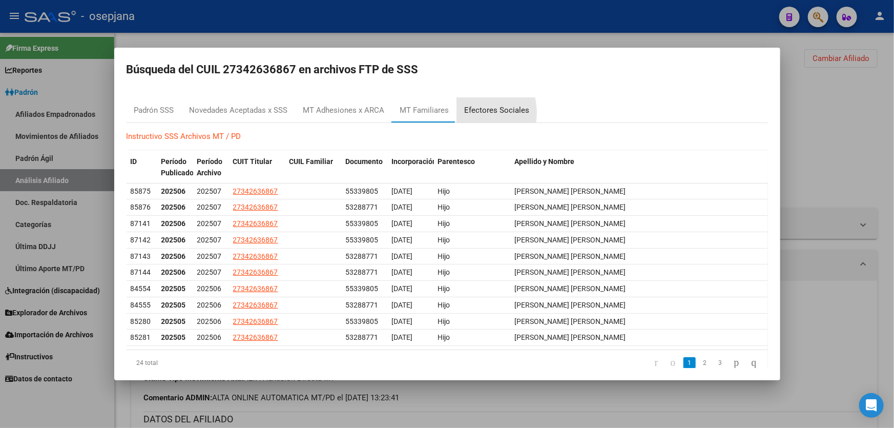
click at [467, 113] on div "Efectores Sociales" at bounding box center [496, 110] width 65 height 12
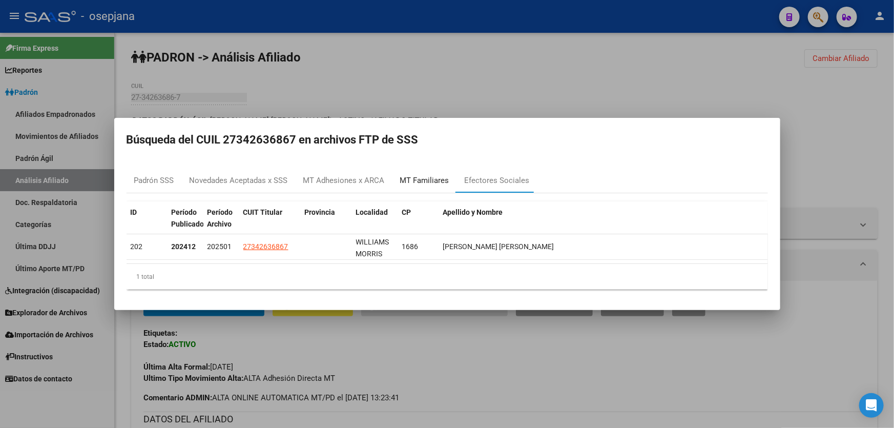
click at [415, 175] on div "MT Familiares" at bounding box center [424, 181] width 49 height 12
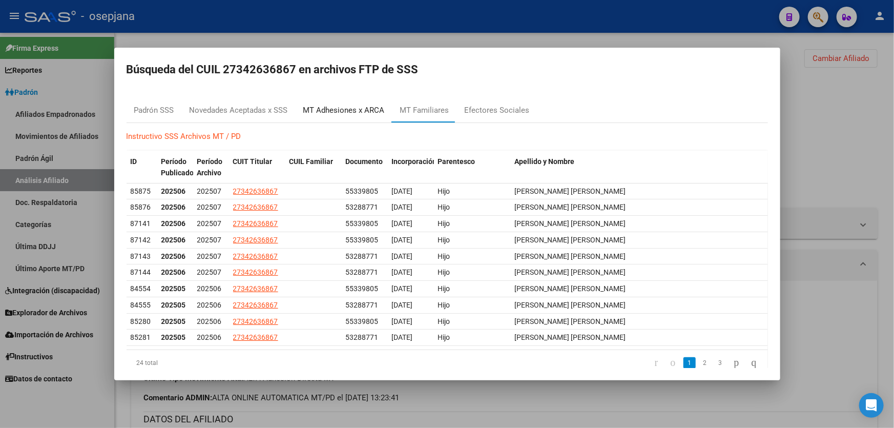
click at [339, 111] on div "MT Adhesiones x ARCA" at bounding box center [343, 110] width 81 height 12
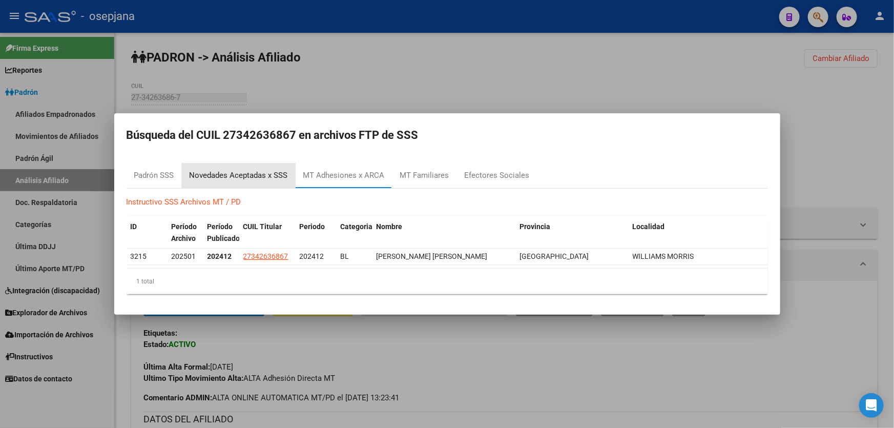
click at [248, 180] on div "Novedades Aceptadas x SSS" at bounding box center [238, 176] width 98 height 12
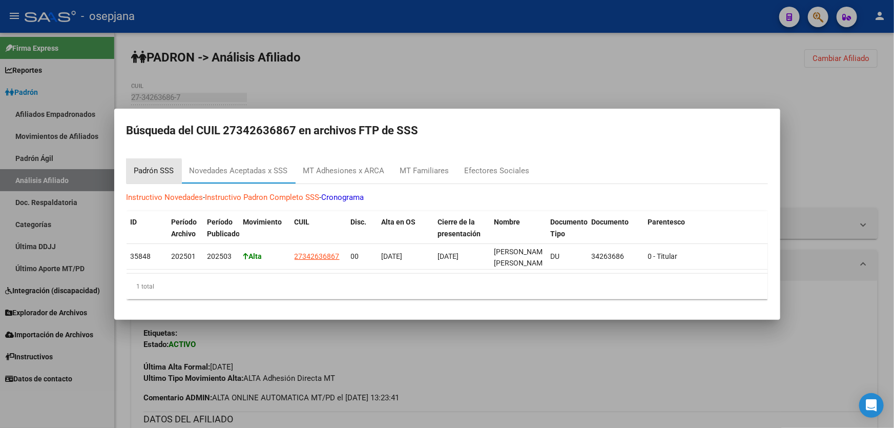
click at [143, 167] on div "Padrón SSS" at bounding box center [154, 171] width 40 height 12
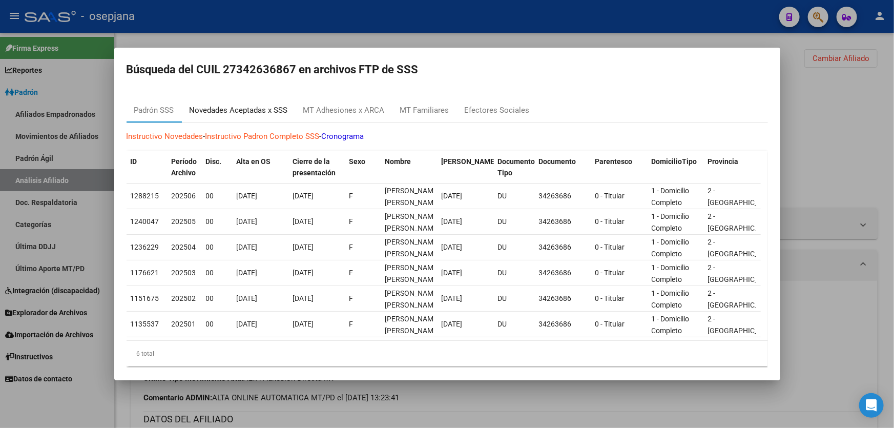
click at [268, 108] on div "Novedades Aceptadas x SSS" at bounding box center [238, 110] width 98 height 12
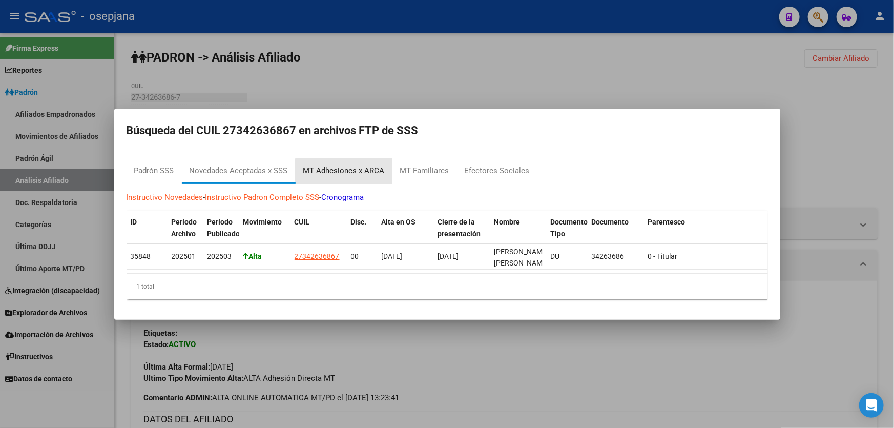
click at [354, 167] on div "MT Adhesiones x ARCA" at bounding box center [343, 171] width 81 height 12
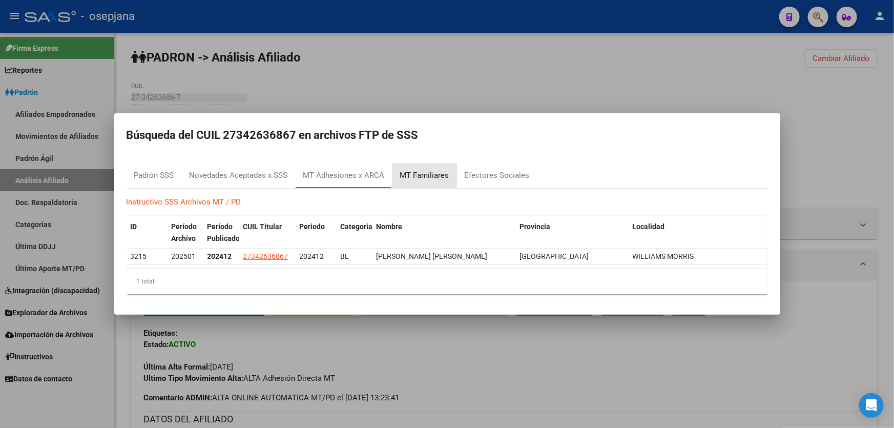
click at [439, 173] on div "MT Familiares" at bounding box center [424, 176] width 49 height 12
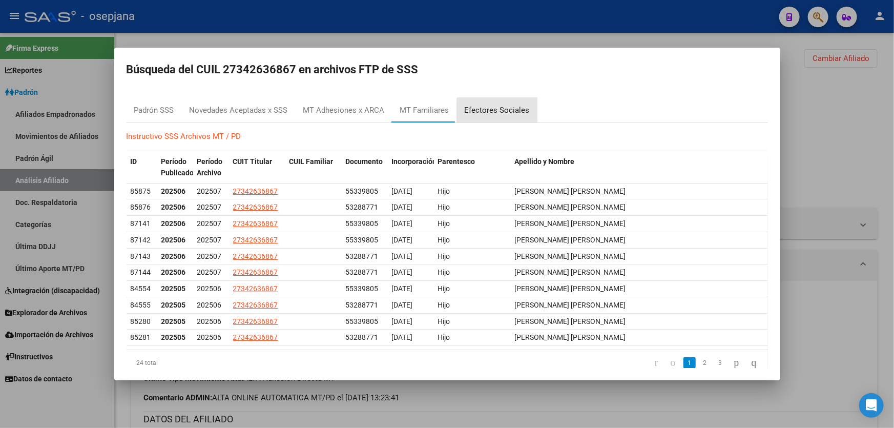
click at [498, 111] on div "Efectores Sociales" at bounding box center [496, 110] width 65 height 12
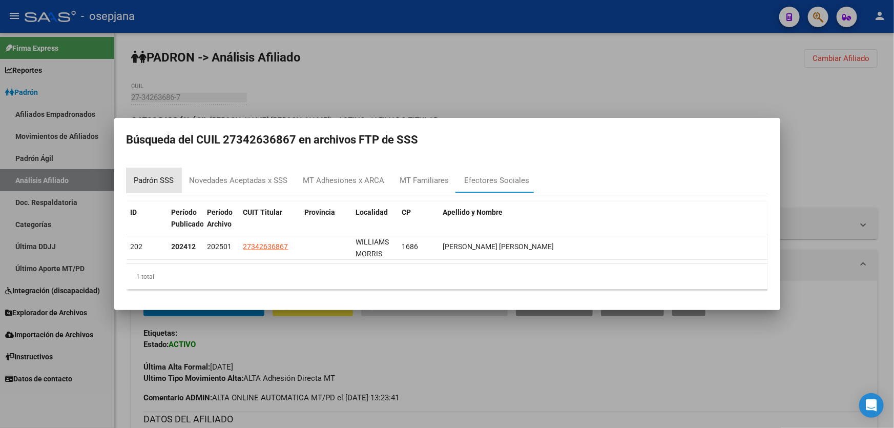
click at [147, 179] on div "Padrón SSS" at bounding box center [154, 181] width 40 height 12
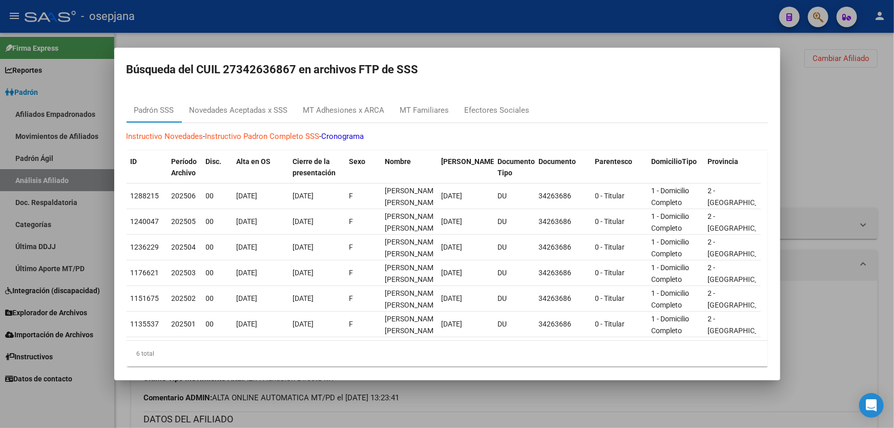
click at [850, 117] on div at bounding box center [447, 214] width 894 height 428
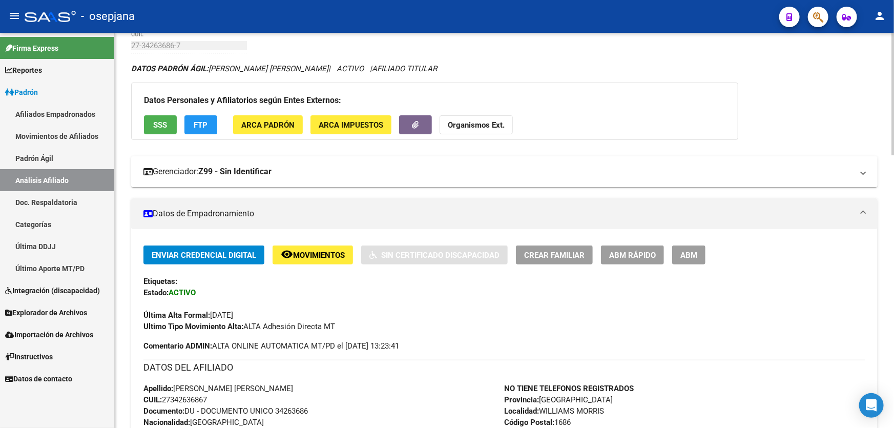
scroll to position [139, 0]
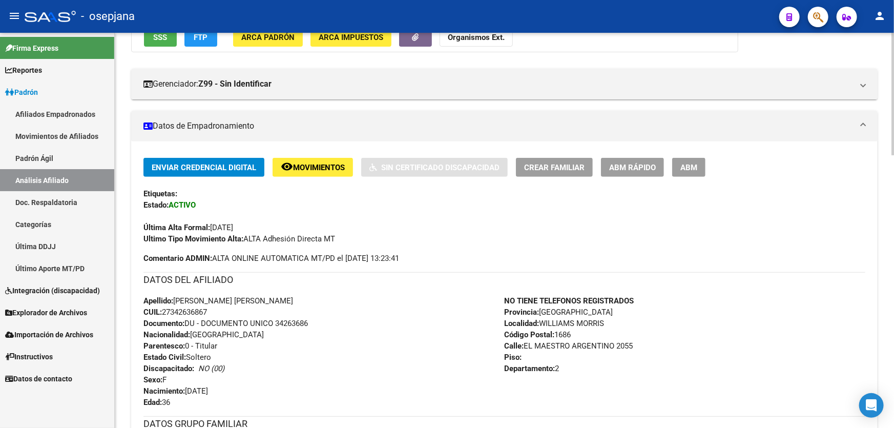
click at [634, 167] on span "ABM Rápido" at bounding box center [632, 167] width 47 height 9
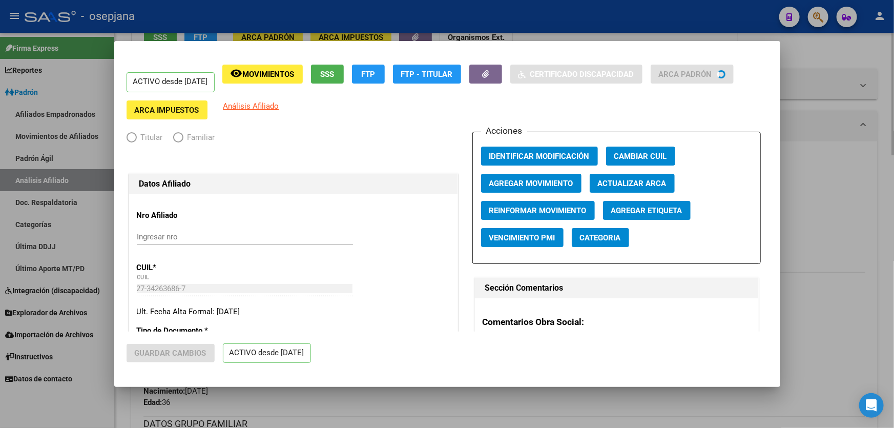
radio input "true"
type input "27-34263686-7"
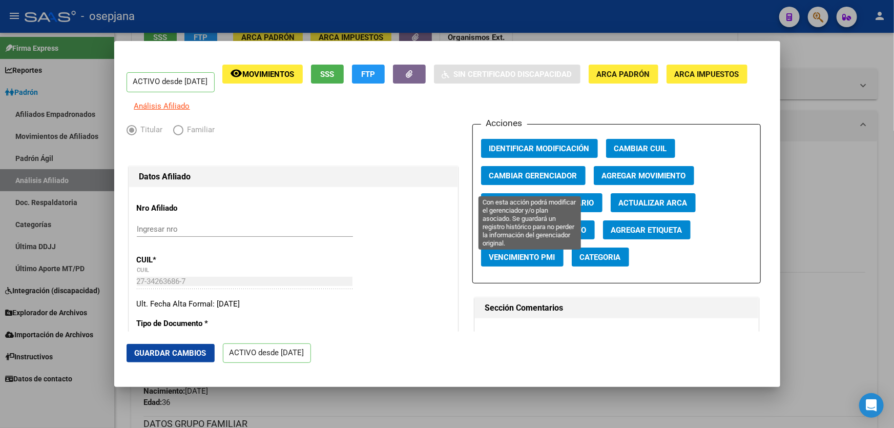
click at [520, 180] on span "Cambiar Gerenciador" at bounding box center [533, 175] width 88 height 9
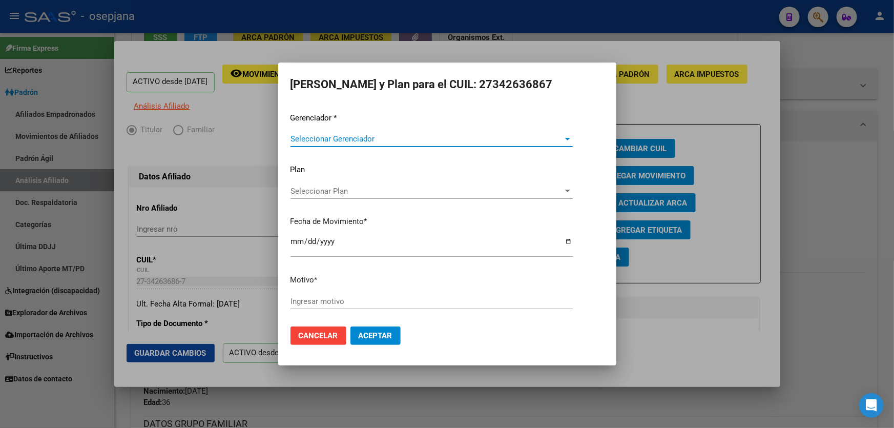
click at [372, 140] on span "Seleccionar Gerenciador" at bounding box center [426, 138] width 273 height 9
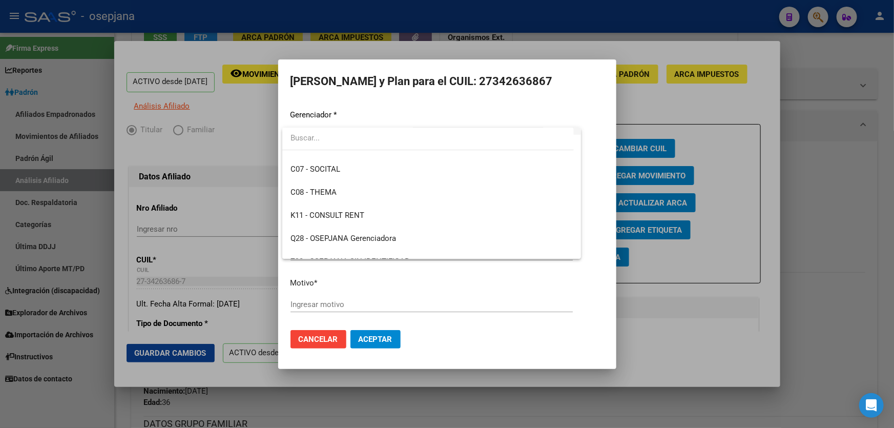
scroll to position [237, 0]
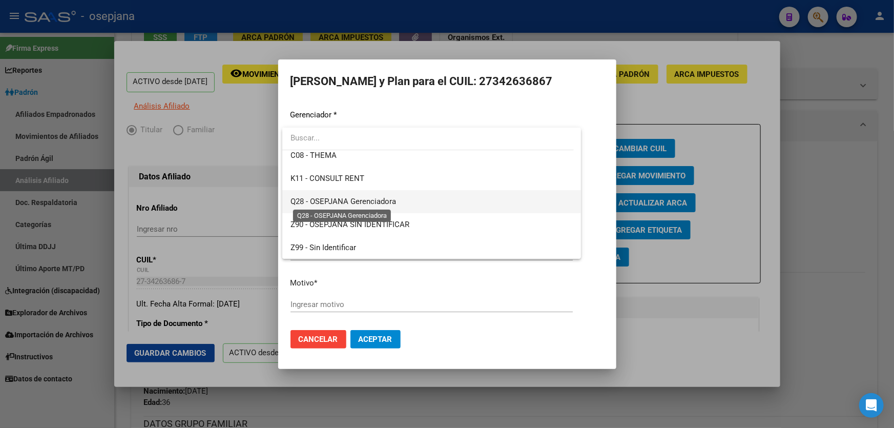
click at [366, 197] on span "Q28 - OSEPJANA Gerenciadora" at bounding box center [342, 201] width 105 height 9
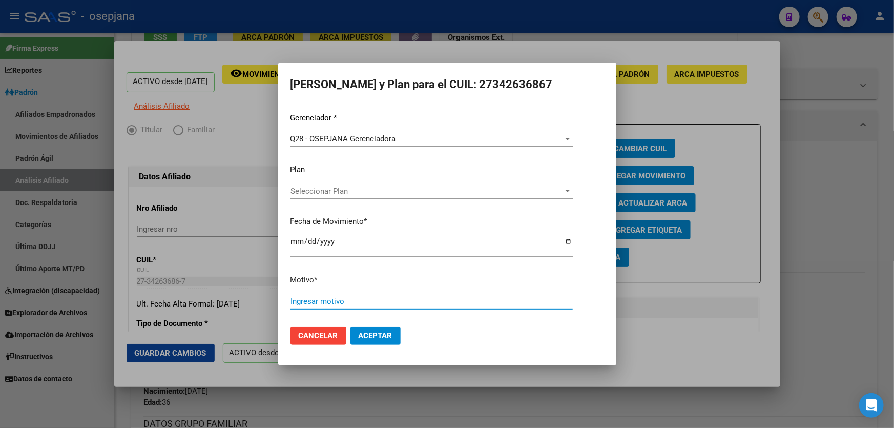
click at [321, 305] on input "Ingresar motivo" at bounding box center [431, 301] width 282 height 9
type input "***"
click at [394, 339] on button "Aceptar" at bounding box center [375, 335] width 50 height 18
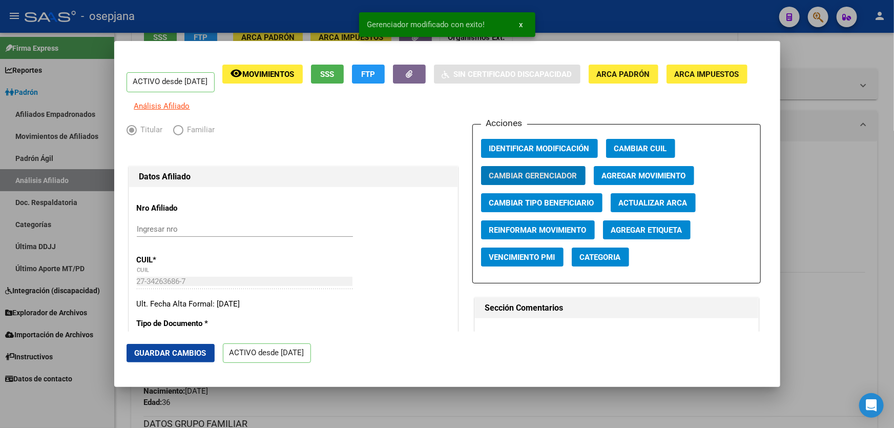
click at [152, 351] on span "Guardar Cambios" at bounding box center [171, 352] width 72 height 9
click at [893, 250] on div at bounding box center [447, 214] width 894 height 428
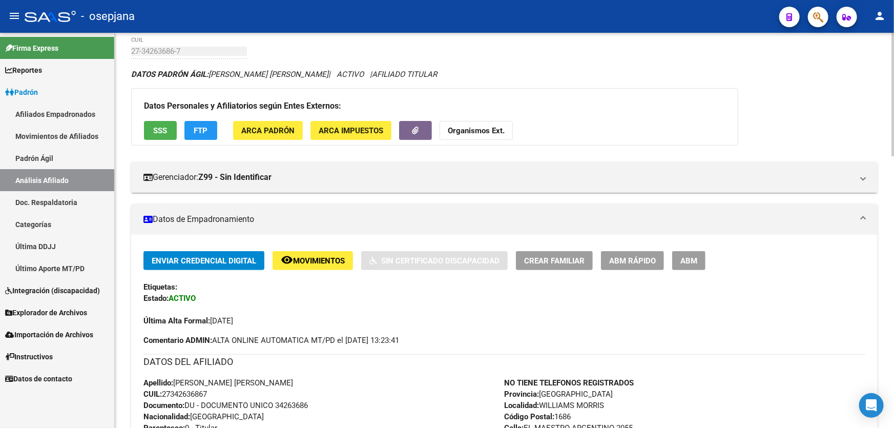
scroll to position [0, 0]
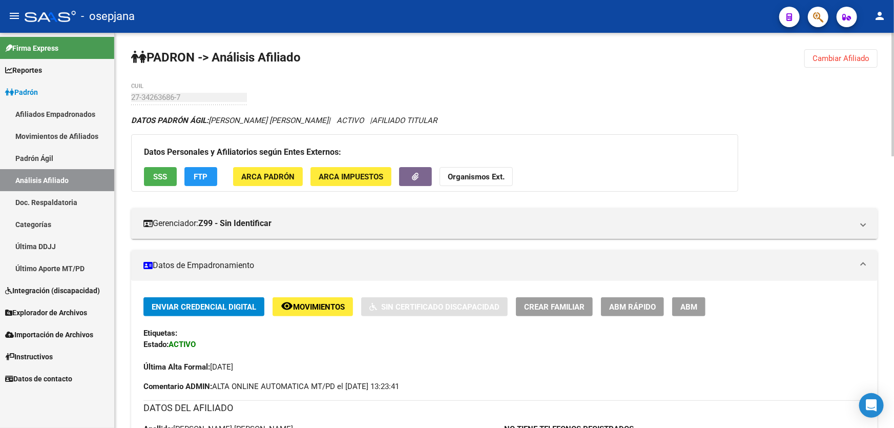
click at [845, 60] on span "Cambiar Afiliado" at bounding box center [840, 58] width 57 height 9
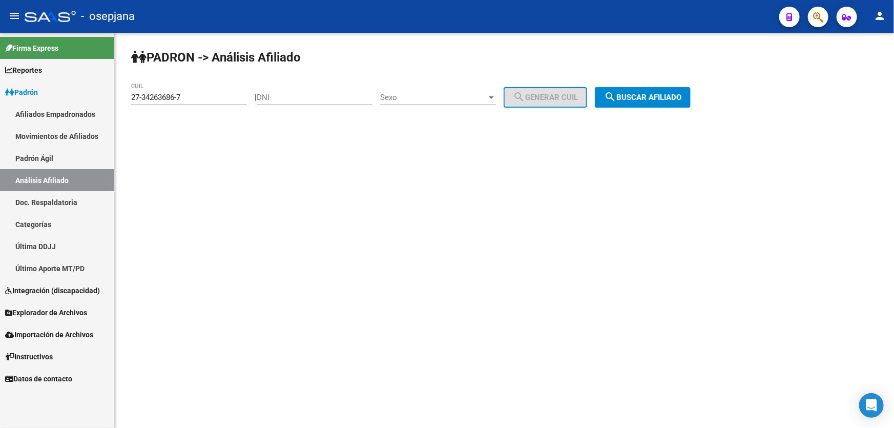
click at [659, 94] on span "search Buscar afiliado" at bounding box center [642, 97] width 77 height 9
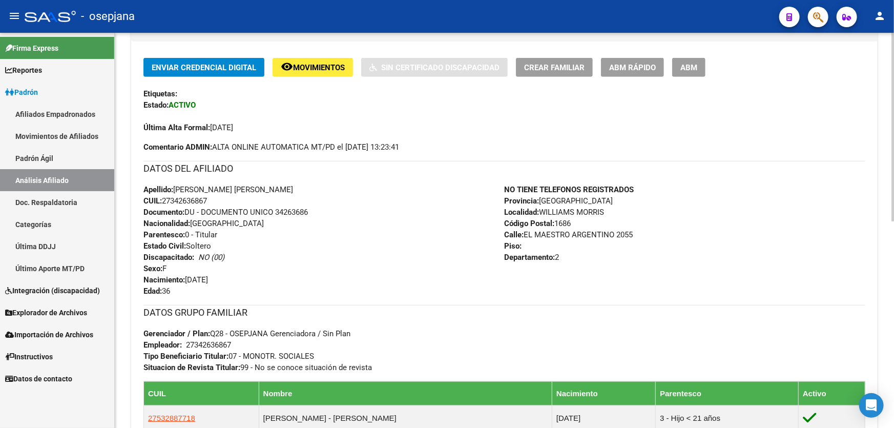
scroll to position [372, 0]
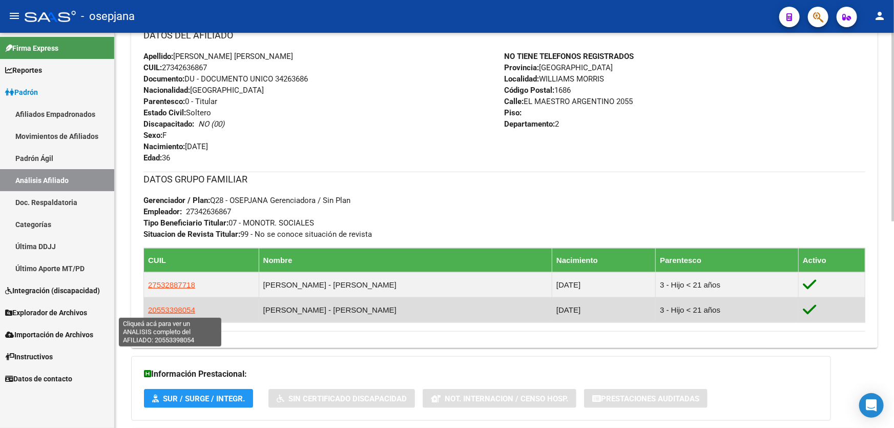
click at [178, 306] on span "20553398054" at bounding box center [171, 309] width 47 height 9
type textarea "20553398054"
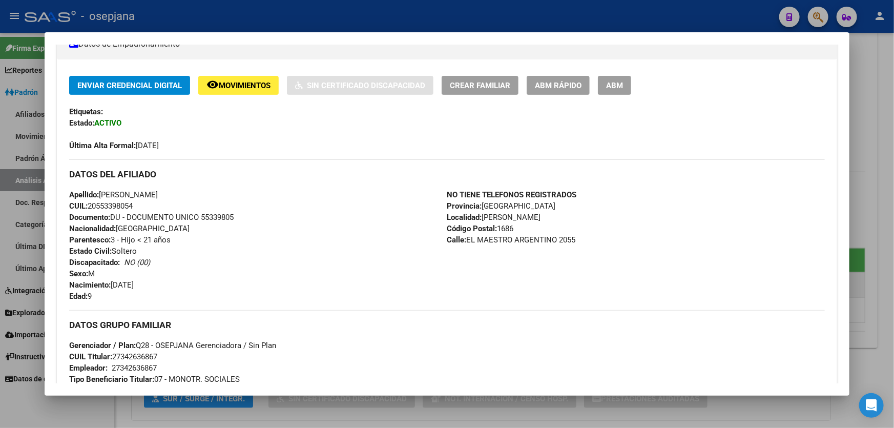
scroll to position [219, 0]
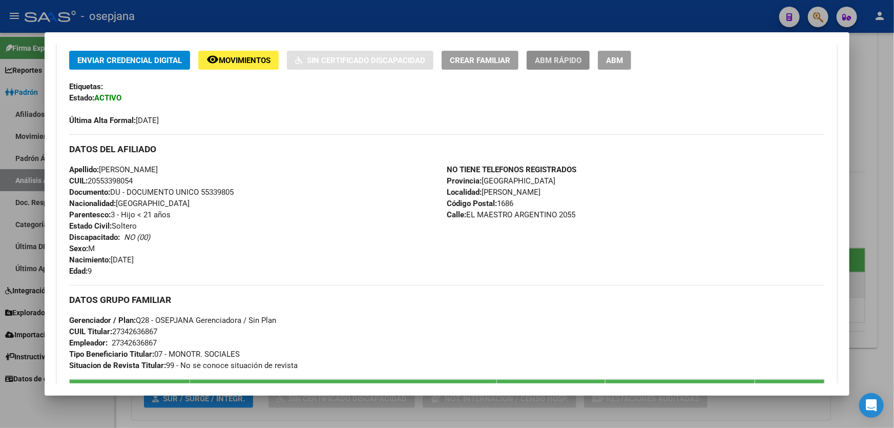
click at [568, 56] on span "ABM Rápido" at bounding box center [558, 60] width 47 height 9
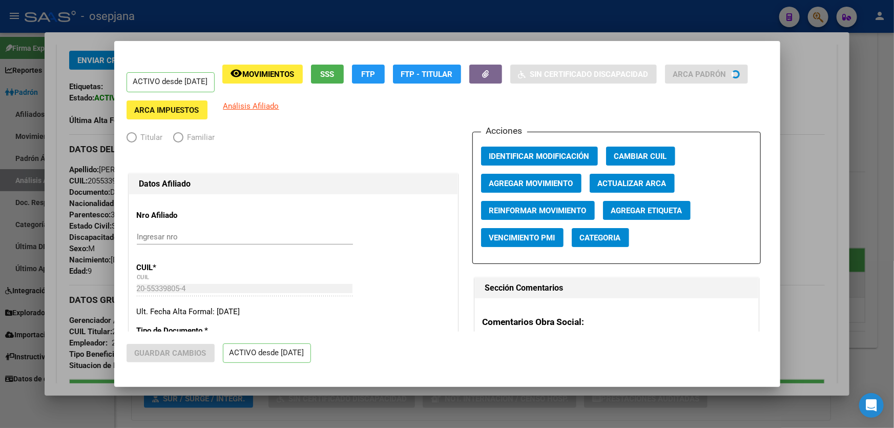
radio input "true"
type input "27-34263686-7"
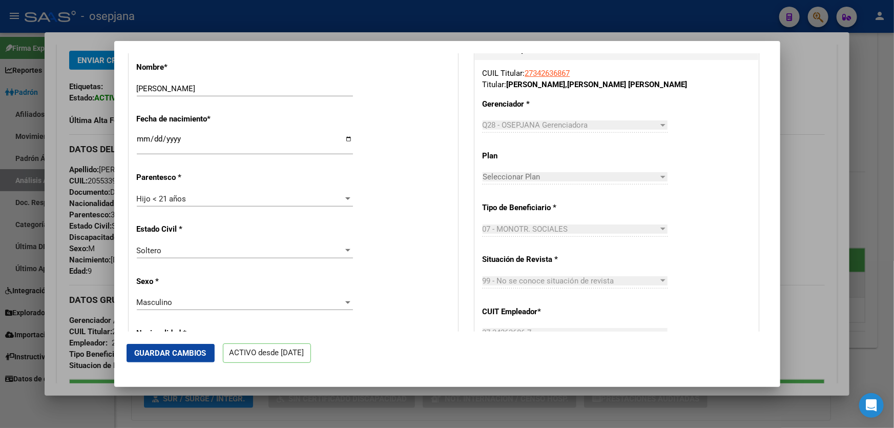
scroll to position [605, 0]
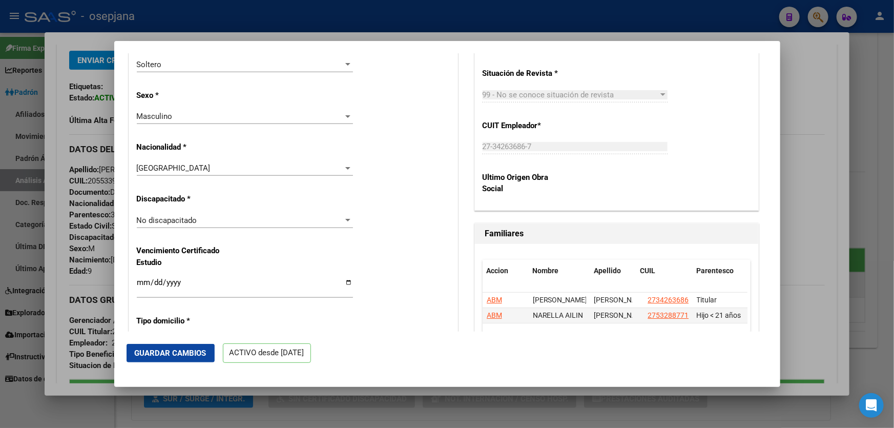
click at [304, 218] on div "No discapacitado" at bounding box center [240, 220] width 207 height 9
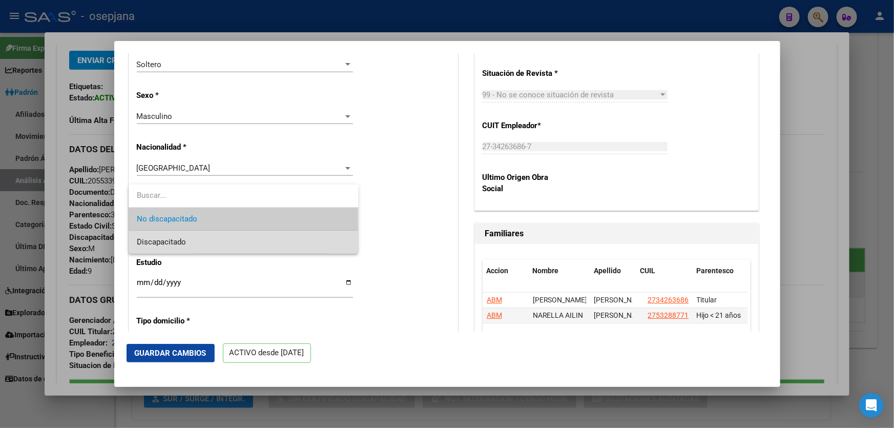
click at [212, 244] on span "Discapacitado" at bounding box center [244, 241] width 214 height 23
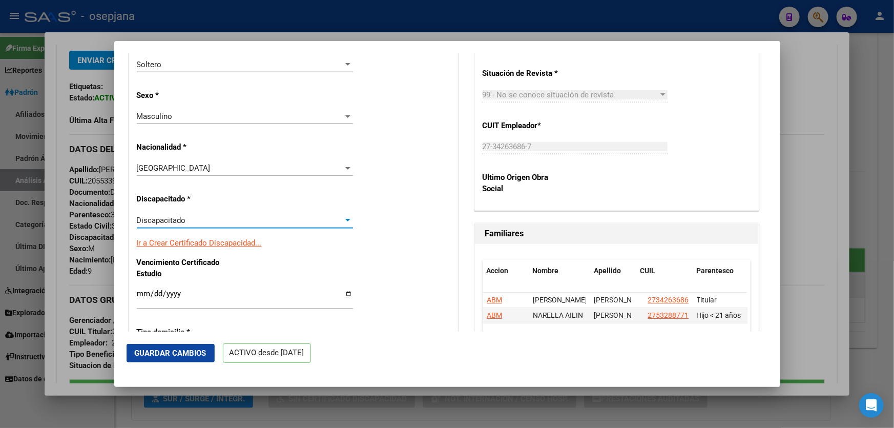
click at [212, 244] on link "Ir a Crear Certificado Discapacidad..." at bounding box center [199, 242] width 125 height 9
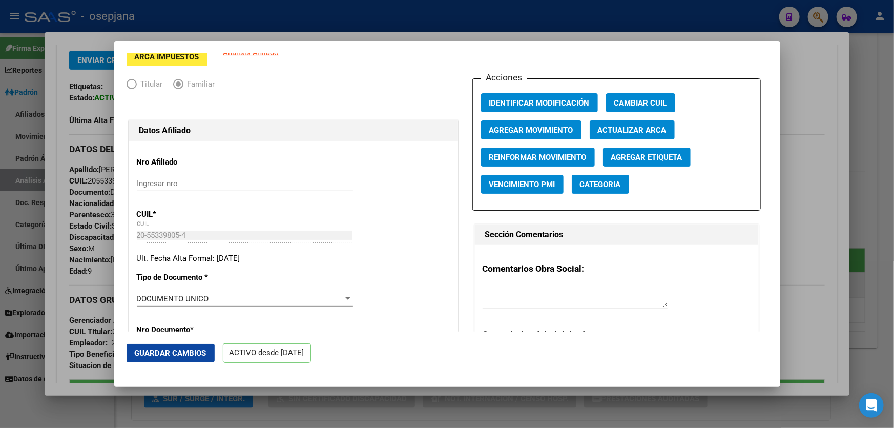
scroll to position [46, 0]
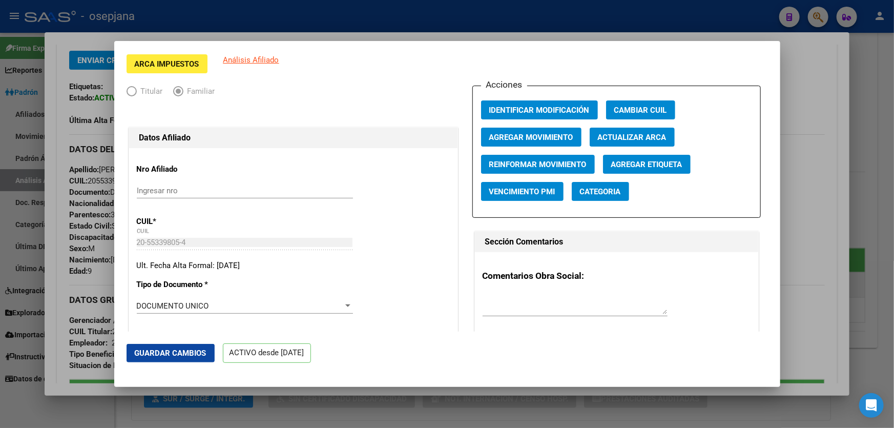
click at [139, 359] on button "Guardar Cambios" at bounding box center [170, 353] width 88 height 18
click at [893, 276] on div at bounding box center [447, 214] width 894 height 428
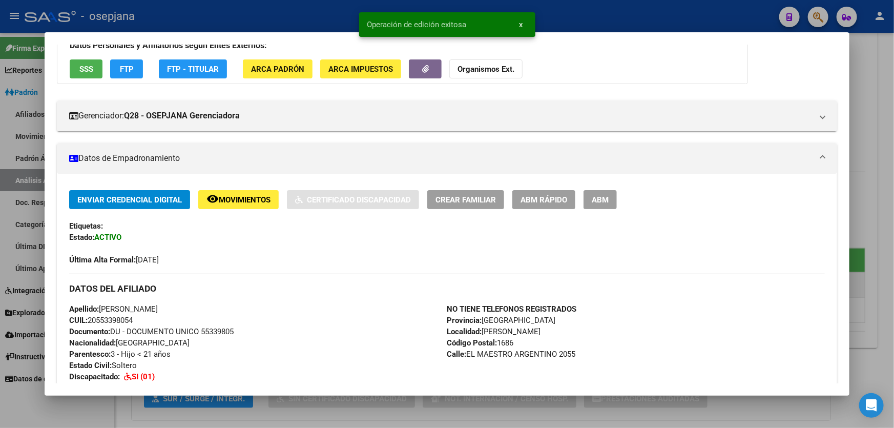
scroll to position [219, 0]
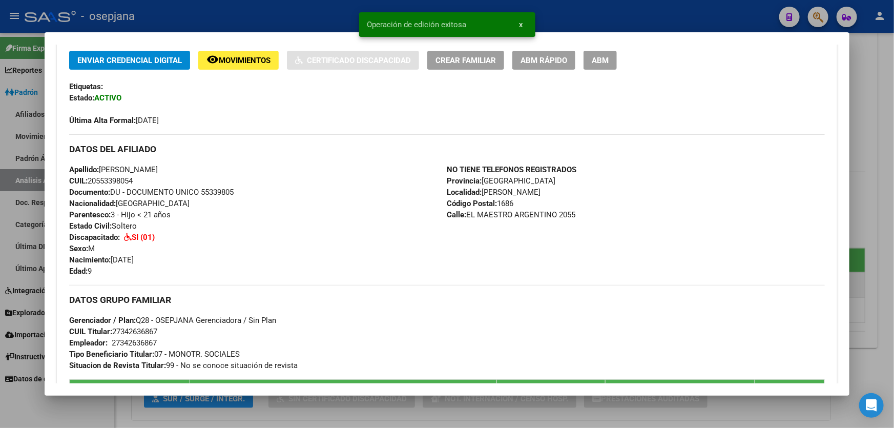
click at [893, 276] on div at bounding box center [447, 214] width 894 height 428
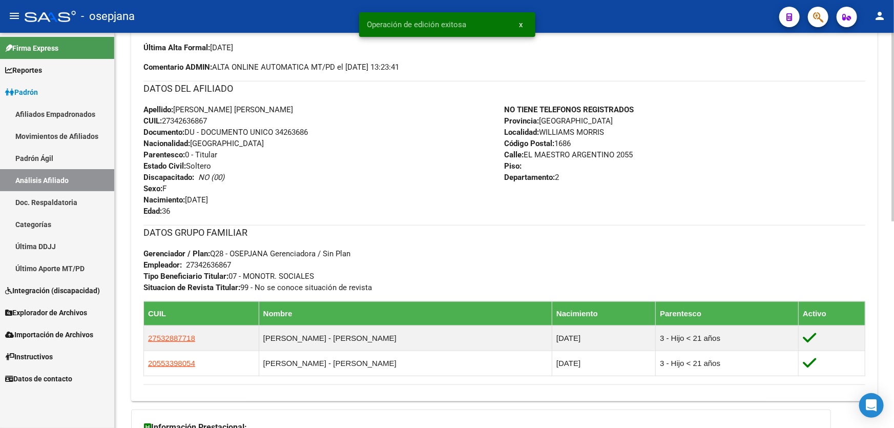
scroll to position [372, 0]
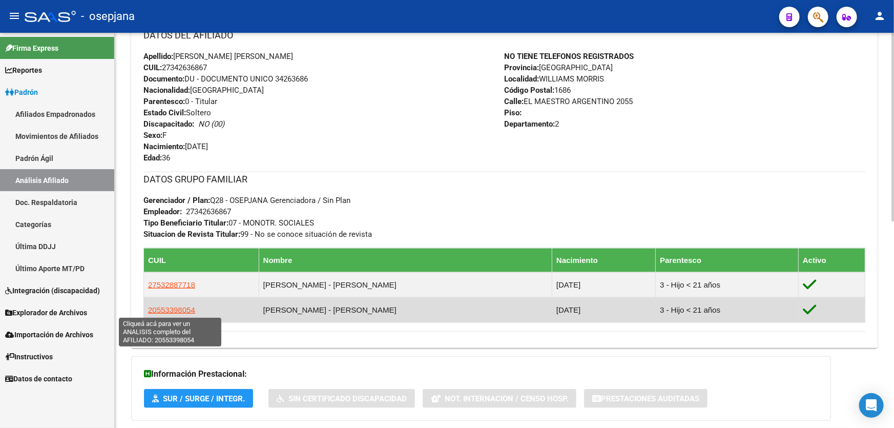
click at [189, 312] on span "20553398054" at bounding box center [171, 309] width 47 height 9
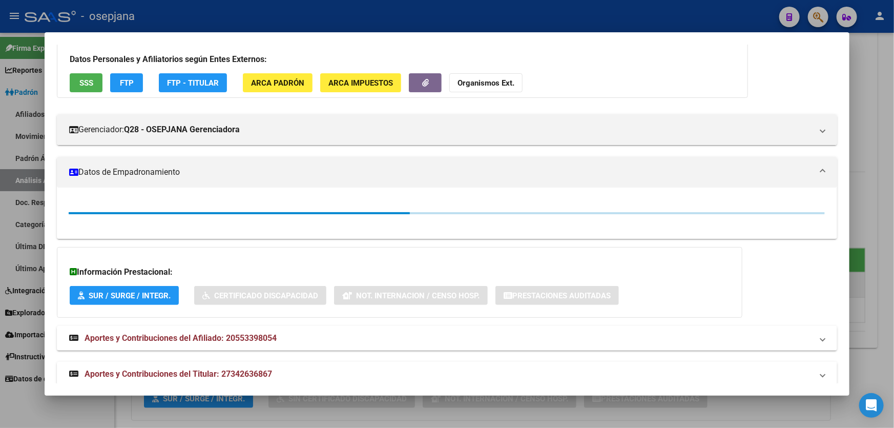
scroll to position [79, 0]
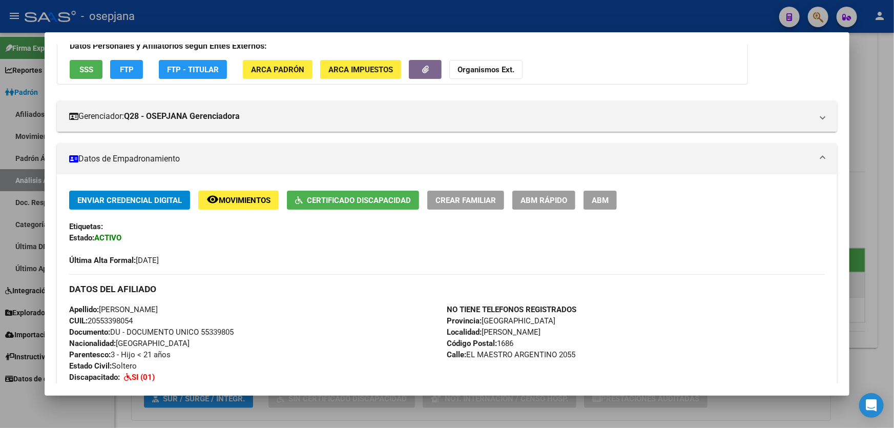
click at [374, 193] on button "Certificado Discapacidad" at bounding box center [353, 200] width 132 height 19
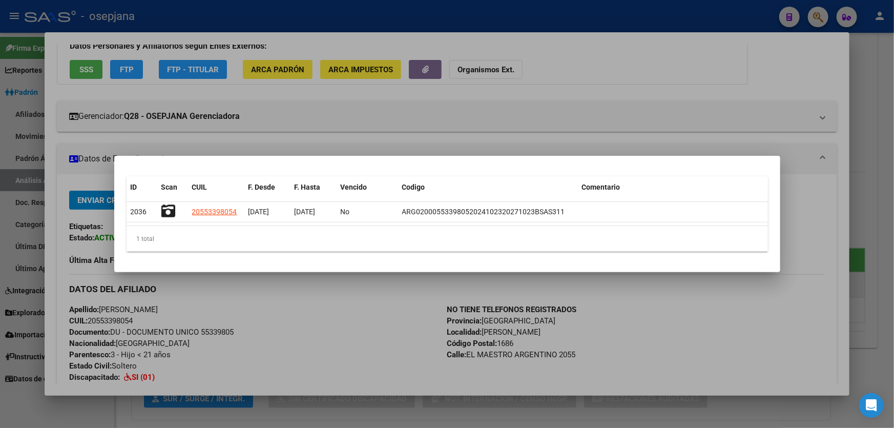
click at [893, 116] on div at bounding box center [447, 214] width 894 height 428
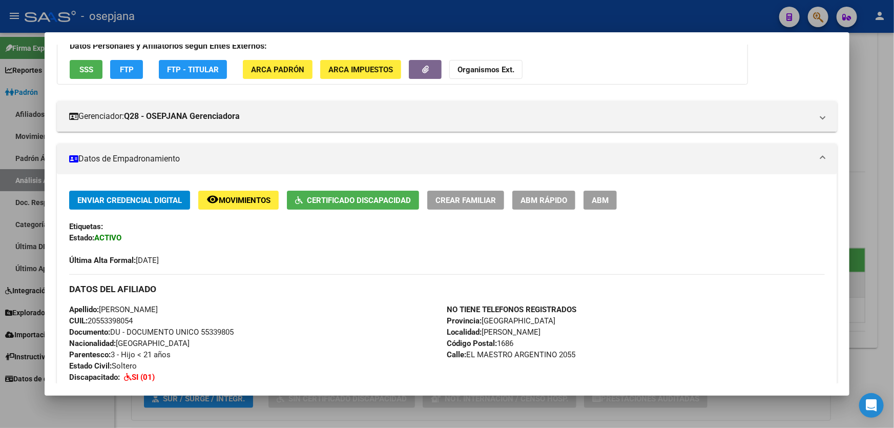
click at [893, 116] on div at bounding box center [447, 214] width 894 height 428
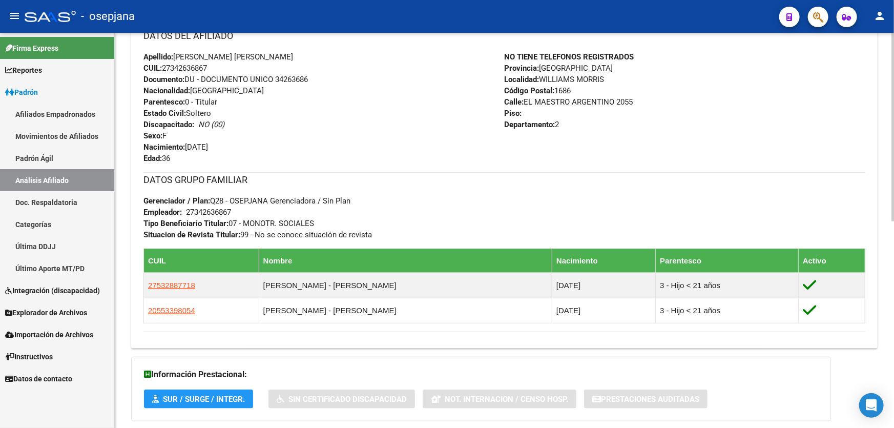
scroll to position [433, 0]
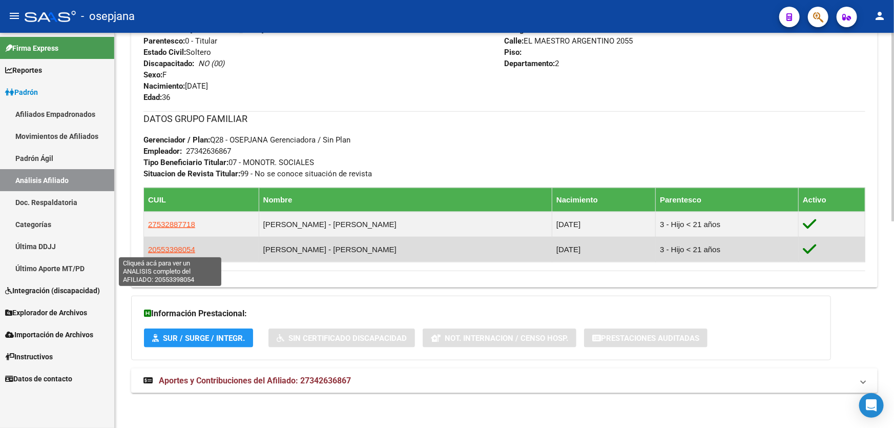
click at [176, 248] on span "20553398054" at bounding box center [171, 249] width 47 height 9
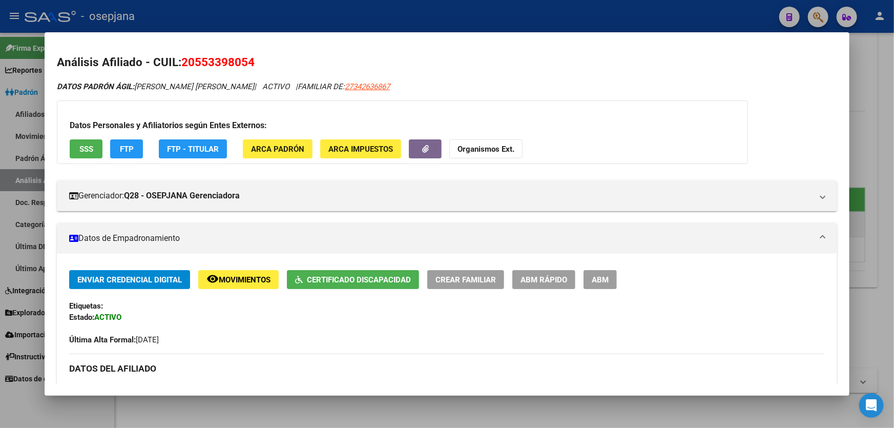
click at [355, 275] on span "Certificado Discapacidad" at bounding box center [359, 279] width 104 height 9
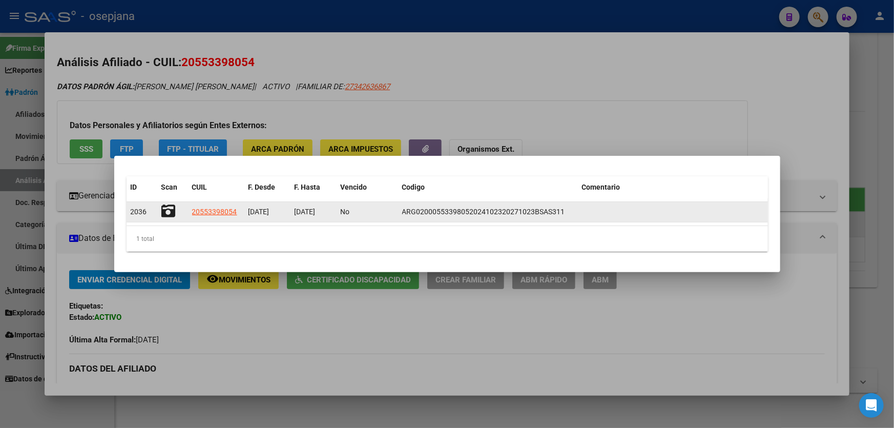
click at [160, 211] on datatable-body-cell at bounding box center [172, 212] width 31 height 20
click at [171, 206] on icon at bounding box center [168, 211] width 14 height 14
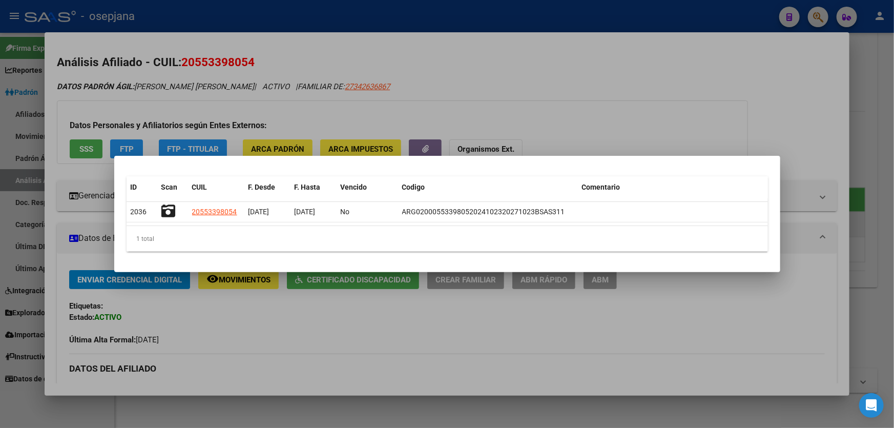
click at [217, 17] on div at bounding box center [447, 214] width 894 height 428
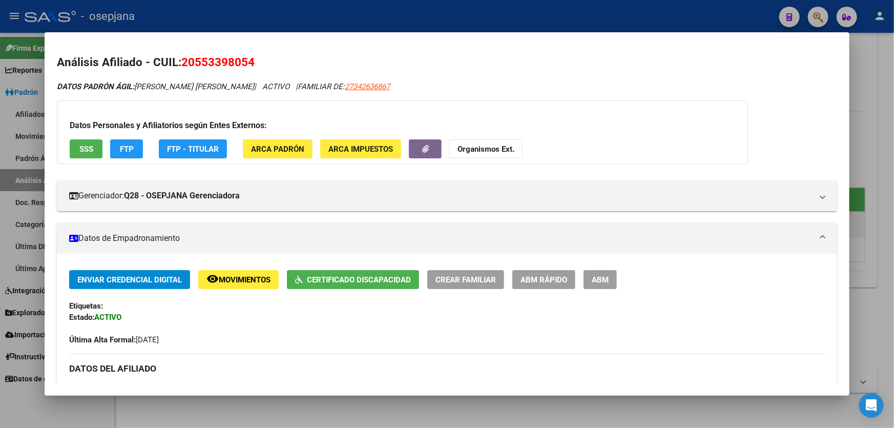
click at [217, 17] on div at bounding box center [447, 214] width 894 height 428
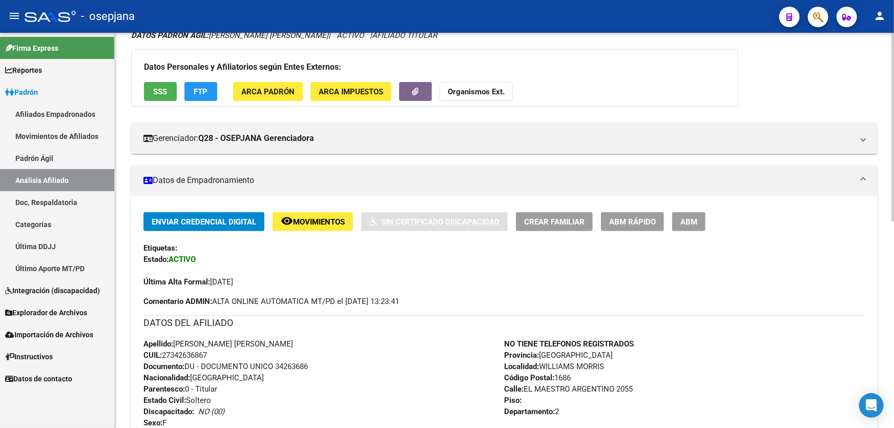
scroll to position [0, 0]
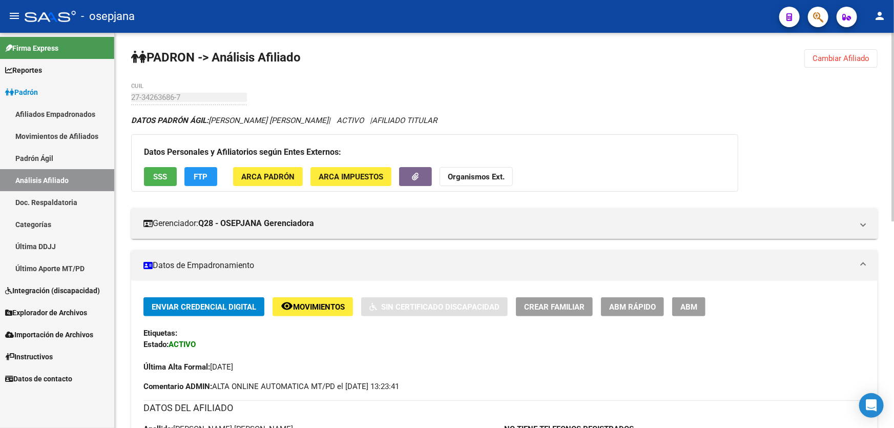
click at [835, 62] on button "Cambiar Afiliado" at bounding box center [840, 58] width 73 height 18
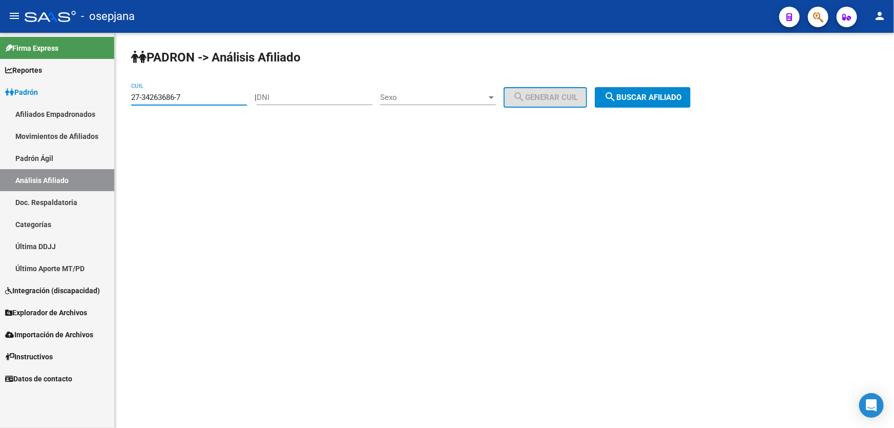
drag, startPoint x: 206, startPoint y: 100, endPoint x: 122, endPoint y: 100, distance: 84.0
click at [122, 100] on div "[PERSON_NAME] -> Análisis Afiliado 27-34263686-7 CUIL | DNI Sexo Sexo search Ge…" at bounding box center [504, 87] width 779 height 108
paste input "0-23991656-3"
type input "20-23991656-3"
click at [631, 95] on span "search Buscar afiliado" at bounding box center [642, 97] width 77 height 9
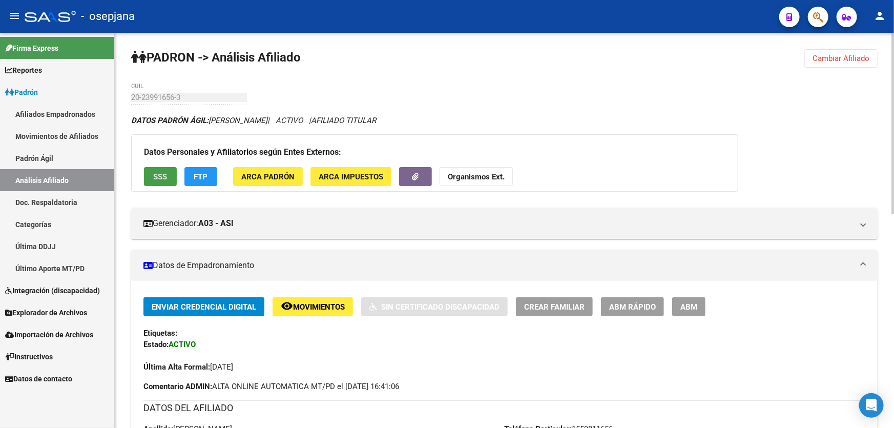
click at [157, 177] on span "SSS" at bounding box center [161, 176] width 14 height 9
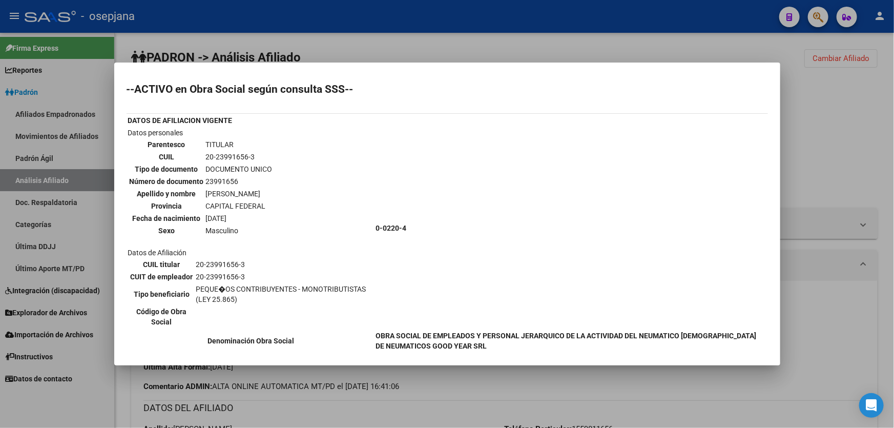
click at [854, 135] on div at bounding box center [447, 214] width 894 height 428
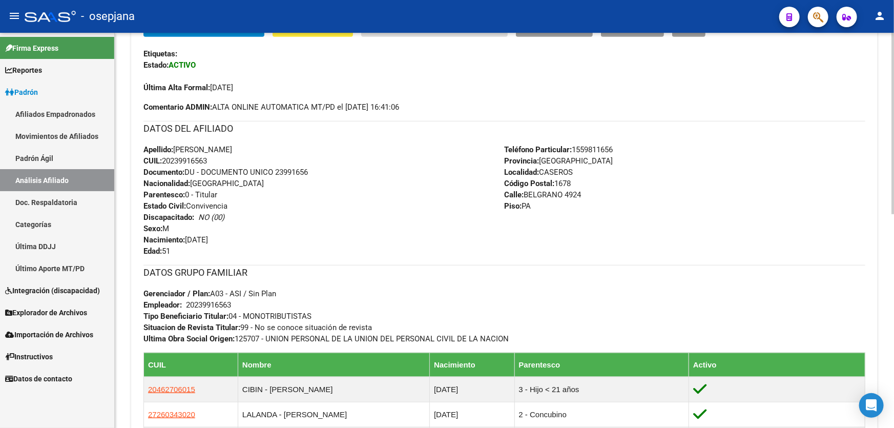
scroll to position [465, 0]
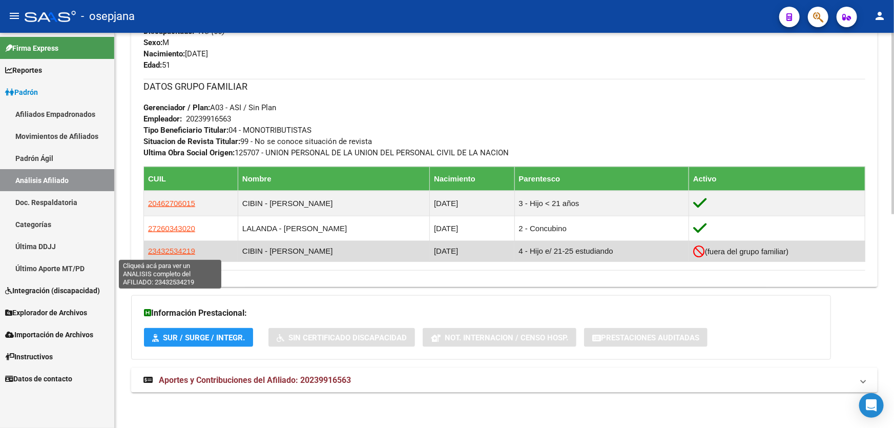
click at [175, 247] on span "23432534219" at bounding box center [171, 250] width 47 height 9
type textarea "23432534219"
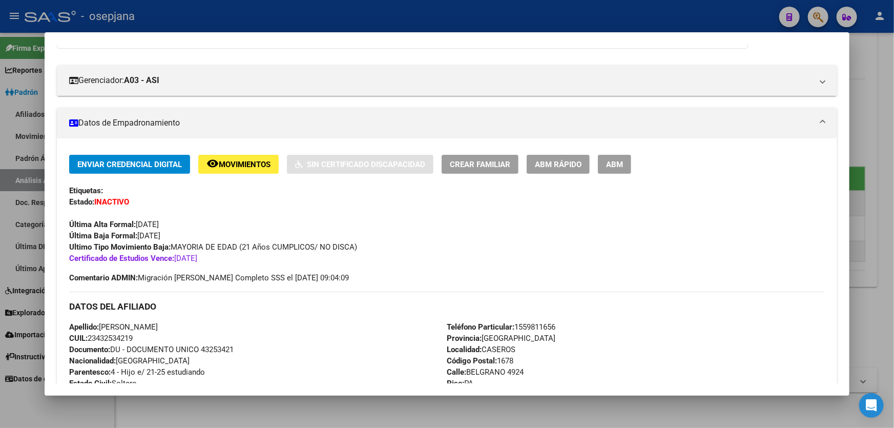
scroll to position [139, 0]
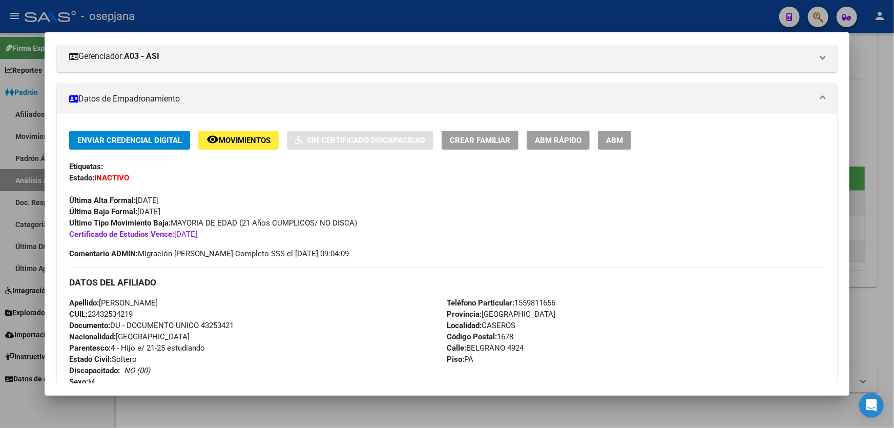
click at [569, 133] on button "ABM Rápido" at bounding box center [557, 140] width 63 height 19
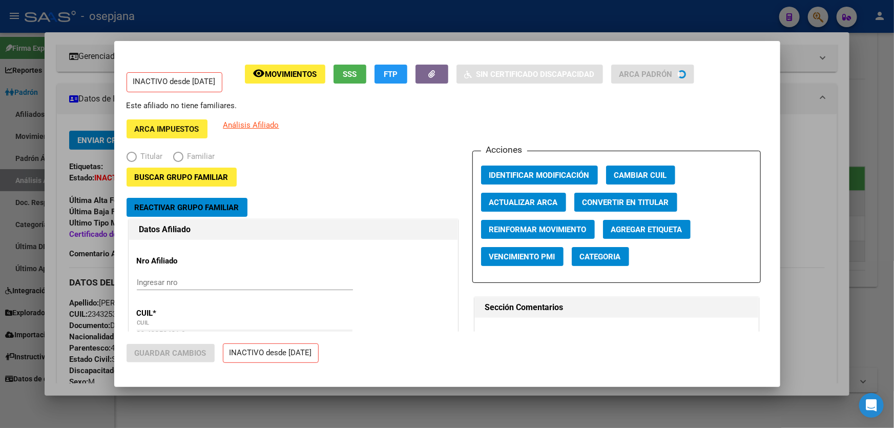
radio input "true"
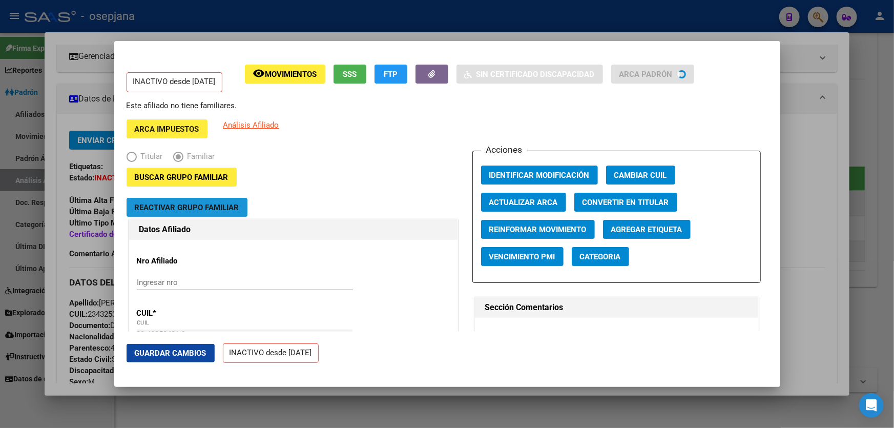
click at [198, 206] on span "Reactivar Grupo Familiar" at bounding box center [187, 207] width 104 height 9
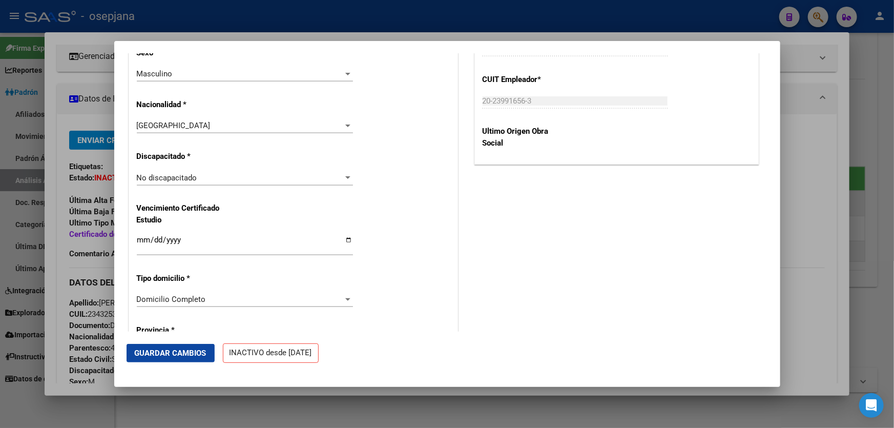
scroll to position [698, 0]
click at [177, 238] on input "[DATE]" at bounding box center [245, 243] width 216 height 16
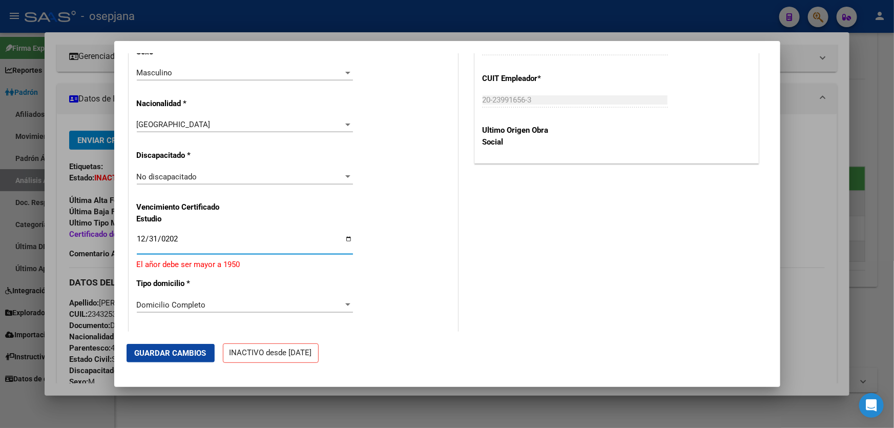
type input "[DATE]"
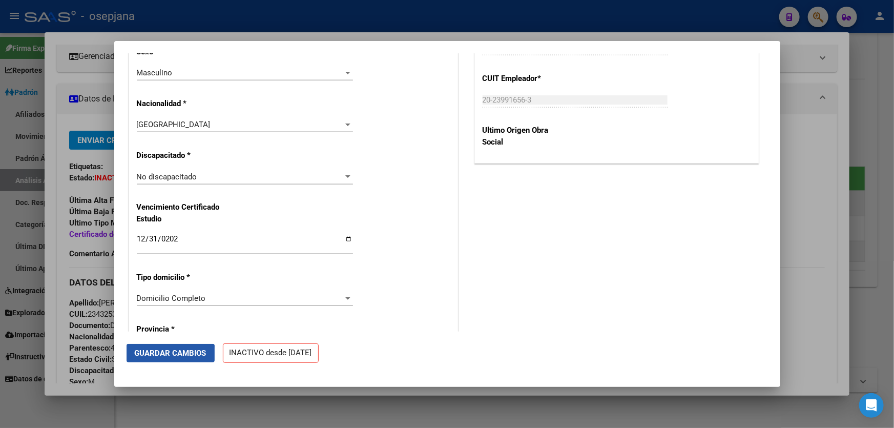
click at [154, 356] on span "Guardar Cambios" at bounding box center [171, 352] width 72 height 9
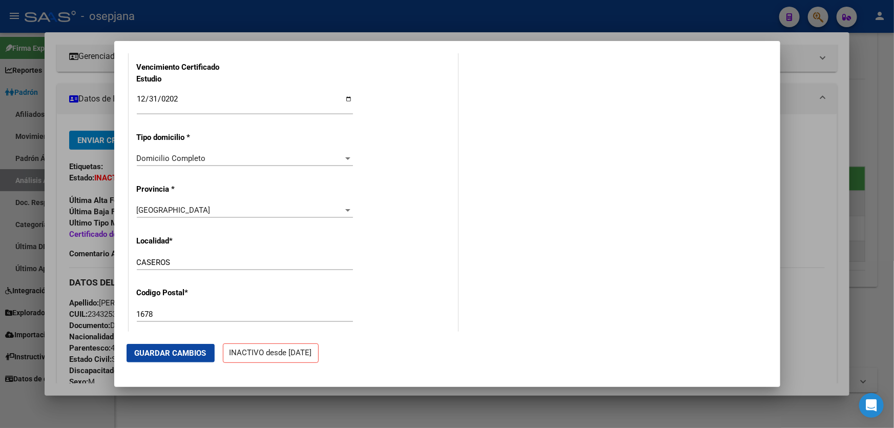
scroll to position [558, 0]
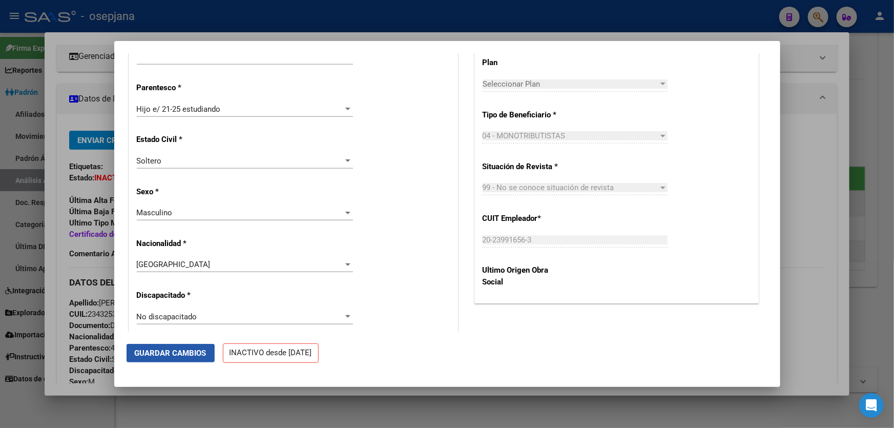
click at [183, 362] on button "Guardar Cambios" at bounding box center [170, 353] width 88 height 18
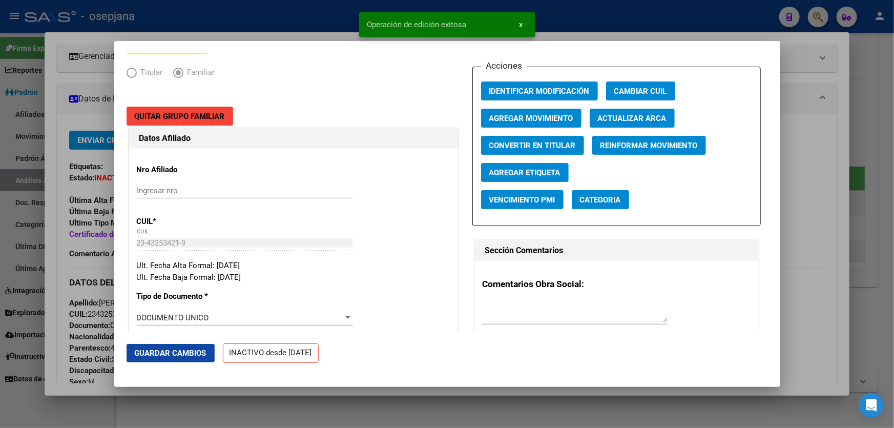
scroll to position [0, 0]
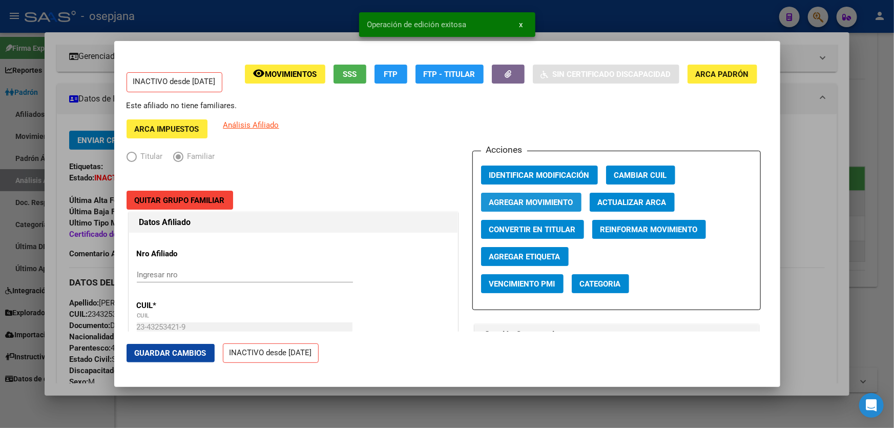
click at [494, 206] on button "Agregar Movimiento" at bounding box center [531, 202] width 100 height 19
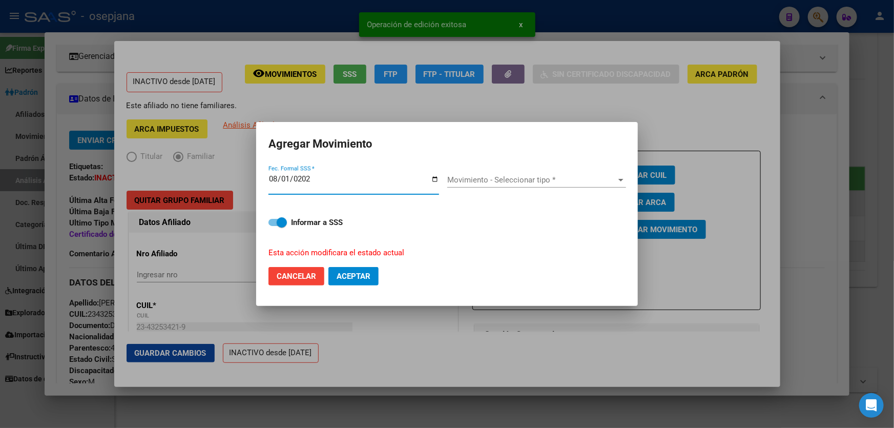
type input "[DATE]"
click at [540, 178] on span "Movimiento - Seleccionar tipo *" at bounding box center [532, 179] width 170 height 9
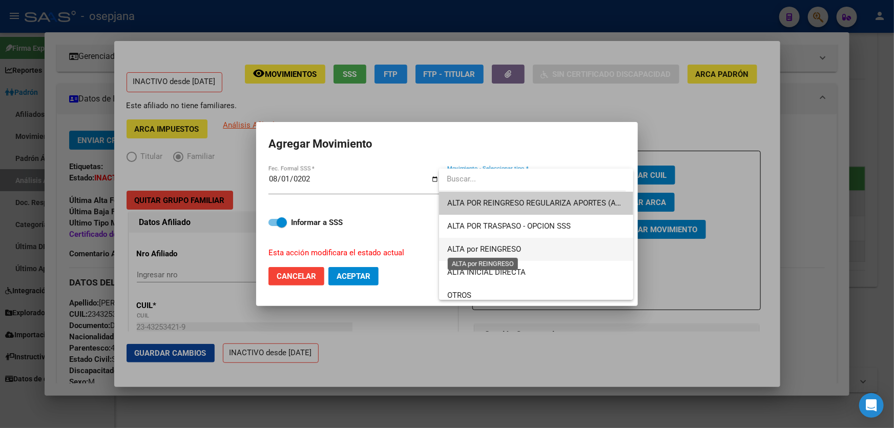
click at [511, 250] on span "ALTA por REINGRESO" at bounding box center [484, 248] width 74 height 9
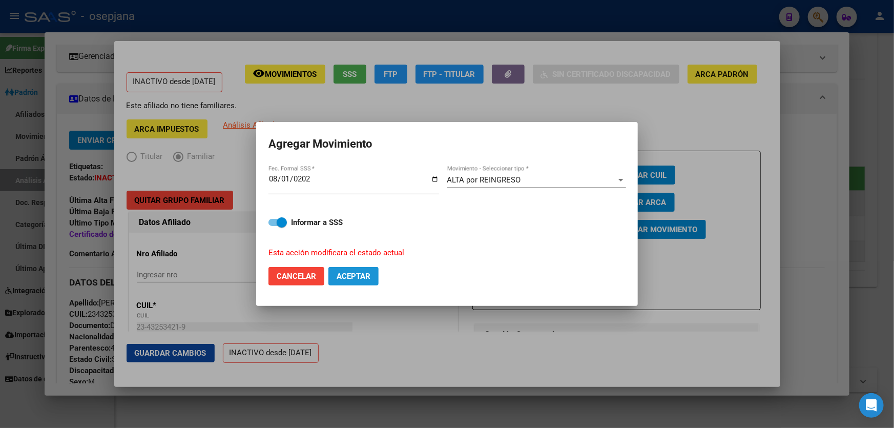
click at [364, 279] on span "Aceptar" at bounding box center [353, 275] width 34 height 9
checkbox input "false"
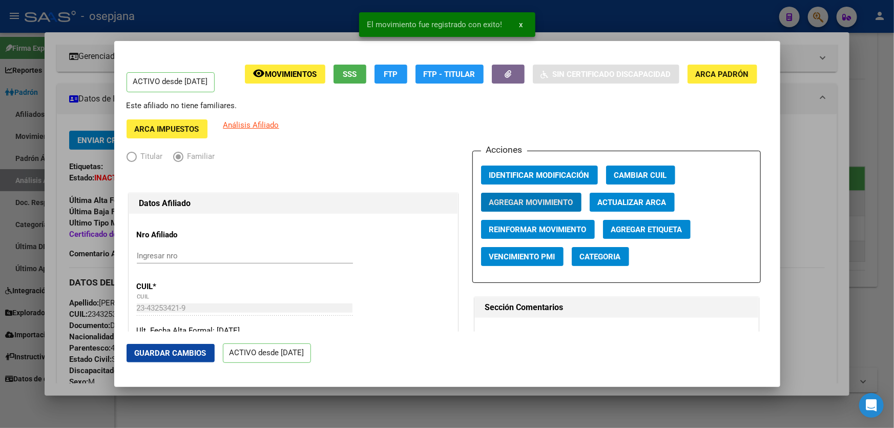
click at [146, 358] on button "Guardar Cambios" at bounding box center [170, 353] width 88 height 18
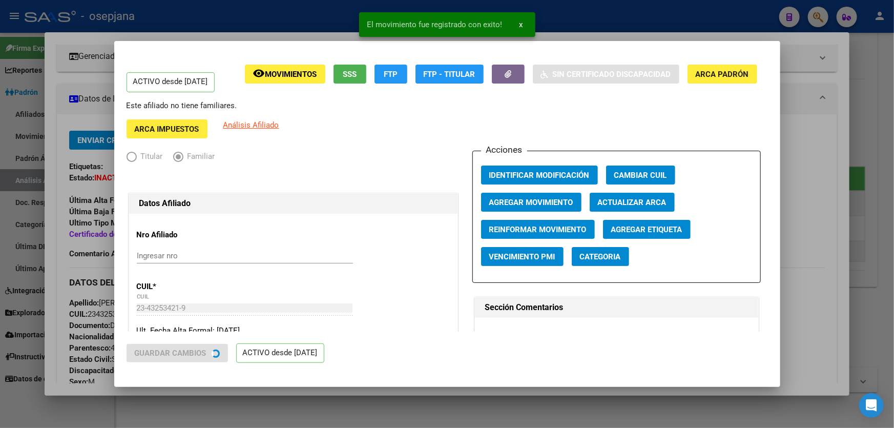
click at [893, 180] on div at bounding box center [447, 214] width 894 height 428
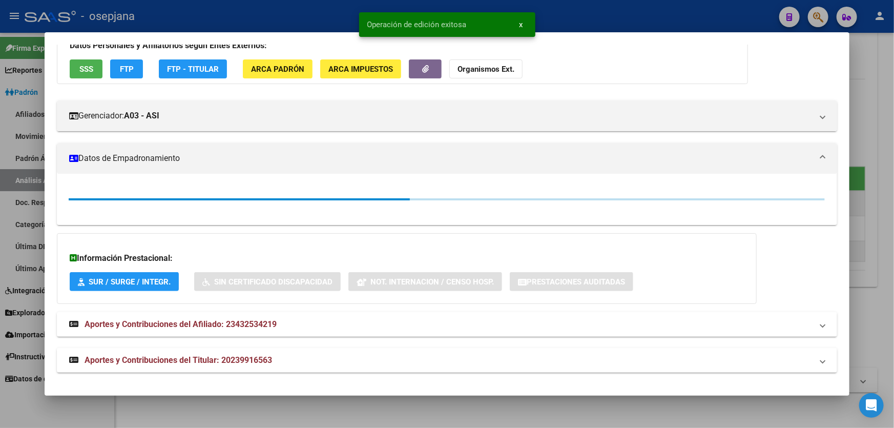
scroll to position [139, 0]
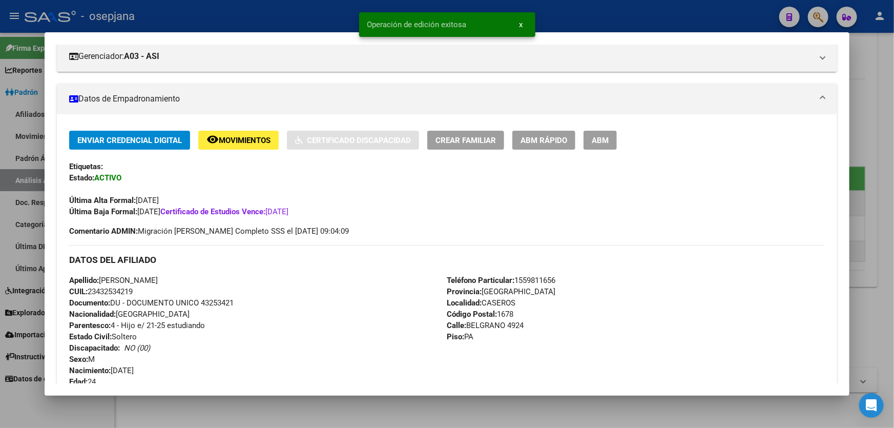
click at [893, 180] on div at bounding box center [447, 214] width 894 height 428
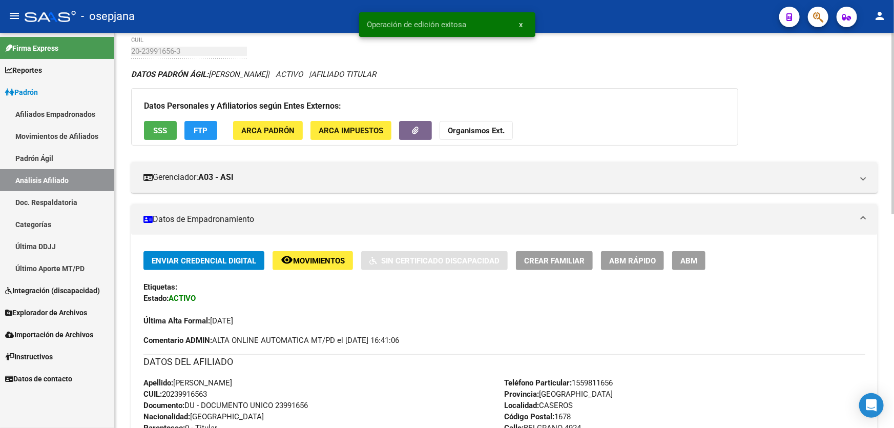
scroll to position [0, 0]
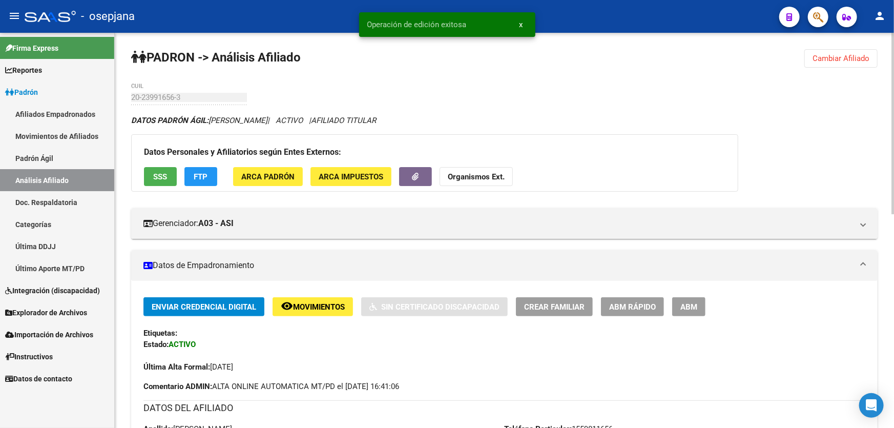
click at [851, 57] on span "Cambiar Afiliado" at bounding box center [840, 58] width 57 height 9
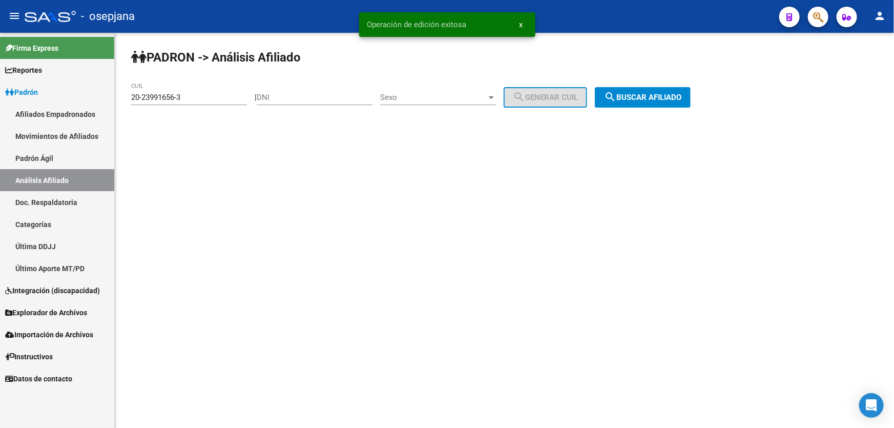
click at [667, 89] on button "search Buscar afiliado" at bounding box center [643, 97] width 96 height 20
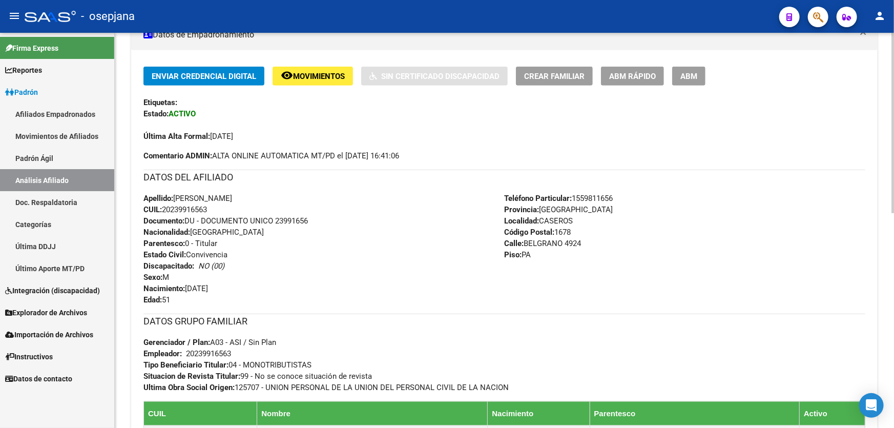
scroll to position [417, 0]
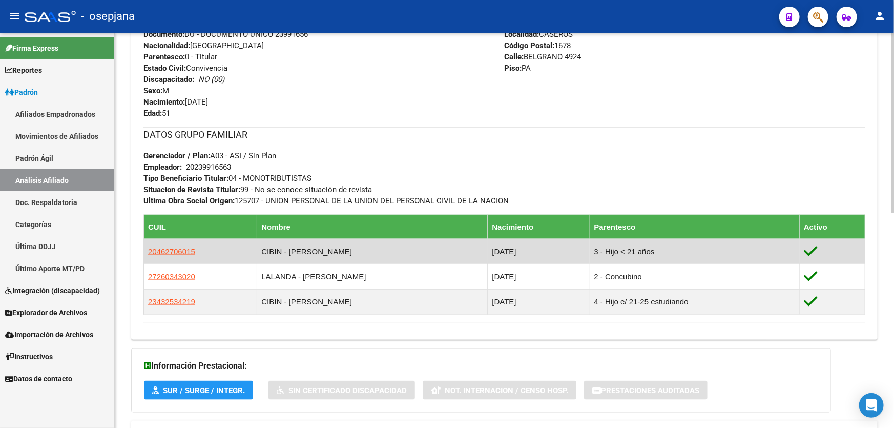
click at [179, 244] on td "20462706015" at bounding box center [200, 251] width 113 height 25
click at [180, 248] on span "20462706015" at bounding box center [171, 251] width 47 height 9
type textarea "20462706015"
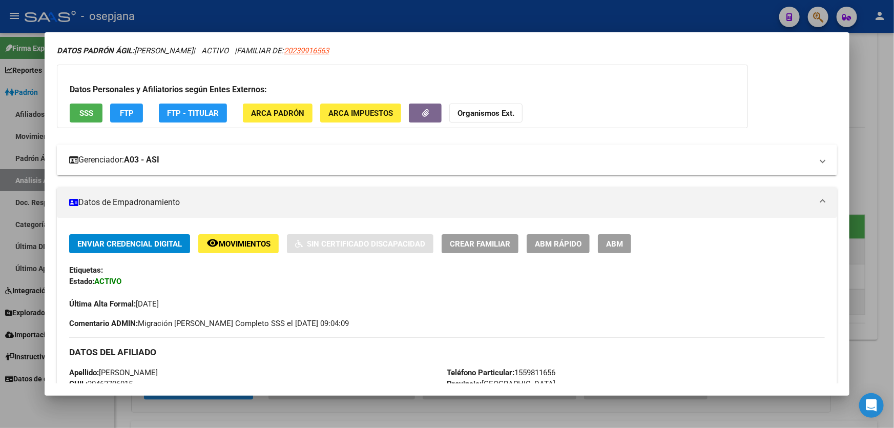
scroll to position [33, 0]
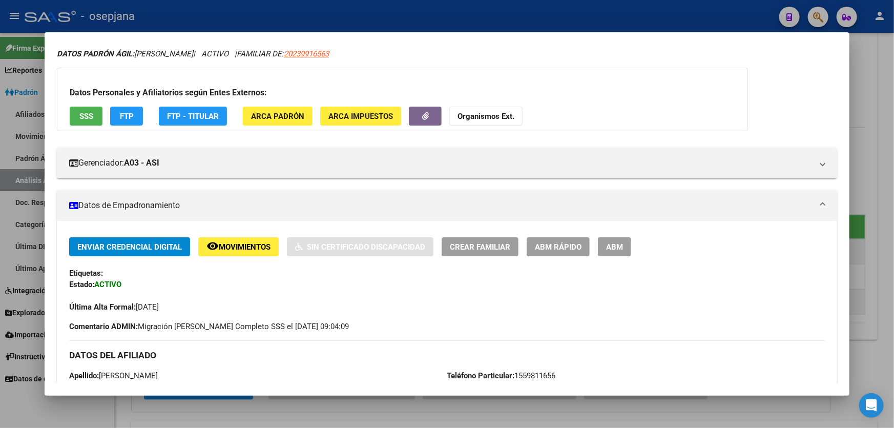
click at [893, 116] on div at bounding box center [447, 214] width 894 height 428
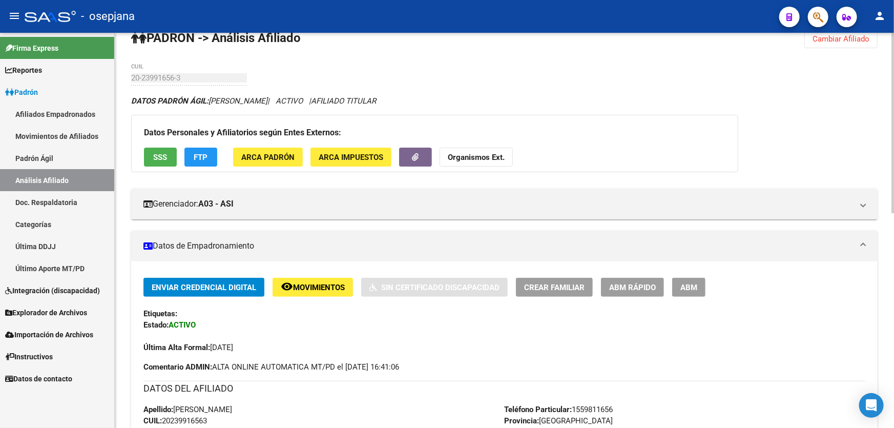
scroll to position [0, 0]
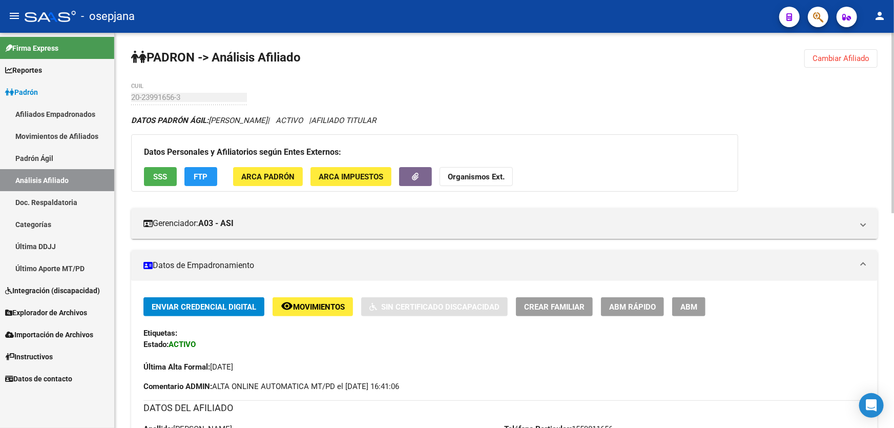
click at [850, 56] on span "Cambiar Afiliado" at bounding box center [840, 58] width 57 height 9
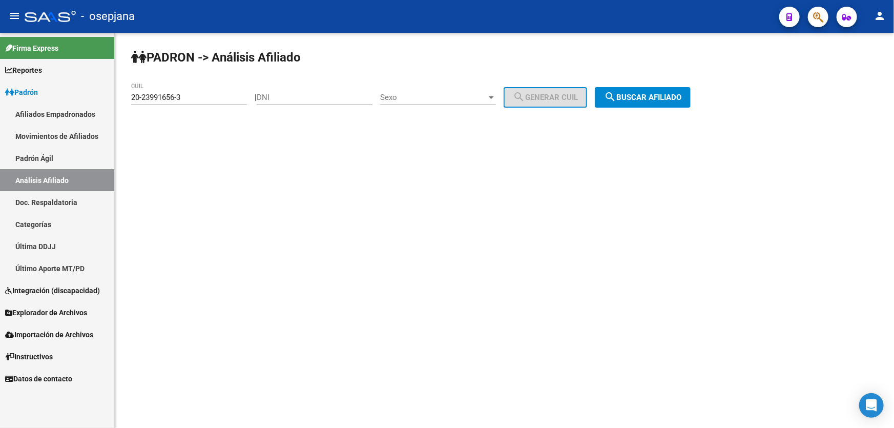
click at [199, 91] on div "20-23991656-3 CUIL" at bounding box center [189, 94] width 116 height 22
drag, startPoint x: 193, startPoint y: 97, endPoint x: 97, endPoint y: 107, distance: 95.7
click at [100, 104] on mat-sidenav-container "Firma Express Reportes [PERSON_NAME] Traspasos x O.S. Traspasos x Gerenciador T…" at bounding box center [447, 230] width 894 height 395
paste input "34307908-8"
type input "20-34307908-8"
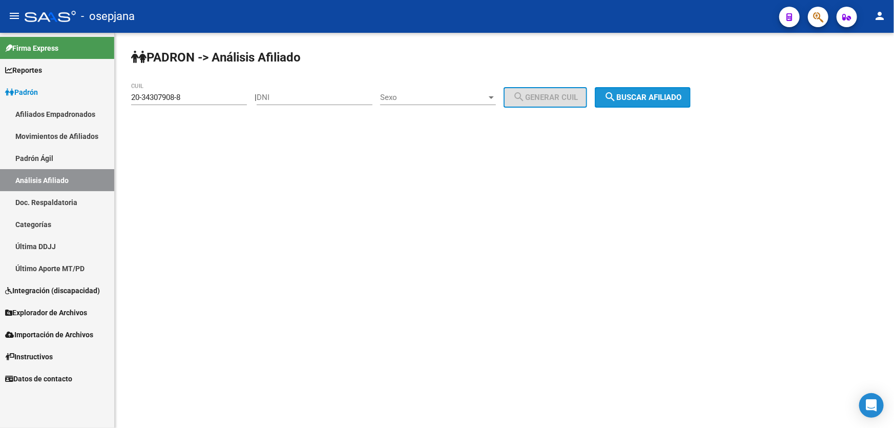
click at [632, 97] on span "search Buscar afiliado" at bounding box center [642, 97] width 77 height 9
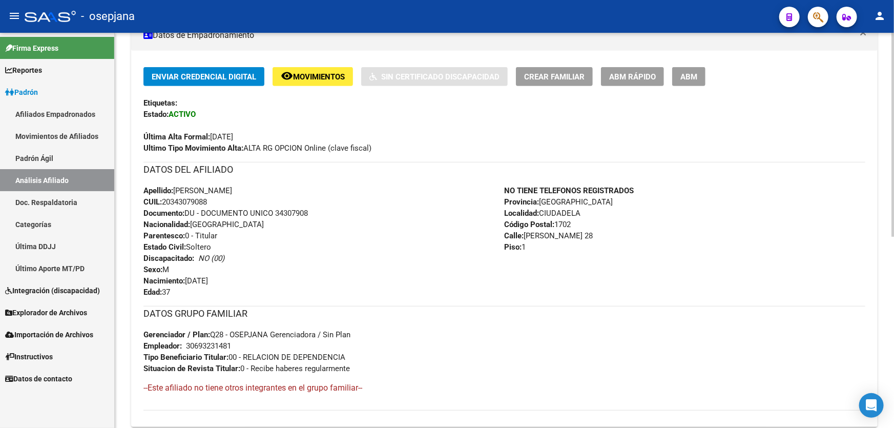
scroll to position [136, 0]
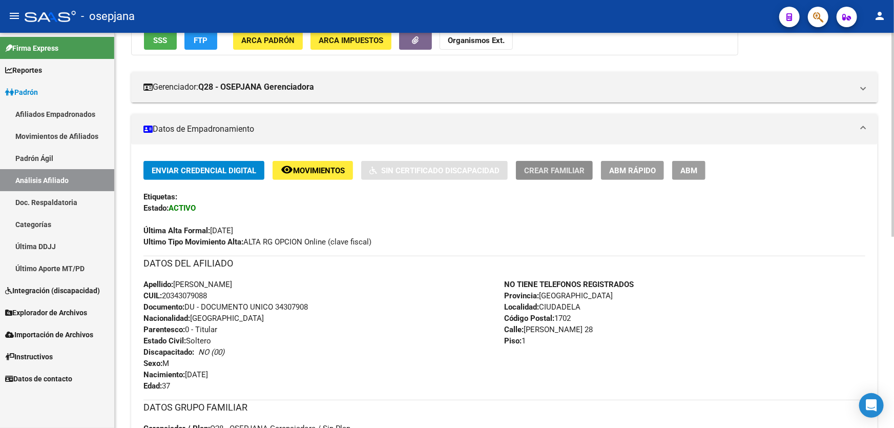
click at [554, 170] on span "Crear Familiar" at bounding box center [554, 170] width 60 height 9
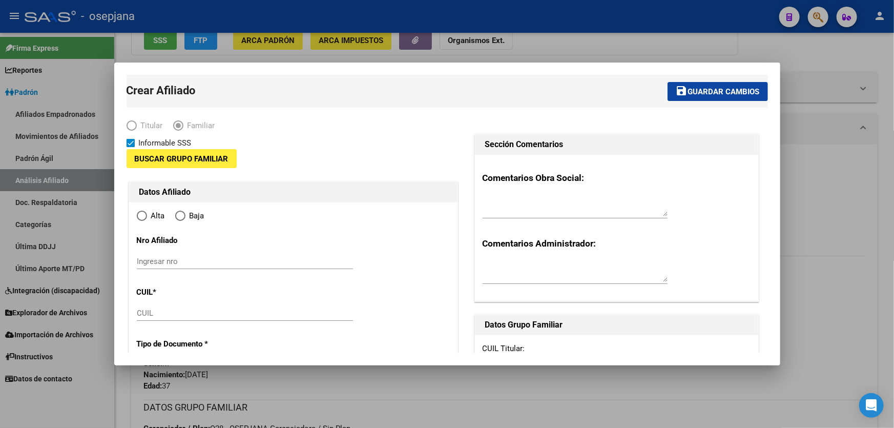
type input "30-69323148-1"
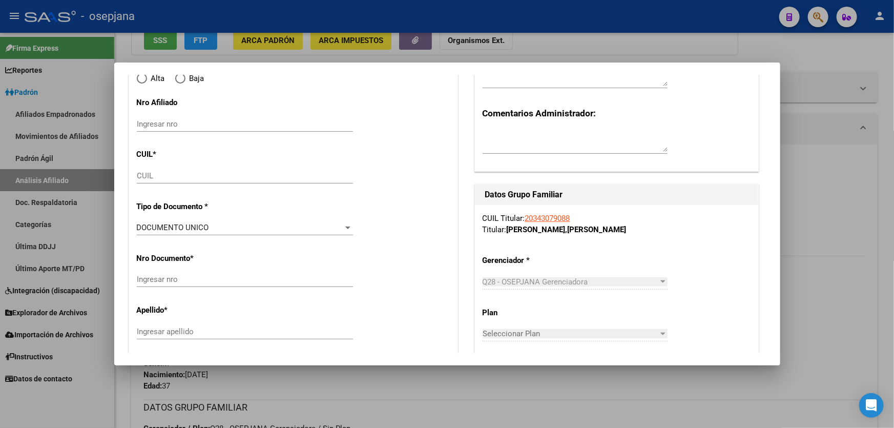
scroll to position [139, 0]
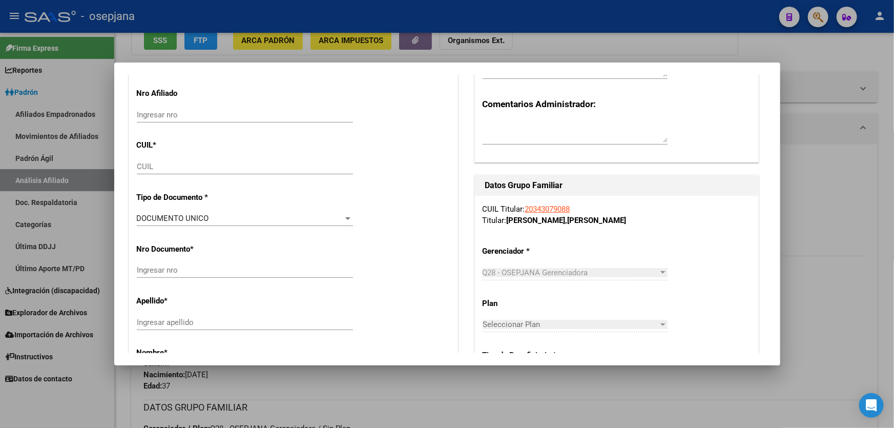
radio input "true"
type input "CIUDADELA"
type input "1702"
type input "[PERSON_NAME]"
type input "28"
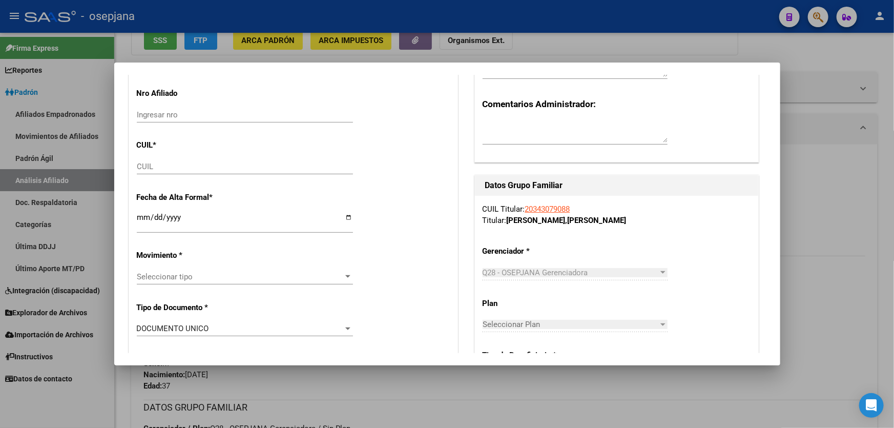
type input "1"
click at [144, 169] on input "CUIL" at bounding box center [245, 166] width 216 height 9
paste input "20-50684073-3"
type input "20-50684073-3"
click at [143, 221] on input "Ingresar fecha" at bounding box center [245, 221] width 216 height 16
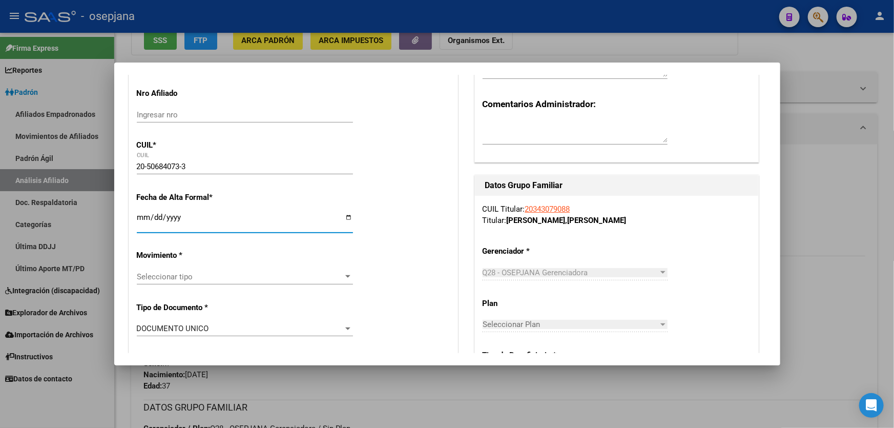
type input "50684073"
type input "[PERSON_NAME]"
type input "[DATE]"
type input "CIUDADELA"
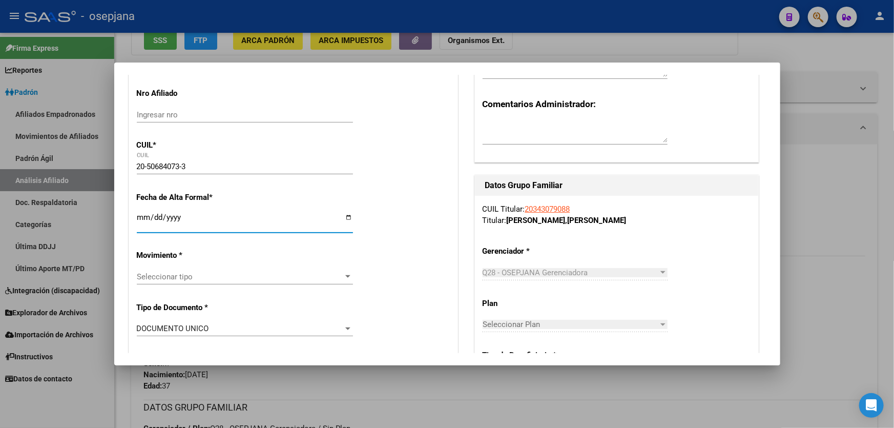
type input "BESARES Y ARABE SIRI"
type input "3"
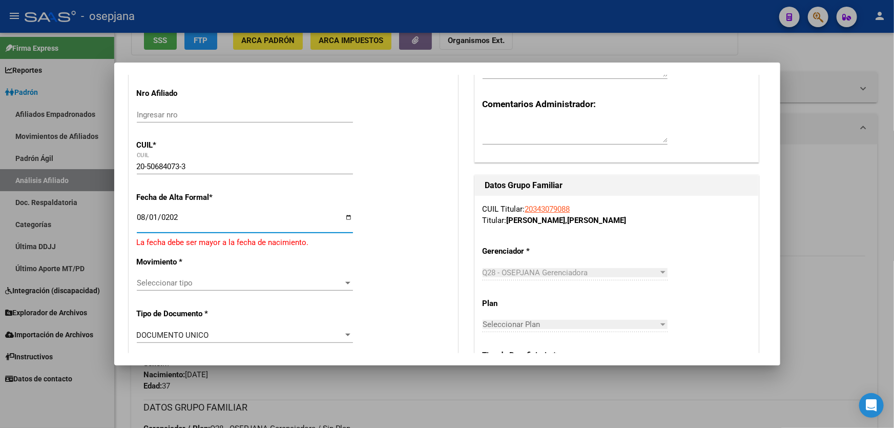
type input "[DATE]"
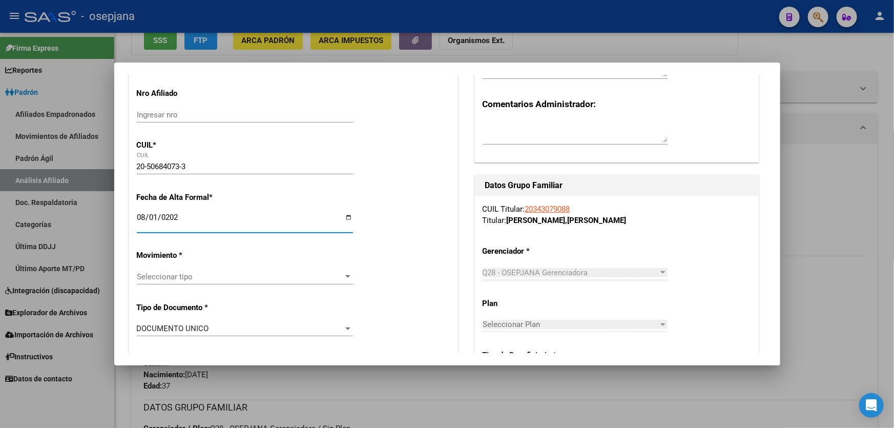
click at [227, 280] on span "Seleccionar tipo" at bounding box center [240, 276] width 207 height 9
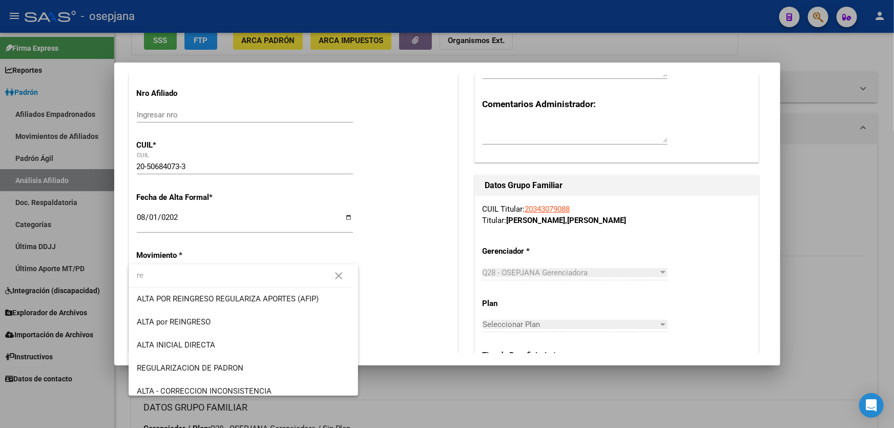
type input "r"
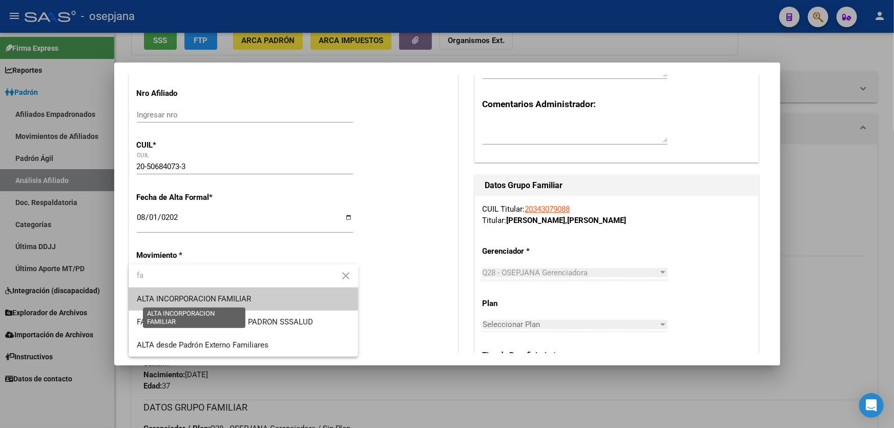
type input "fa"
click at [234, 295] on span "ALTA INCORPORACION FAMILIAR" at bounding box center [194, 298] width 115 height 9
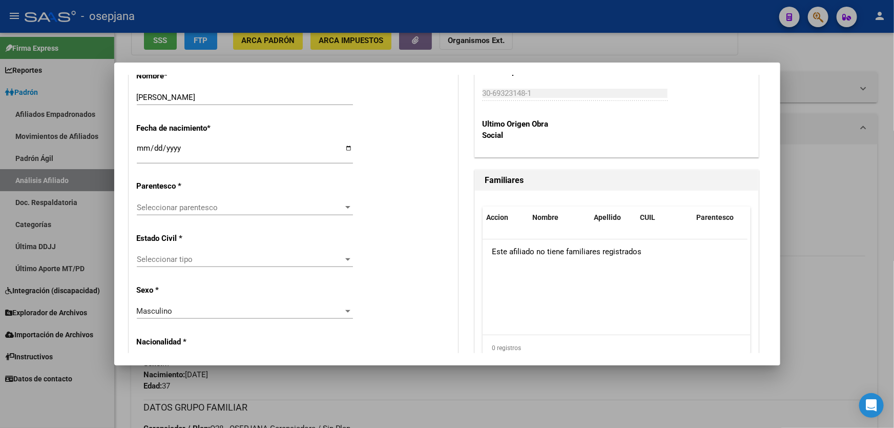
scroll to position [558, 0]
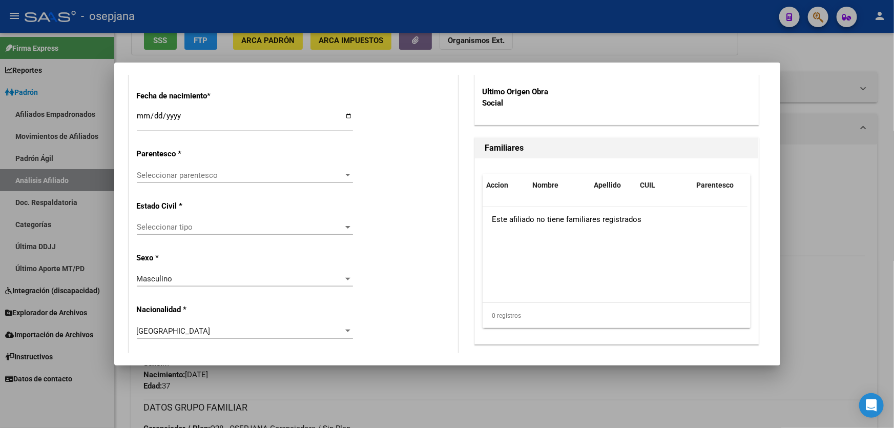
click at [277, 177] on span "Seleccionar parentesco" at bounding box center [240, 175] width 207 height 9
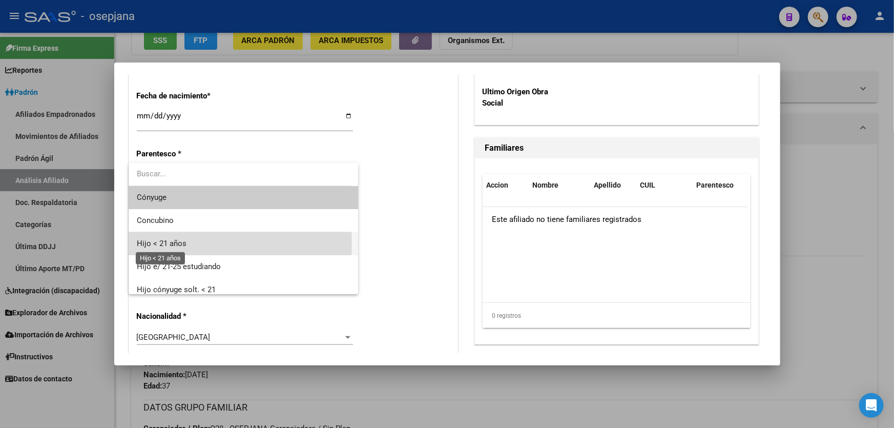
click at [180, 243] on span "Hijo < 21 años" at bounding box center [162, 243] width 50 height 9
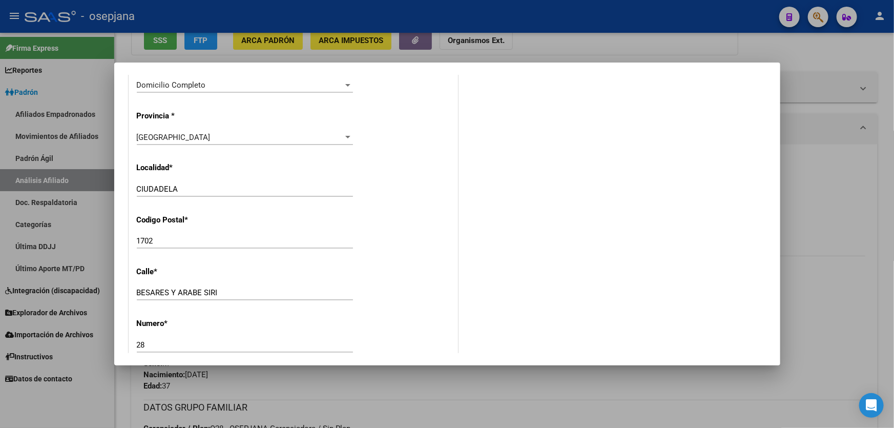
scroll to position [978, 0]
click at [245, 295] on input "BESARES Y ARABE SIRI" at bounding box center [245, 291] width 216 height 9
type input "BESARES Y ARABE [GEOGRAPHIC_DATA]"
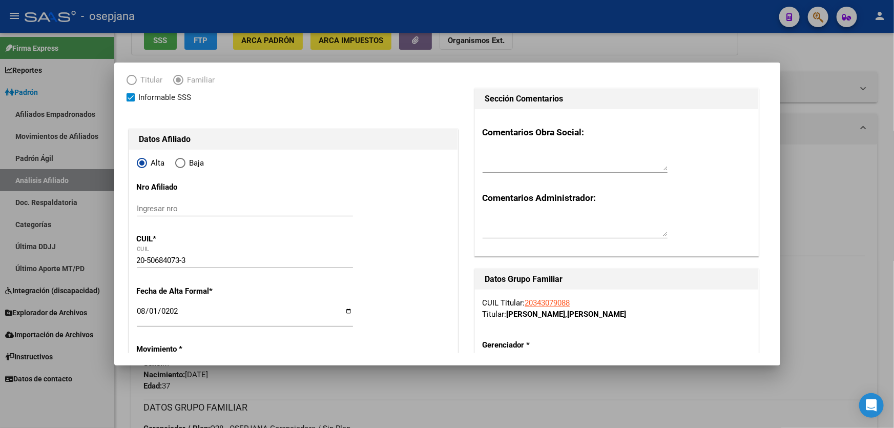
scroll to position [0, 0]
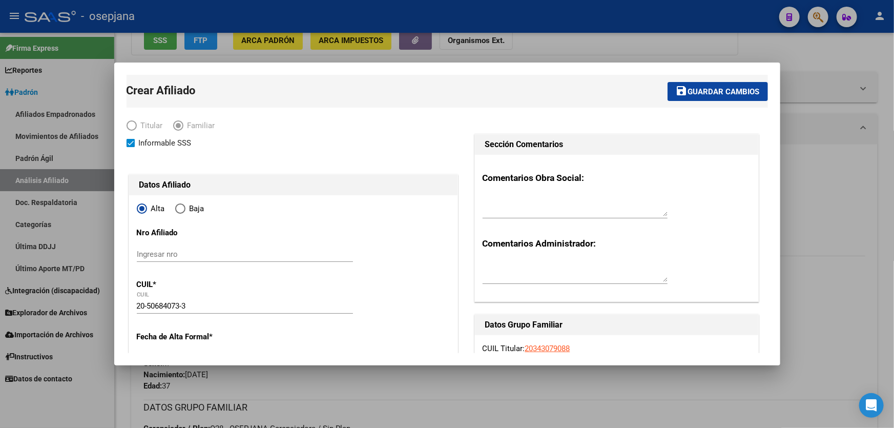
click at [712, 91] on span "Guardar cambios" at bounding box center [724, 91] width 72 height 9
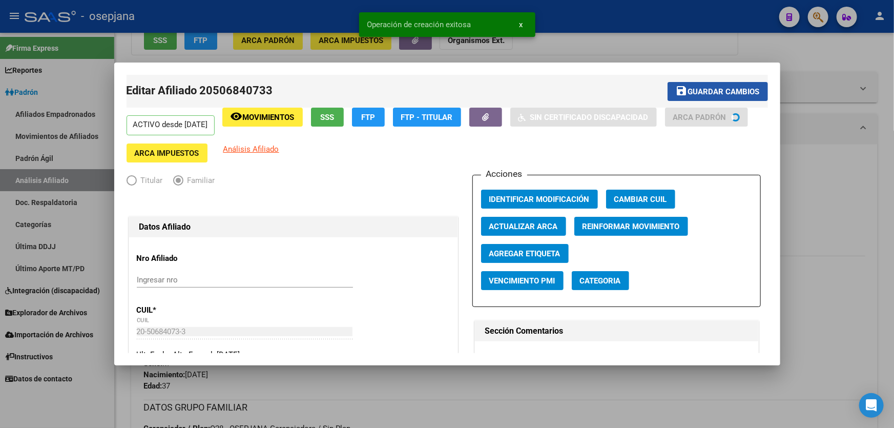
click at [712, 91] on span "Guardar cambios" at bounding box center [724, 91] width 72 height 9
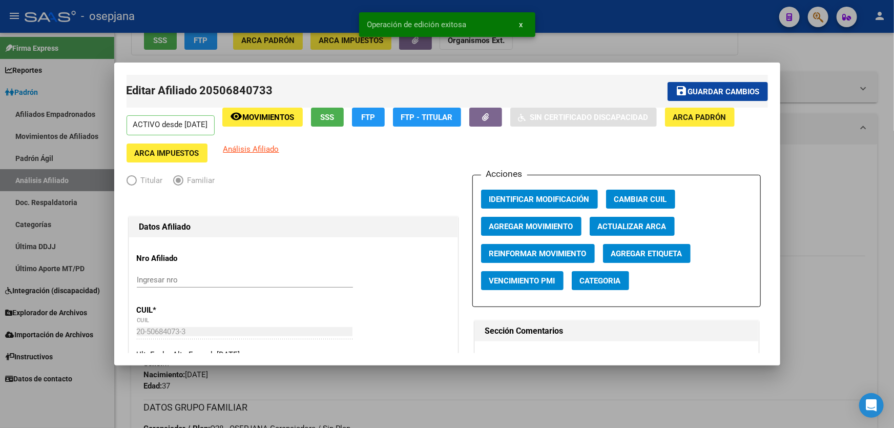
click at [858, 206] on div at bounding box center [447, 214] width 894 height 428
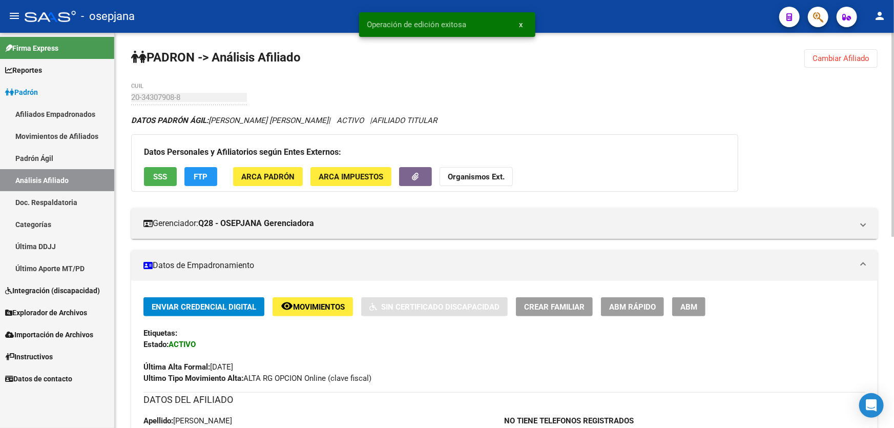
click at [822, 64] on button "Cambiar Afiliado" at bounding box center [840, 58] width 73 height 18
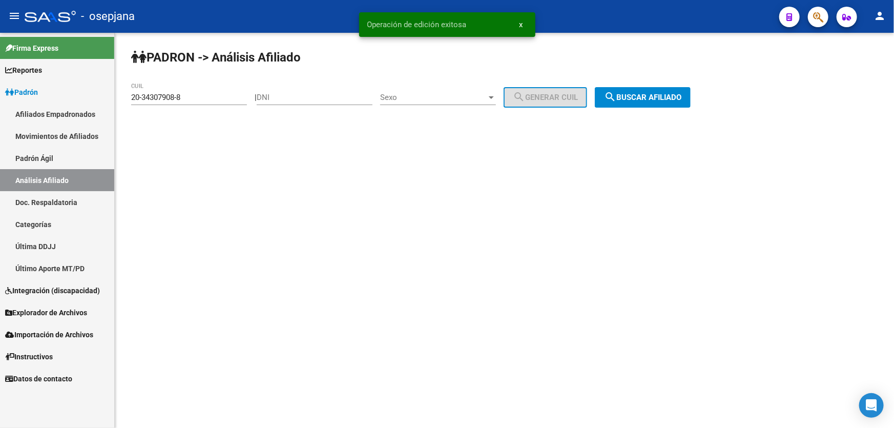
click at [657, 97] on span "search Buscar afiliado" at bounding box center [642, 97] width 77 height 9
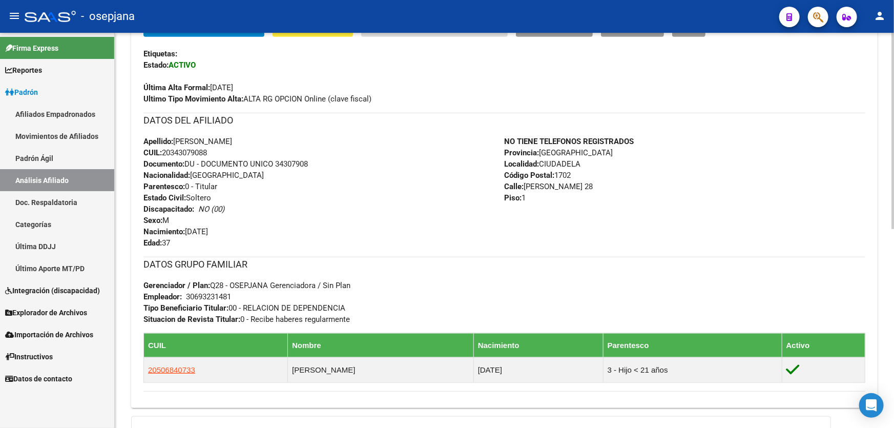
scroll to position [46, 0]
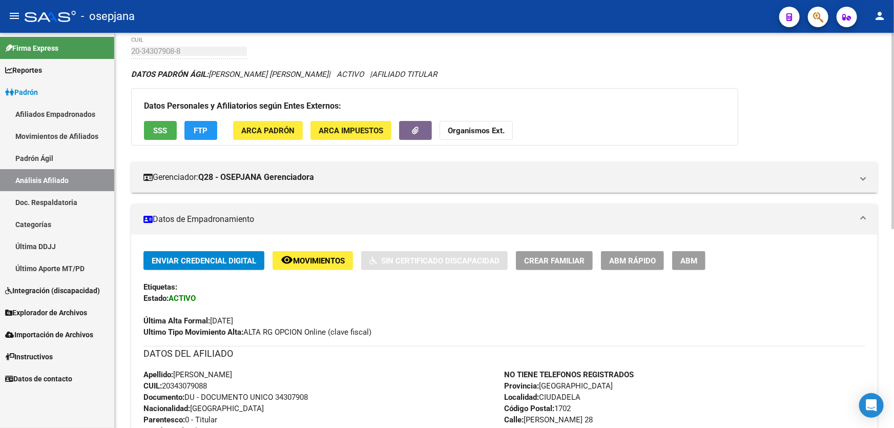
click at [563, 271] on div "Enviar Credencial Digital remove_red_eye Movimientos Sin Certificado Discapacid…" at bounding box center [504, 294] width 722 height 87
click at [565, 256] on span "Crear Familiar" at bounding box center [554, 260] width 60 height 9
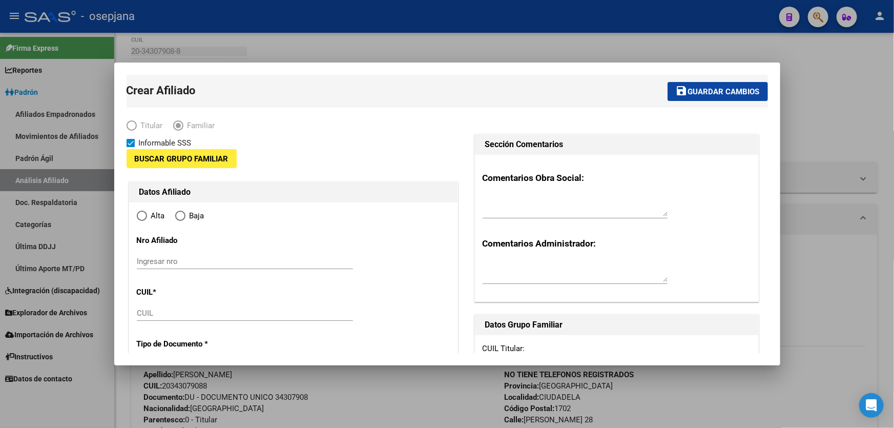
type input "30-69323148-1"
type input "CIUDADELA"
type input "1702"
type input "[PERSON_NAME]"
type input "28"
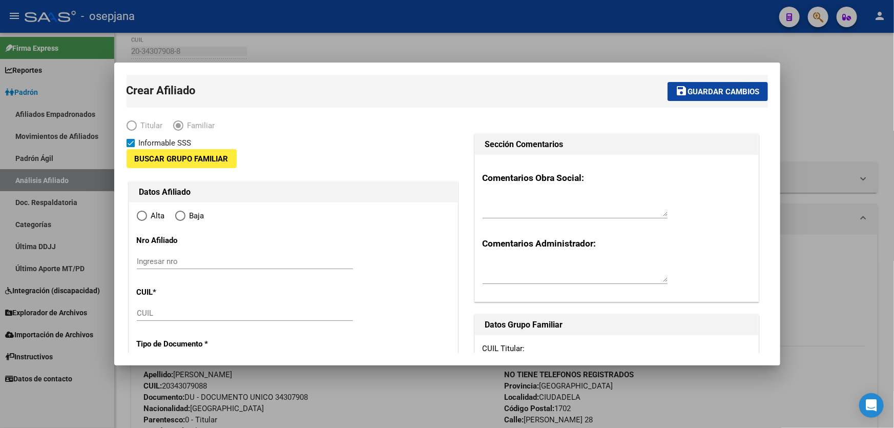
type input "1"
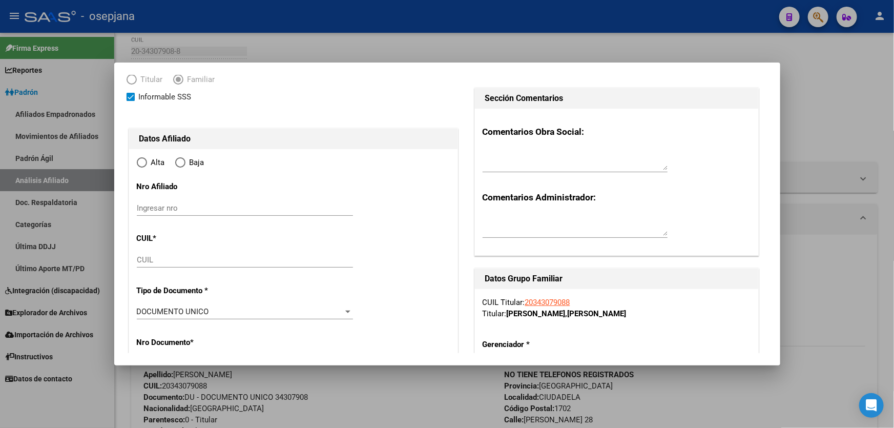
radio input "true"
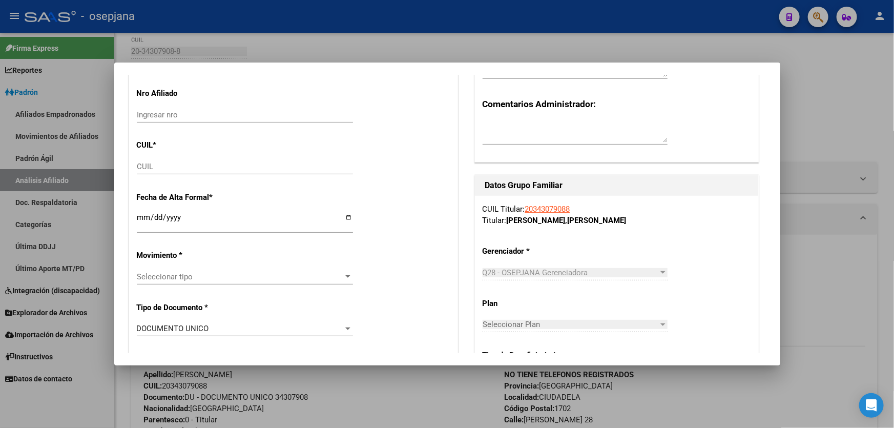
type input "30-69323148-1"
click at [143, 164] on input "CUIL" at bounding box center [245, 166] width 216 height 9
paste input "20-53168201-8"
type input "20-53168201-8"
click at [144, 216] on input "Ingresar fecha" at bounding box center [245, 221] width 216 height 16
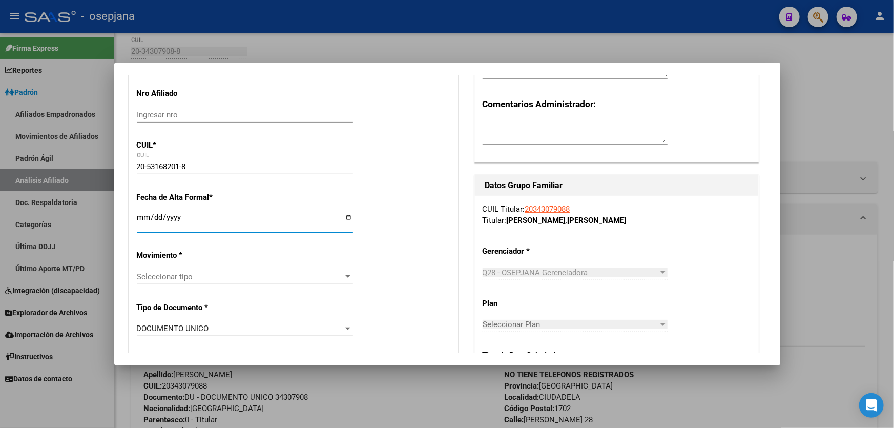
type input "53168201"
type input "[PERSON_NAME]"
type input "[DATE]"
type input "CIUDADELA"
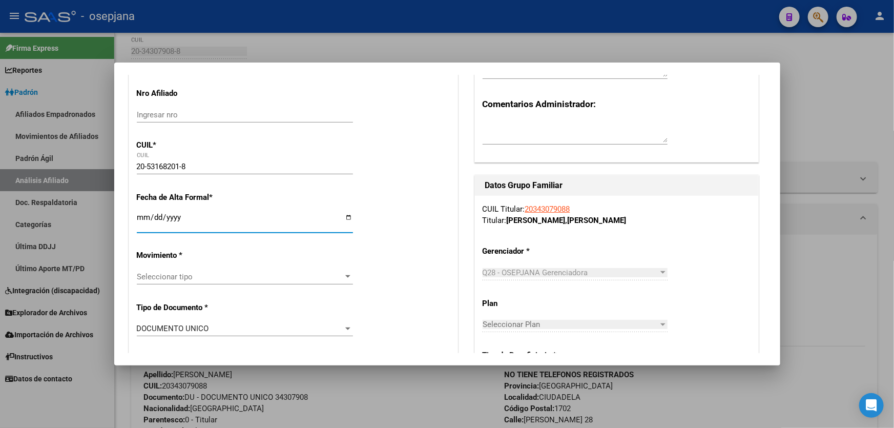
type input "BESARES Y [PERSON_NAME]"
type input "02"
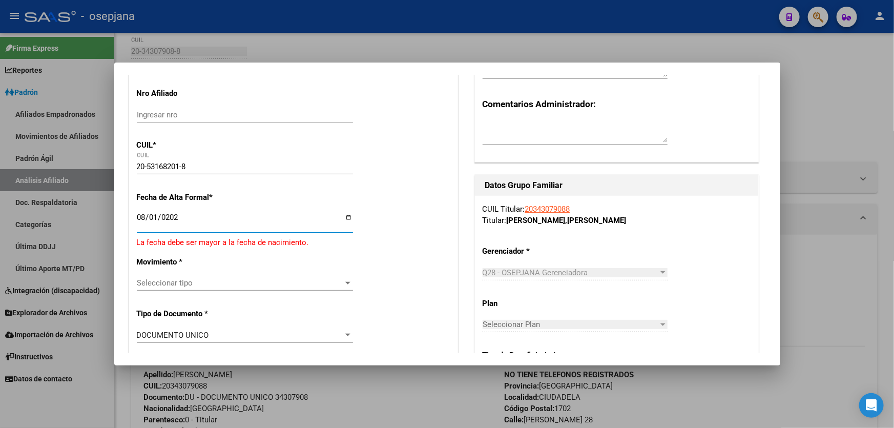
type input "[DATE]"
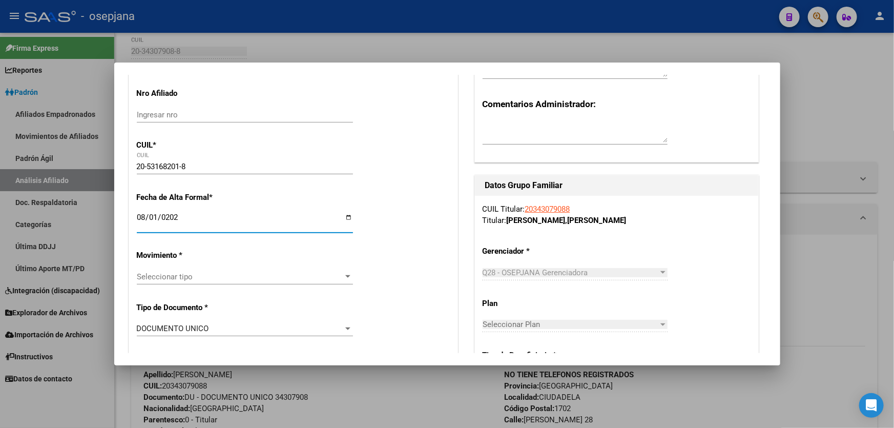
click at [151, 278] on span "Seleccionar tipo" at bounding box center [240, 276] width 207 height 9
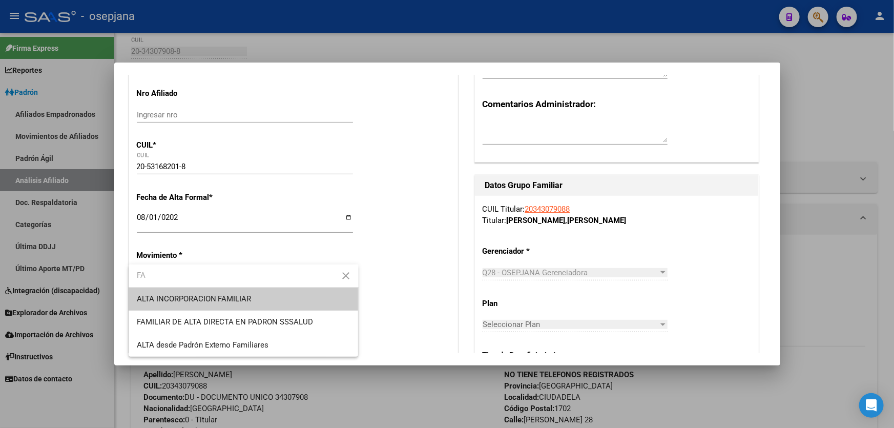
type input "FA"
click at [217, 302] on span "ALTA INCORPORACION FAMILIAR" at bounding box center [194, 298] width 115 height 9
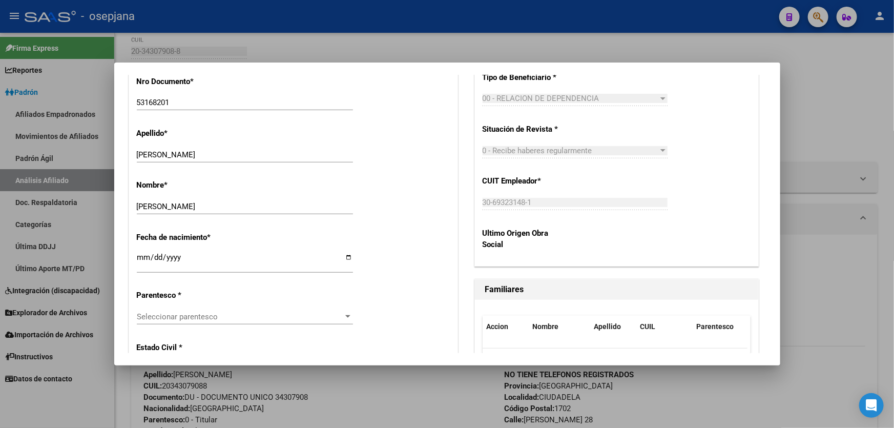
scroll to position [419, 0]
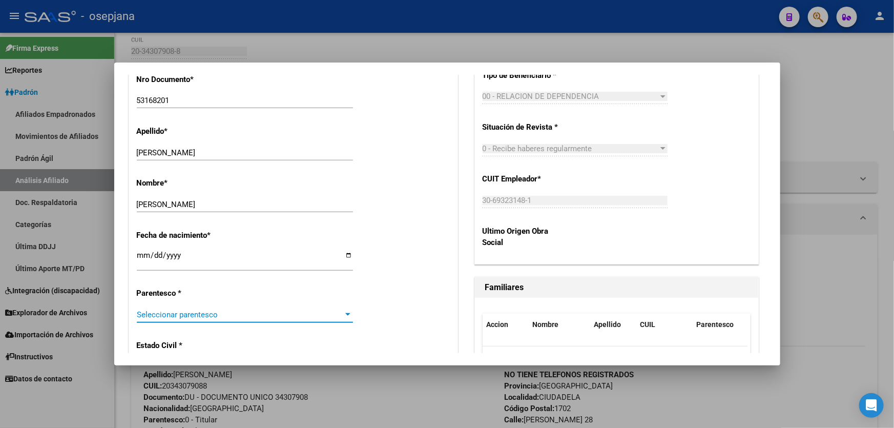
click at [223, 310] on span "Seleccionar parentesco" at bounding box center [240, 314] width 207 height 9
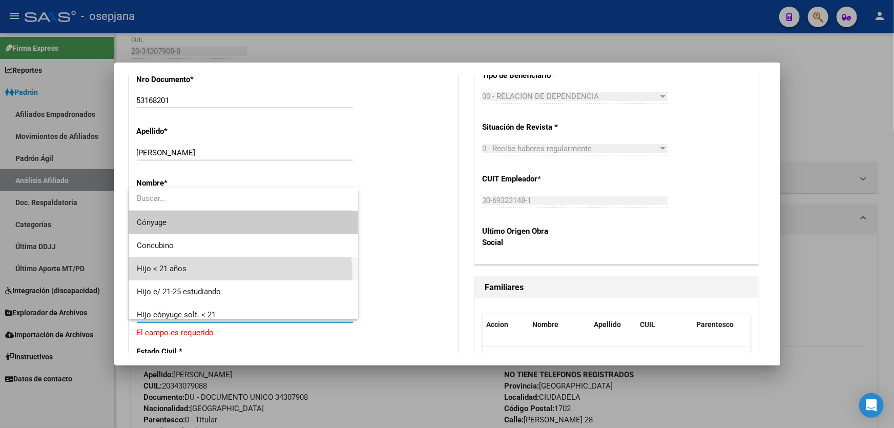
click at [224, 275] on span "Hijo < 21 años" at bounding box center [244, 268] width 214 height 23
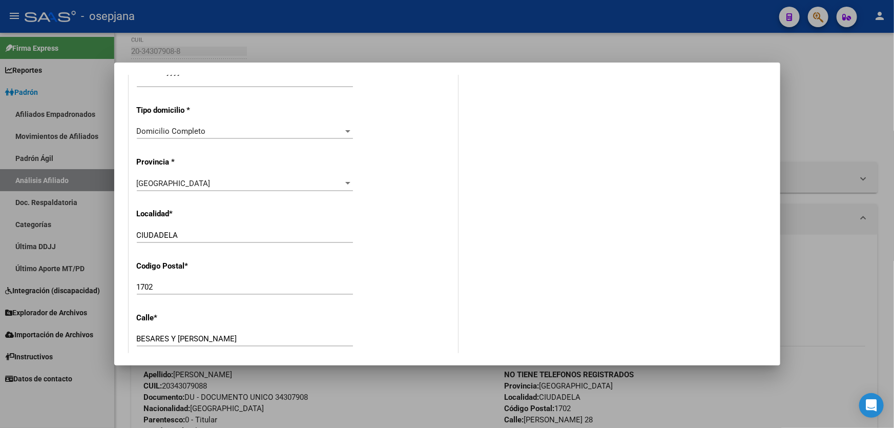
scroll to position [978, 0]
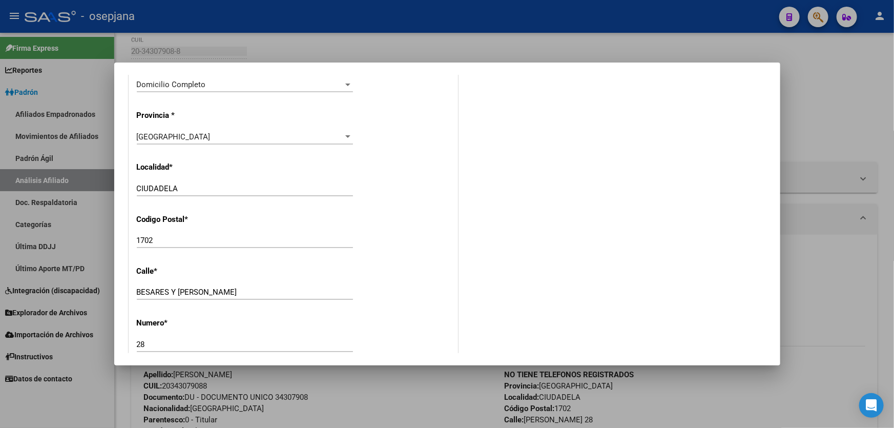
click at [235, 288] on input "BESARES Y [PERSON_NAME]" at bounding box center [245, 291] width 216 height 9
type input "BESARES Y [PERSON_NAME]"
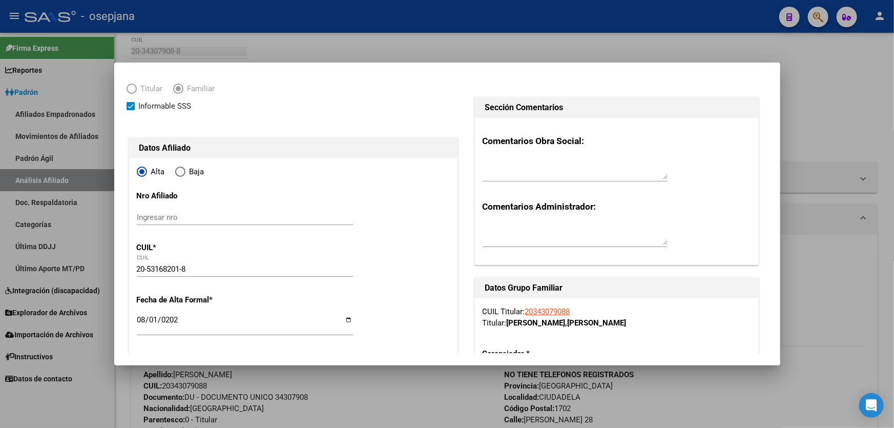
scroll to position [0, 0]
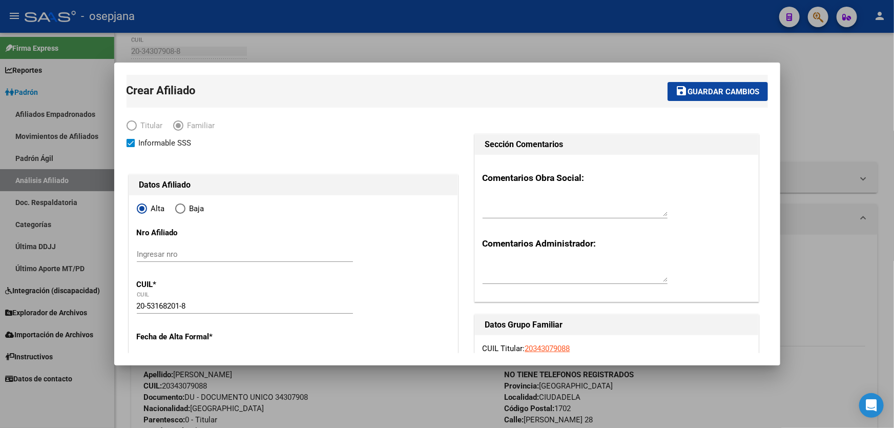
click at [712, 95] on span "Guardar cambios" at bounding box center [724, 91] width 72 height 9
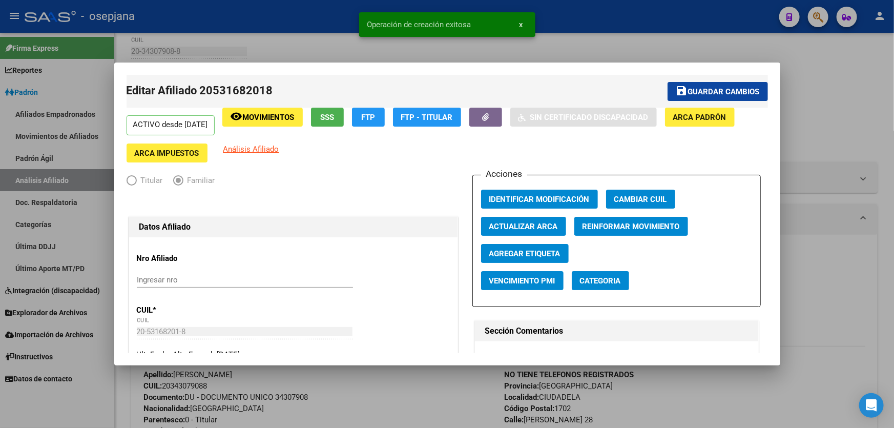
click at [712, 95] on span "Guardar cambios" at bounding box center [724, 91] width 72 height 9
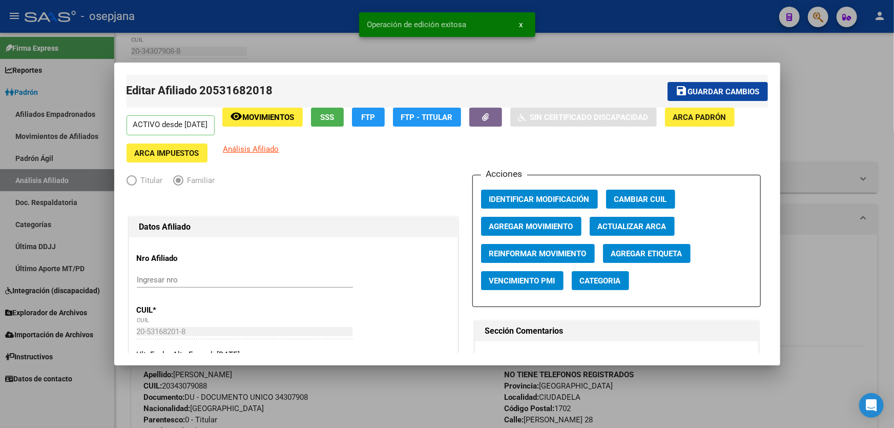
click at [848, 90] on div at bounding box center [447, 214] width 894 height 428
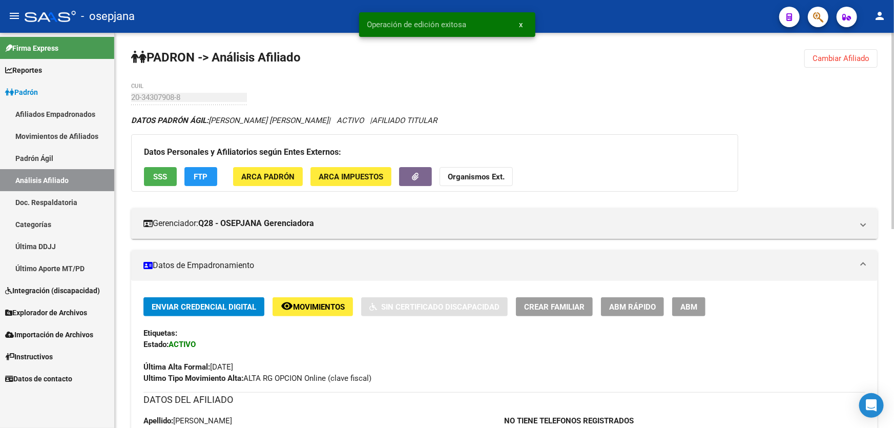
click at [851, 58] on span "Cambiar Afiliado" at bounding box center [840, 58] width 57 height 9
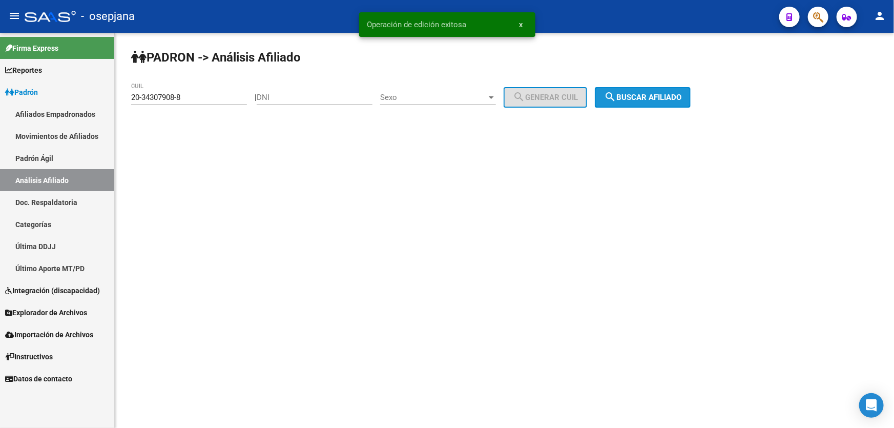
click at [653, 100] on span "search Buscar afiliado" at bounding box center [642, 97] width 77 height 9
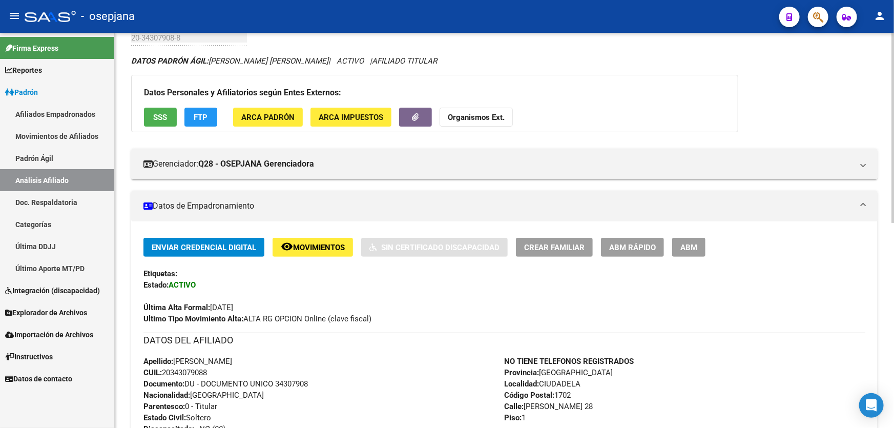
scroll to position [46, 0]
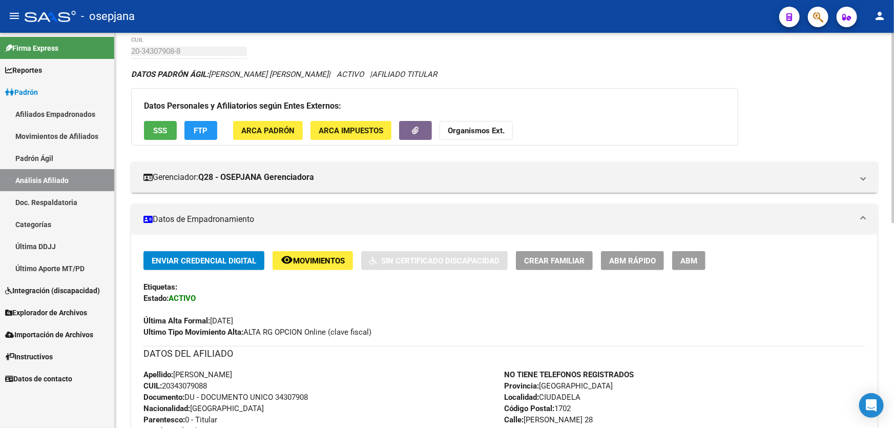
click at [156, 132] on span "SSS" at bounding box center [161, 130] width 14 height 9
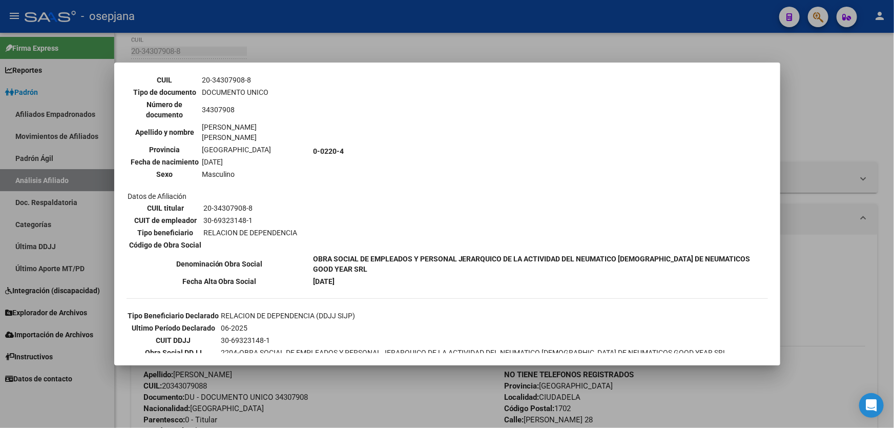
scroll to position [0, 0]
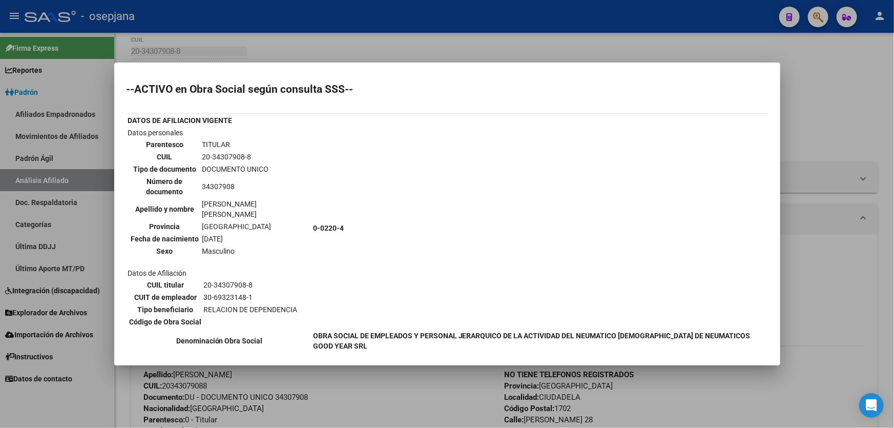
click at [893, 122] on div at bounding box center [447, 214] width 894 height 428
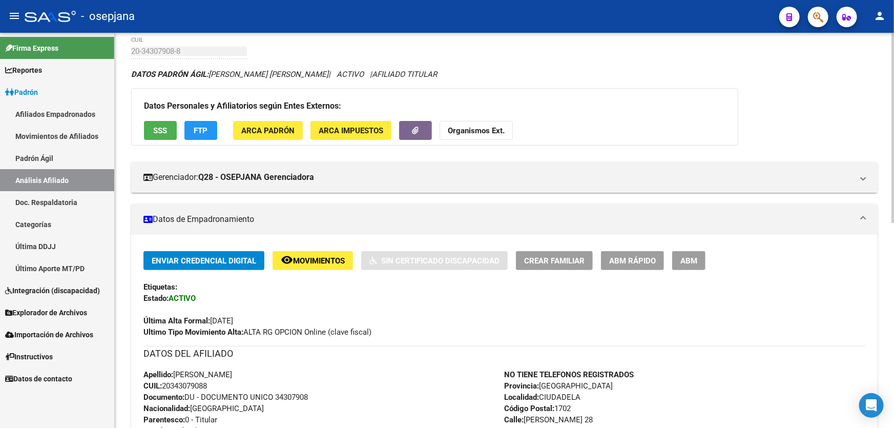
click at [210, 128] on button "FTP" at bounding box center [200, 130] width 33 height 19
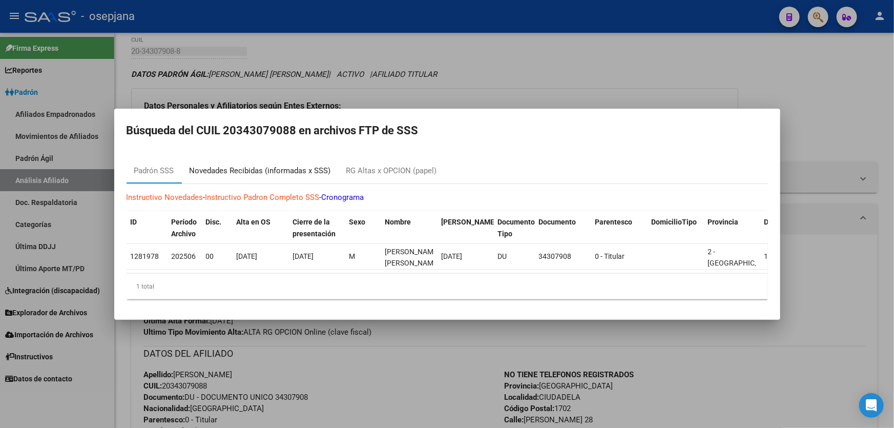
click at [251, 171] on div "Novedades Recibidas (informadas x SSS)" at bounding box center [259, 171] width 141 height 12
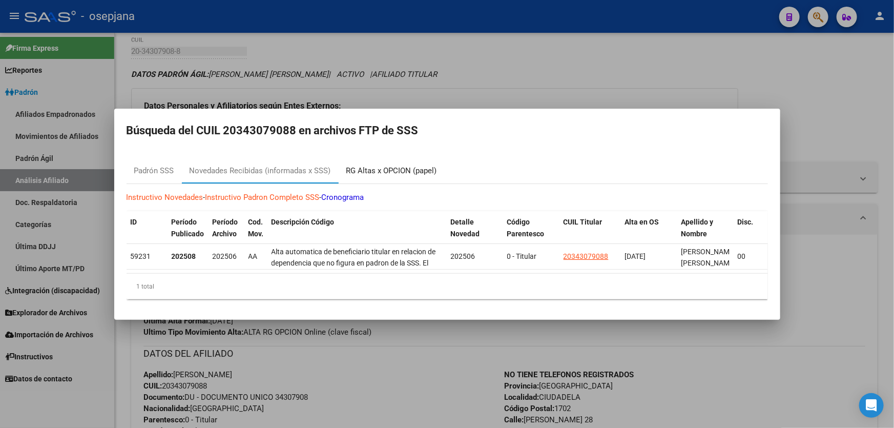
click at [409, 159] on div "RG Altas x OPCION (papel)" at bounding box center [392, 171] width 106 height 25
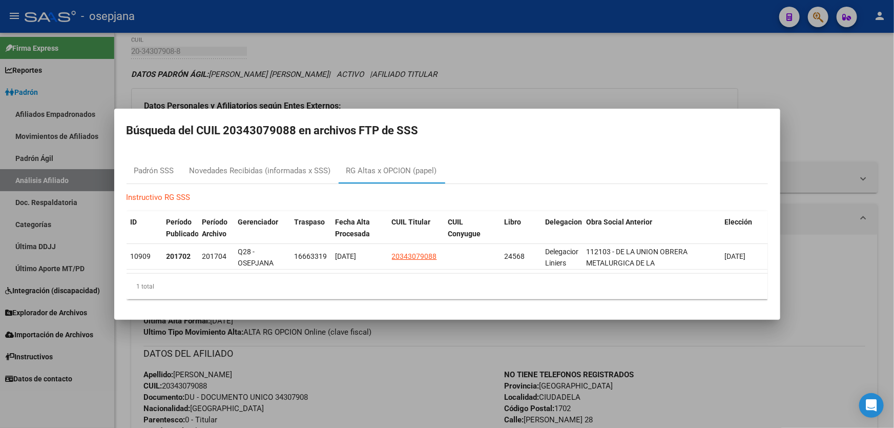
click at [853, 91] on div at bounding box center [447, 214] width 894 height 428
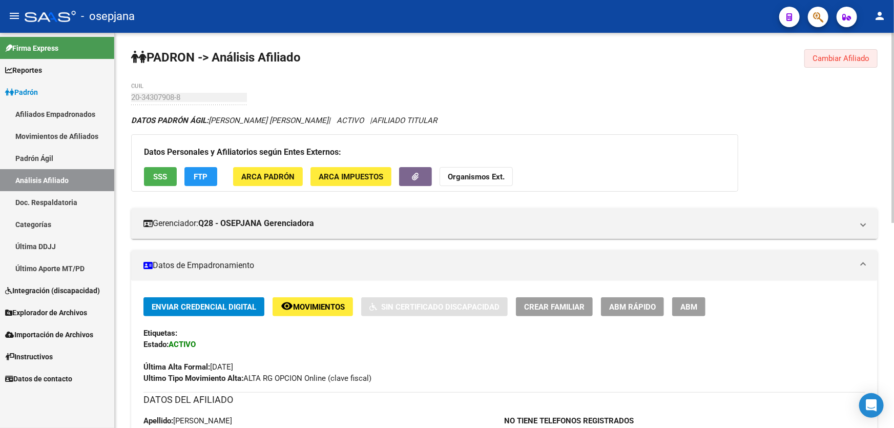
click at [857, 52] on button "Cambiar Afiliado" at bounding box center [840, 58] width 73 height 18
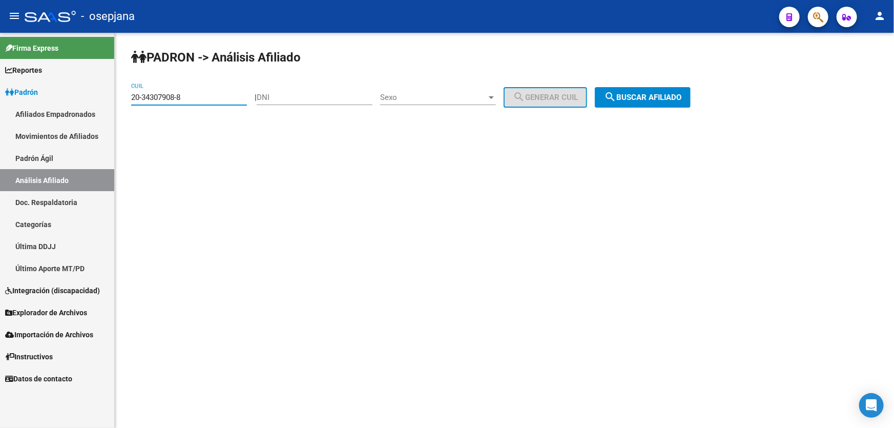
drag, startPoint x: 200, startPoint y: 99, endPoint x: 0, endPoint y: 99, distance: 200.2
click at [0, 99] on mat-sidenav-container "Firma Express Reportes [PERSON_NAME] Traspasos x O.S. Traspasos x Gerenciador T…" at bounding box center [447, 230] width 894 height 395
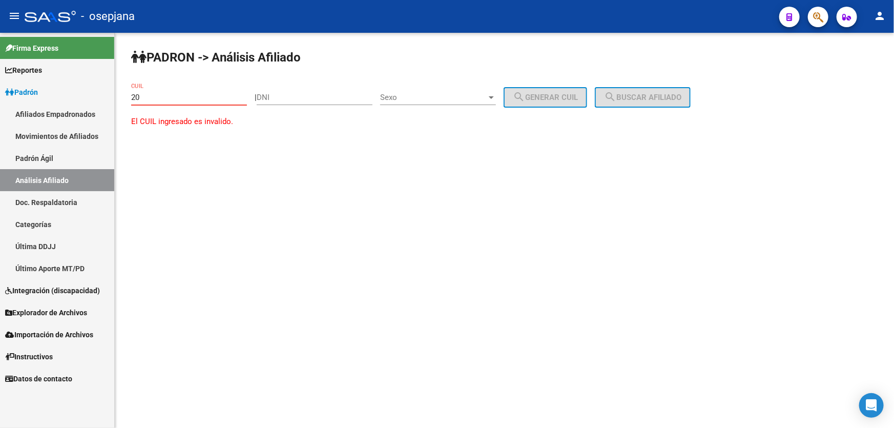
paste input "-44242959"
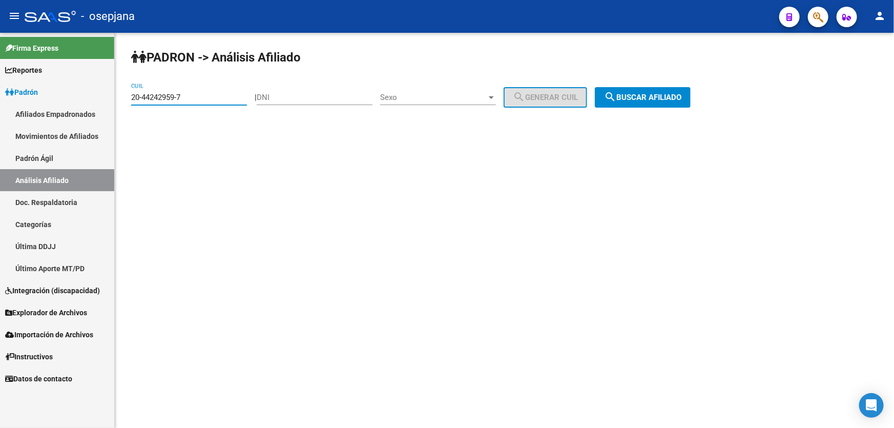
click at [672, 102] on button "search Buscar afiliado" at bounding box center [643, 97] width 96 height 20
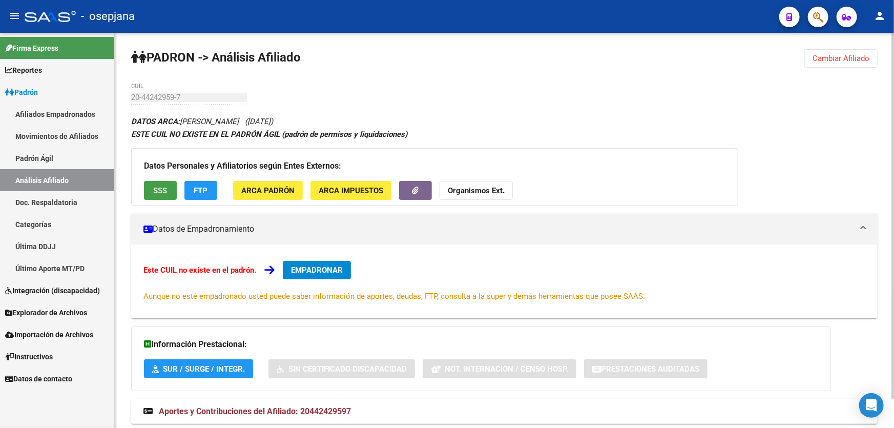
click at [163, 190] on span "SSS" at bounding box center [161, 190] width 14 height 9
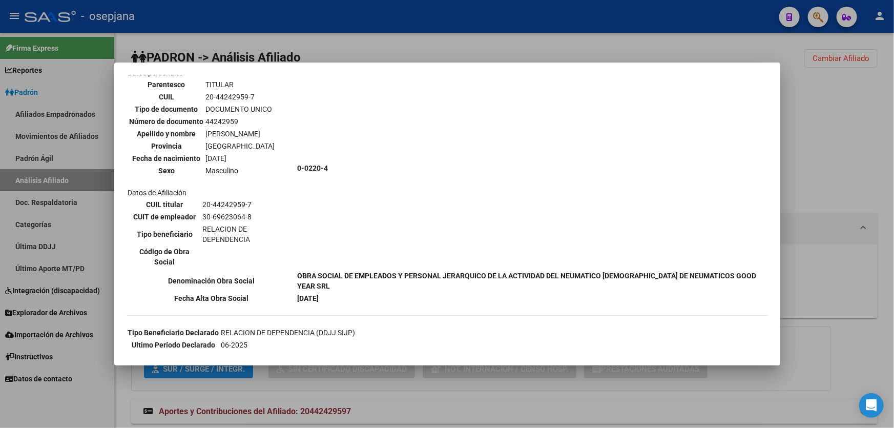
scroll to position [59, 0]
click at [893, 99] on div at bounding box center [447, 214] width 894 height 428
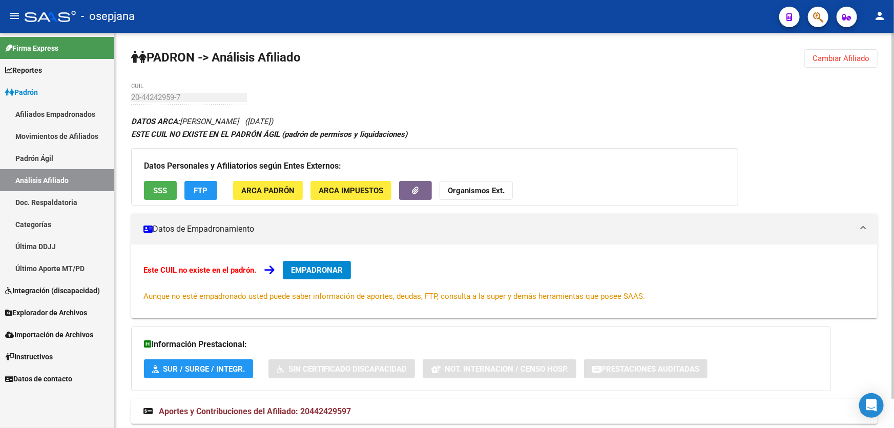
click at [845, 51] on button "Cambiar Afiliado" at bounding box center [840, 58] width 73 height 18
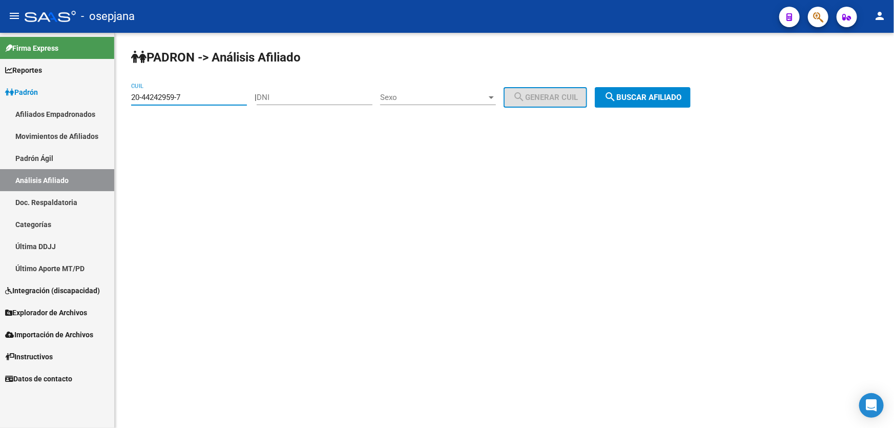
drag, startPoint x: 194, startPoint y: 96, endPoint x: 126, endPoint y: 98, distance: 67.6
click at [126, 98] on div "[PERSON_NAME] -> Análisis Afiliado 20-44242959-7 CUIL | DNI Sexo Sexo search Ge…" at bounding box center [504, 87] width 779 height 108
paste input "7-45313040"
click at [690, 93] on button "search Buscar afiliado" at bounding box center [643, 97] width 96 height 20
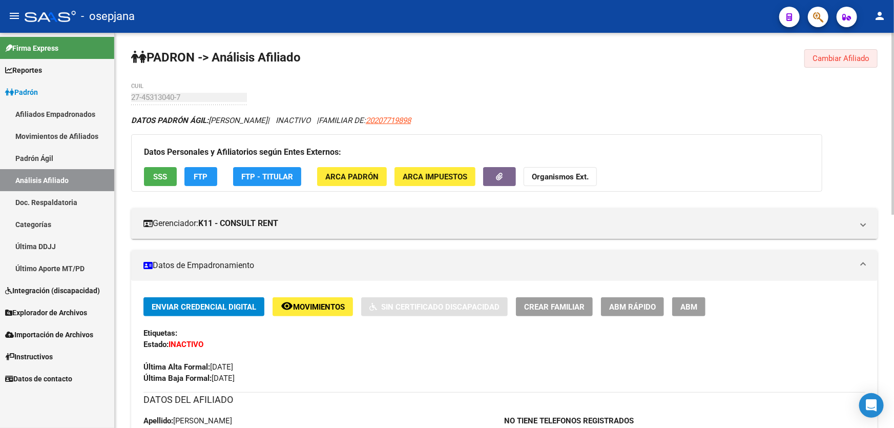
click at [839, 61] on span "Cambiar Afiliado" at bounding box center [840, 58] width 57 height 9
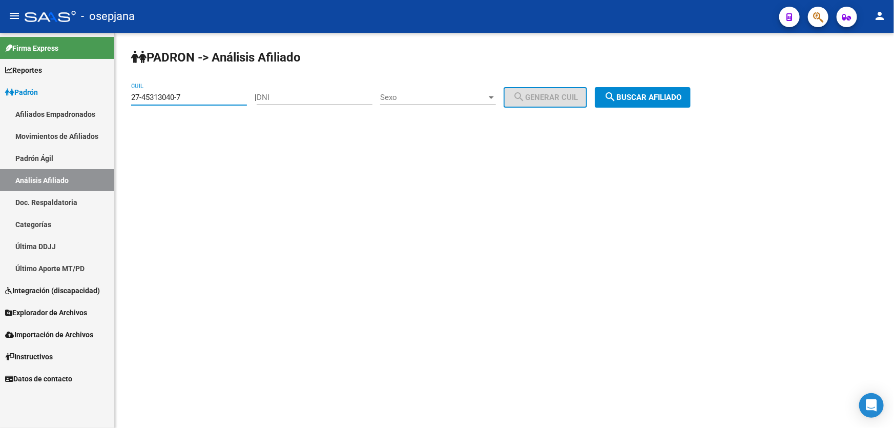
drag, startPoint x: 192, startPoint y: 100, endPoint x: 126, endPoint y: 100, distance: 65.6
click at [126, 100] on div "[PERSON_NAME] -> Análisis Afiliado 27-45313040-7 CUIL | DNI Sexo Sexo search Ge…" at bounding box center [504, 87] width 779 height 108
paste input "7689864"
click at [716, 96] on div "[PERSON_NAME] -> Análisis Afiliado 27-47689864-7 CUIL | DNI Sexo Sexo search Ge…" at bounding box center [504, 87] width 779 height 108
click at [628, 95] on span "search Buscar afiliado" at bounding box center [642, 97] width 77 height 9
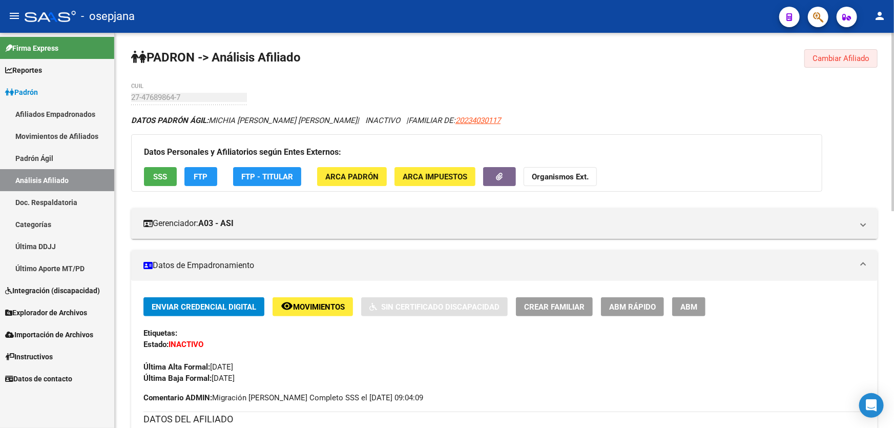
click at [836, 61] on span "Cambiar Afiliado" at bounding box center [840, 58] width 57 height 9
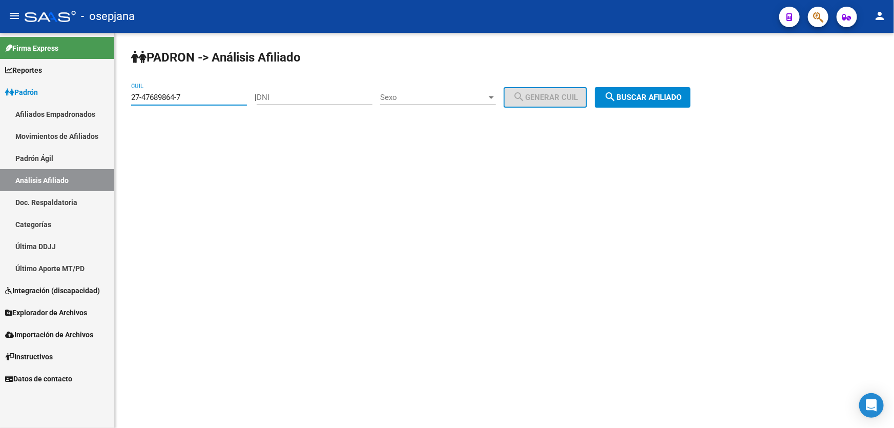
drag, startPoint x: 210, startPoint y: 98, endPoint x: 124, endPoint y: 99, distance: 86.0
click at [124, 99] on div "[PERSON_NAME] -> Análisis Afiliado 27-47689864-7 CUIL | DNI Sexo Sexo search Ge…" at bounding box center [504, 87] width 779 height 108
paste input "0-44969159-9"
click at [681, 94] on span "search Buscar afiliado" at bounding box center [642, 97] width 77 height 9
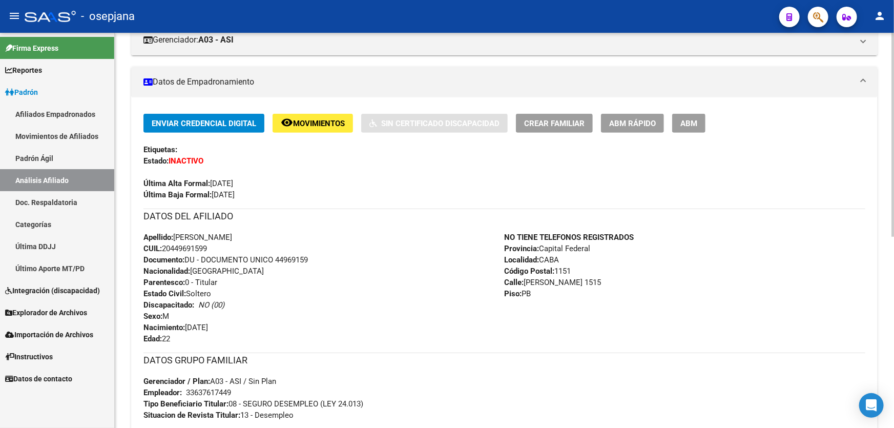
scroll to position [183, 0]
click at [323, 124] on span "Movimientos" at bounding box center [319, 123] width 52 height 9
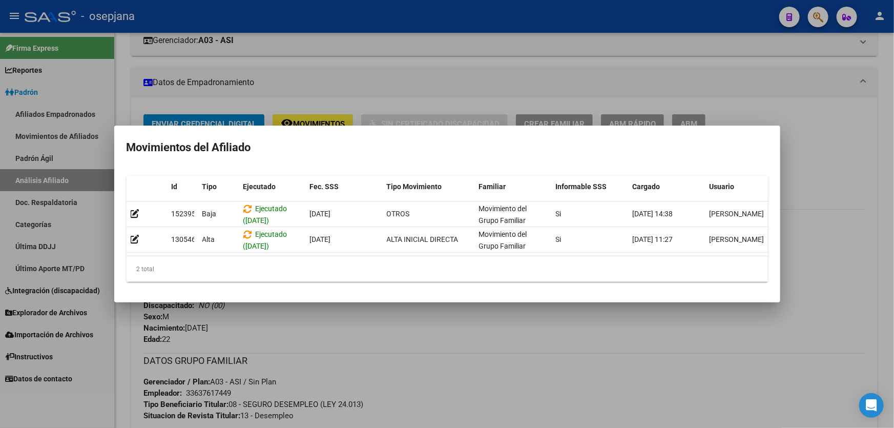
click at [400, 391] on div at bounding box center [447, 214] width 894 height 428
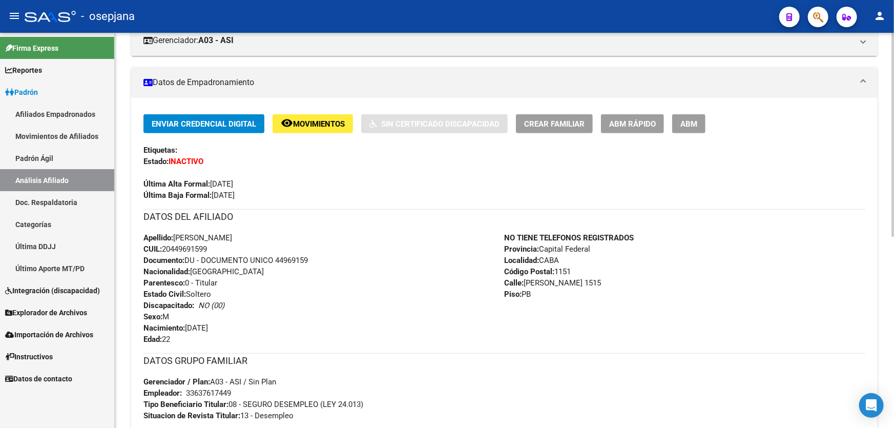
scroll to position [0, 0]
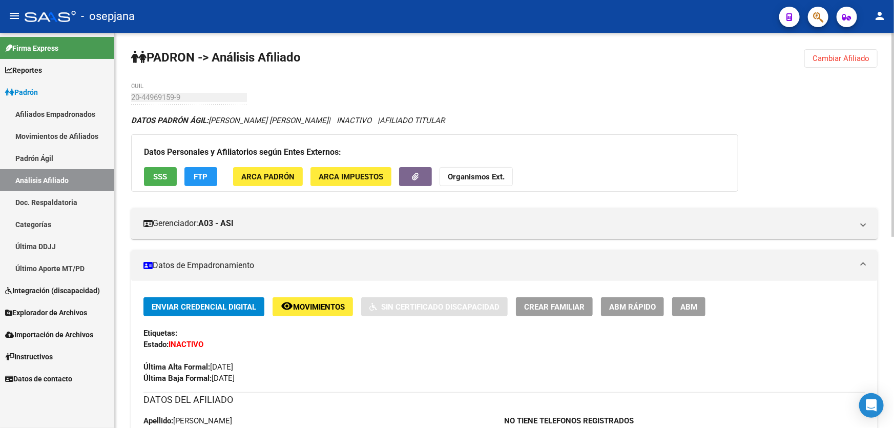
click at [840, 54] on span "Cambiar Afiliado" at bounding box center [840, 58] width 57 height 9
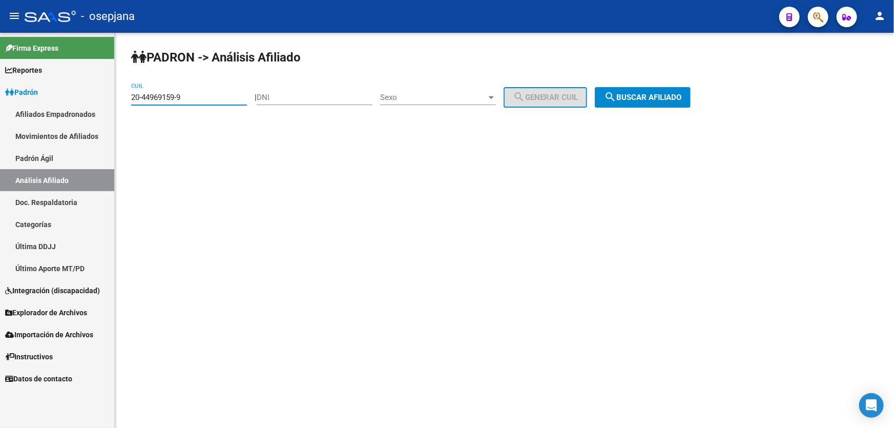
drag, startPoint x: 200, startPoint y: 96, endPoint x: 128, endPoint y: 97, distance: 72.7
click at [128, 97] on div "[PERSON_NAME] -> Análisis Afiliado 20-44969159-9 CUIL | DNI Sexo Sexo search Ge…" at bounding box center [504, 87] width 779 height 108
paste input "7-45422664-5"
click at [660, 93] on span "search Buscar afiliado" at bounding box center [642, 97] width 77 height 9
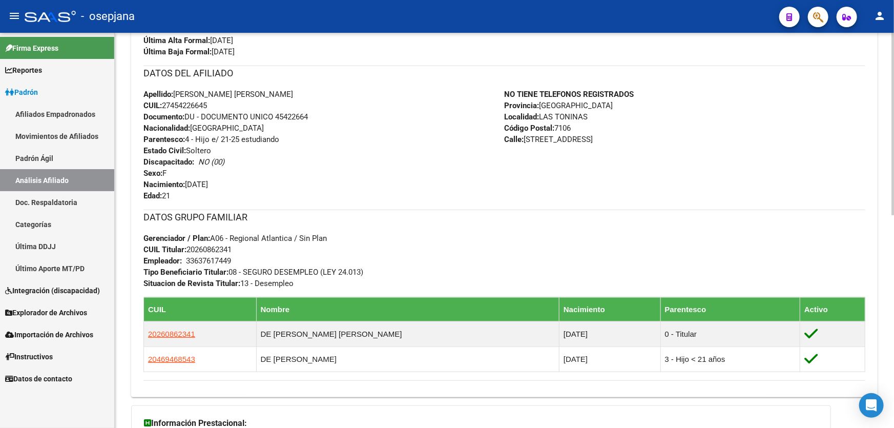
scroll to position [326, 0]
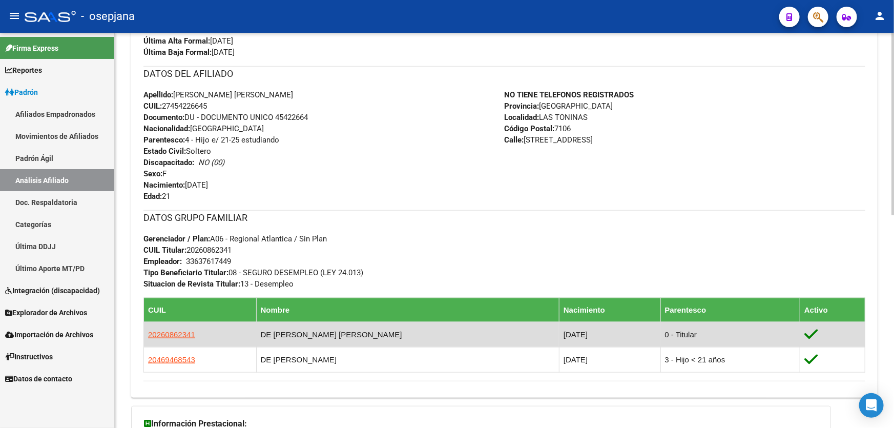
drag, startPoint x: 199, startPoint y: 331, endPoint x: 147, endPoint y: 333, distance: 51.8
click at [147, 333] on td "20260862341" at bounding box center [200, 334] width 113 height 25
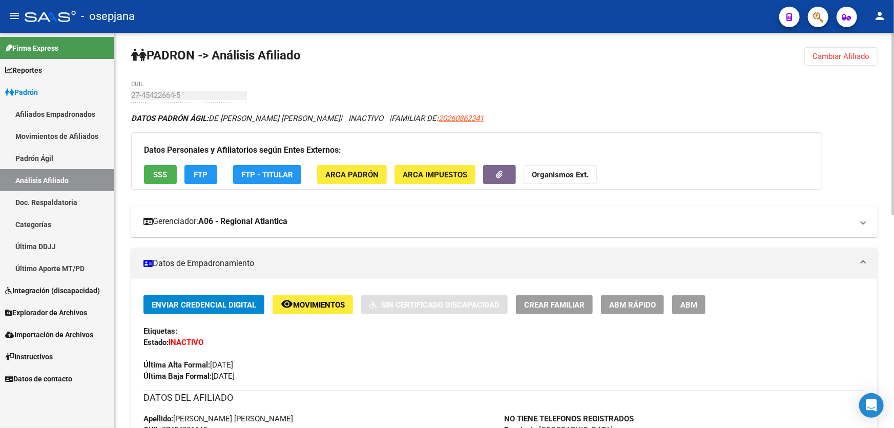
scroll to position [0, 0]
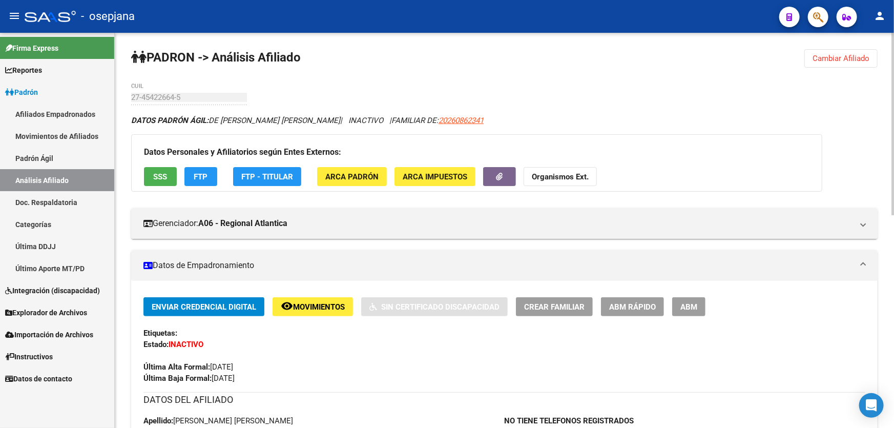
click at [842, 54] on span "Cambiar Afiliado" at bounding box center [840, 58] width 57 height 9
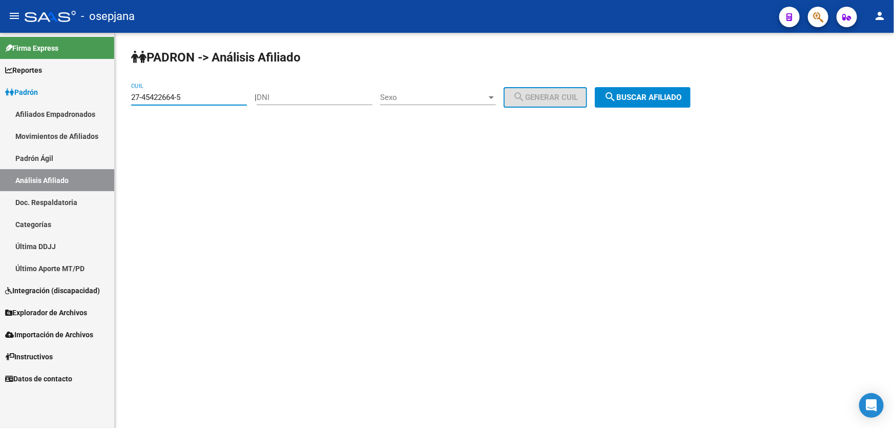
drag, startPoint x: 137, startPoint y: 94, endPoint x: 117, endPoint y: 94, distance: 20.0
click at [117, 94] on div "[PERSON_NAME] -> Análisis Afiliado 27-45422664-5 CUIL | DNI Sexo Sexo search Ge…" at bounding box center [504, 87] width 779 height 108
paste input "0-45921580-9"
type input "20-45921580-9"
click at [616, 101] on mat-icon "search" at bounding box center [610, 97] width 12 height 12
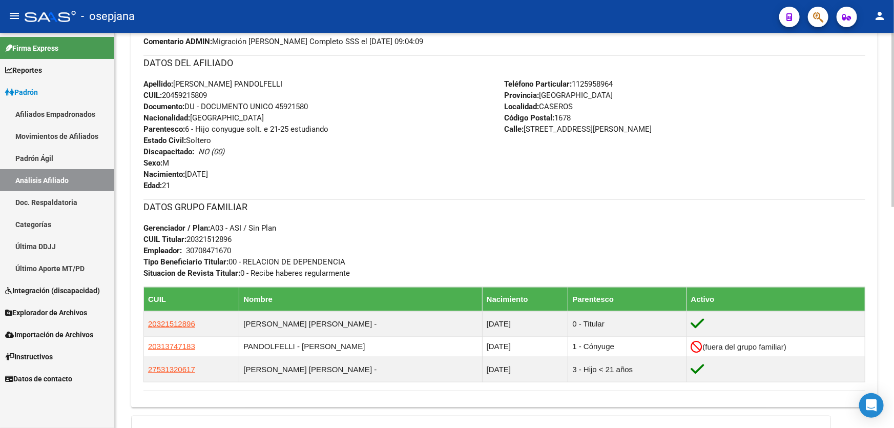
scroll to position [372, 0]
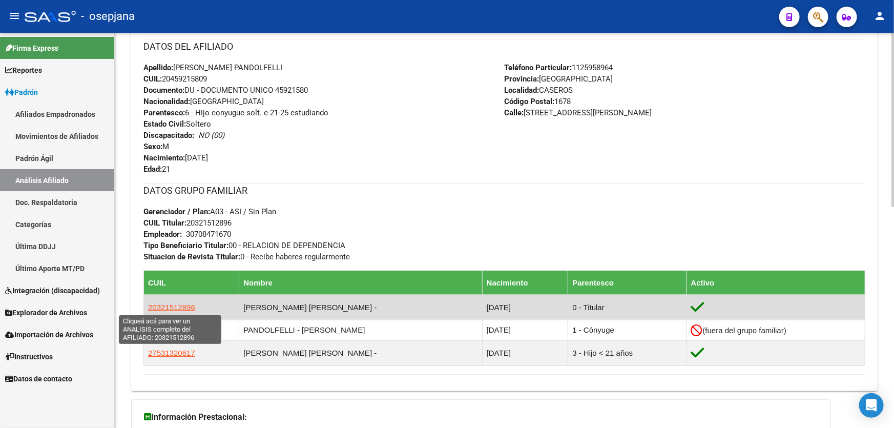
click at [184, 307] on span "20321512896" at bounding box center [171, 307] width 47 height 9
type textarea "20321512896"
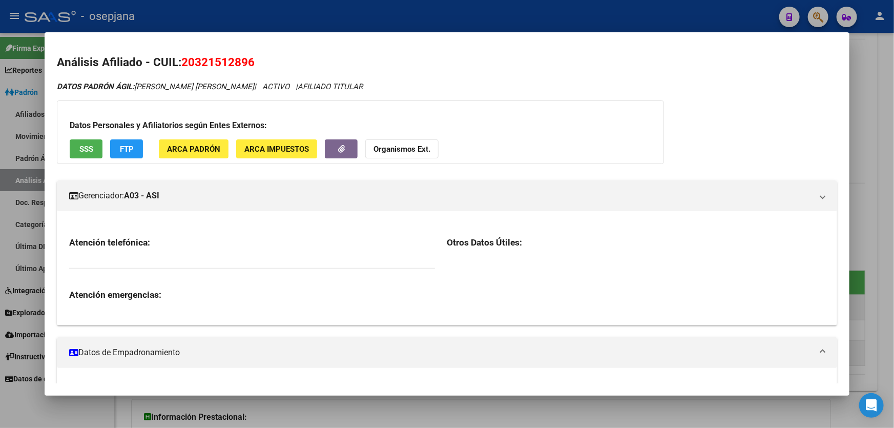
click at [252, 66] on span "20321512896" at bounding box center [217, 61] width 73 height 13
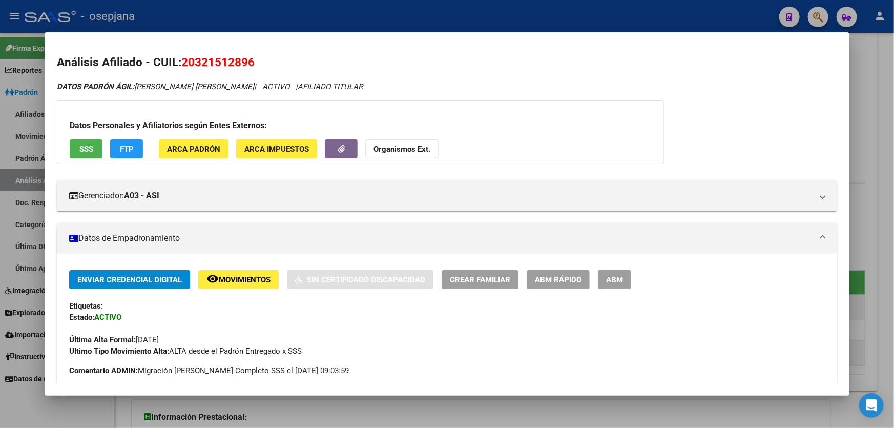
drag, startPoint x: 258, startPoint y: 66, endPoint x: 185, endPoint y: 64, distance: 72.7
click at [185, 64] on h2 "Análisis Afiliado - CUIL: 20321512896" at bounding box center [447, 62] width 780 height 17
click at [866, 120] on div at bounding box center [447, 214] width 894 height 428
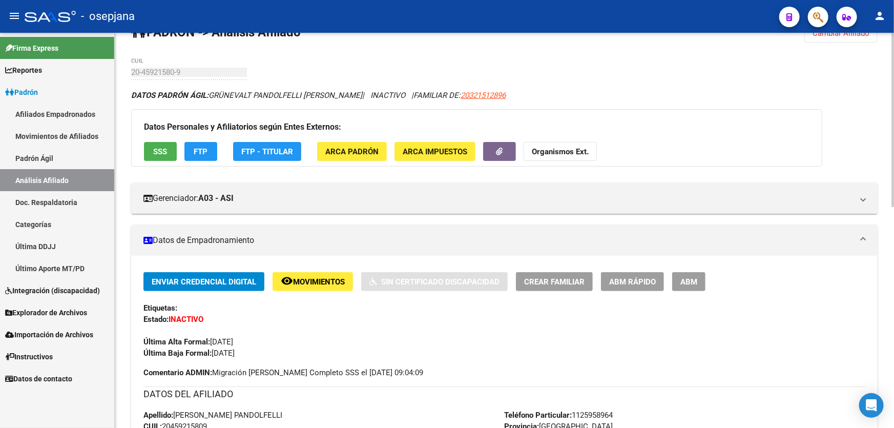
scroll to position [0, 0]
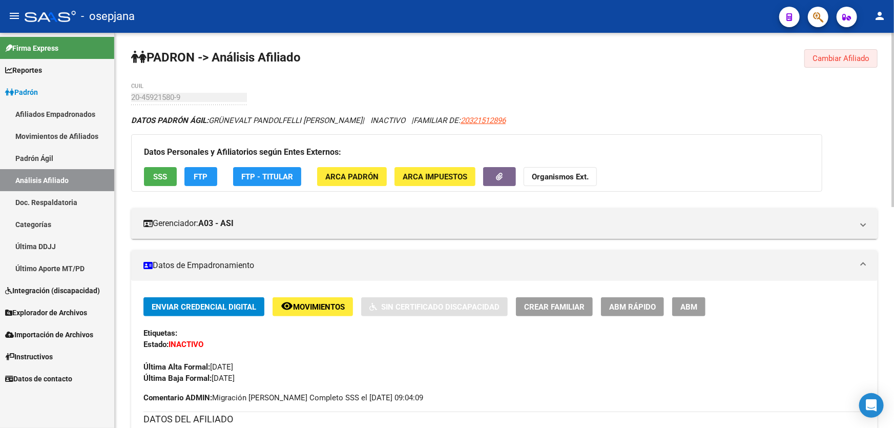
click at [828, 50] on button "Cambiar Afiliado" at bounding box center [840, 58] width 73 height 18
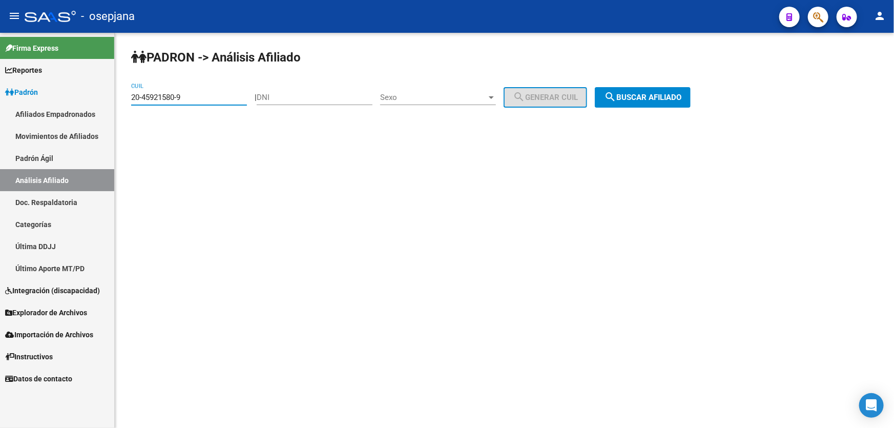
drag, startPoint x: 215, startPoint y: 98, endPoint x: 122, endPoint y: 98, distance: 92.7
click at [122, 98] on div "[PERSON_NAME] -> Análisis Afiliado 20-45921580-9 CUIL | DNI Sexo Sexo search Ge…" at bounding box center [504, 87] width 779 height 108
paste input "7-45736962-5"
click at [678, 91] on button "search Buscar afiliado" at bounding box center [643, 97] width 96 height 20
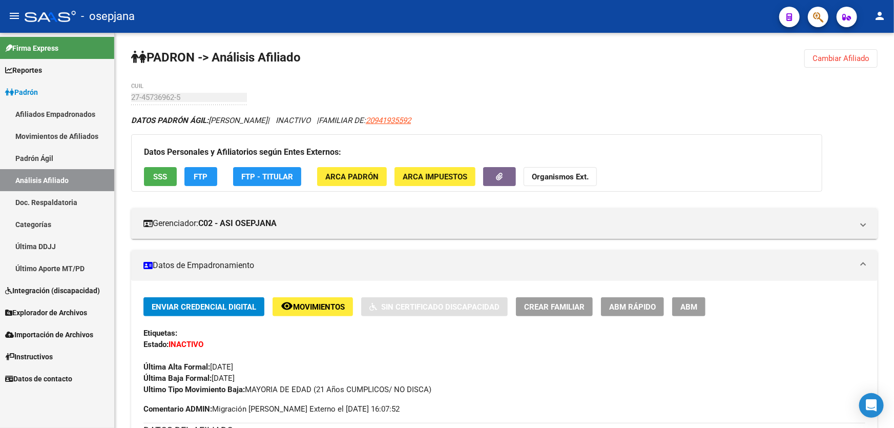
click at [833, 62] on span "Cambiar Afiliado" at bounding box center [840, 58] width 57 height 9
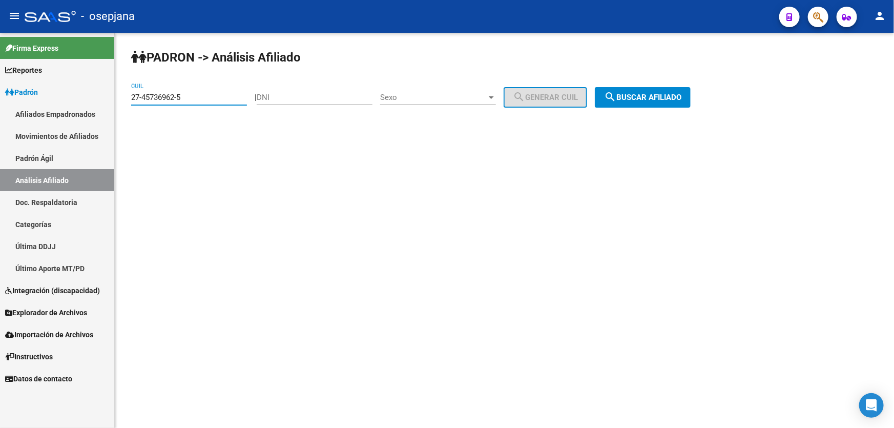
drag, startPoint x: 205, startPoint y: 95, endPoint x: 128, endPoint y: 98, distance: 77.4
click at [128, 98] on div "[PERSON_NAME] -> Análisis Afiliado 27-45736962-5 CUIL | DNI Sexo Sexo search Ge…" at bounding box center [504, 87] width 779 height 108
paste input "3-45819456-4"
click at [656, 94] on span "search Buscar afiliado" at bounding box center [642, 97] width 77 height 9
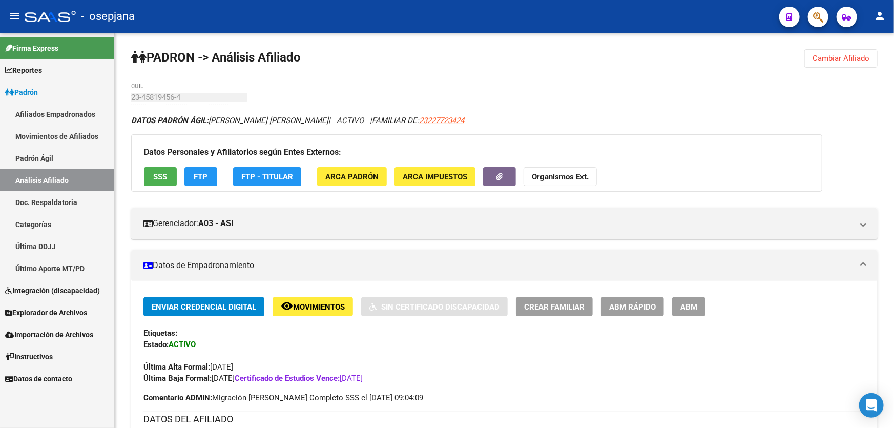
click at [168, 176] on button "SSS" at bounding box center [160, 176] width 33 height 19
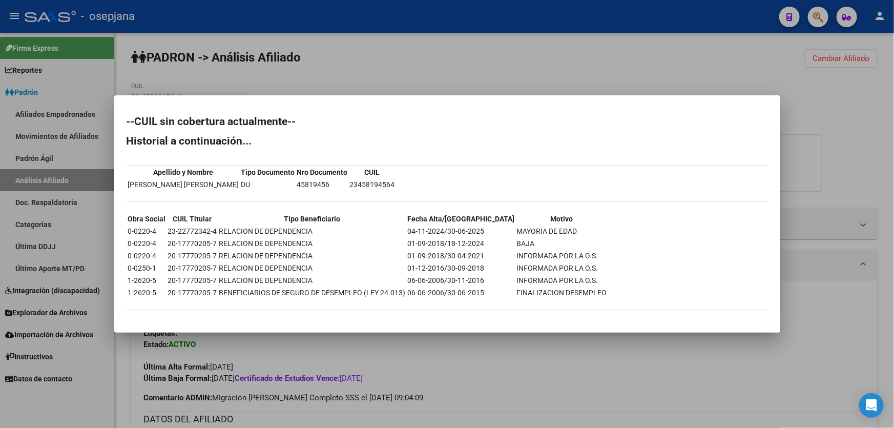
click at [834, 164] on div at bounding box center [447, 214] width 894 height 428
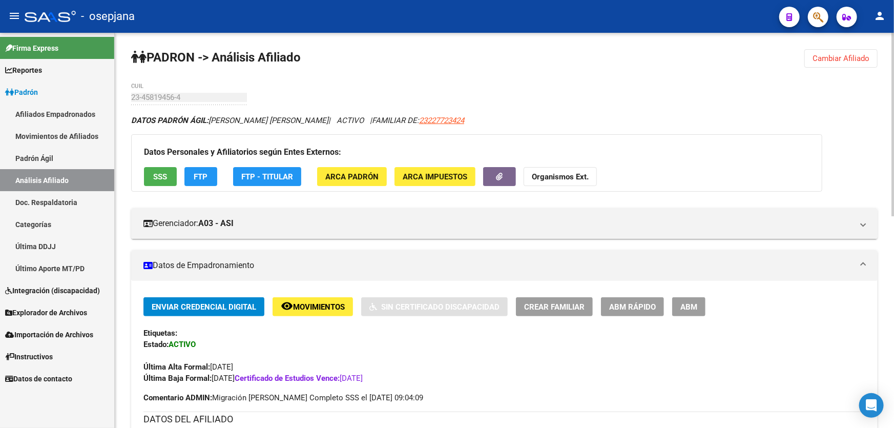
click at [832, 61] on span "Cambiar Afiliado" at bounding box center [840, 58] width 57 height 9
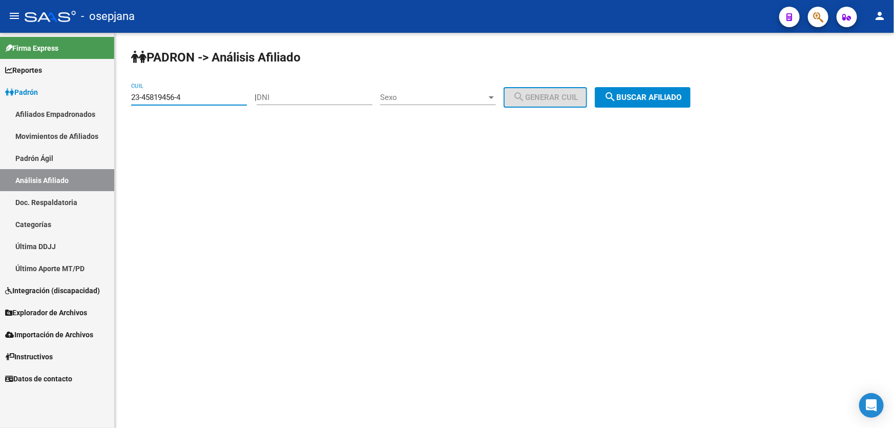
drag, startPoint x: 193, startPoint y: 94, endPoint x: 126, endPoint y: 99, distance: 66.8
click at [126, 99] on div "[PERSON_NAME] -> Análisis Afiliado 23-45819456-4 CUIL | DNI Sexo Sexo search Ge…" at bounding box center [504, 87] width 779 height 108
paste input "7-45280919-8"
click at [664, 89] on button "search Buscar afiliado" at bounding box center [643, 97] width 96 height 20
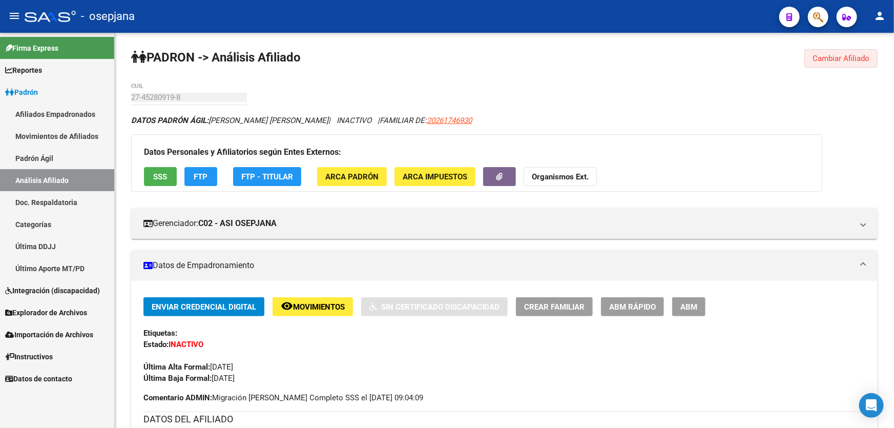
click at [832, 56] on span "Cambiar Afiliado" at bounding box center [840, 58] width 57 height 9
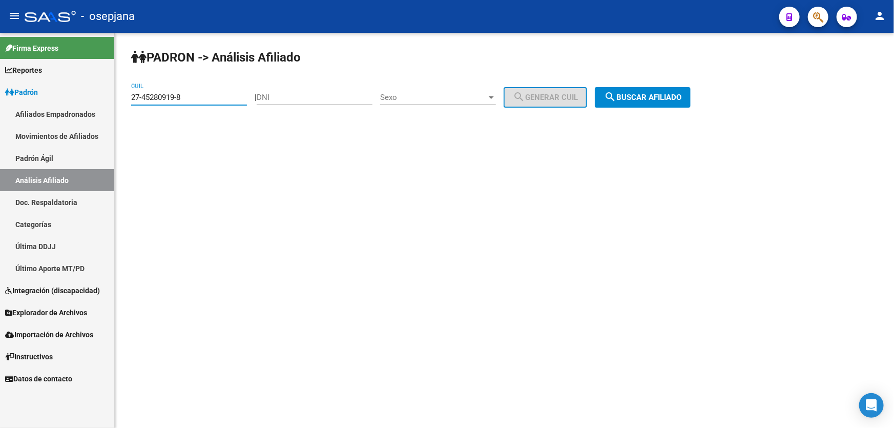
drag, startPoint x: 200, startPoint y: 96, endPoint x: 118, endPoint y: 103, distance: 81.8
click at [118, 103] on div "[PERSON_NAME] -> Análisis Afiliado 27-45280919-8 CUIL | DNI Sexo Sexo search Ge…" at bounding box center [504, 87] width 779 height 108
paste input "0-48292894-4"
type input "20-48292894-4"
click at [652, 98] on span "search Buscar afiliado" at bounding box center [642, 97] width 77 height 9
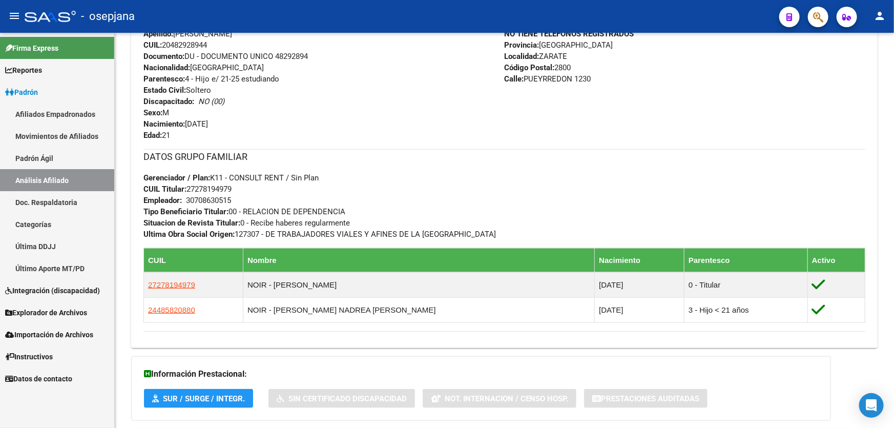
scroll to position [419, 0]
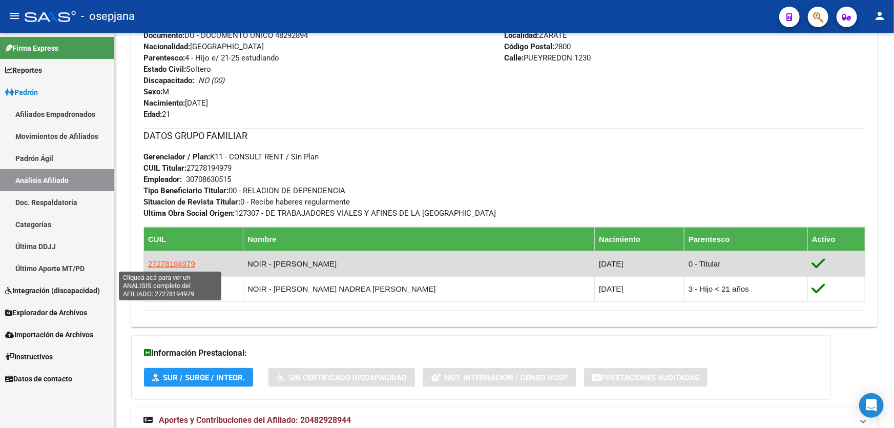
click at [186, 261] on span "27278194979" at bounding box center [171, 263] width 47 height 9
type textarea "27278194979"
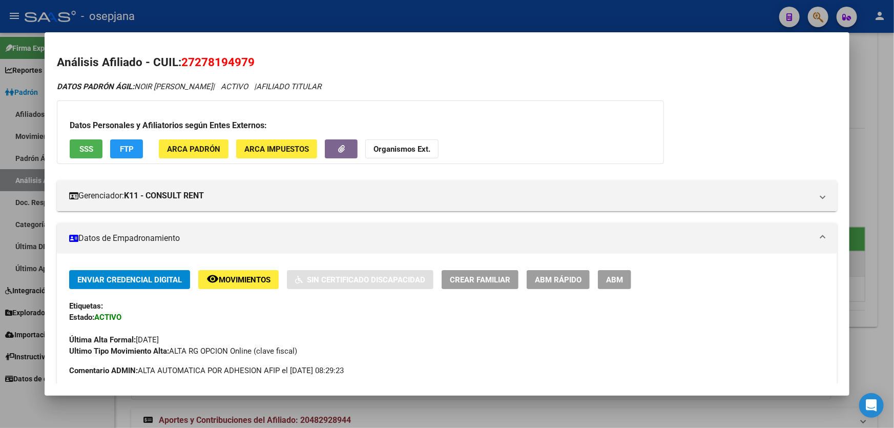
drag, startPoint x: 252, startPoint y: 60, endPoint x: 184, endPoint y: 60, distance: 68.1
click at [184, 60] on span "27278194979" at bounding box center [217, 61] width 73 height 13
click at [644, 17] on div at bounding box center [447, 214] width 894 height 428
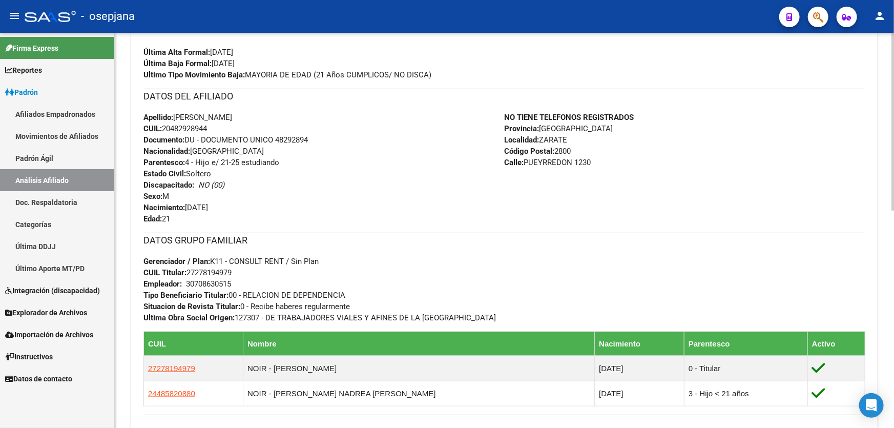
scroll to position [93, 0]
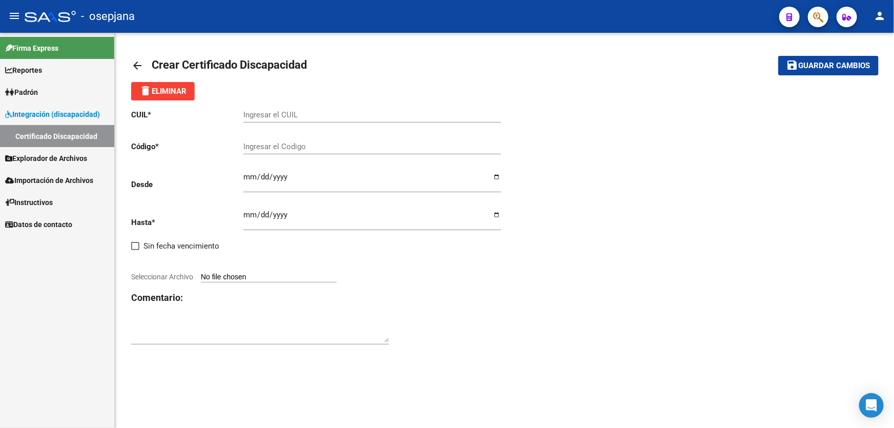
click at [261, 143] on input "Ingresar el Codigo" at bounding box center [372, 146] width 258 height 9
paste input "ARG-02-00055339805-20241023-20271023-BS AS-311"
click at [261, 144] on input "ARG-02-00055339805-20241023-20271023-BS AS-311" at bounding box center [372, 146] width 258 height 9
click at [267, 145] on input "ARG02-00055339805-20241023-20271023-BS AS-311" at bounding box center [372, 146] width 258 height 9
click at [317, 144] on input "ARG0200055339805-20241023-20271023-BS AS-311" at bounding box center [372, 146] width 258 height 9
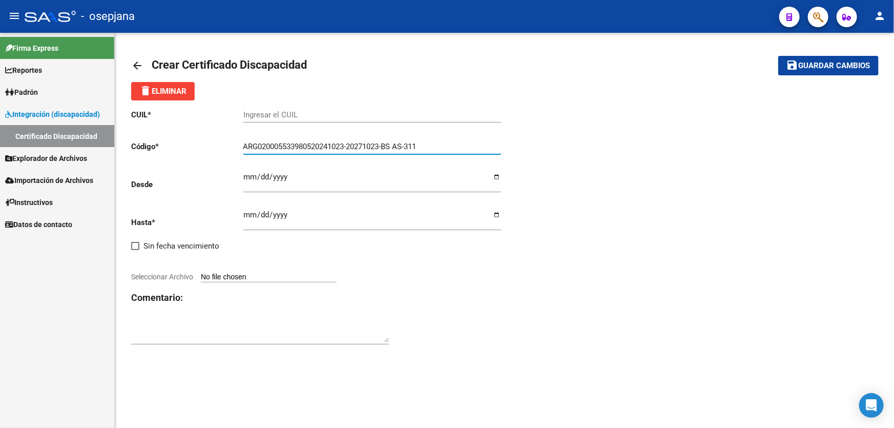
click at [351, 143] on input "ARG020005533980520241023-20271023-BS AS-311" at bounding box center [372, 146] width 258 height 9
click at [387, 143] on input "ARG02000553398052024102320271023-BS AS-311" at bounding box center [372, 146] width 258 height 9
click at [395, 144] on input "ARG02000553398052024102320271023BS AS-311" at bounding box center [372, 146] width 258 height 9
click at [405, 143] on input "ARG02000553398052024102320271023BSAS-311" at bounding box center [372, 146] width 258 height 9
type input "ARG02000553398052024102320271023BSAS311"
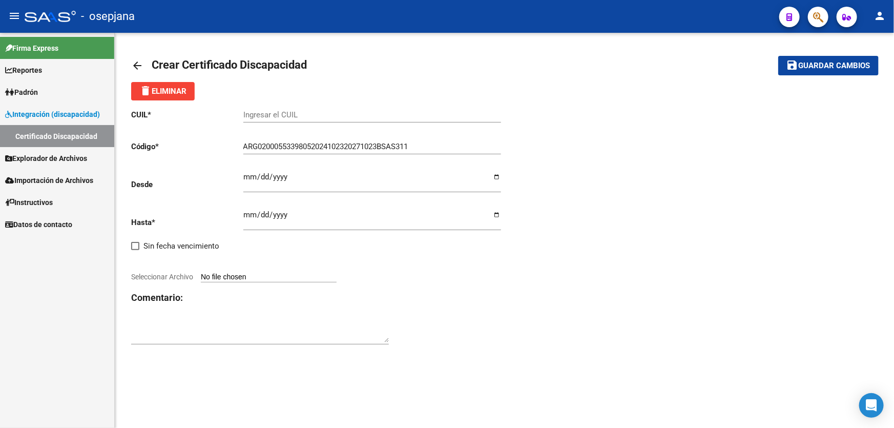
click at [268, 107] on div "Ingresar el CUIL" at bounding box center [372, 111] width 258 height 22
paste input "20-55339805-4"
type input "20-55339805-4"
click at [249, 174] on input "Ingresar fec. Desde" at bounding box center [372, 181] width 258 height 16
type input "2024-10-23"
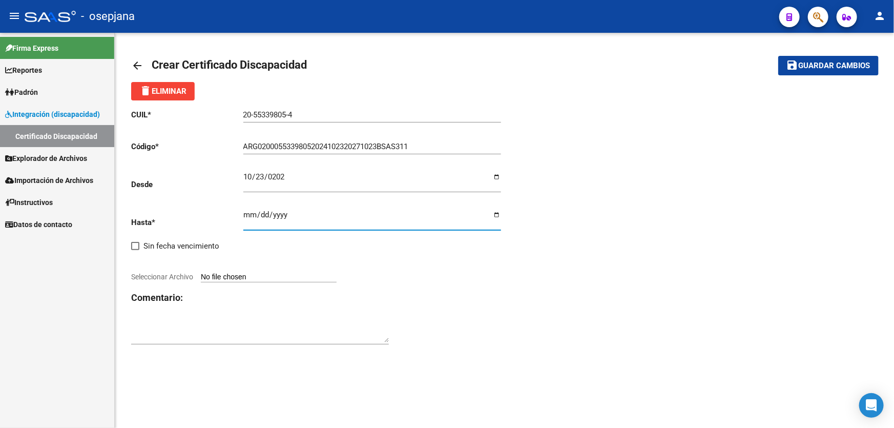
click at [247, 214] on input "Ingresar fec. Hasta" at bounding box center [372, 218] width 258 height 16
type input "2027-10-23"
click at [268, 275] on input "Seleccionar Archivo" at bounding box center [269, 277] width 136 height 10
type input "C:\fakepath\CUD ARAYA FELIX.pdf"
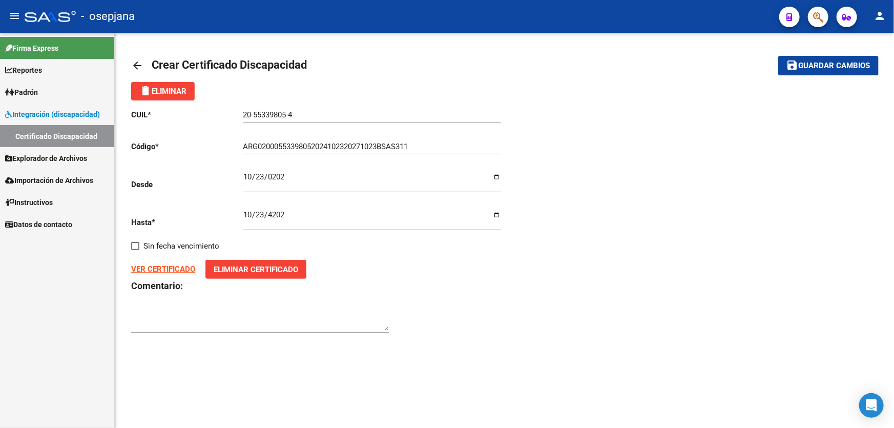
click at [164, 266] on strong "VER CERTIFICADO" at bounding box center [163, 268] width 64 height 9
click at [833, 63] on span "Guardar cambios" at bounding box center [834, 65] width 72 height 9
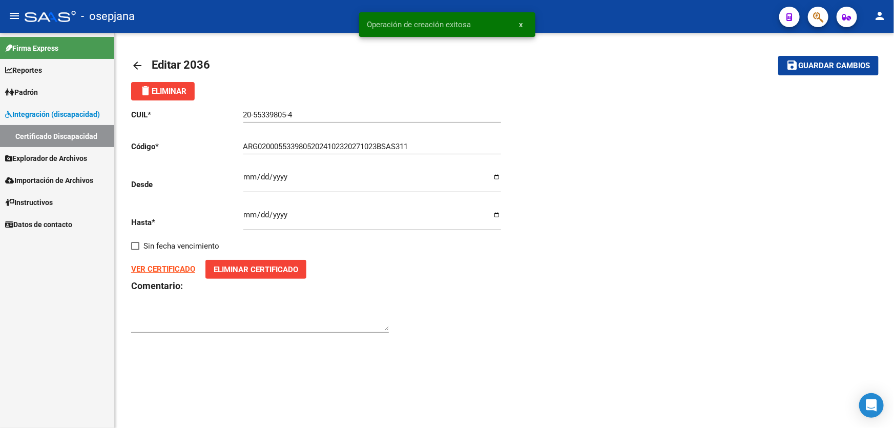
click at [833, 63] on span "Guardar cambios" at bounding box center [834, 65] width 72 height 9
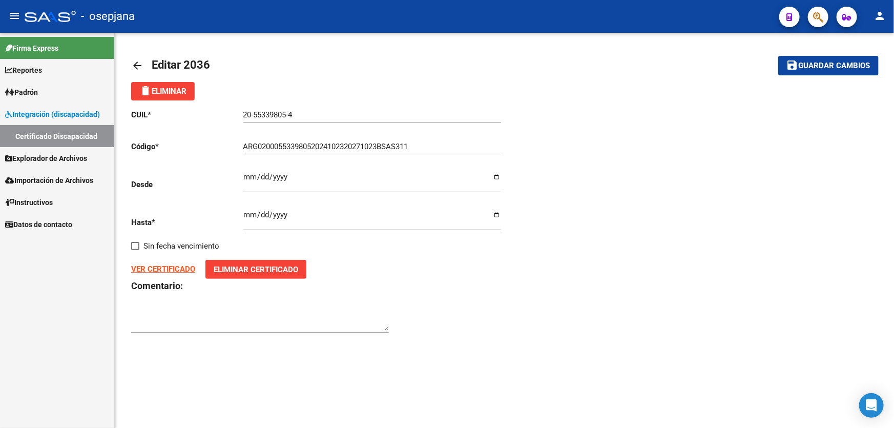
click at [827, 67] on span "Guardar cambios" at bounding box center [834, 65] width 72 height 9
